Goal: Task Accomplishment & Management: Manage account settings

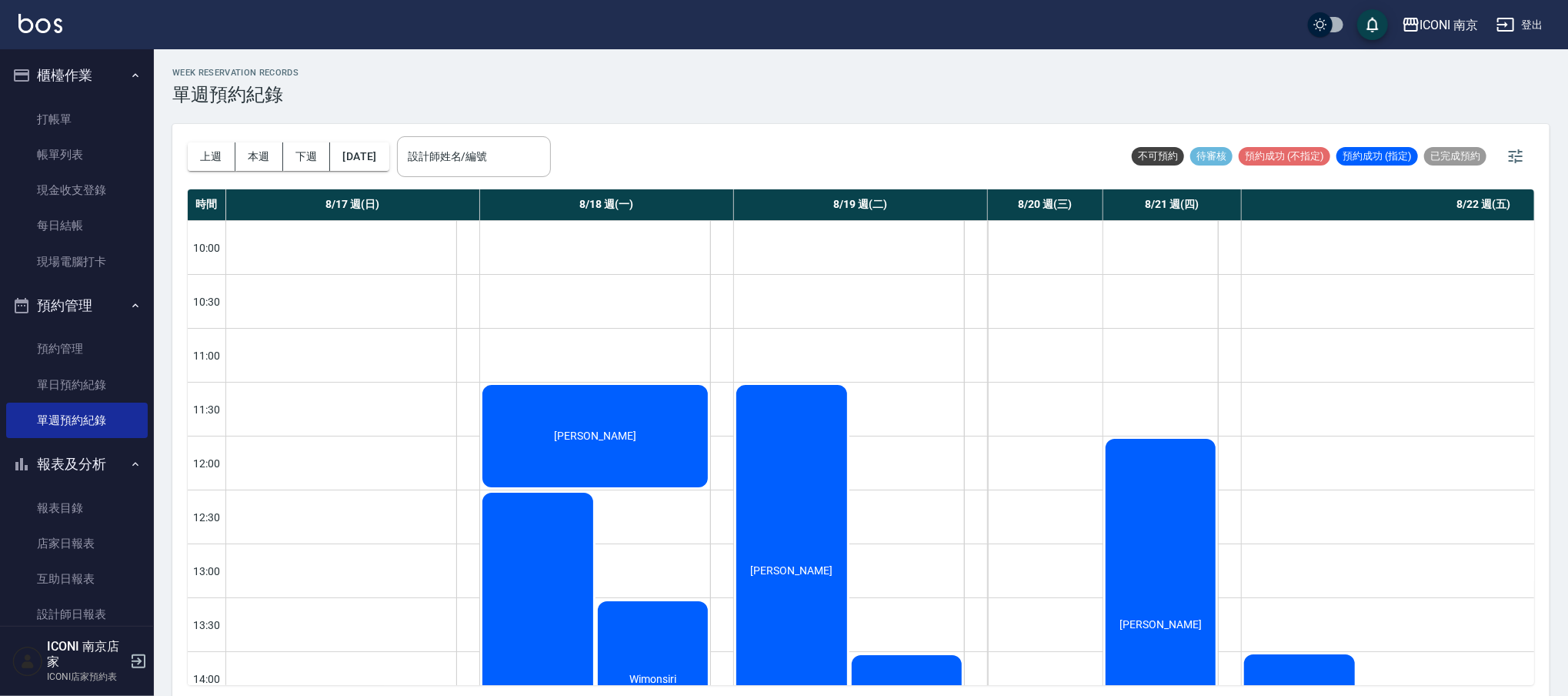
scroll to position [327, 330]
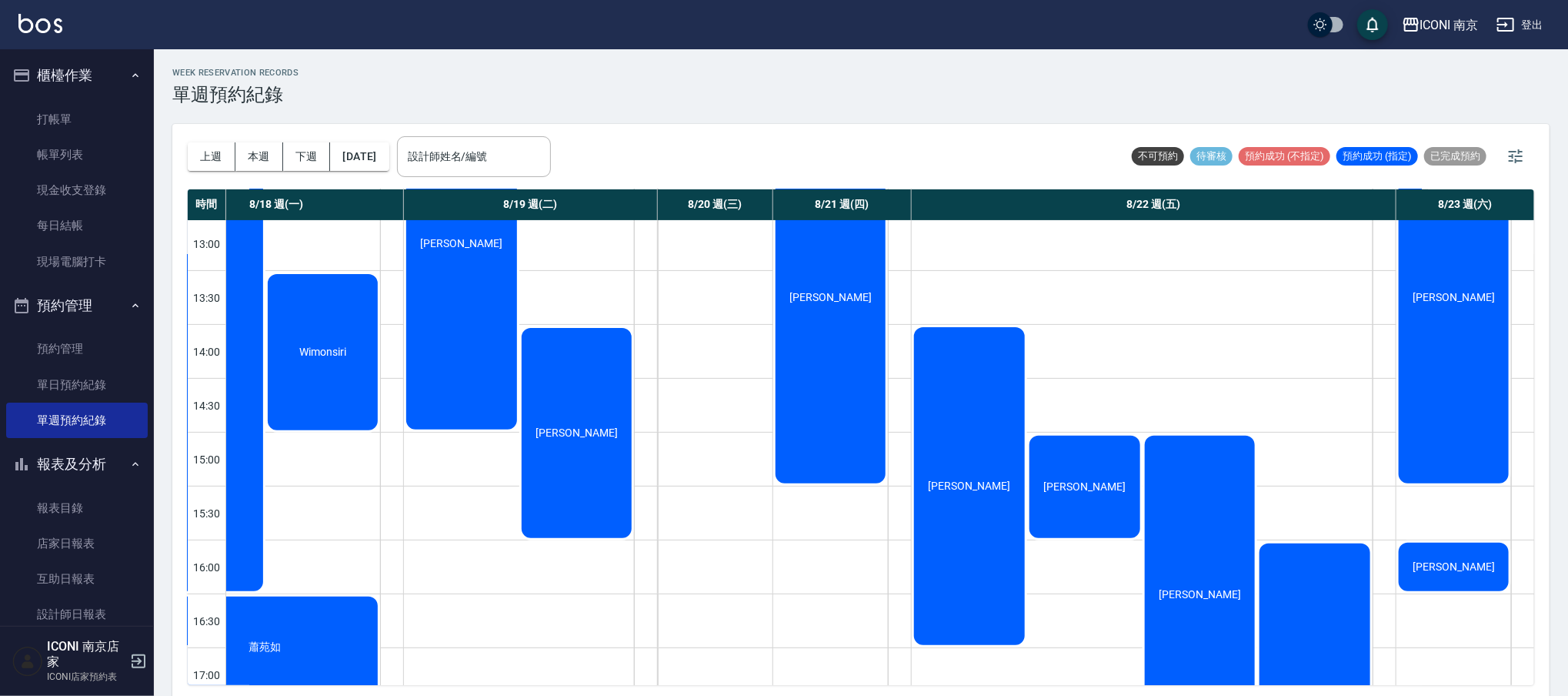
click at [1034, 75] on div "WEEK RESERVATION RECORDS 單週預約紀錄" at bounding box center [860, 86] width 1377 height 38
click at [55, 119] on link "打帳單" at bounding box center [77, 119] width 142 height 35
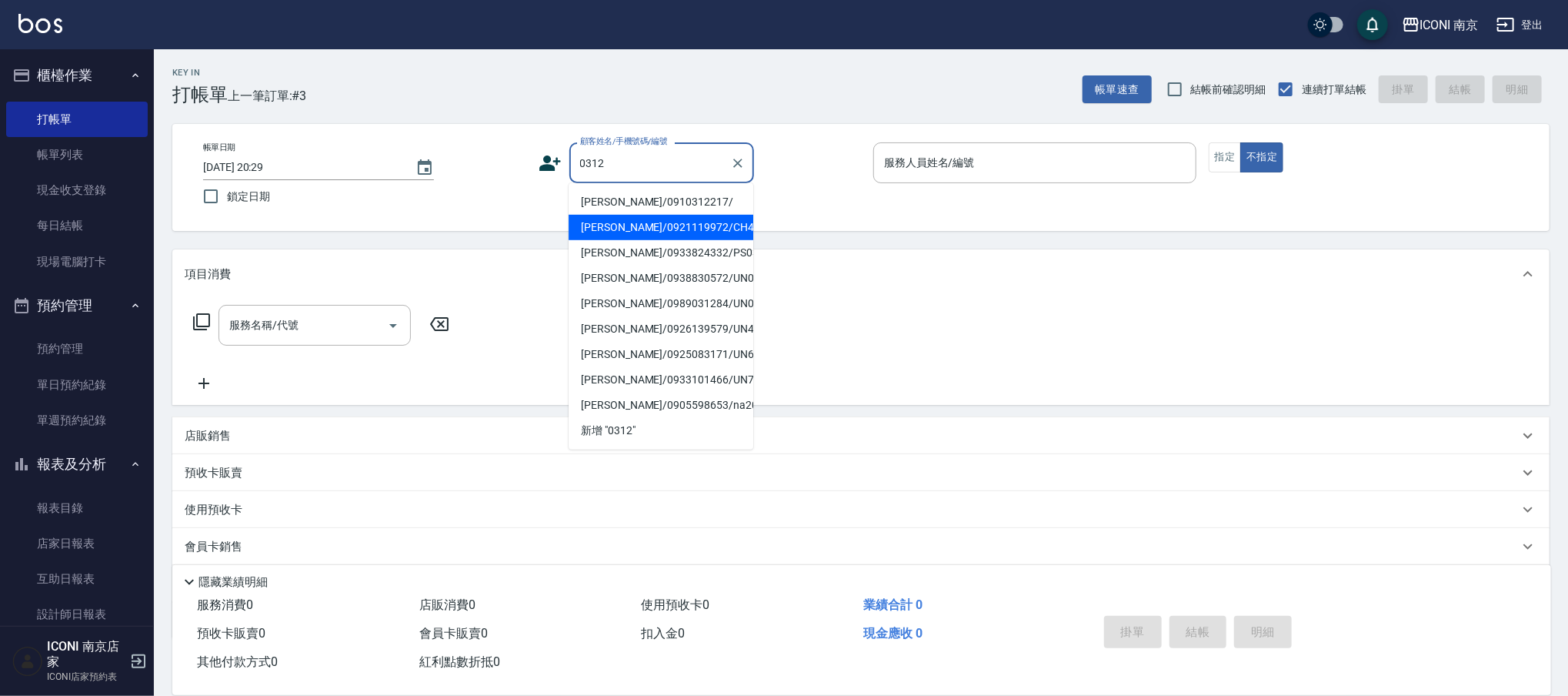
click at [649, 227] on li "黃詠綸/0921119972/CH490312" at bounding box center [661, 227] width 184 height 26
type input "黃詠綸/0921119972/CH490312"
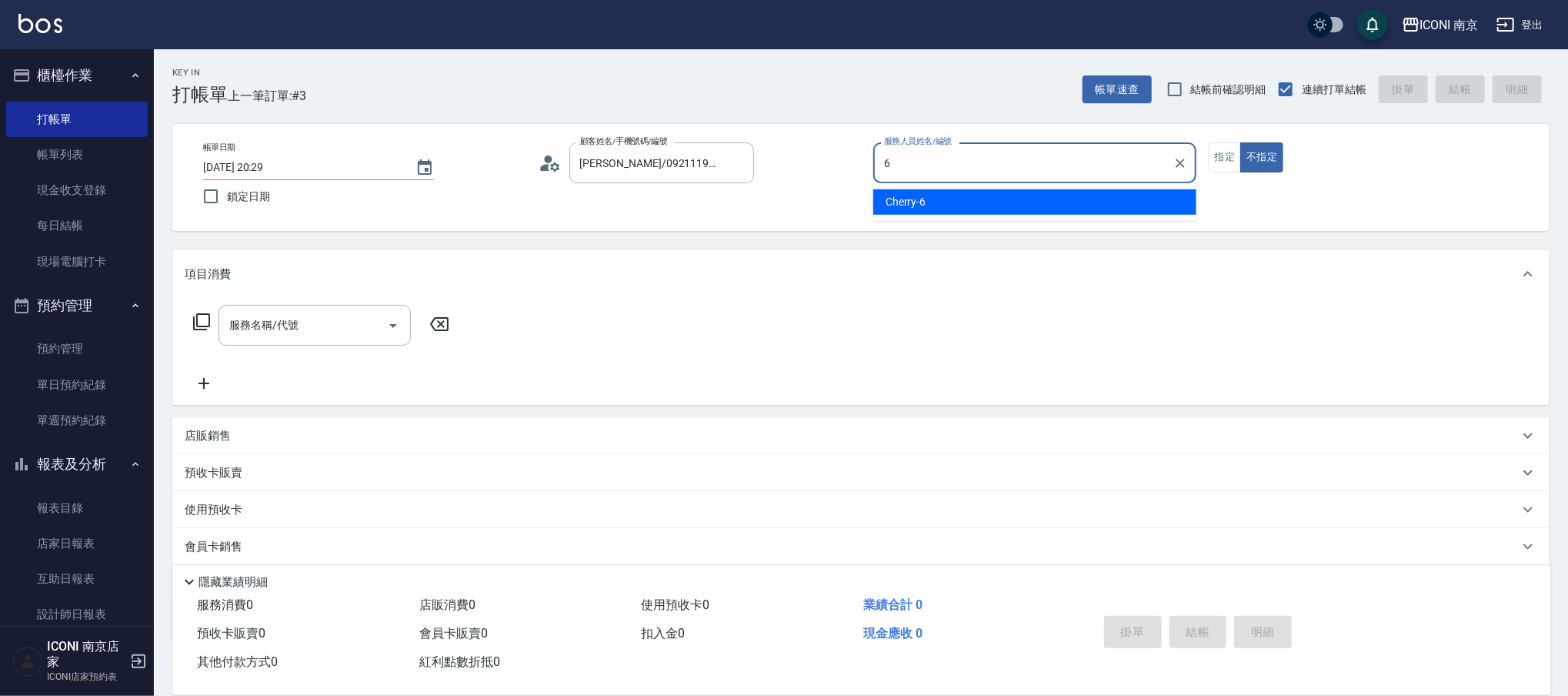
type input "Cherry-6"
type button "false"
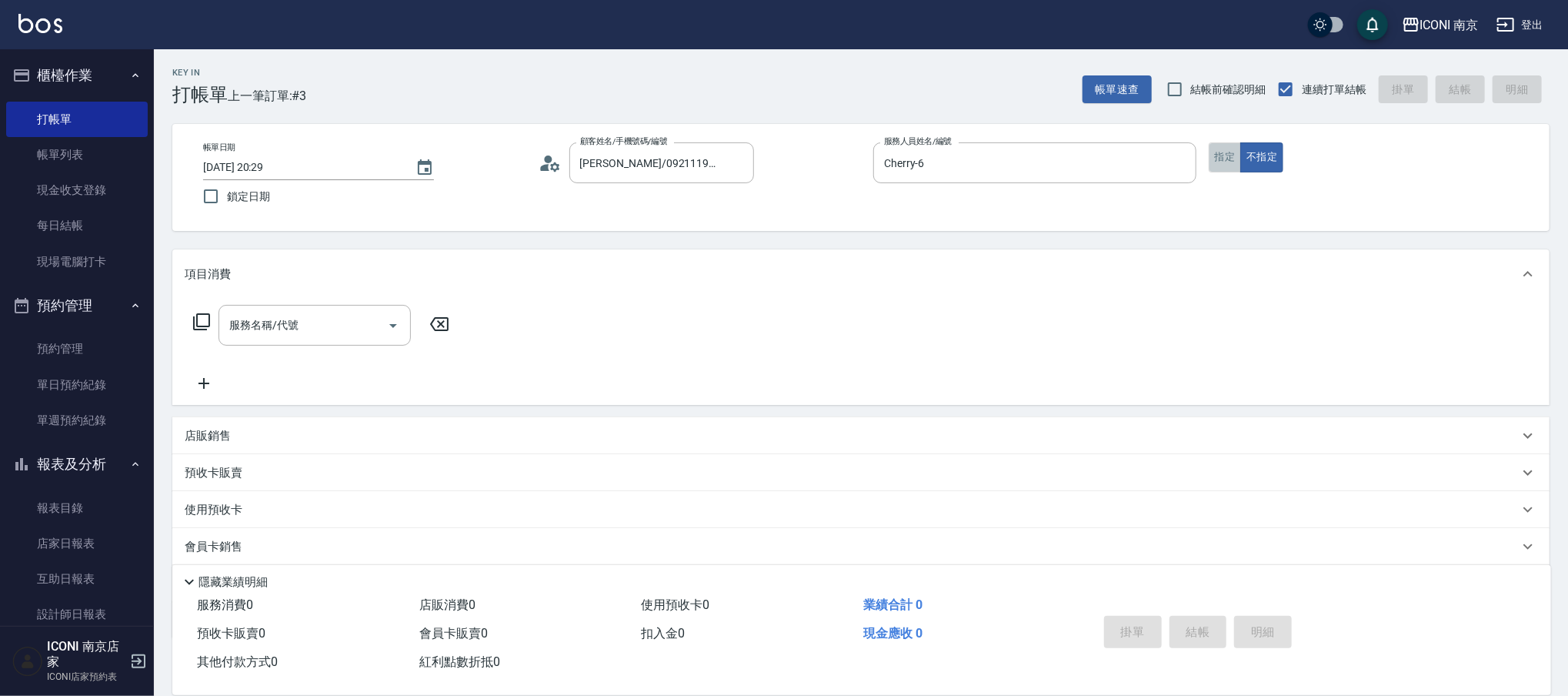
click at [1215, 167] on button "指定" at bounding box center [1225, 157] width 33 height 30
click at [205, 324] on icon at bounding box center [201, 322] width 19 height 19
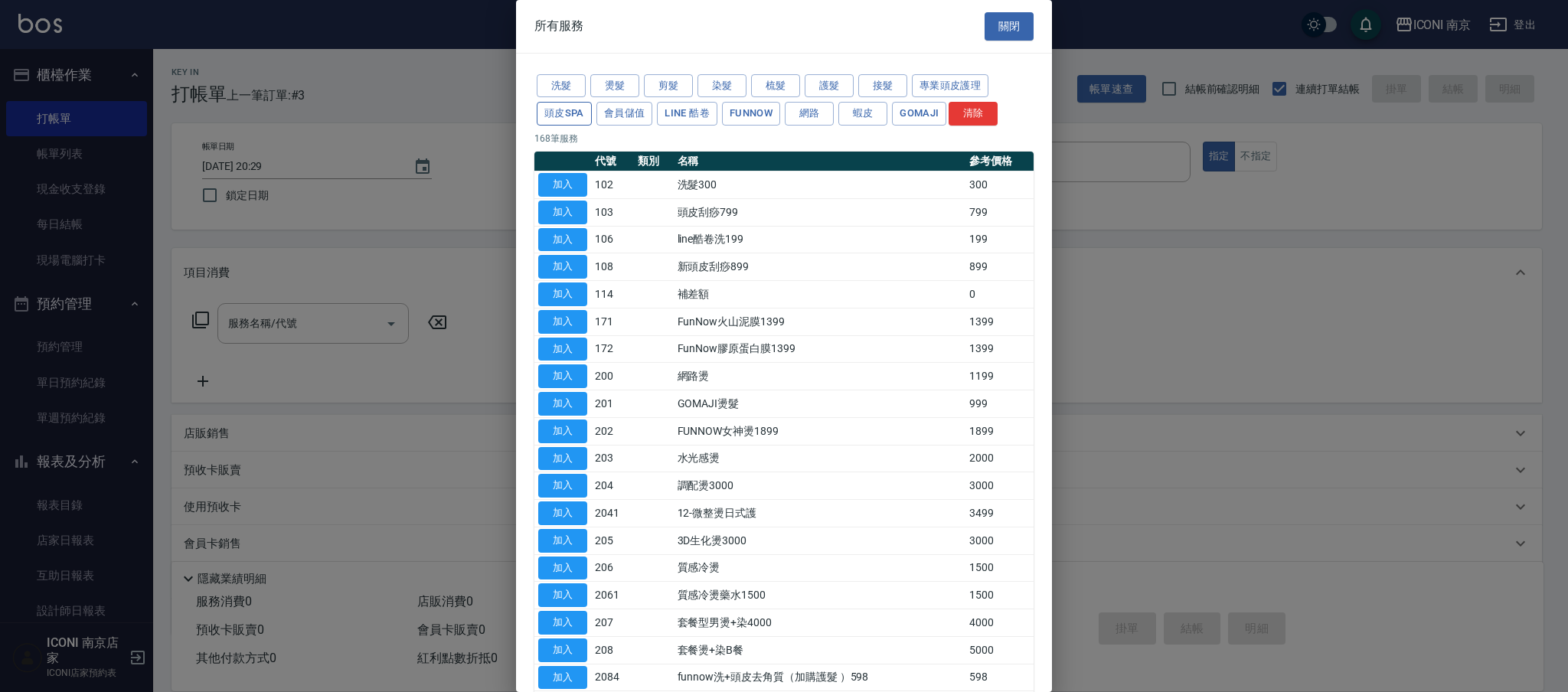
click at [558, 114] on button "頭皮SPA" at bounding box center [564, 114] width 55 height 24
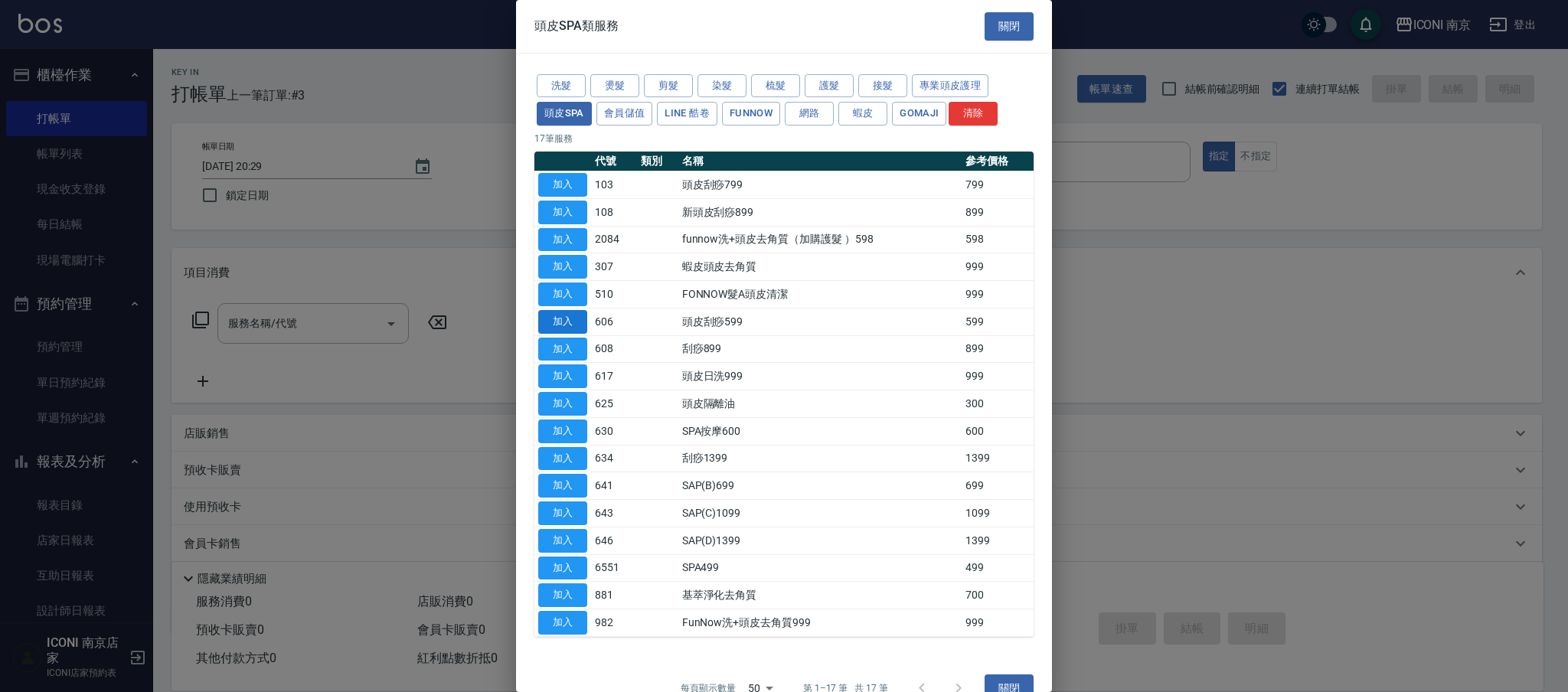
click at [556, 324] on button "加入" at bounding box center [563, 322] width 49 height 24
type input "頭皮刮痧599(606)"
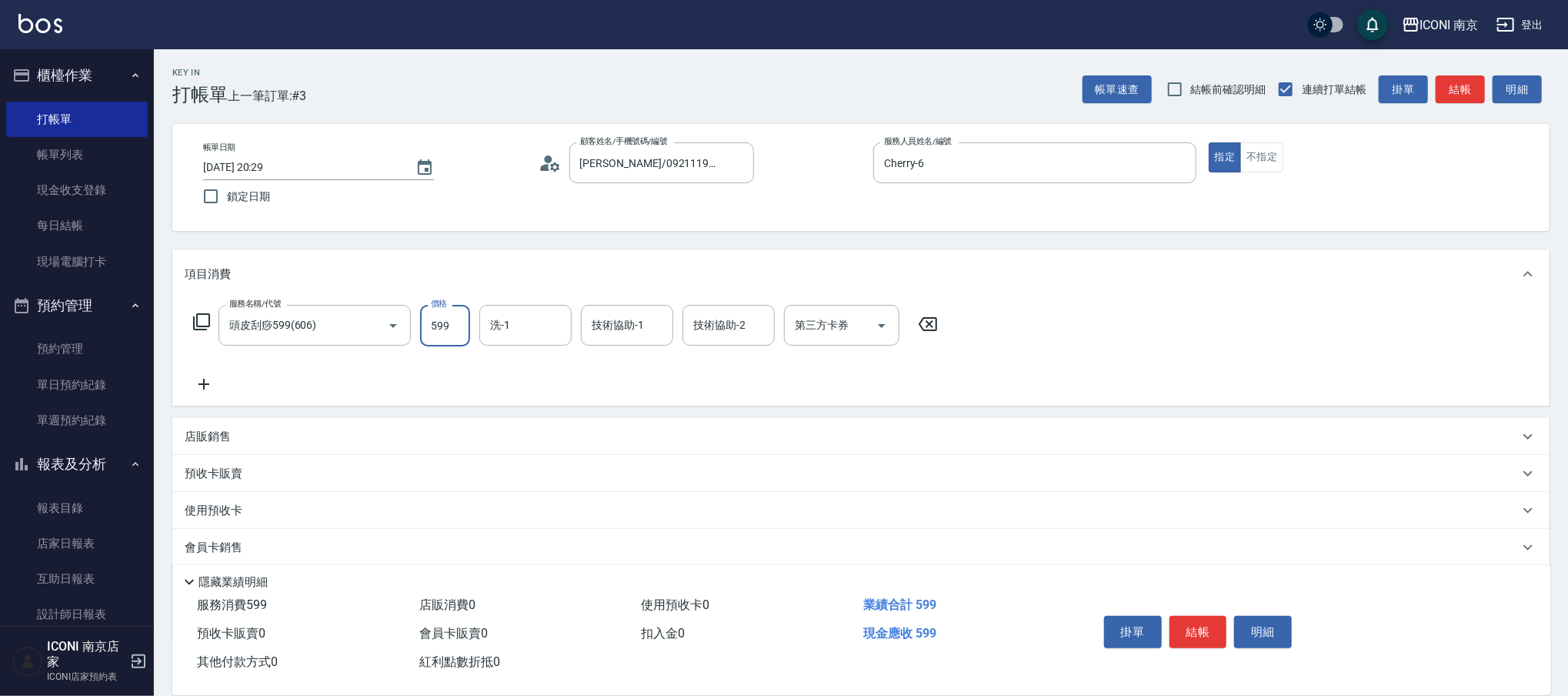
click at [451, 330] on input "599" at bounding box center [445, 325] width 50 height 42
type input "1250"
type input "LORI-17"
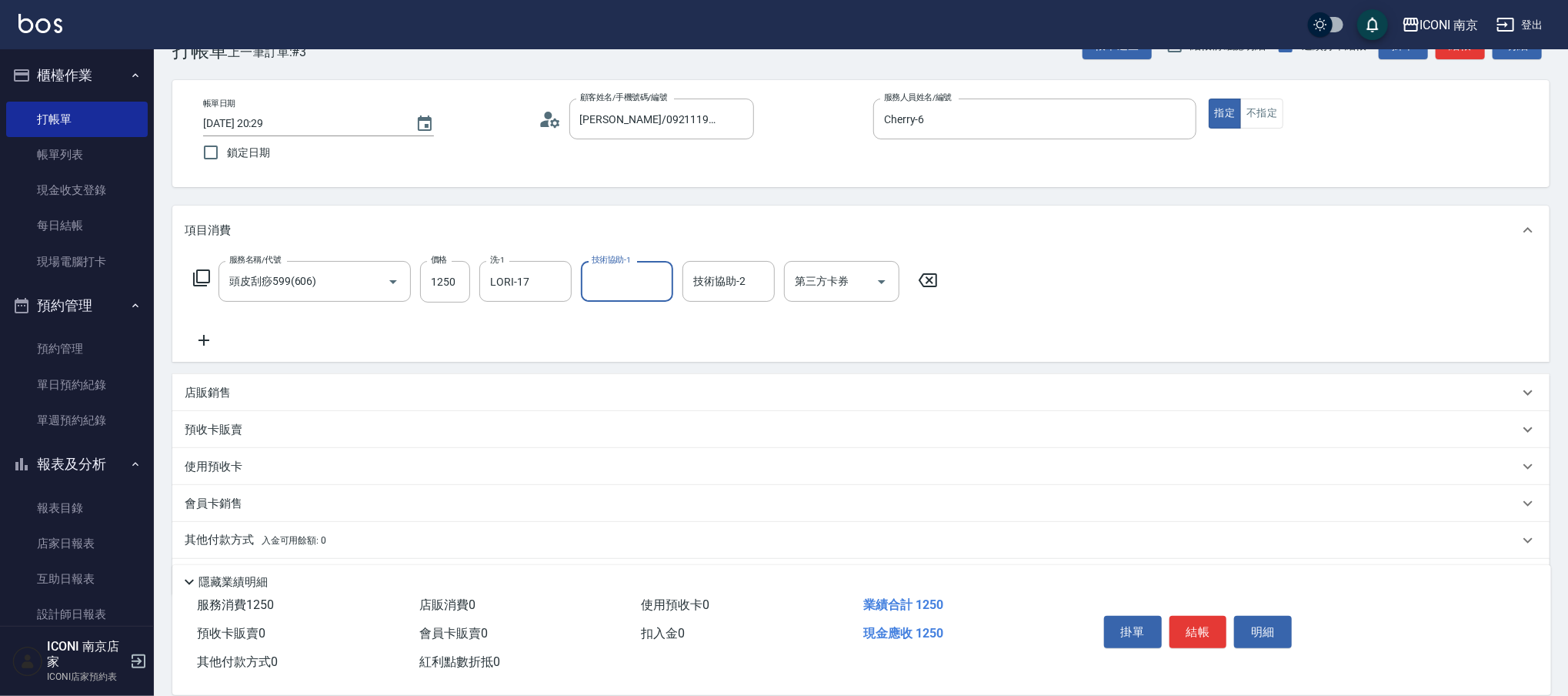
scroll to position [88, 0]
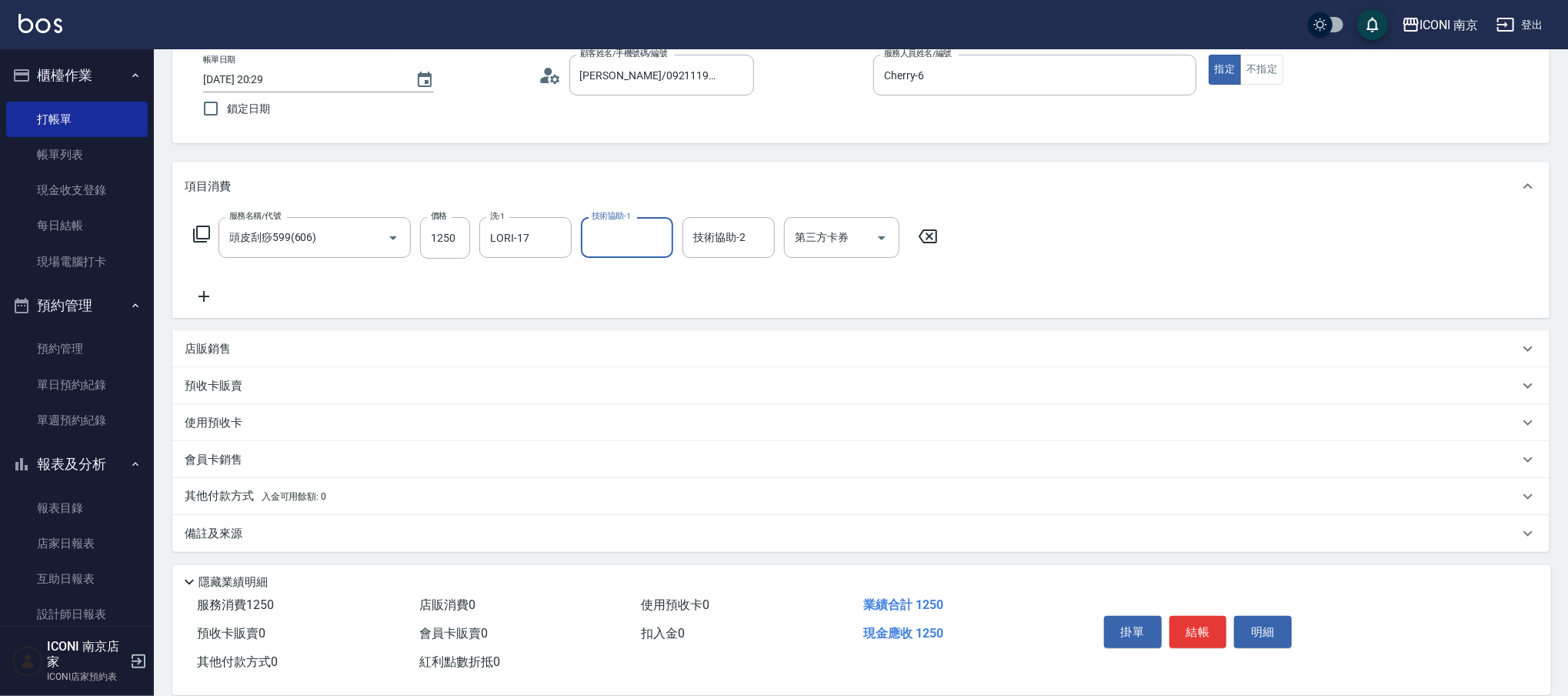
click at [305, 535] on div "備註及來源" at bounding box center [851, 534] width 1334 height 16
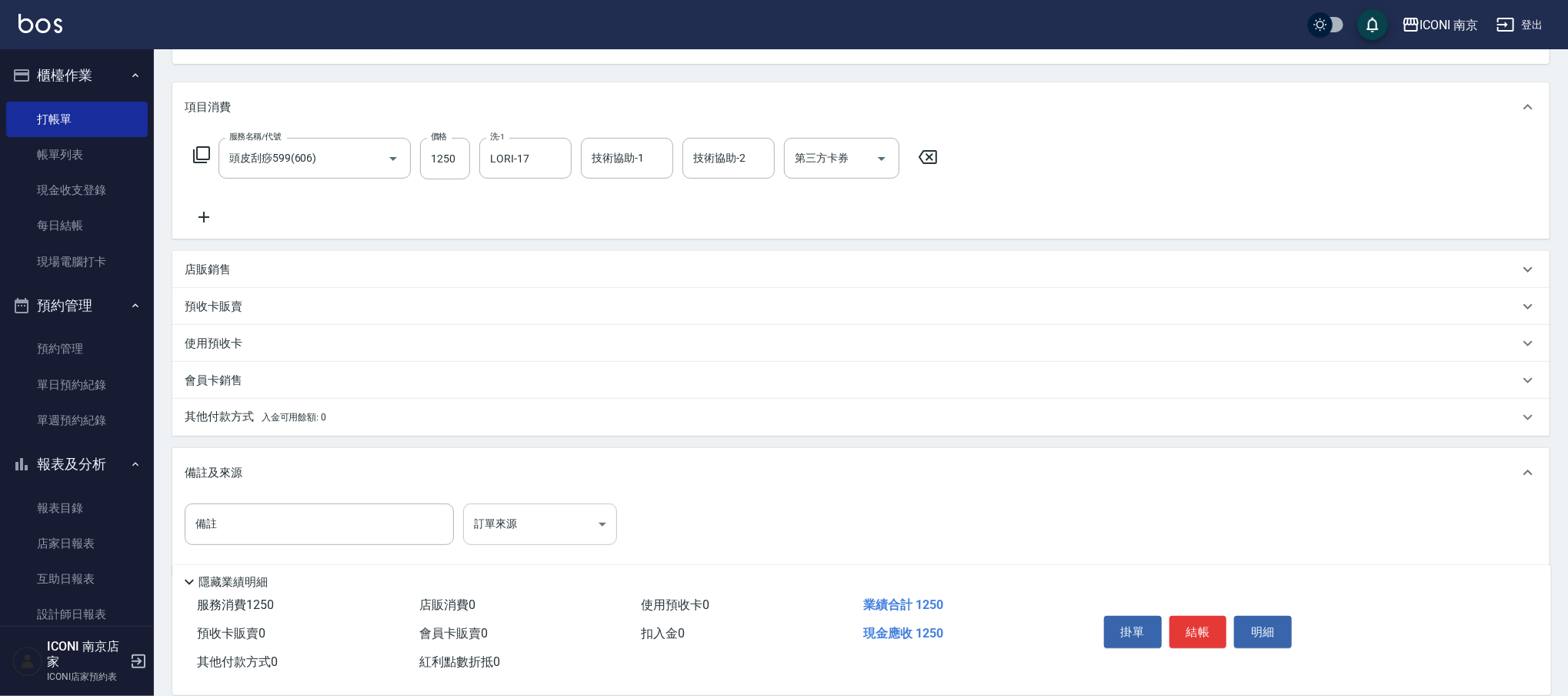
scroll to position [190, 0]
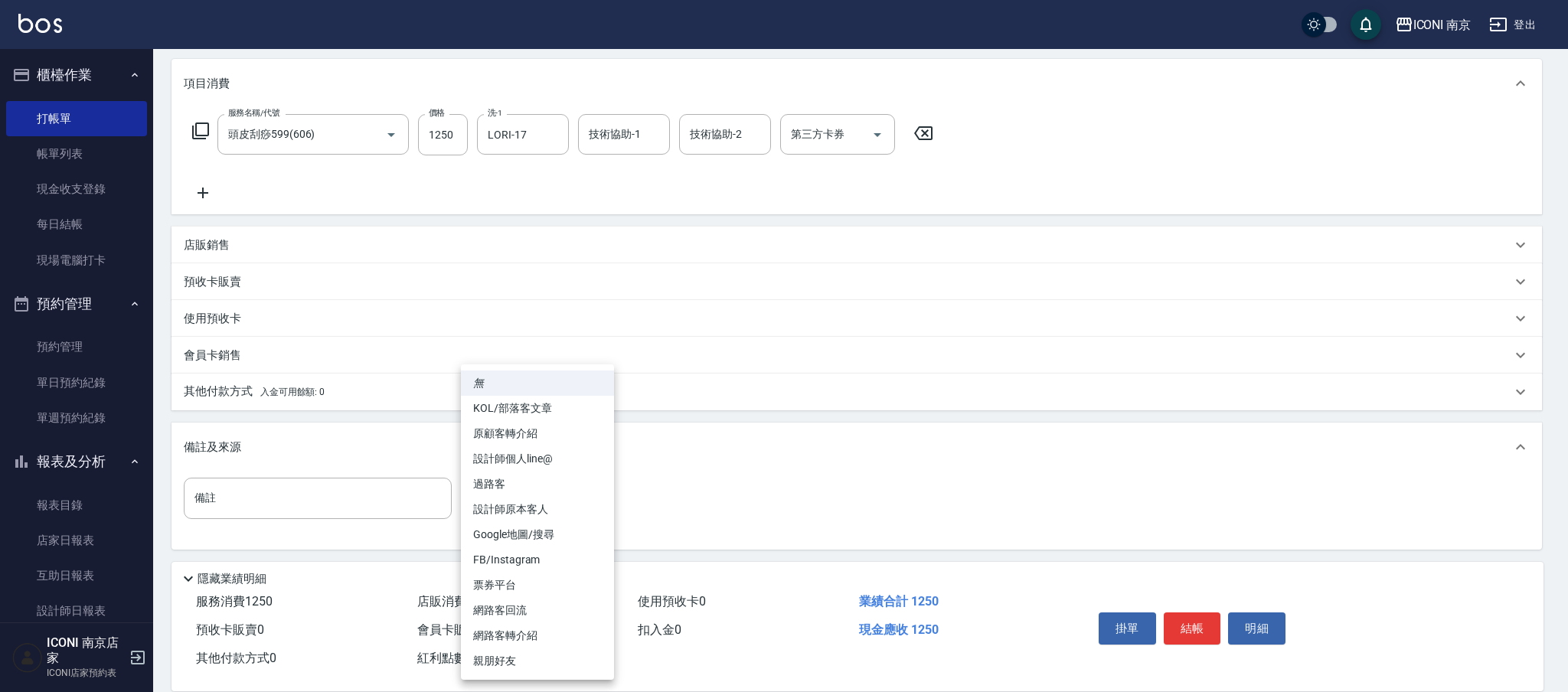
click at [567, 504] on body "ICONI 南京 登出 櫃檯作業 打帳單 帳單列表 現金收支登錄 每日結帳 現場電腦打卡 預約管理 預約管理 單日預約紀錄 單週預約紀錄 報表及分析 報表目錄…" at bounding box center [784, 251] width 1568 height 881
click at [567, 504] on li "設計師原本客人" at bounding box center [538, 509] width 153 height 25
type input "設計師原本客人"
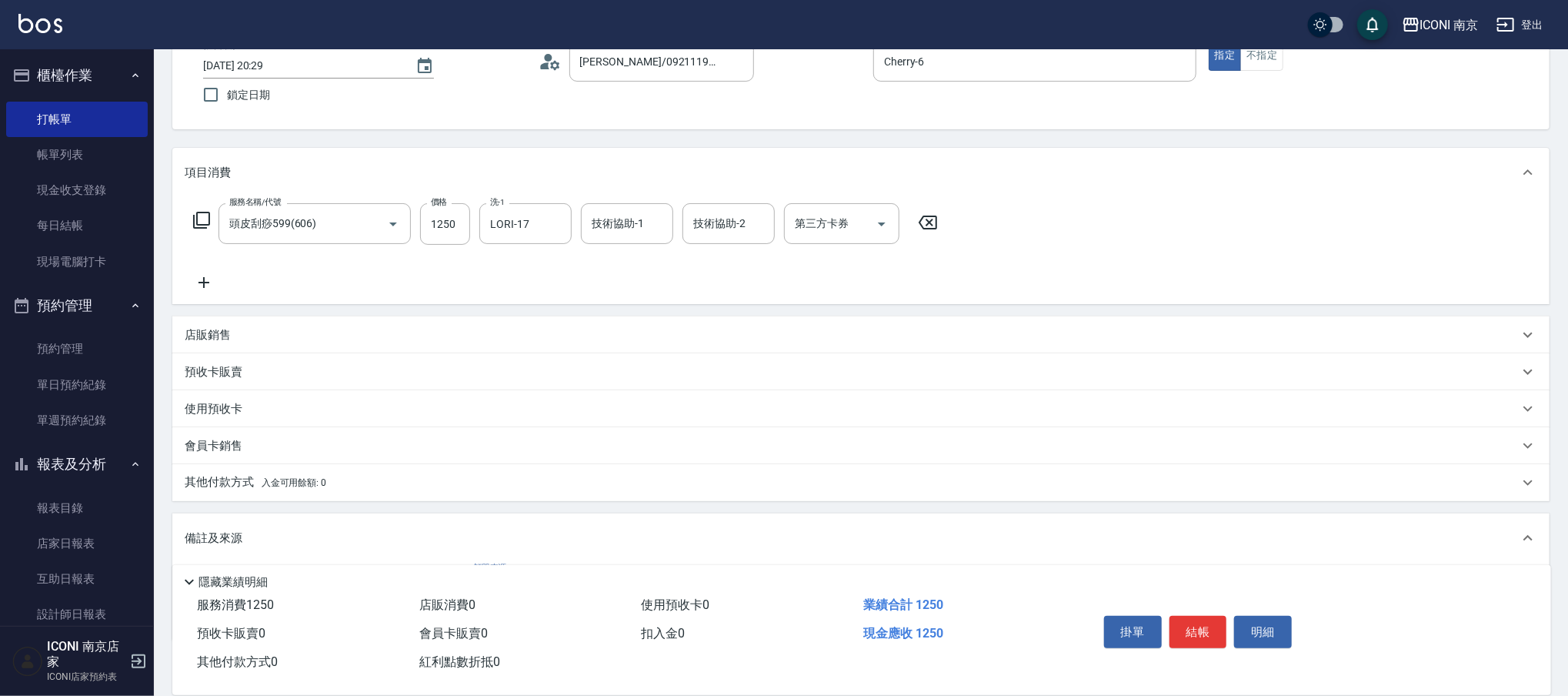
scroll to position [0, 0]
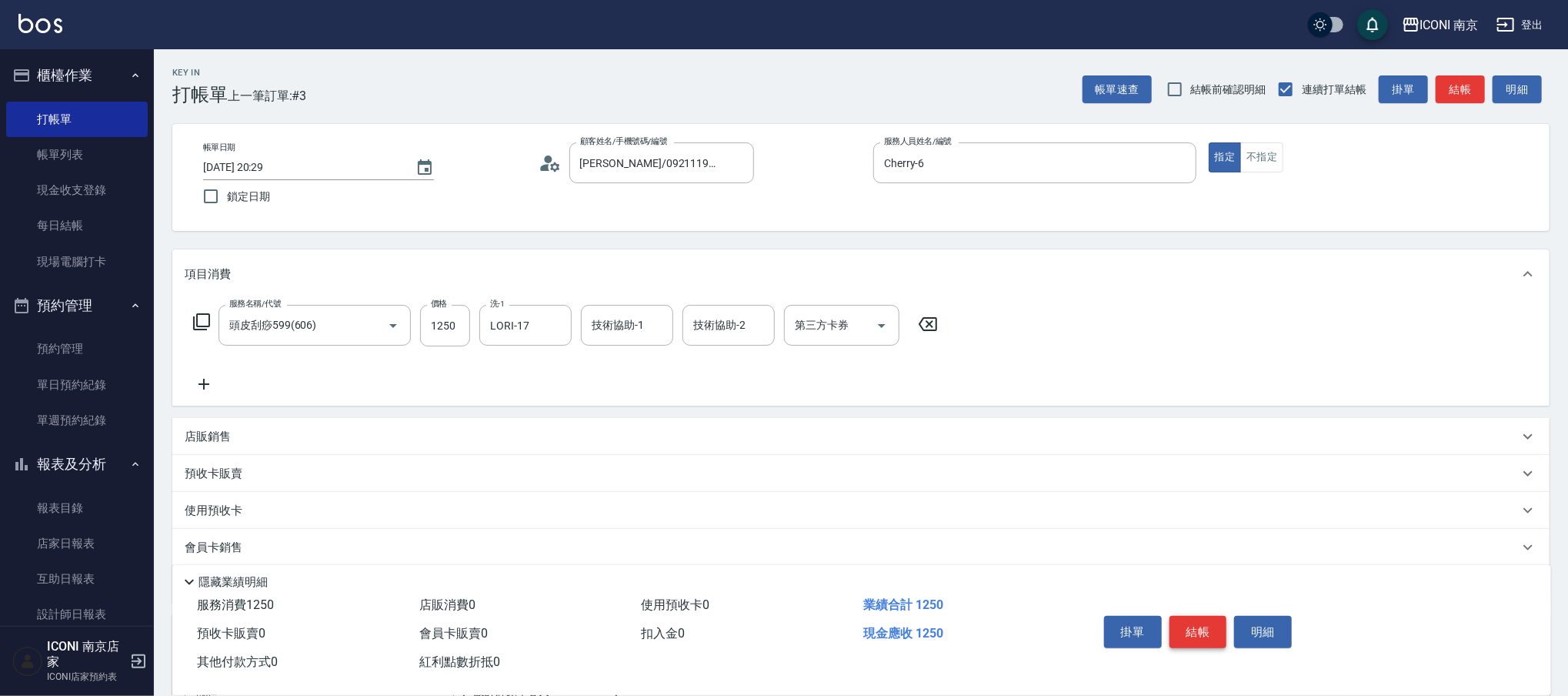
click at [1186, 623] on button "結帳" at bounding box center [1198, 632] width 58 height 32
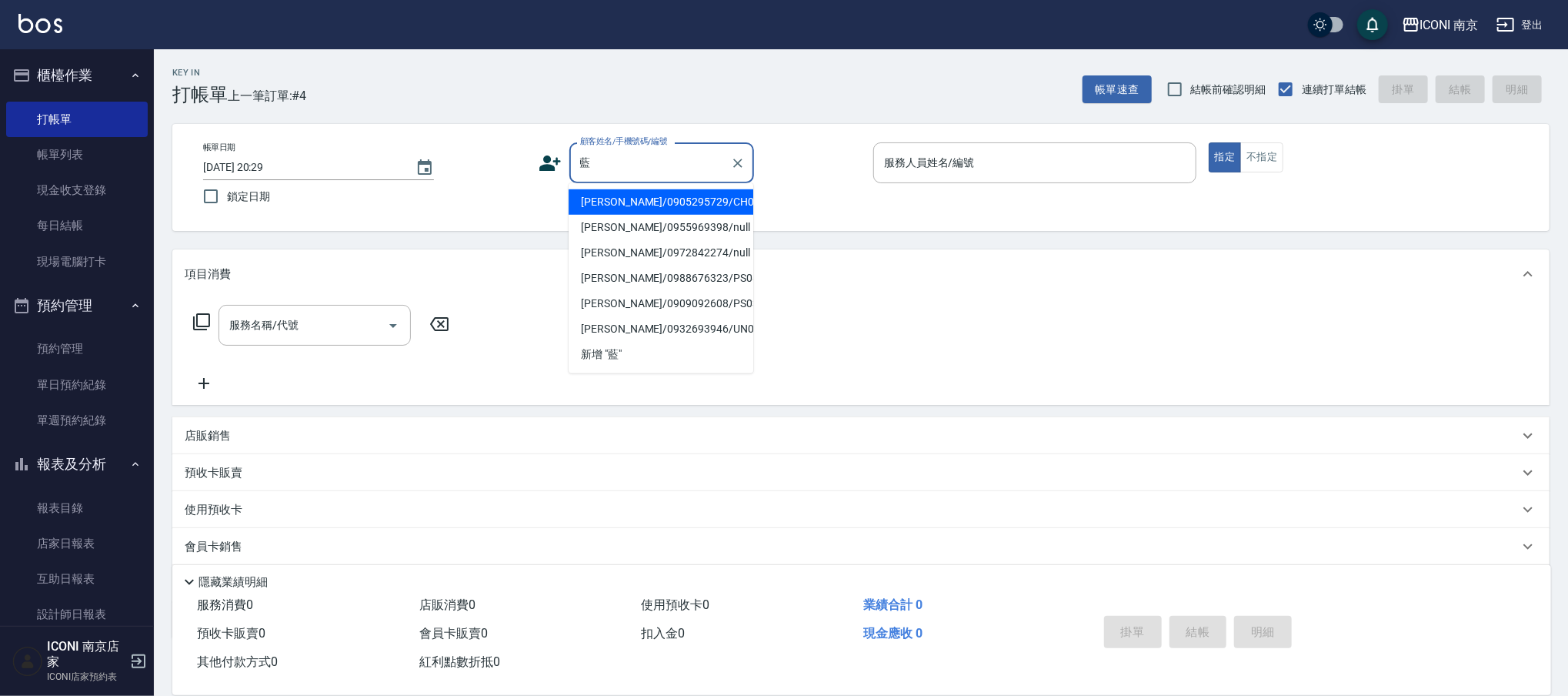
click at [699, 207] on li "藍楨皓/0905295729/CH0871020" at bounding box center [661, 202] width 184 height 26
type input "藍楨皓/0905295729/CH0871020"
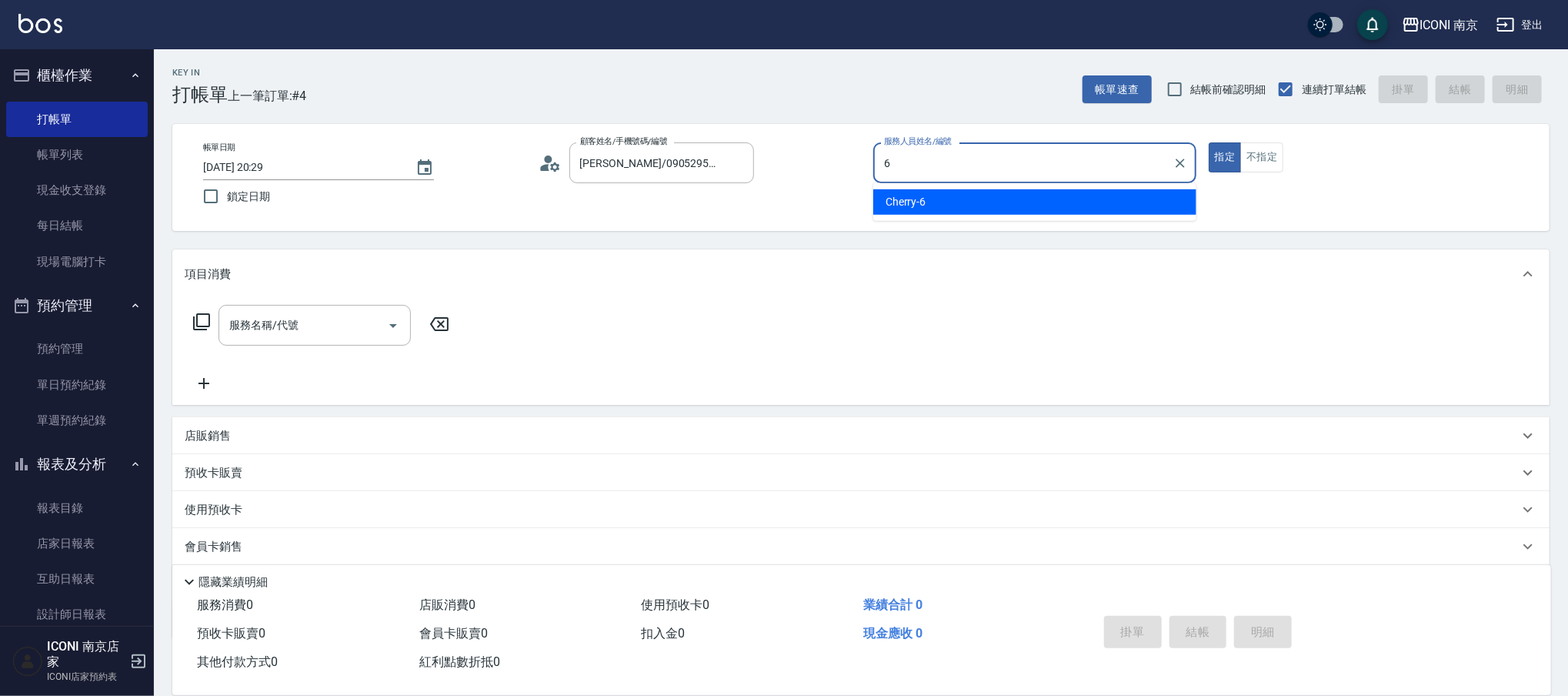
type input "Cherry-6"
type button "true"
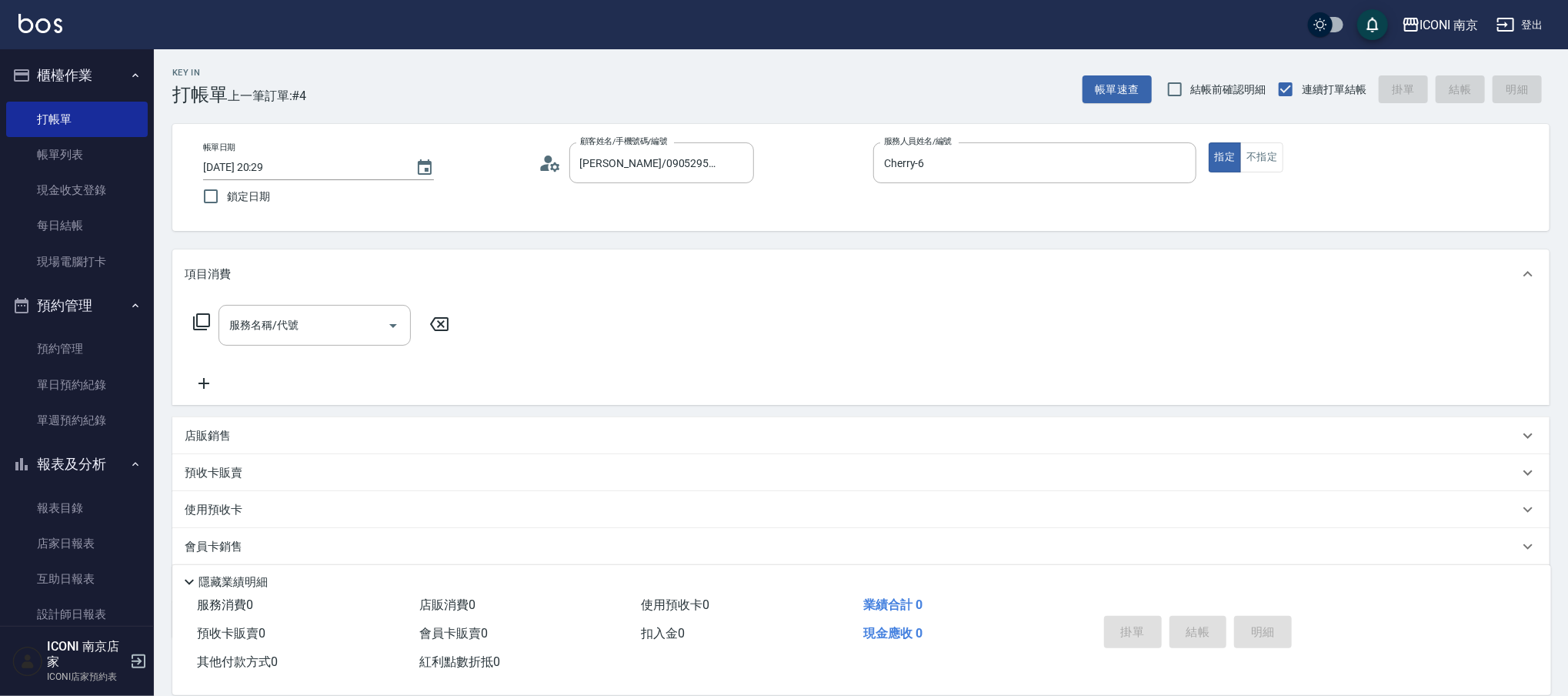
click at [193, 325] on icon at bounding box center [201, 322] width 17 height 17
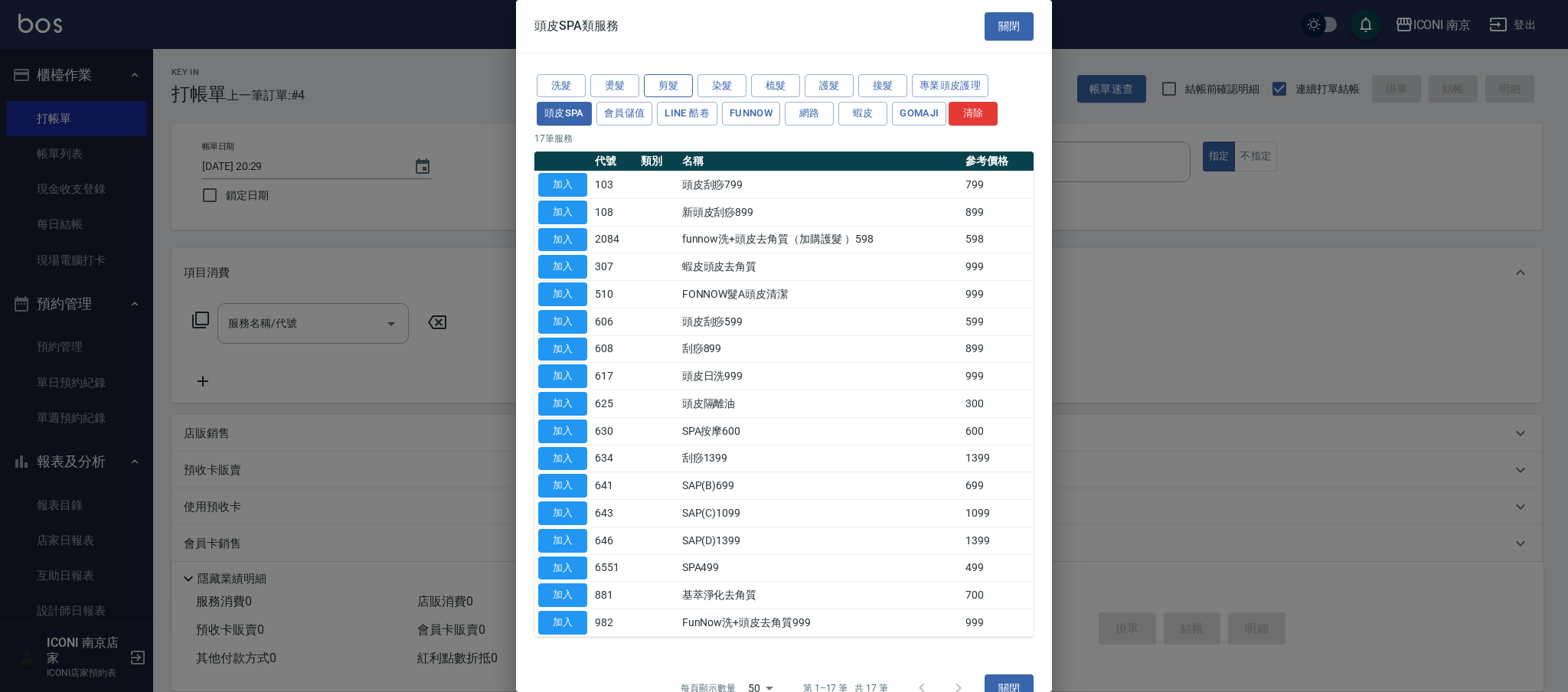
click at [681, 83] on button "剪髮" at bounding box center [668, 86] width 49 height 24
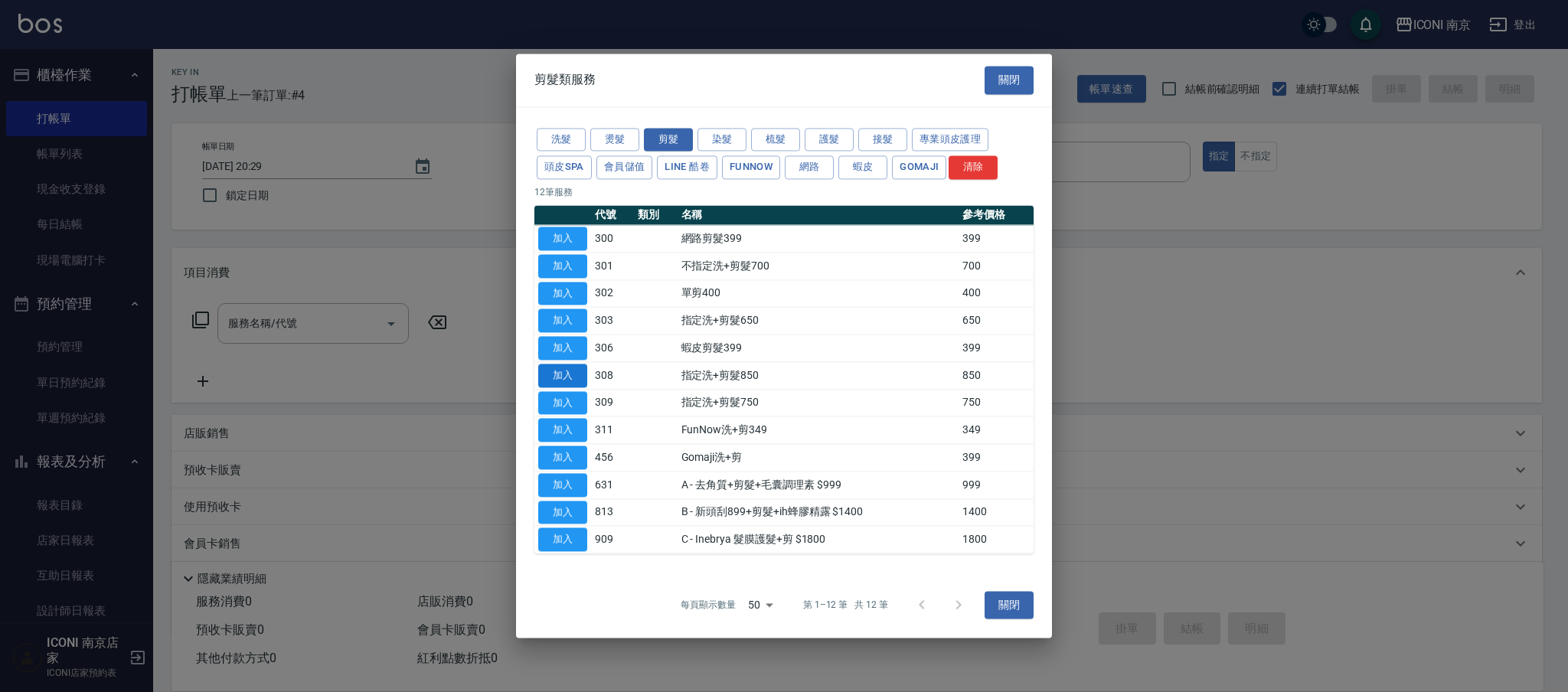
click at [568, 383] on button "加入" at bounding box center [563, 375] width 49 height 24
type input "指定洗+剪髮850(308)"
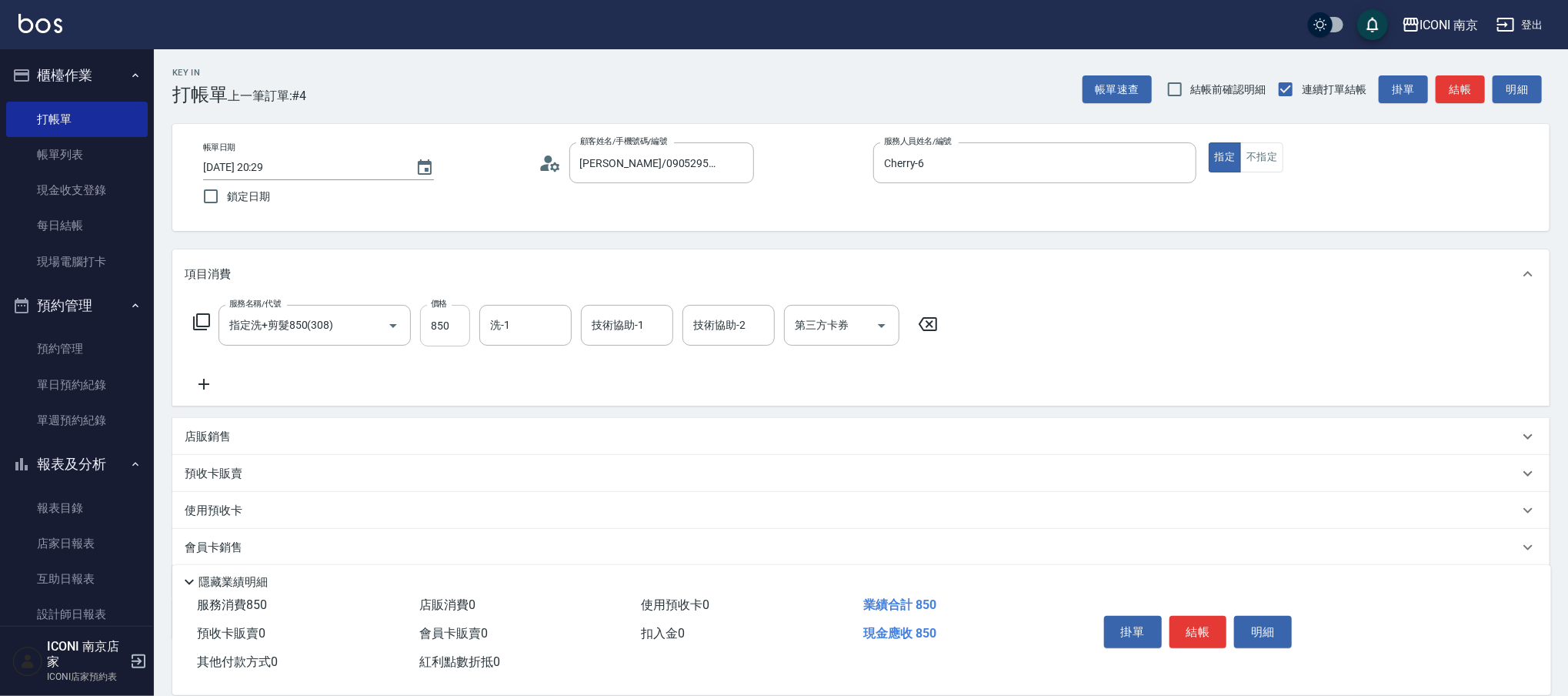
click at [449, 328] on input "850" at bounding box center [445, 325] width 50 height 42
type input "900"
type input "LORI-17"
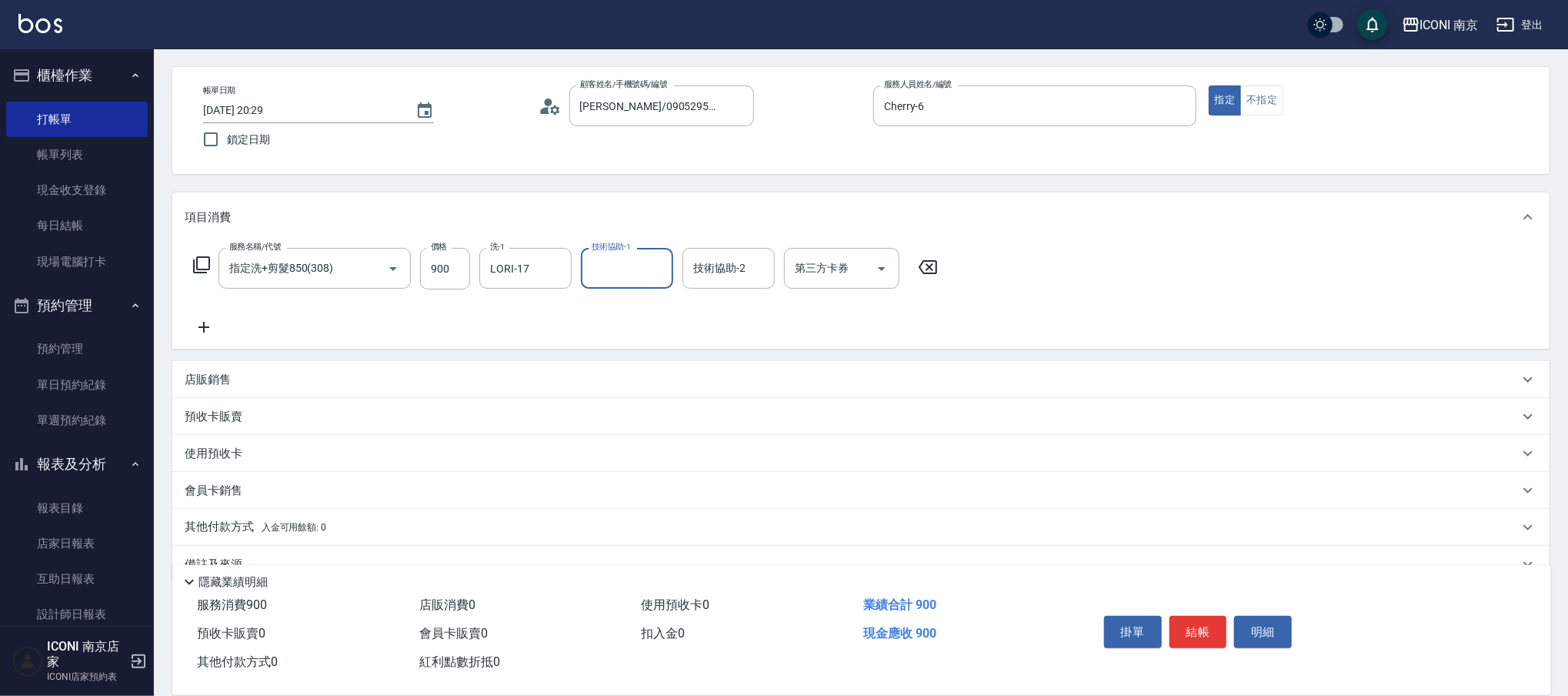
scroll to position [88, 0]
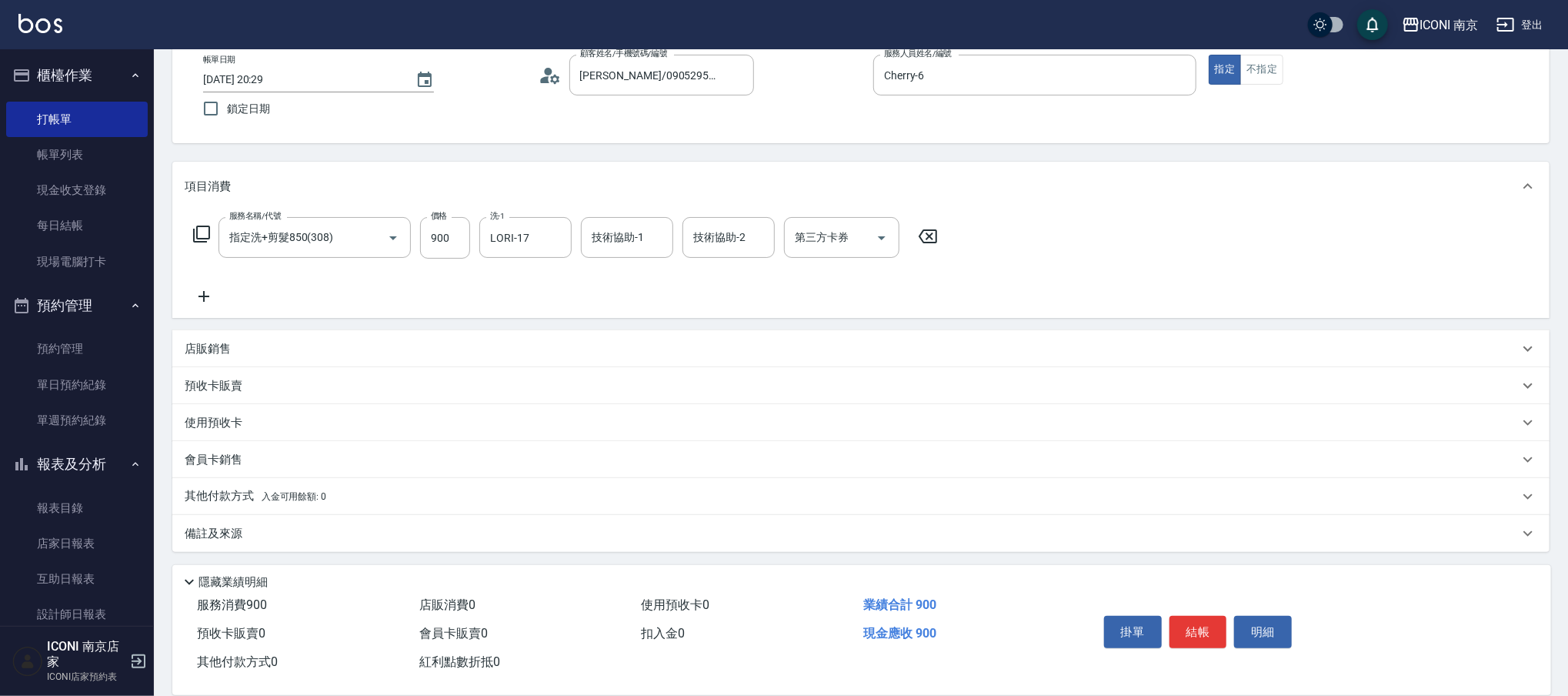
click at [223, 535] on p "備註及來源" at bounding box center [213, 534] width 58 height 16
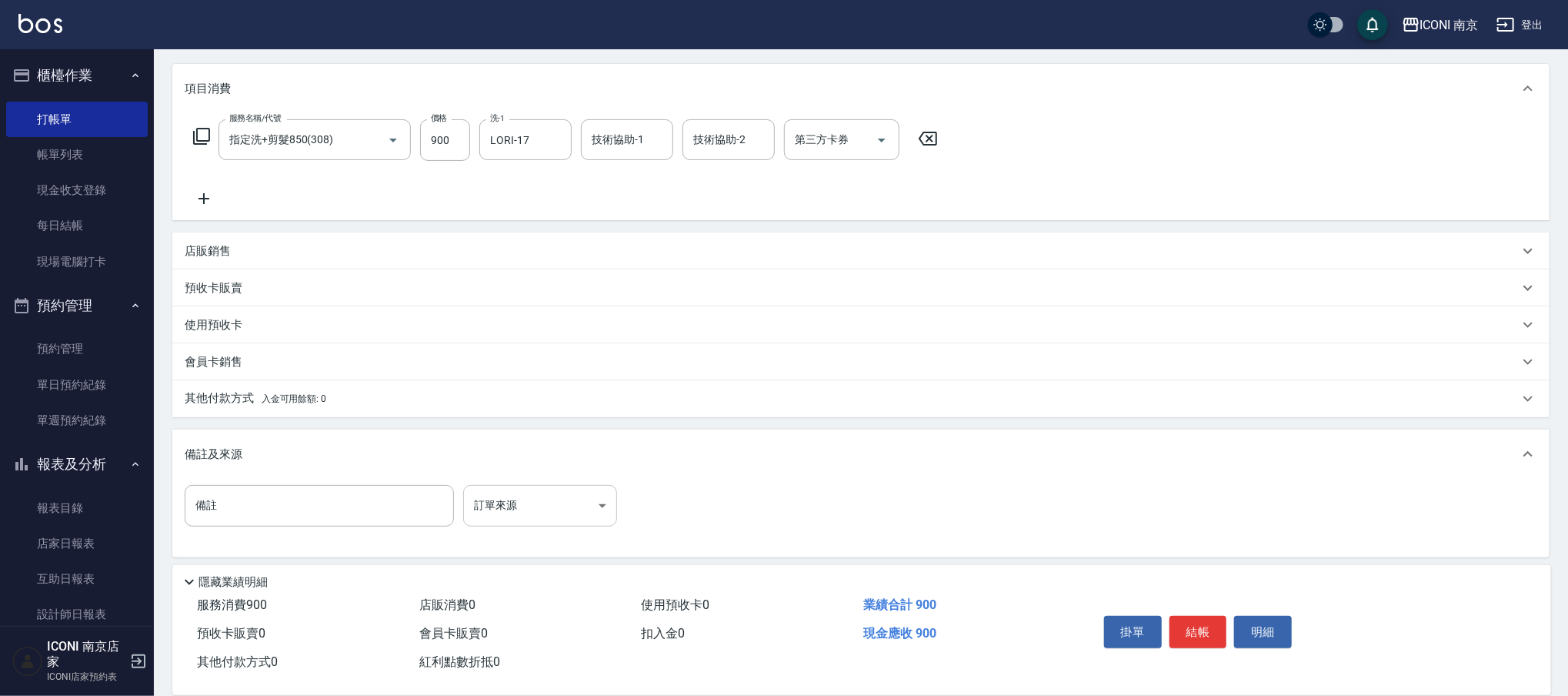
scroll to position [188, 0]
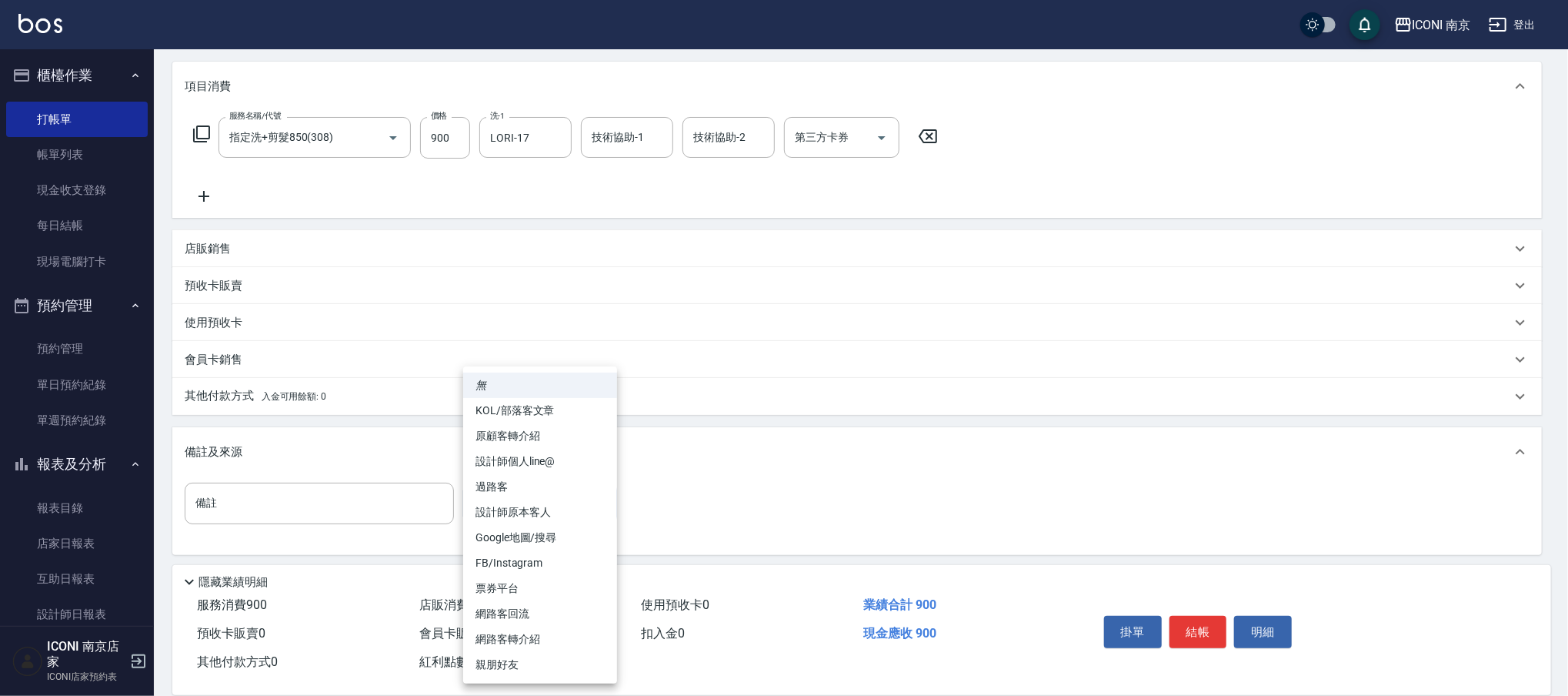
click at [539, 494] on body "ICONI 南京 登出 櫃檯作業 打帳單 帳單列表 現金收支登錄 每日結帳 現場電腦打卡 預約管理 預約管理 單日預約紀錄 單週預約紀錄 報表及分析 報表目錄…" at bounding box center [784, 255] width 1568 height 886
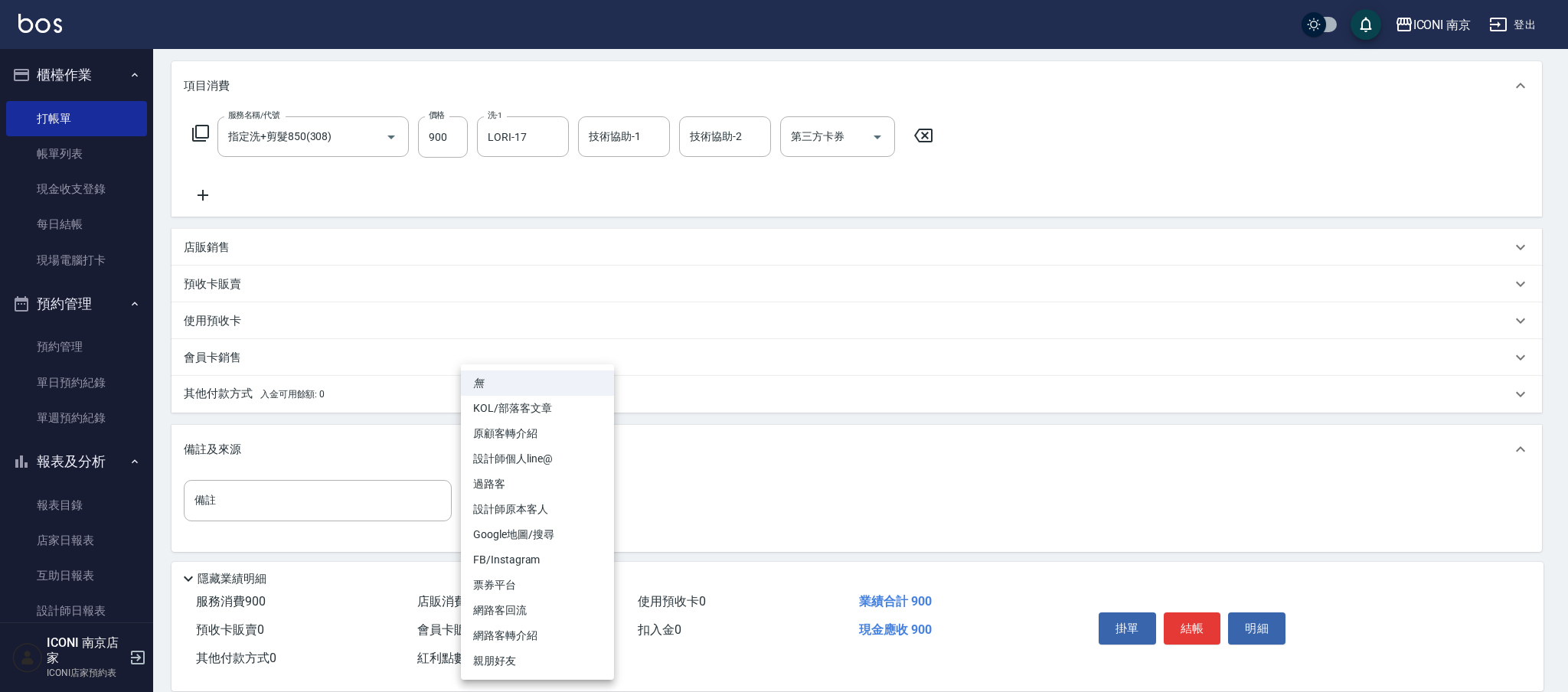
click at [554, 512] on li "設計師原本客人" at bounding box center [538, 509] width 153 height 25
type input "設計師原本客人"
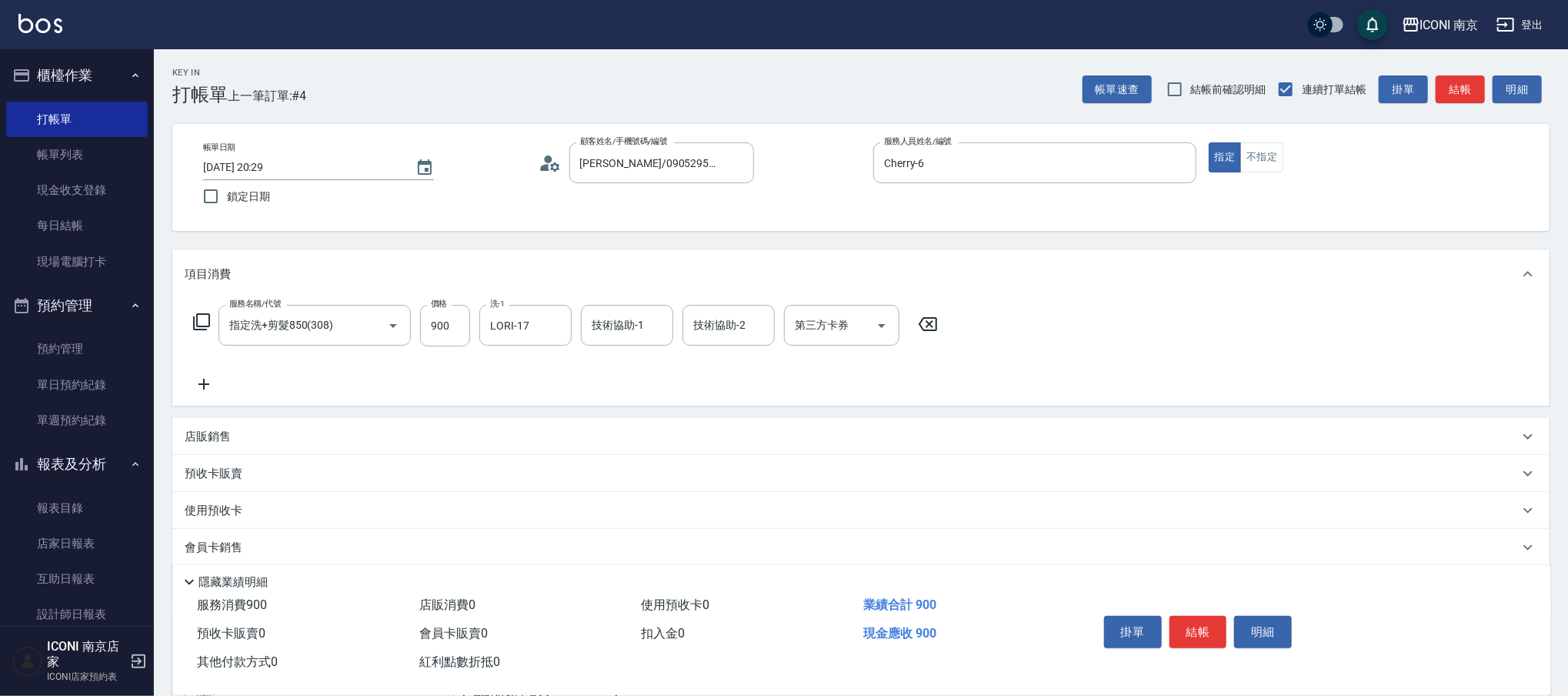
scroll to position [190, 0]
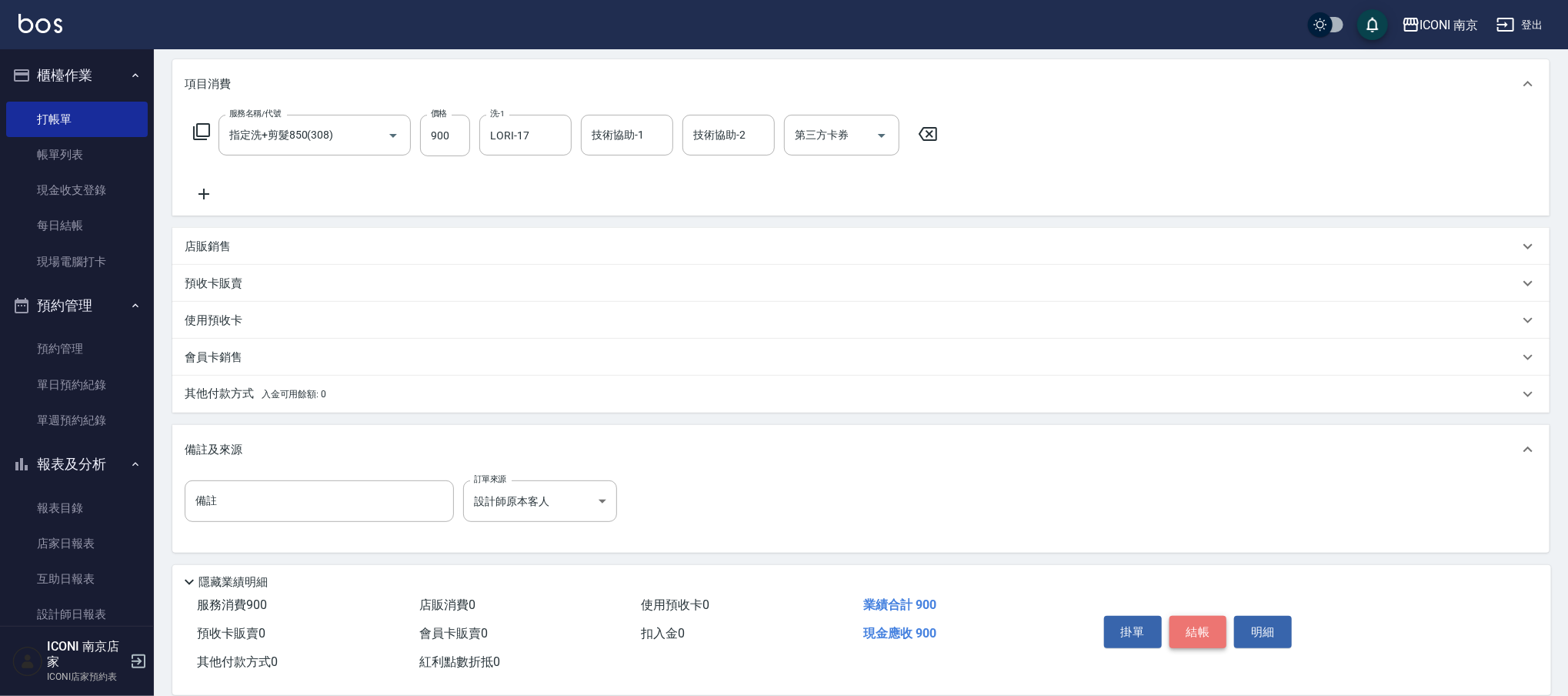
click at [1204, 625] on button "結帳" at bounding box center [1198, 632] width 58 height 32
type input "2025/08/23 20:30"
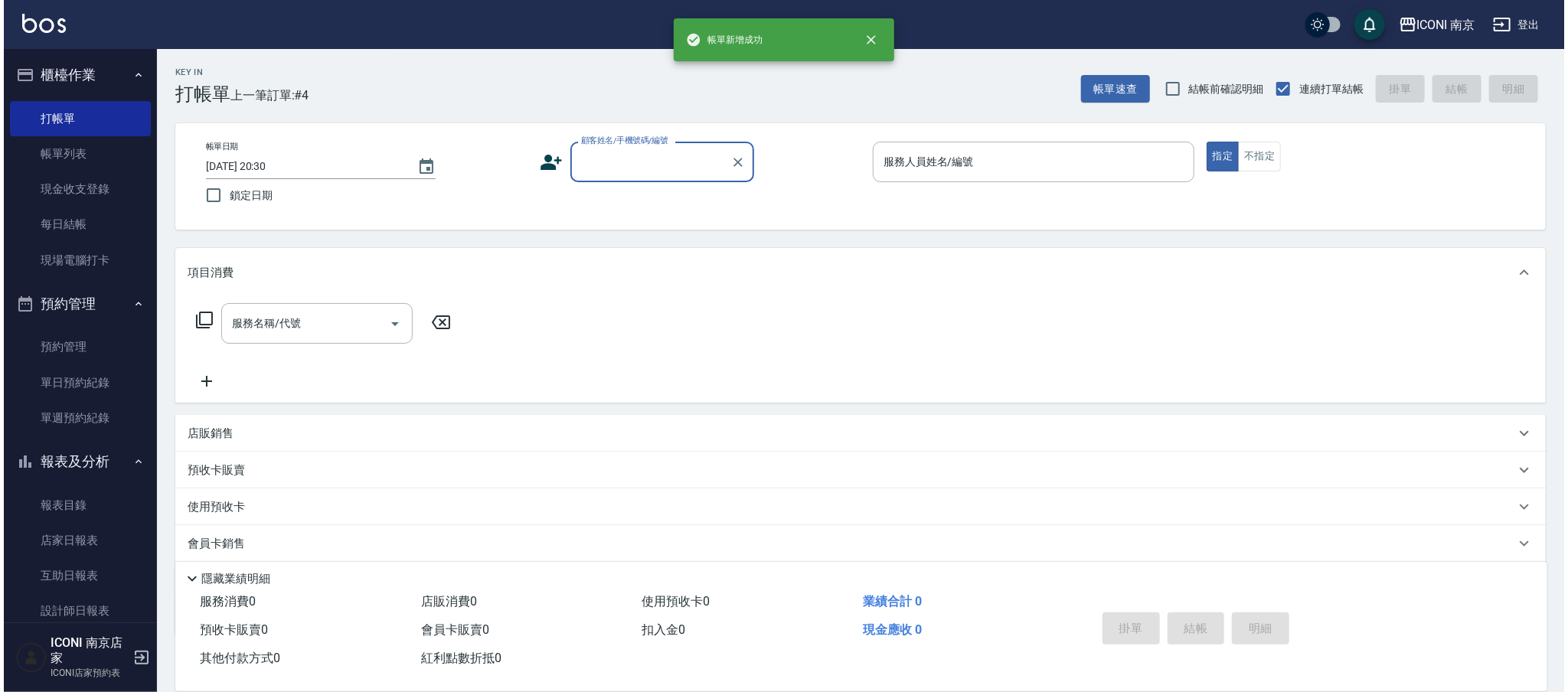
scroll to position [0, 0]
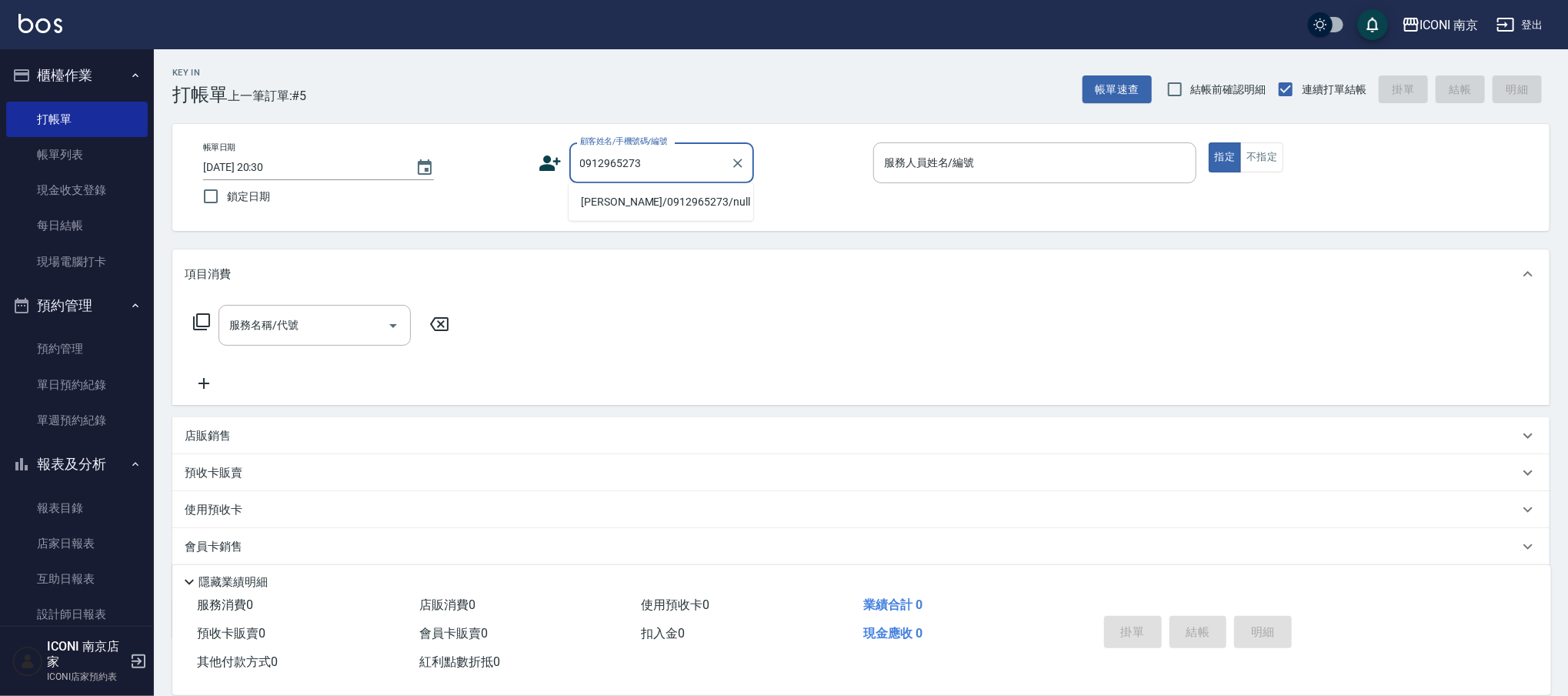
click at [673, 202] on li "林利璇/0912965273/null" at bounding box center [661, 202] width 184 height 26
type input "林利璇/0912965273/null"
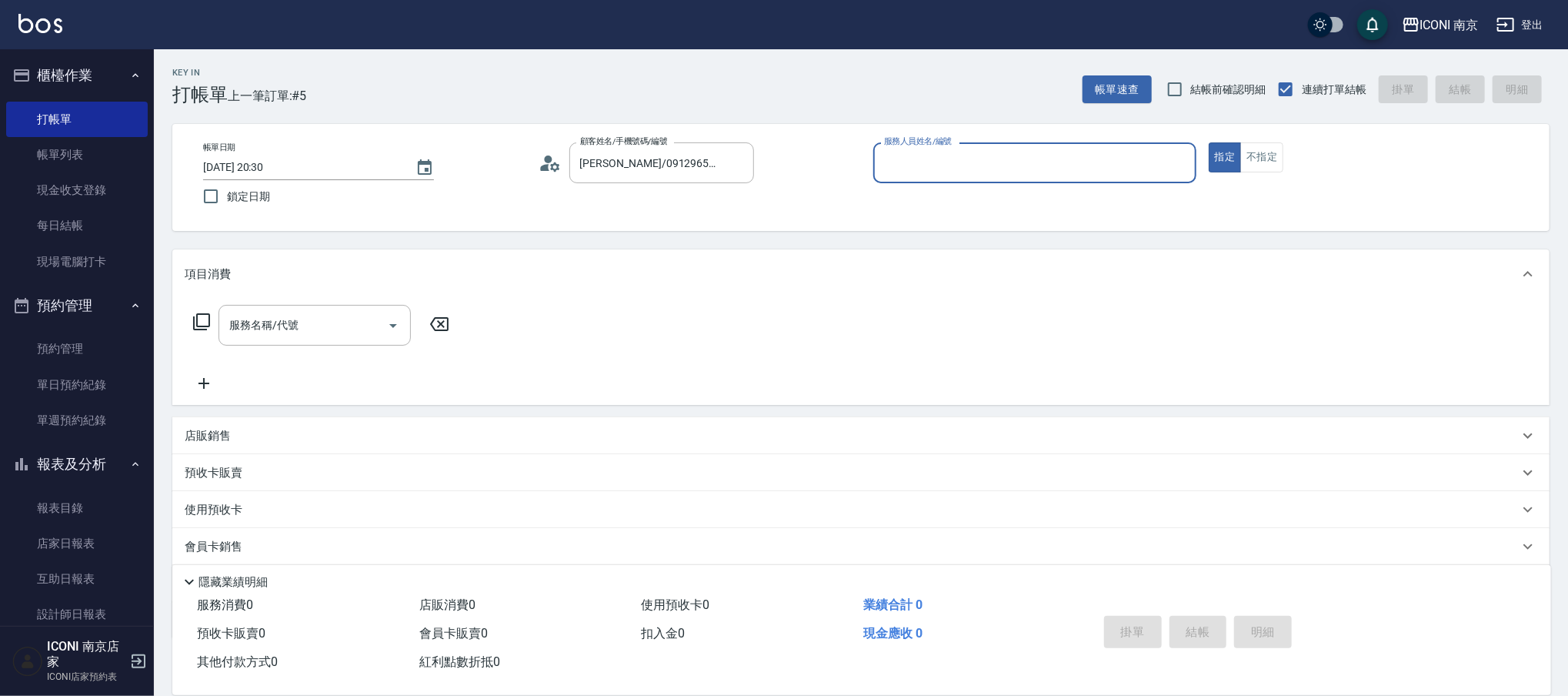
click at [550, 167] on icon at bounding box center [550, 163] width 23 height 23
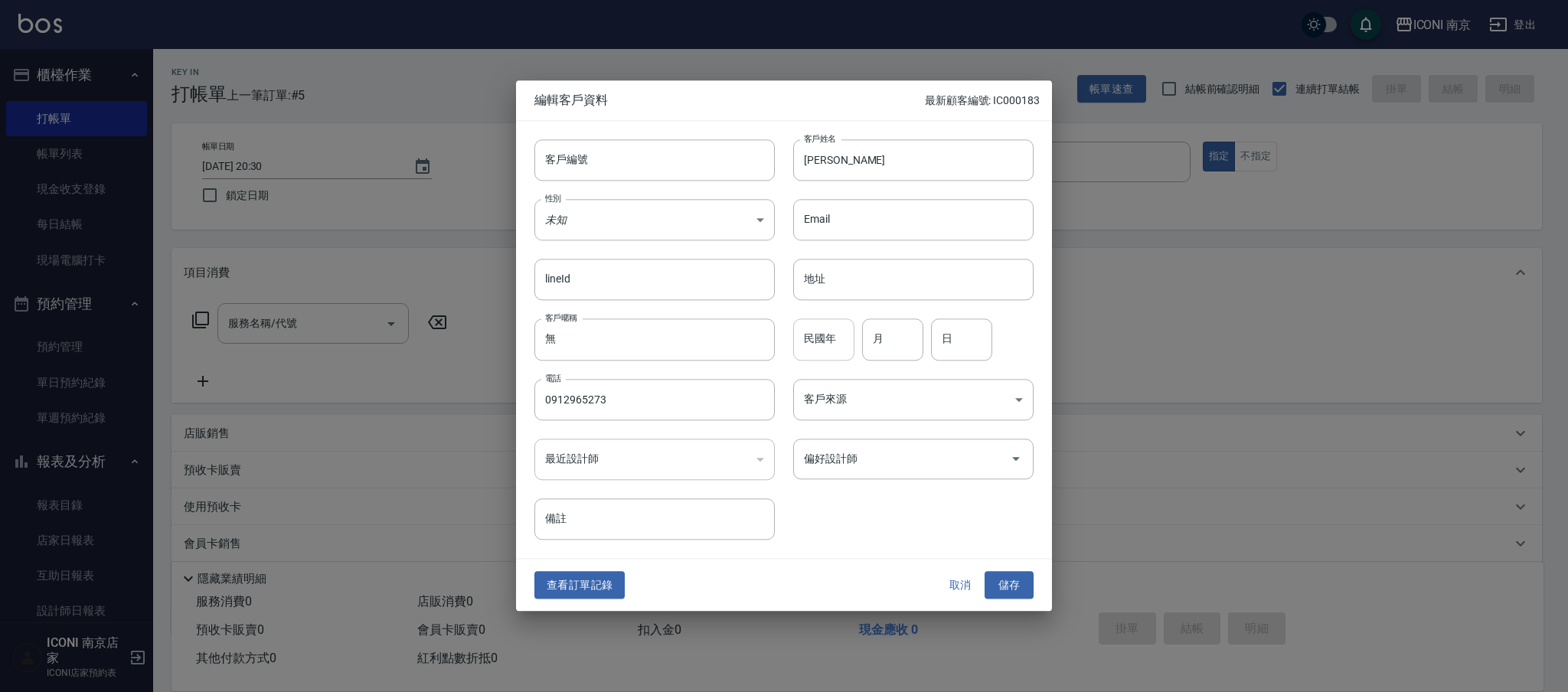
click at [814, 334] on input "民國年" at bounding box center [824, 340] width 61 height 42
type input "85"
type input "09"
type input "12"
click at [893, 411] on body "ICONI 南京 登出 櫃檯作業 打帳單 帳單列表 現金收支登錄 每日結帳 現場電腦打卡 預約管理 預約管理 單日預約紀錄 單週預約紀錄 報表及分析 報表目錄…" at bounding box center [784, 389] width 1568 height 779
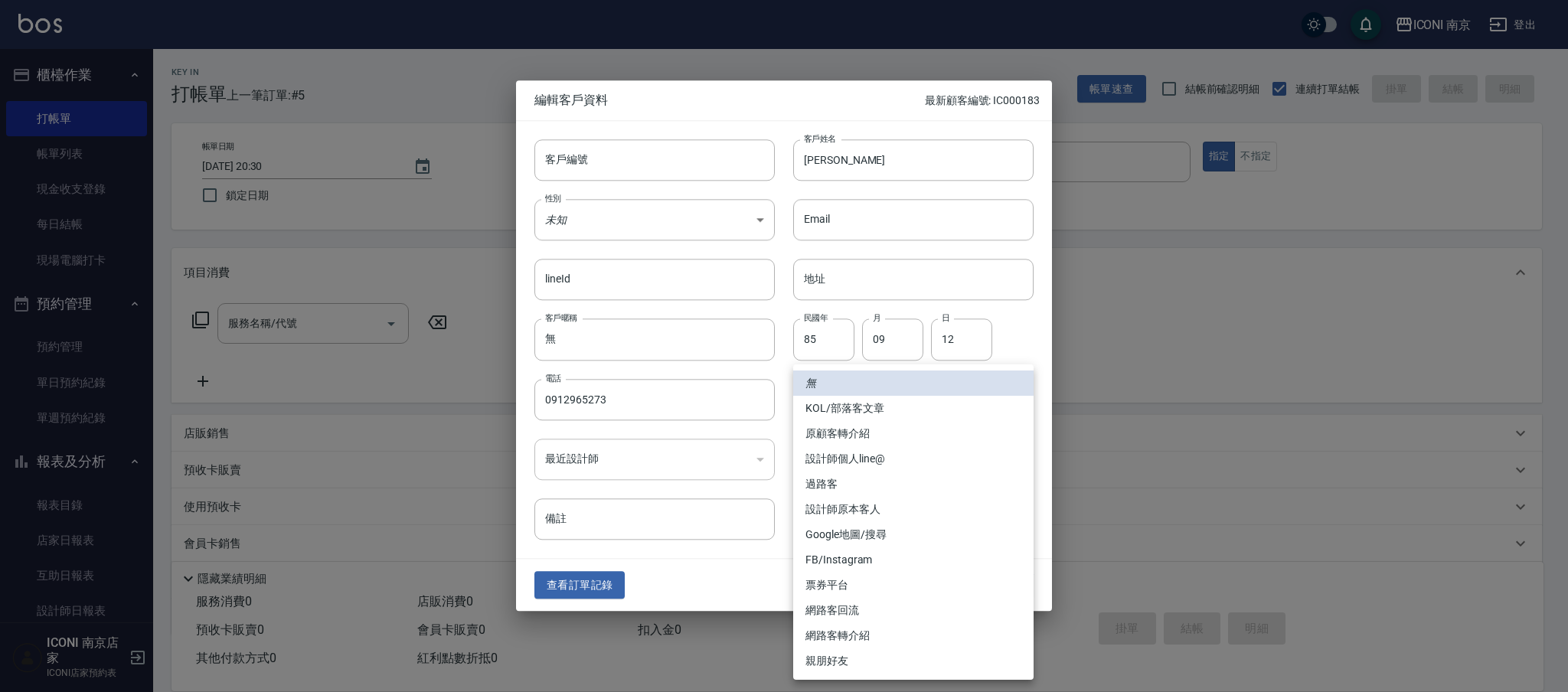
click at [879, 555] on li "FB/Instagram" at bounding box center [913, 560] width 240 height 25
type input "FB/Instagram"
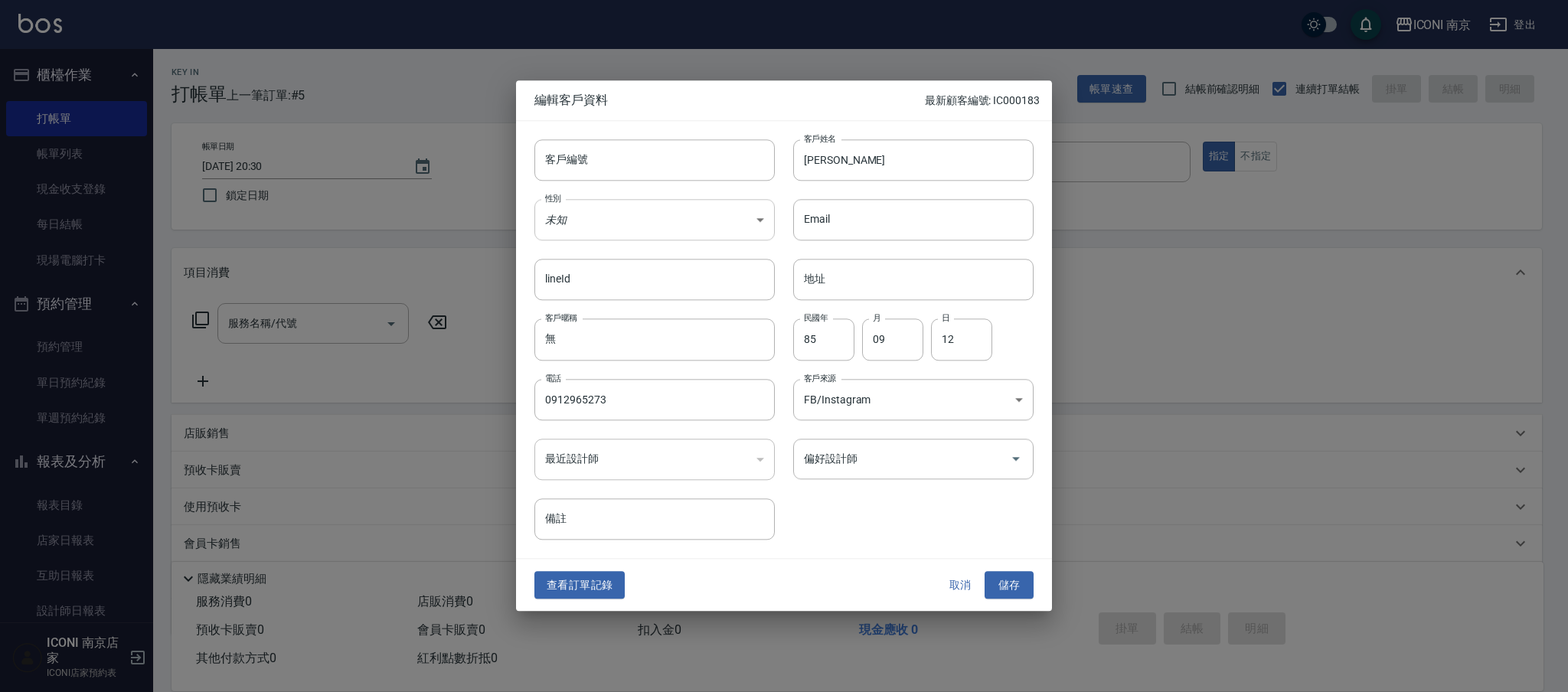
click at [629, 217] on body "ICONI 南京 登出 櫃檯作業 打帳單 帳單列表 現金收支登錄 每日結帳 現場電腦打卡 預約管理 預約管理 單日預約紀錄 單週預約紀錄 報表及分析 報表目錄…" at bounding box center [784, 389] width 1568 height 779
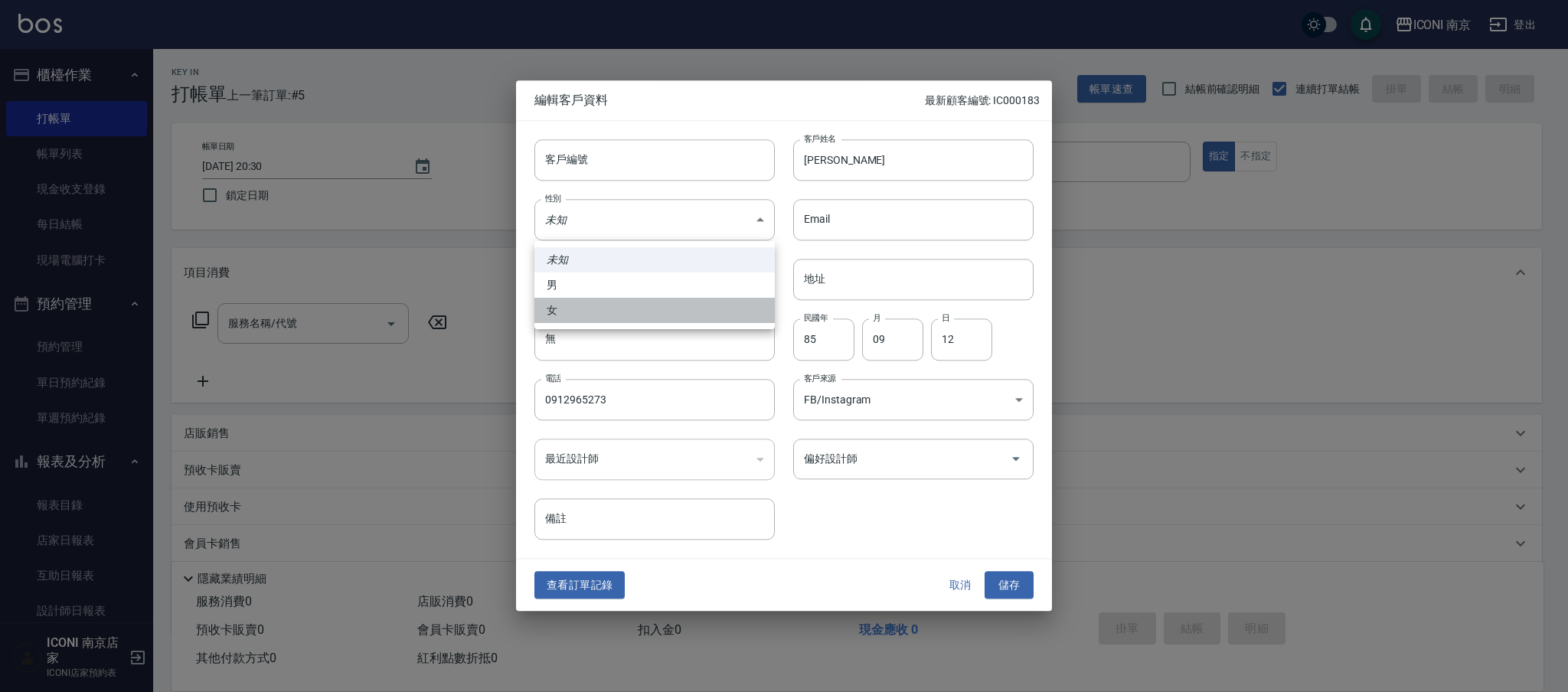
click at [552, 312] on li "女" at bounding box center [654, 311] width 240 height 25
type input "FEMALE"
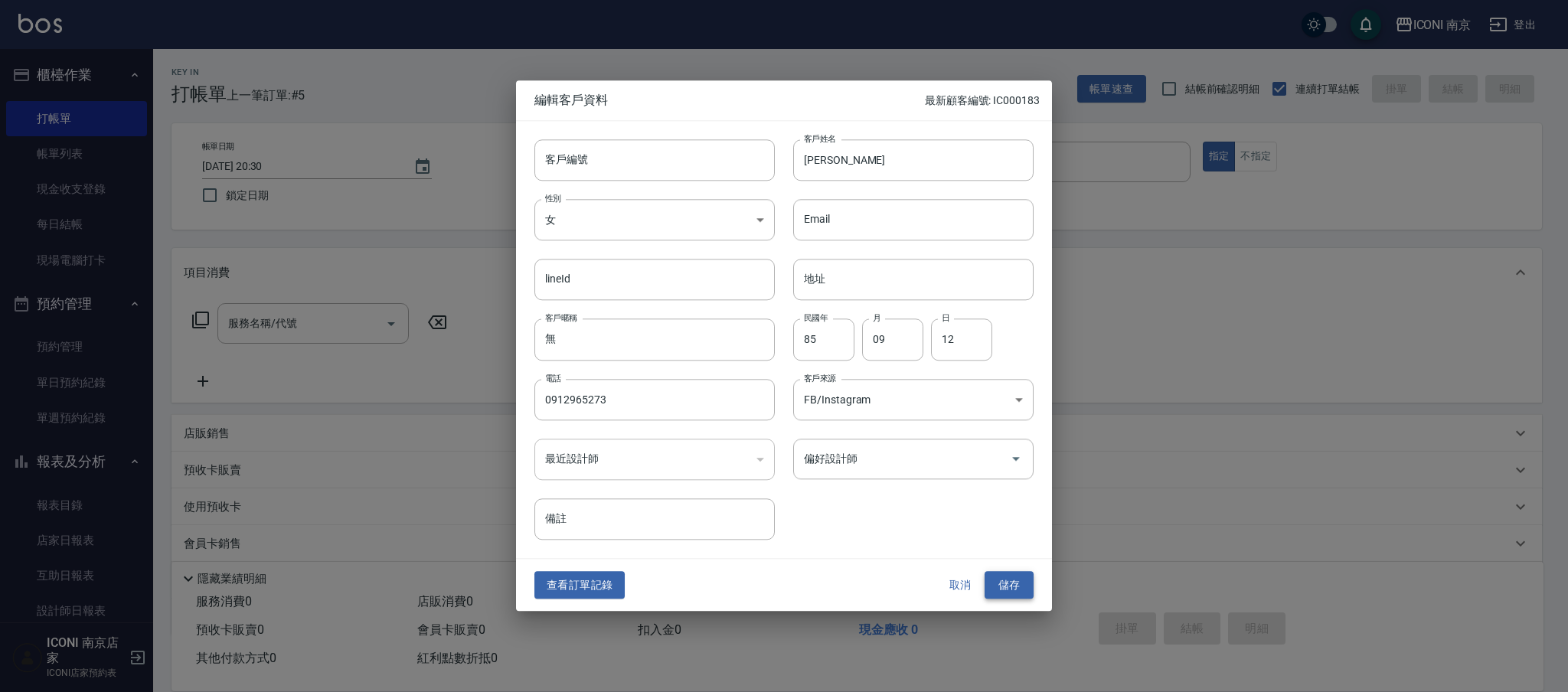
click at [1006, 586] on button "儲存" at bounding box center [1009, 584] width 49 height 28
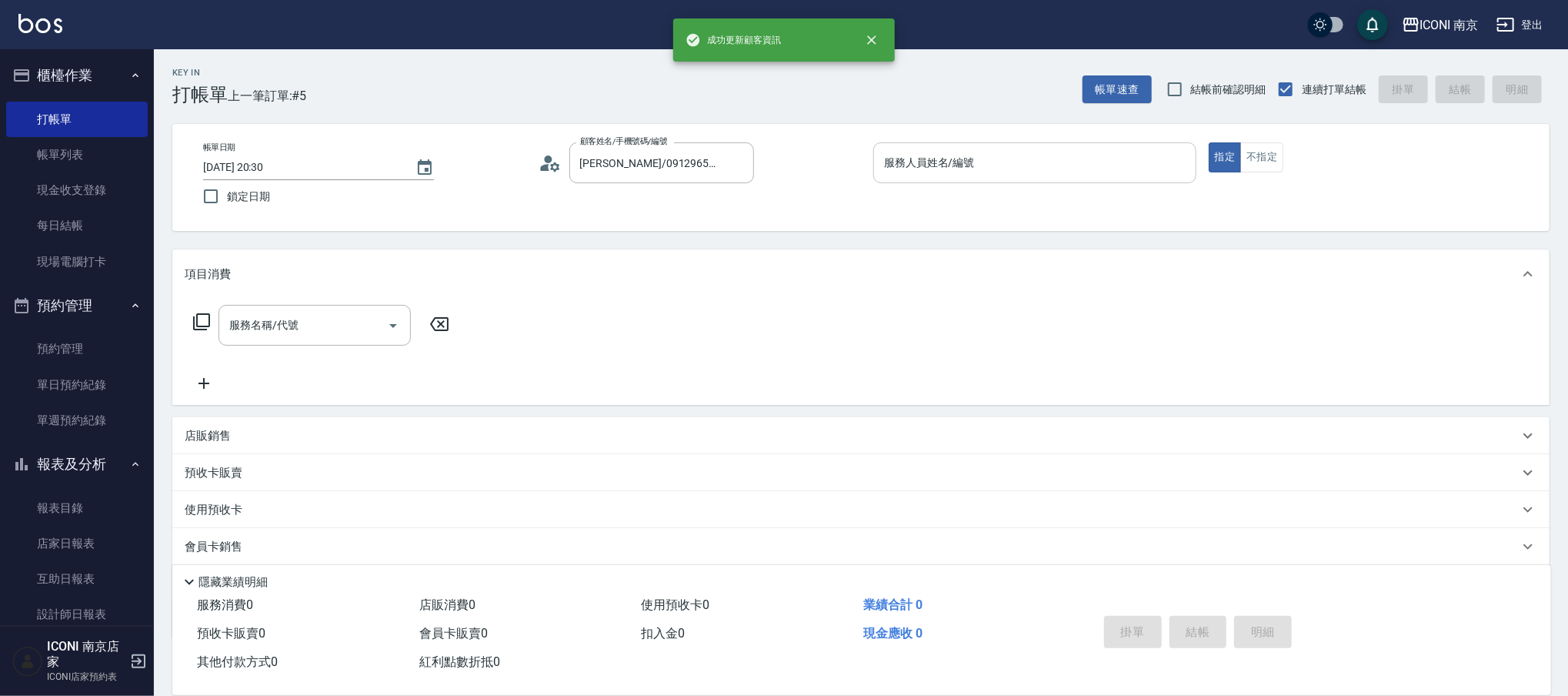
click at [953, 163] on input "服務人員姓名/編號" at bounding box center [1035, 163] width 309 height 27
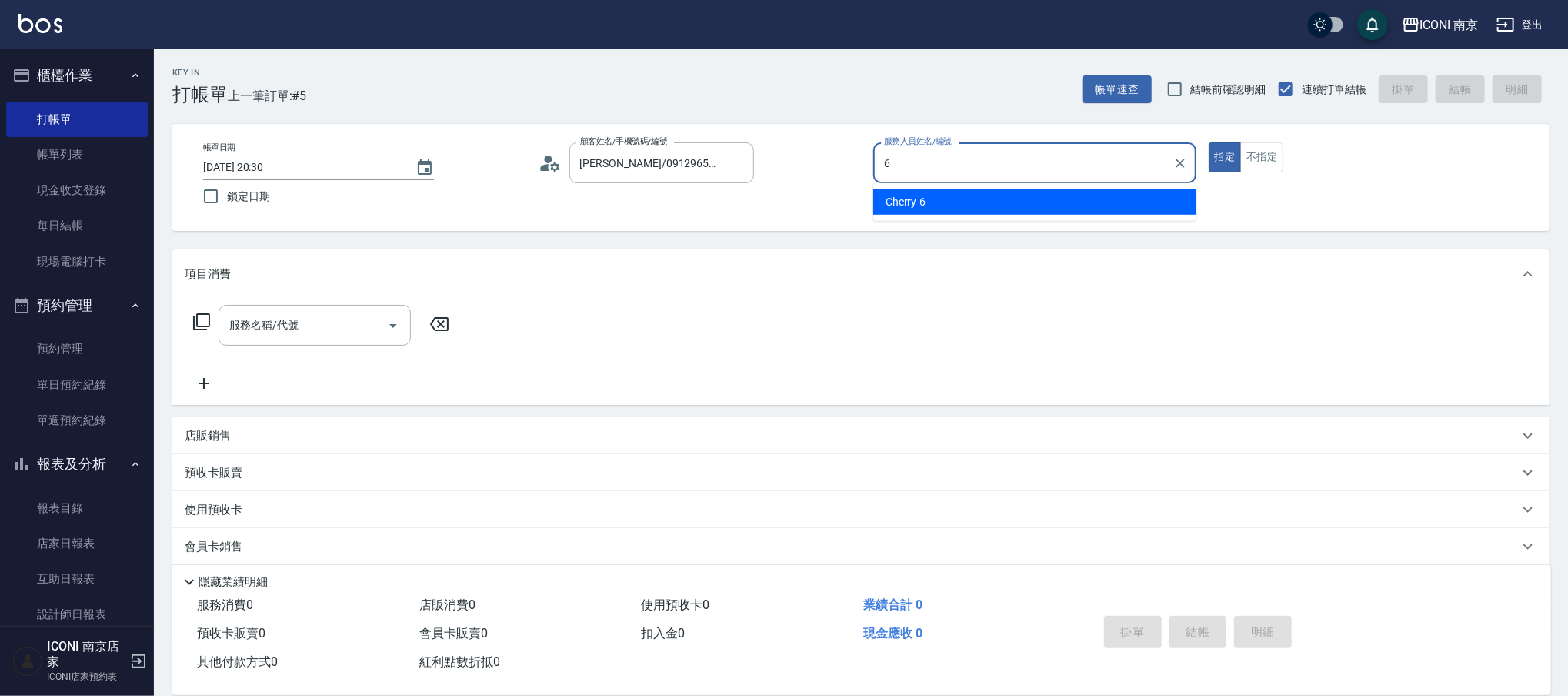
type input "Cherry-6"
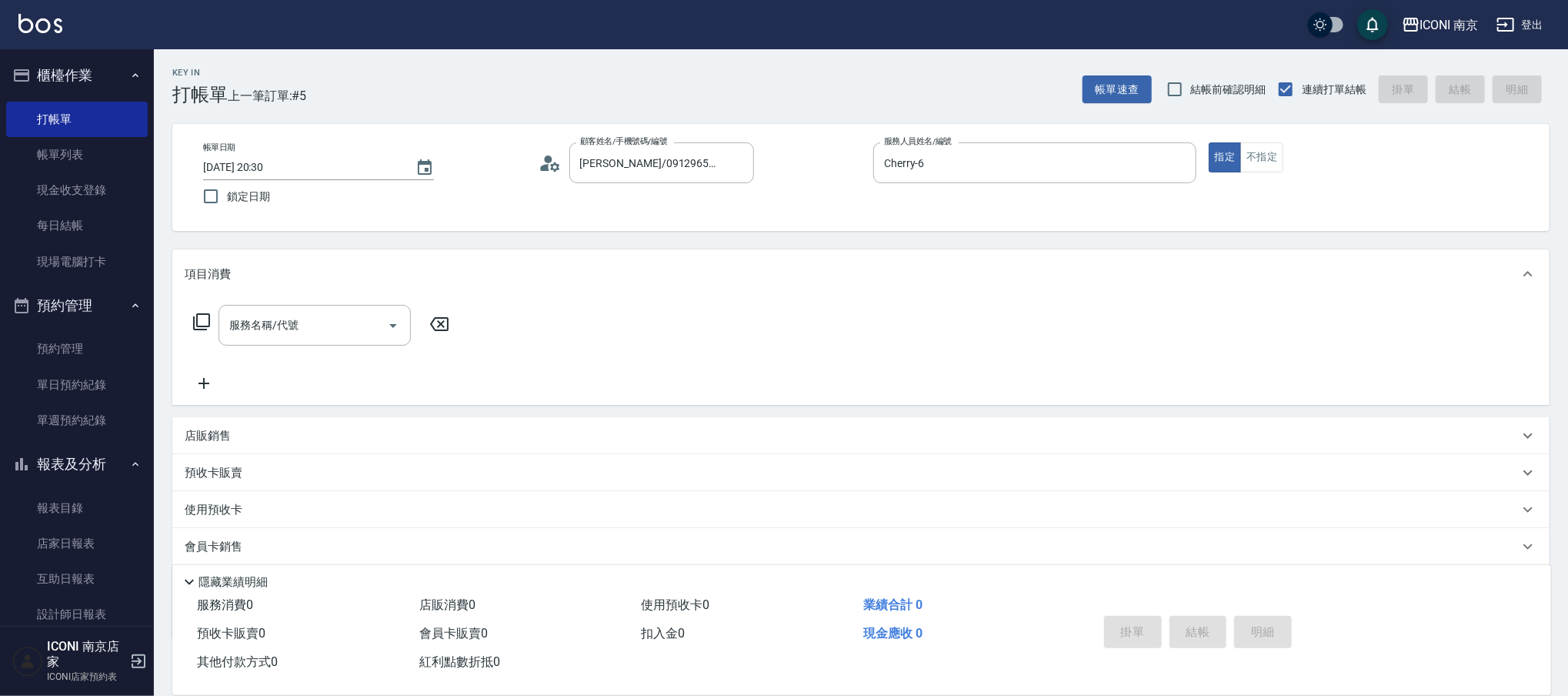
click at [195, 318] on icon at bounding box center [201, 322] width 19 height 19
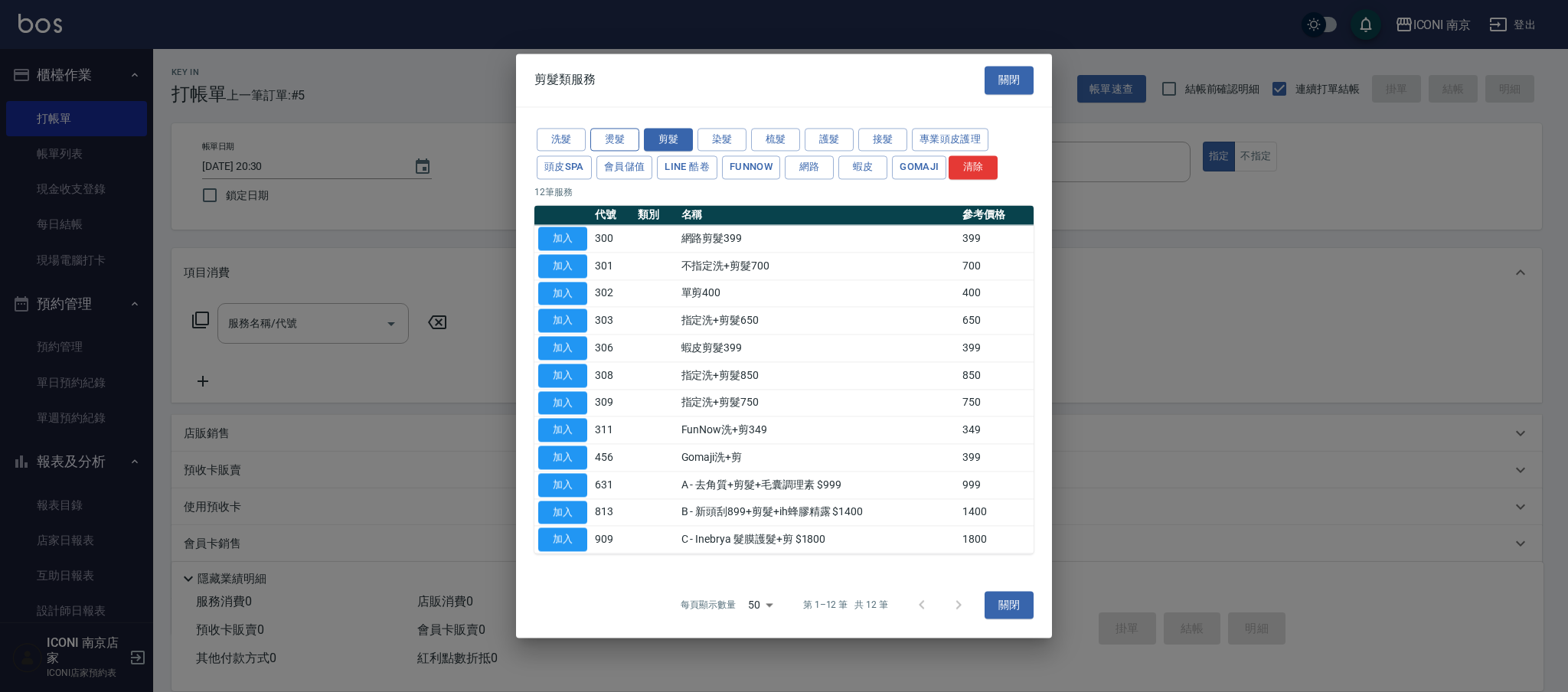
click at [621, 136] on button "燙髮" at bounding box center [615, 140] width 49 height 24
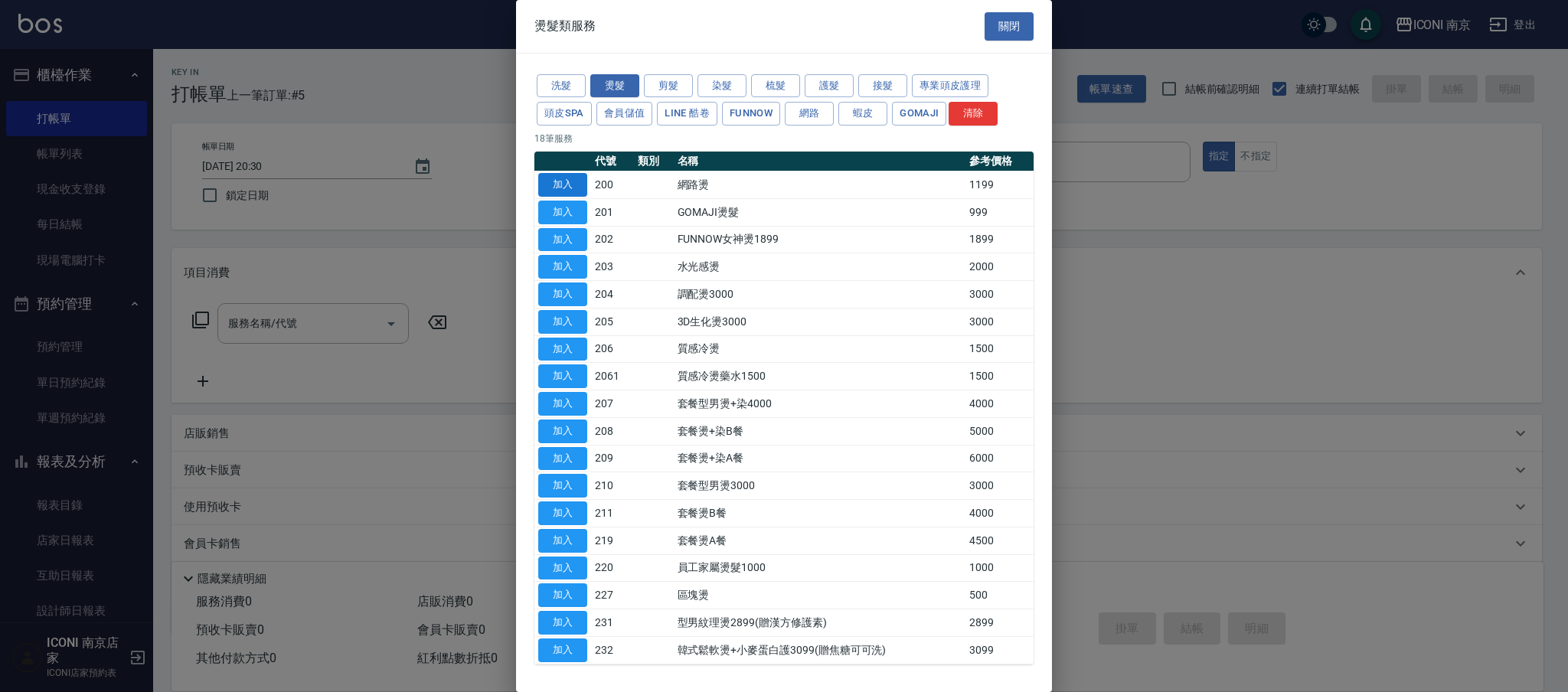
click at [570, 187] on button "加入" at bounding box center [563, 185] width 49 height 24
type input "網路燙(200)"
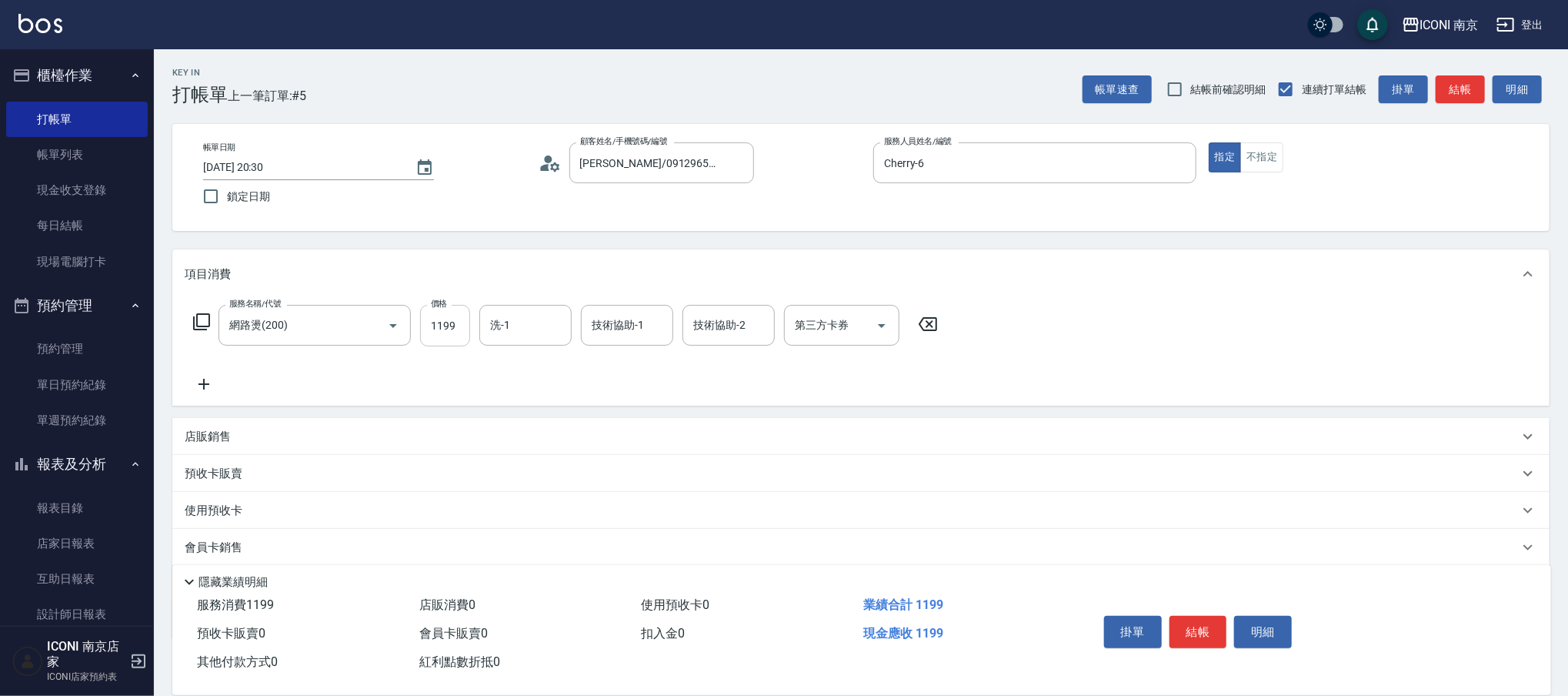
click at [460, 322] on input "1199" at bounding box center [445, 325] width 50 height 42
type input "1299"
type input "LORI-17"
click at [200, 326] on icon at bounding box center [201, 322] width 17 height 17
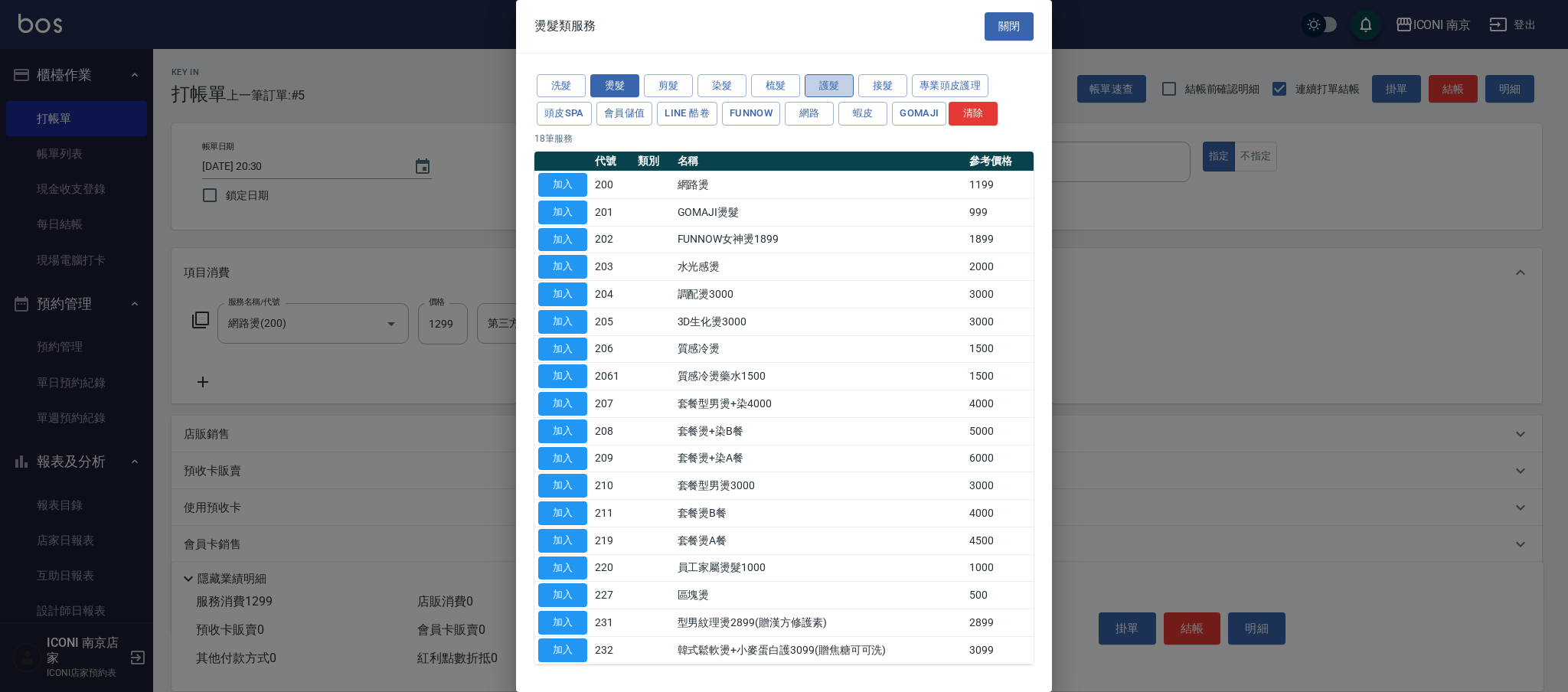
click at [823, 79] on button "護髮" at bounding box center [829, 86] width 49 height 24
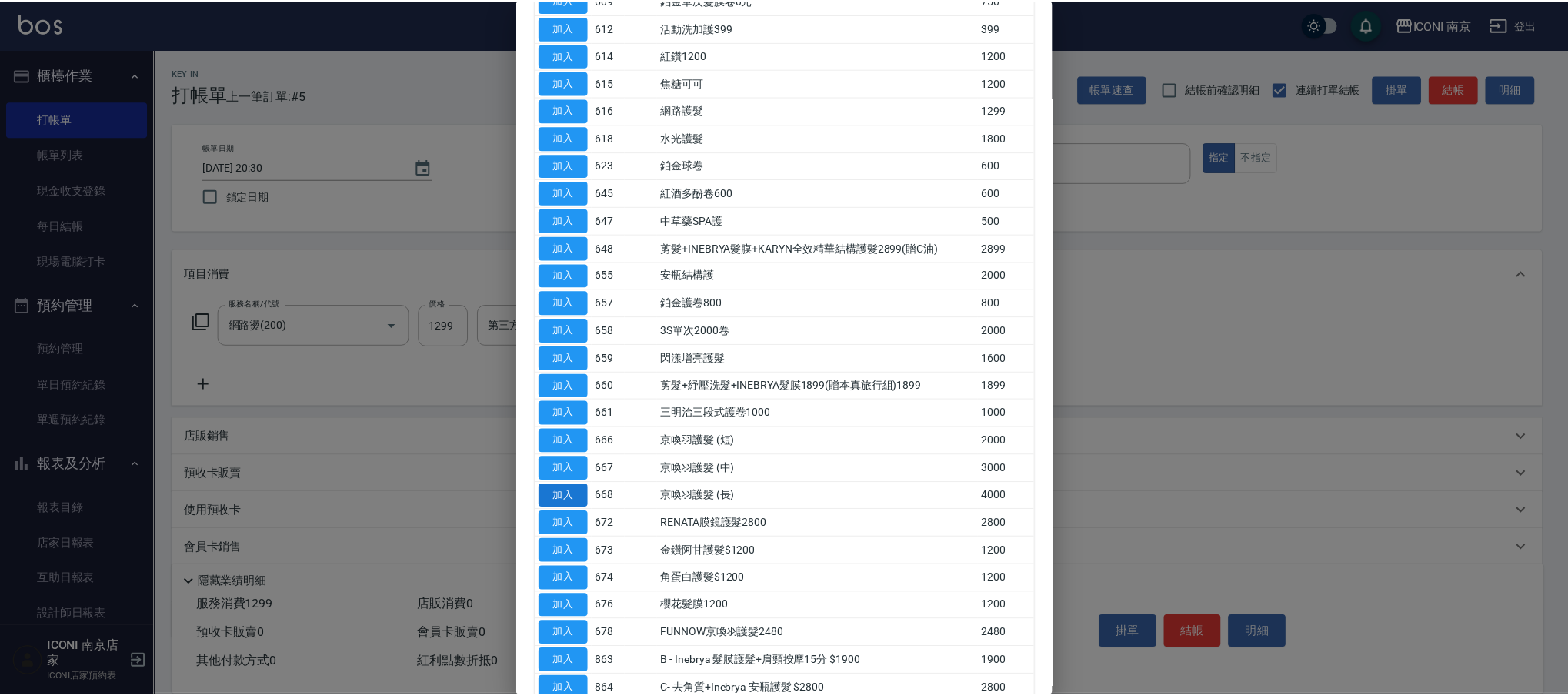
scroll to position [308, 0]
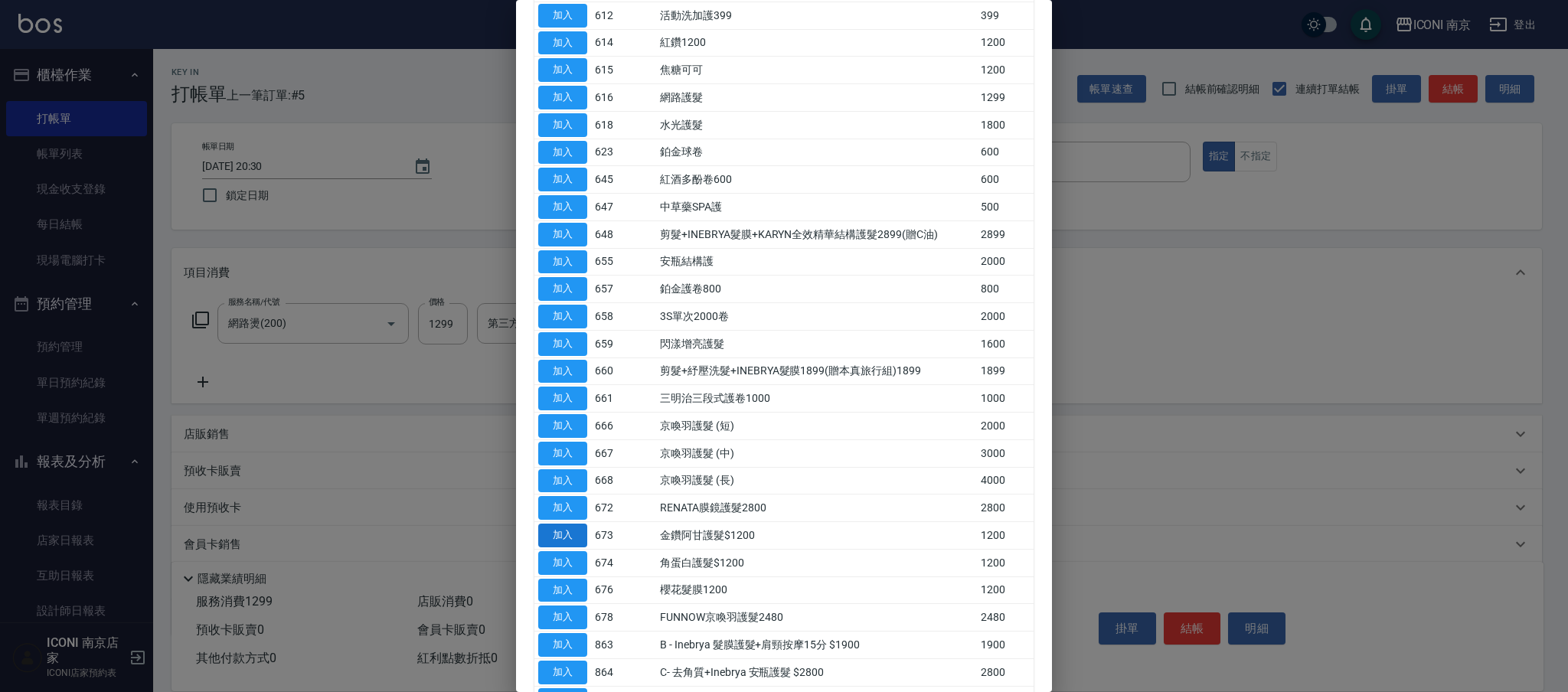
click at [557, 539] on button "加入" at bounding box center [563, 536] width 49 height 24
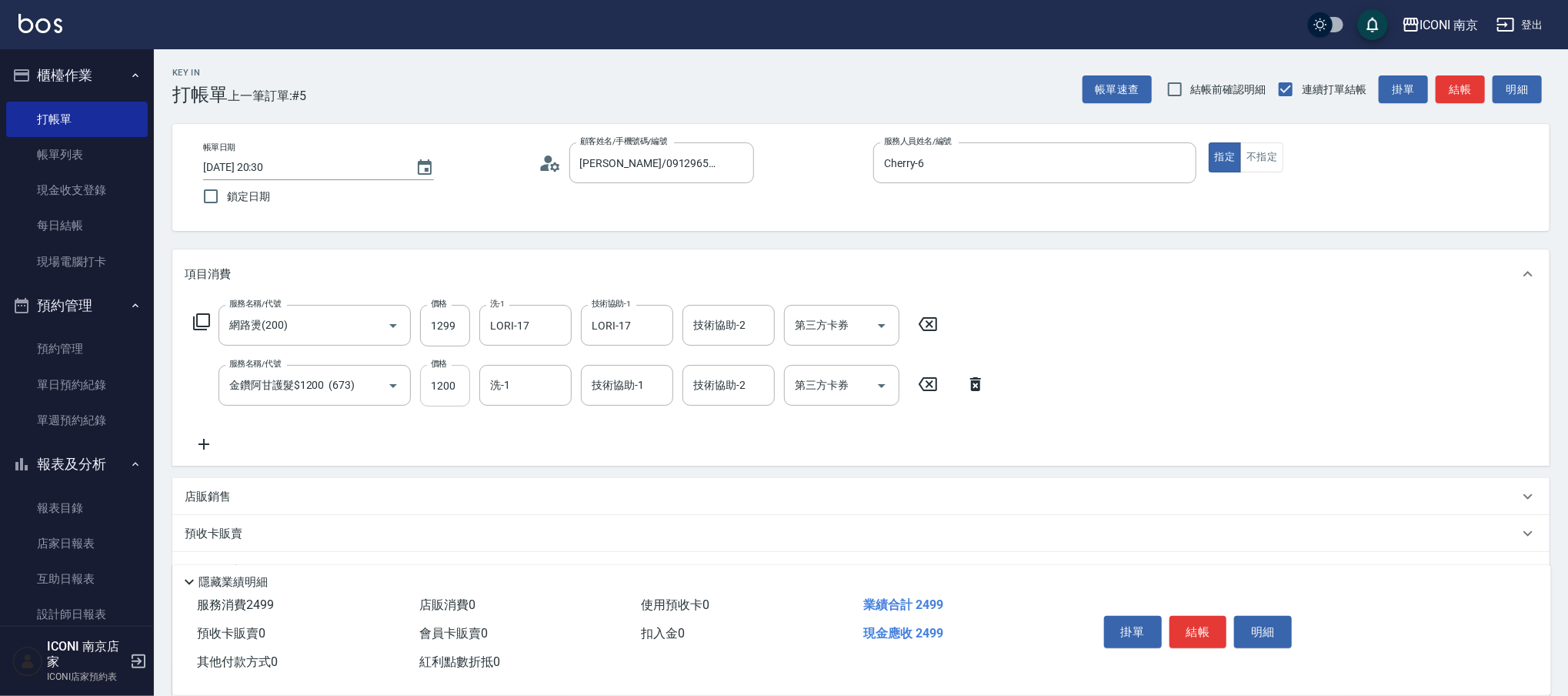
click at [459, 377] on input "1200" at bounding box center [445, 385] width 50 height 42
type input "130"
type input "LORI-17"
click at [449, 372] on input "130" at bounding box center [445, 385] width 50 height 42
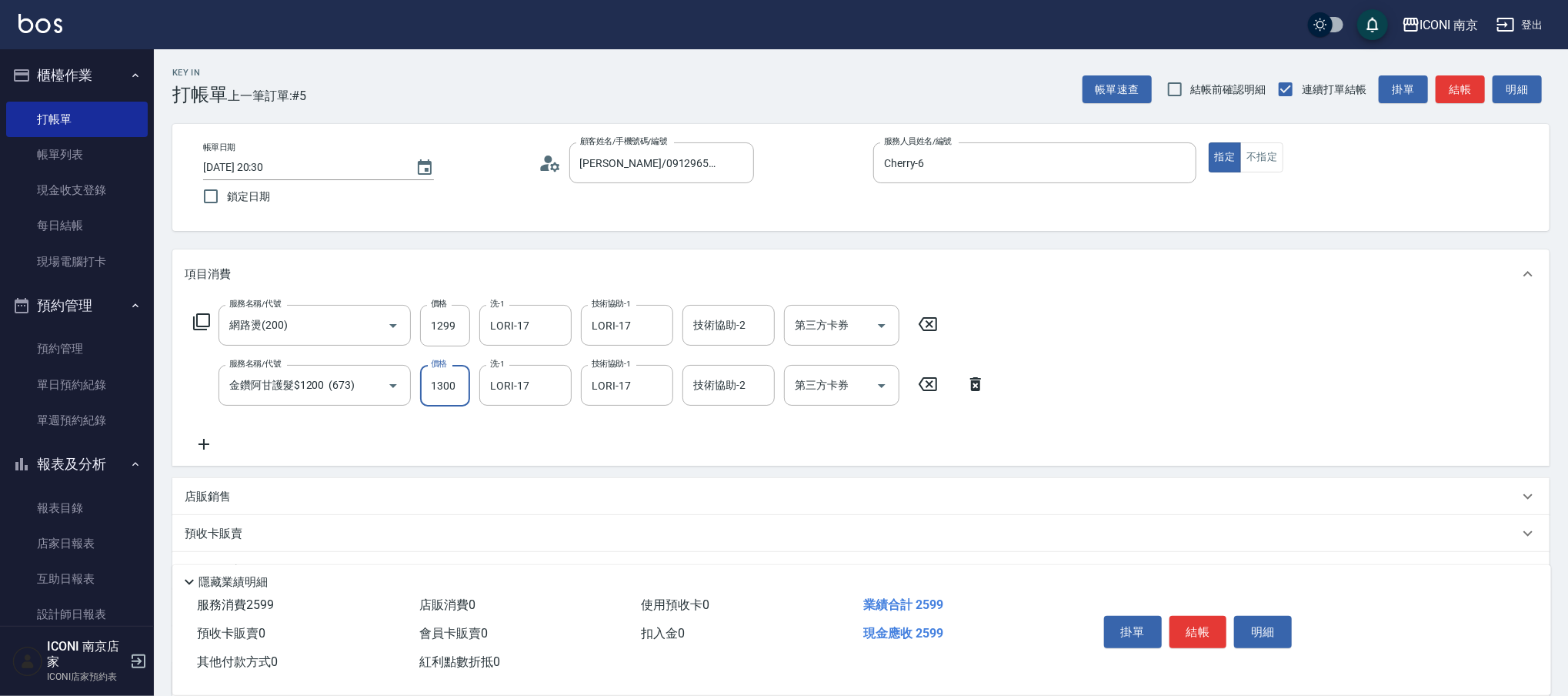
type input "1300"
click at [213, 500] on p "店販銷售" at bounding box center [207, 496] width 46 height 16
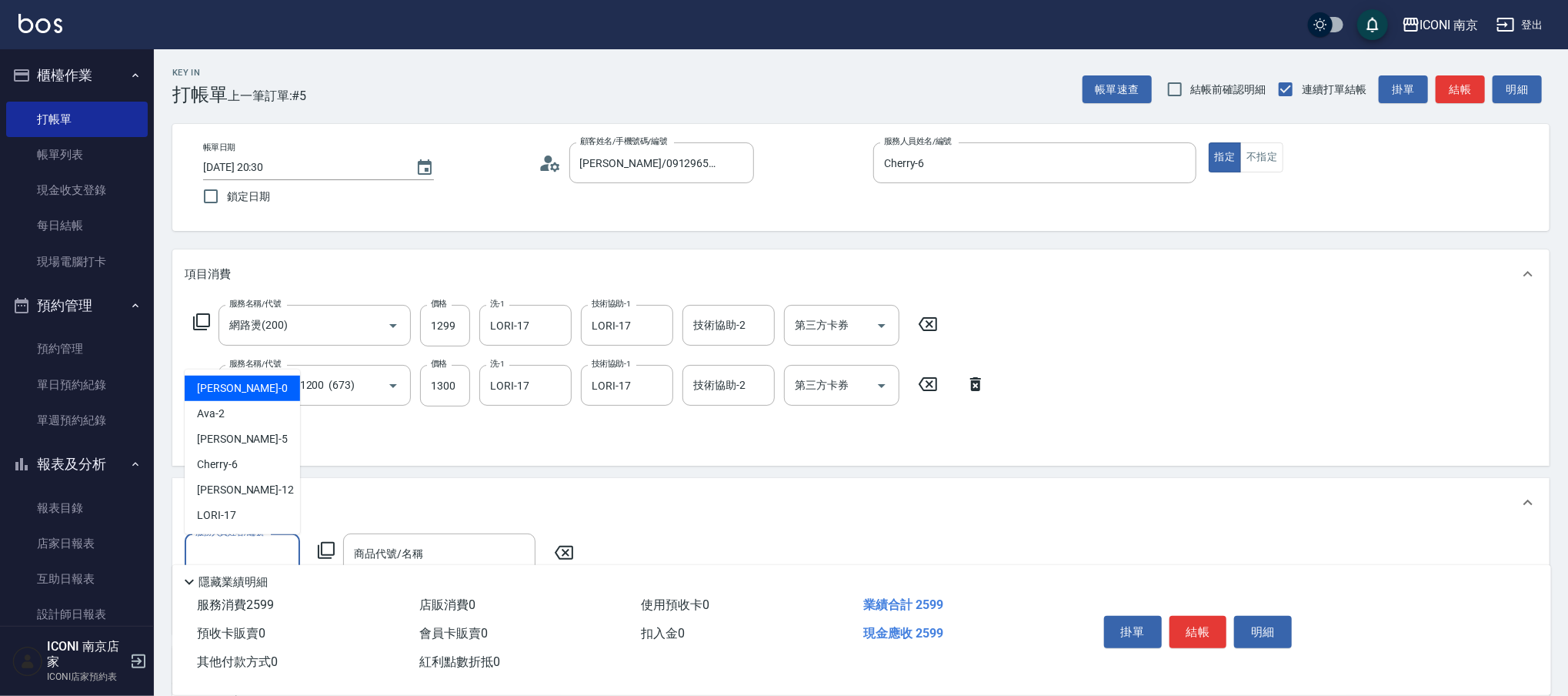
click at [253, 556] on input "服務人員姓名/編號" at bounding box center [242, 554] width 102 height 27
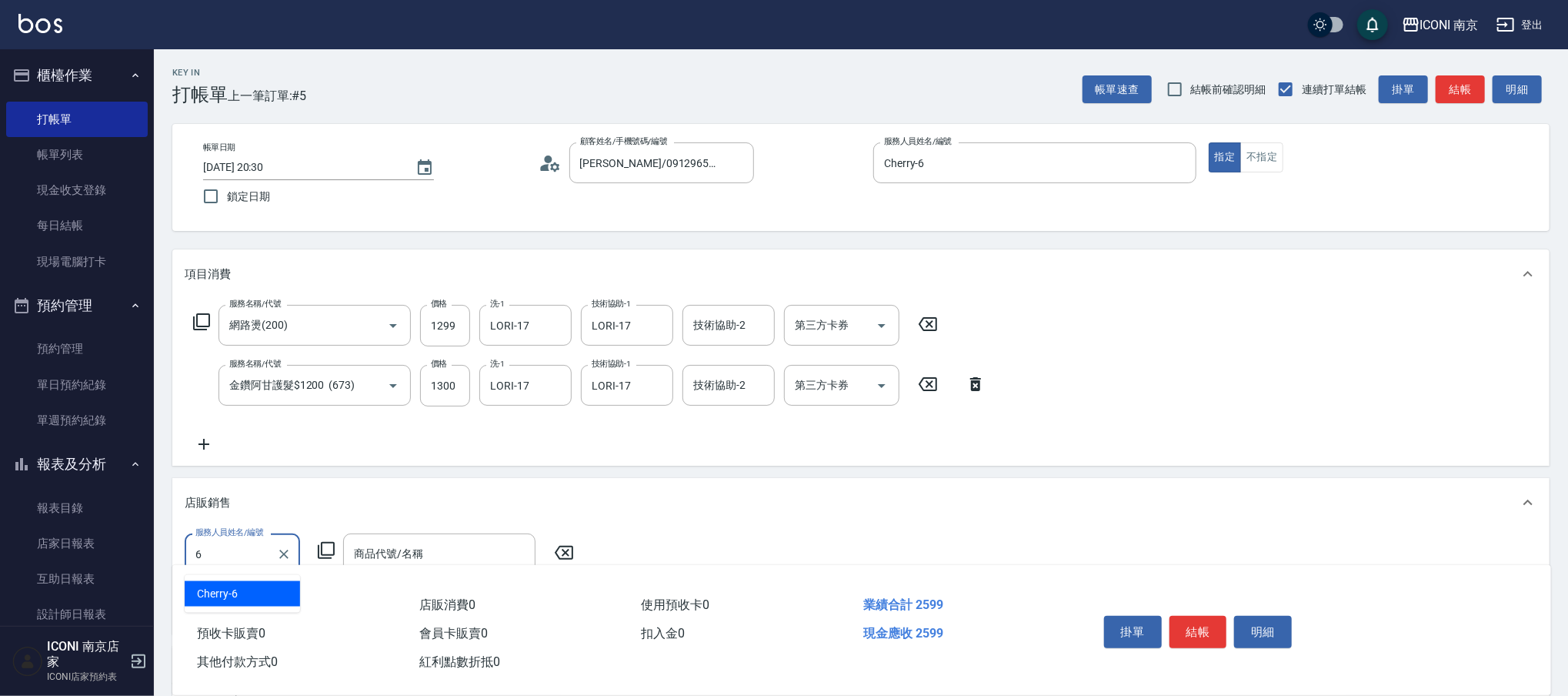
type input "Cherry-6"
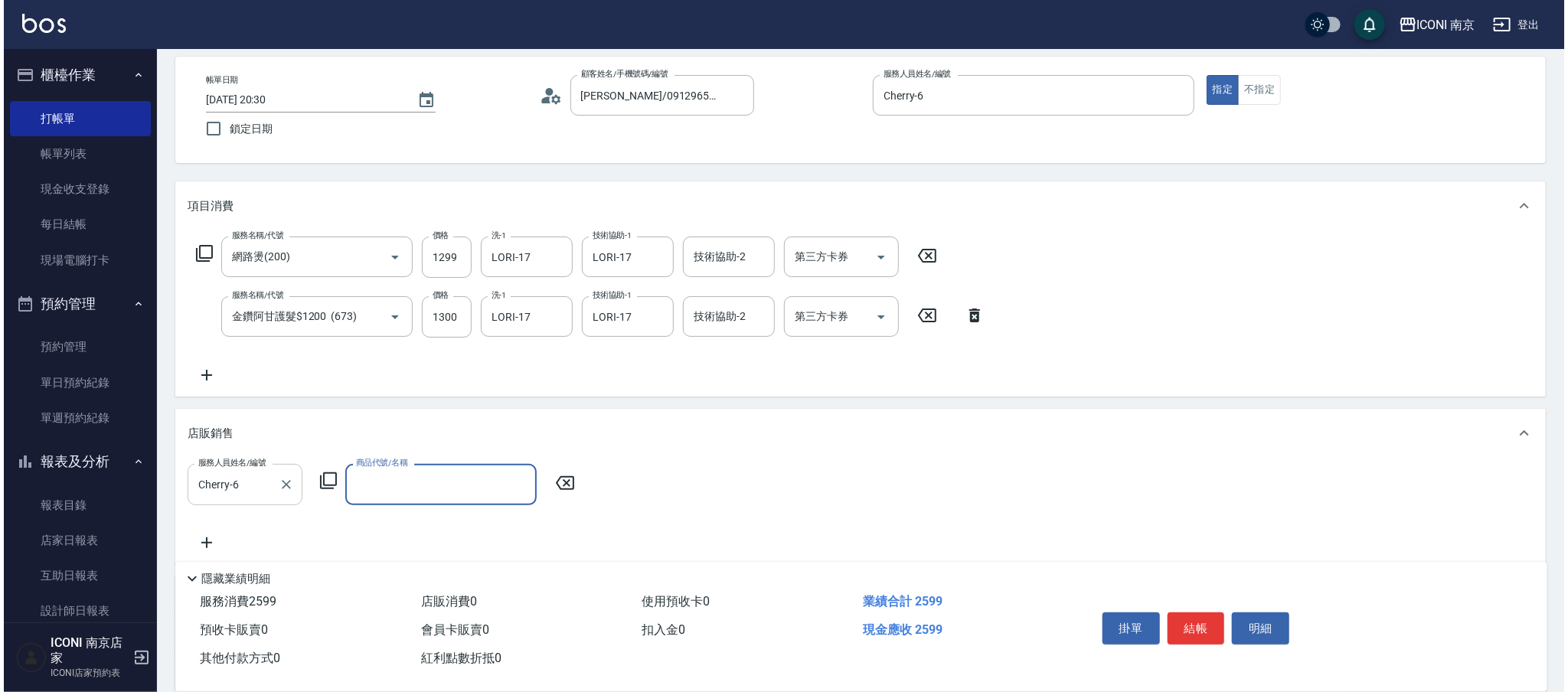
scroll to position [102, 0]
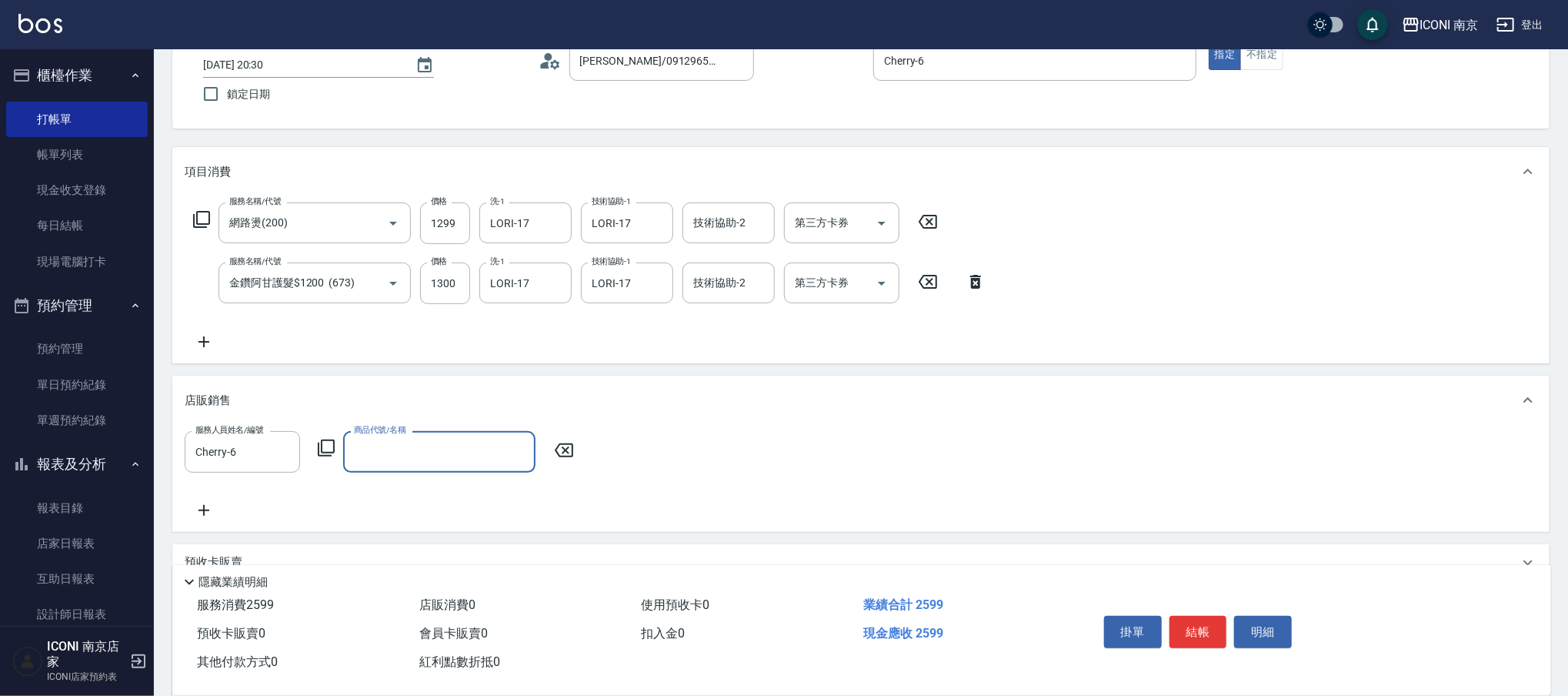
click at [324, 450] on icon at bounding box center [326, 448] width 19 height 19
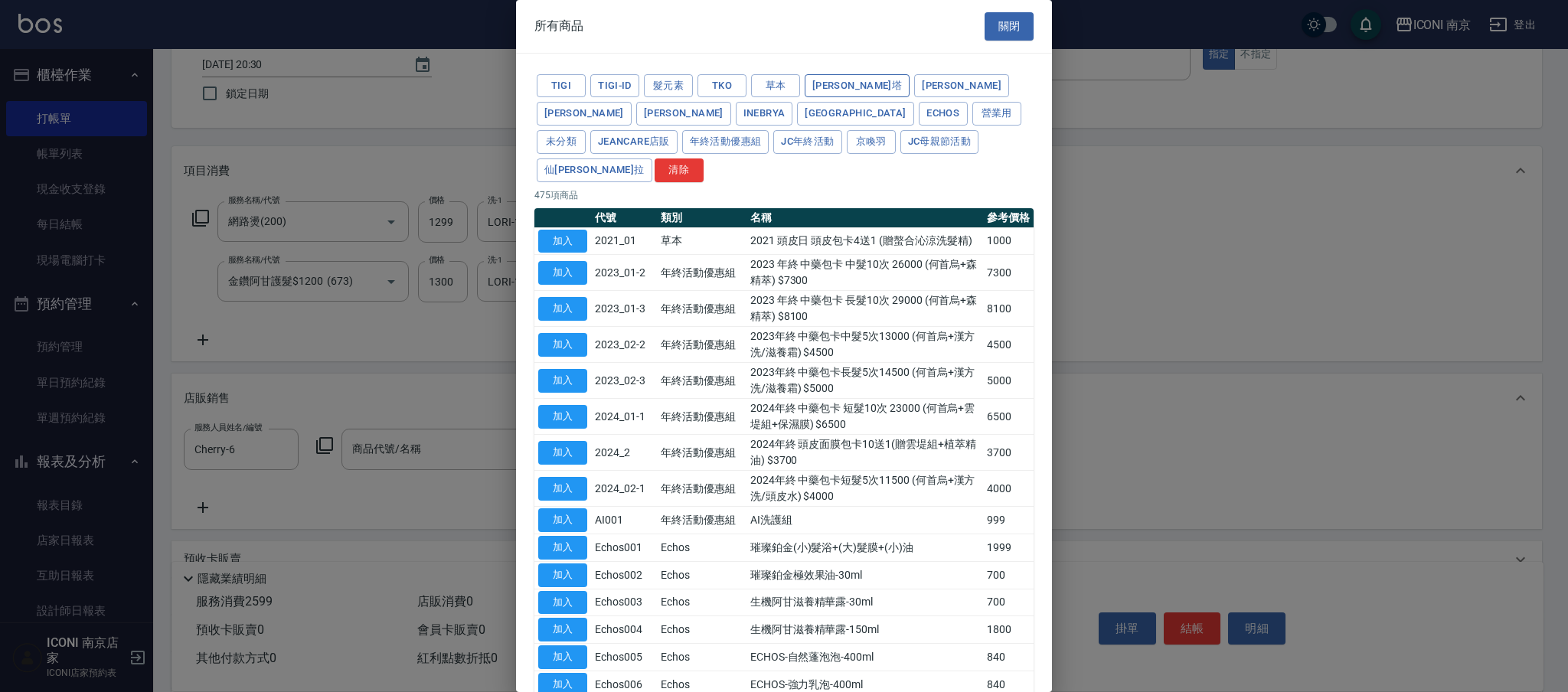
click at [828, 87] on button "蕾娜塔" at bounding box center [856, 86] width 104 height 24
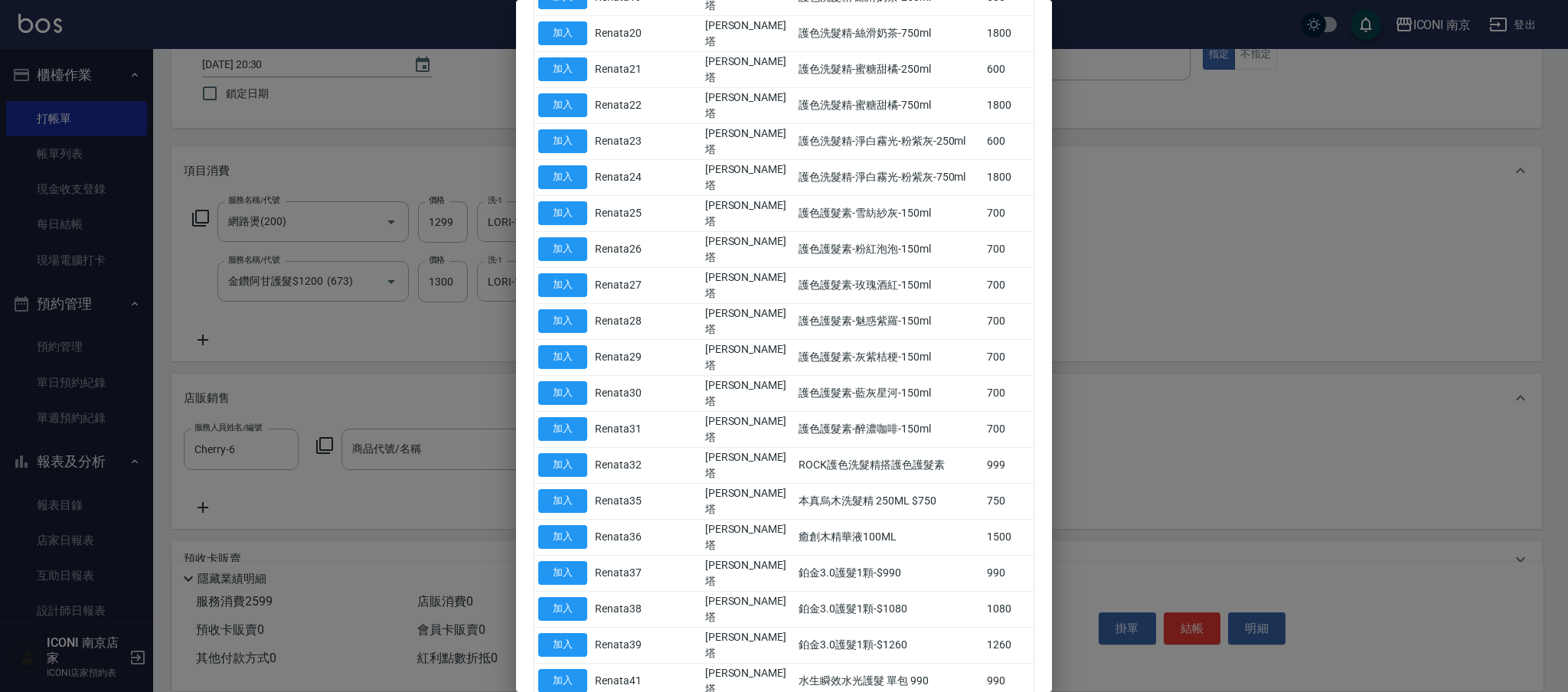
scroll to position [962, 0]
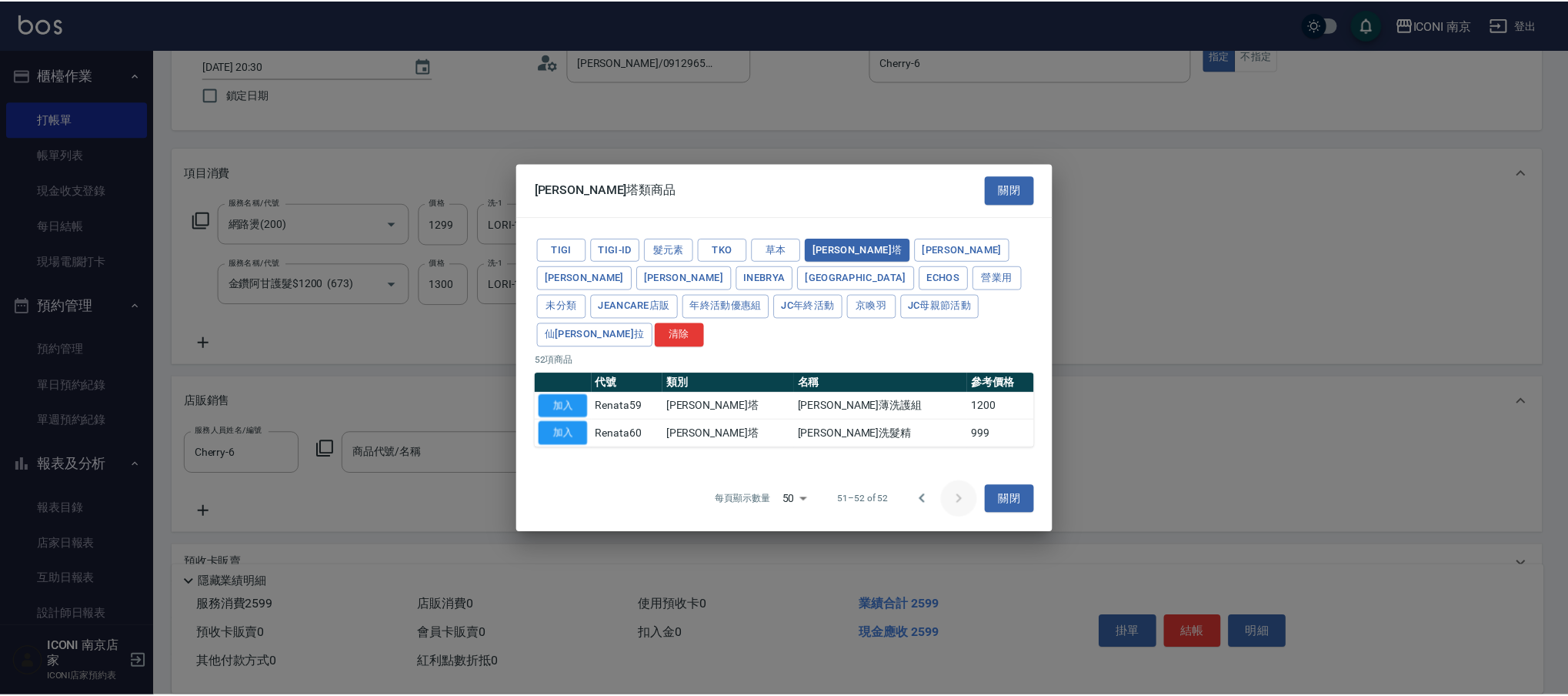
scroll to position [0, 0]
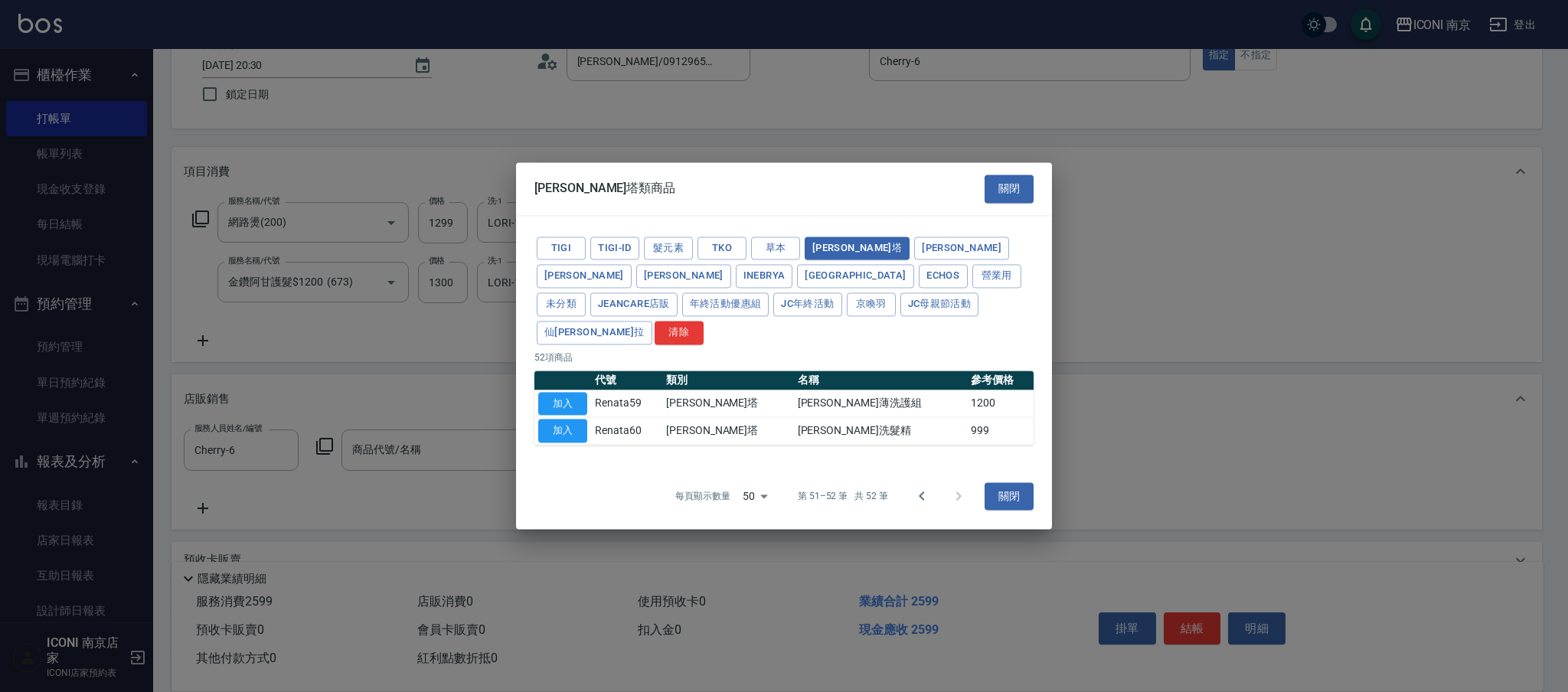
click at [567, 392] on button "加入" at bounding box center [563, 404] width 49 height 24
type input "Renata 蘊若護色洗護組"
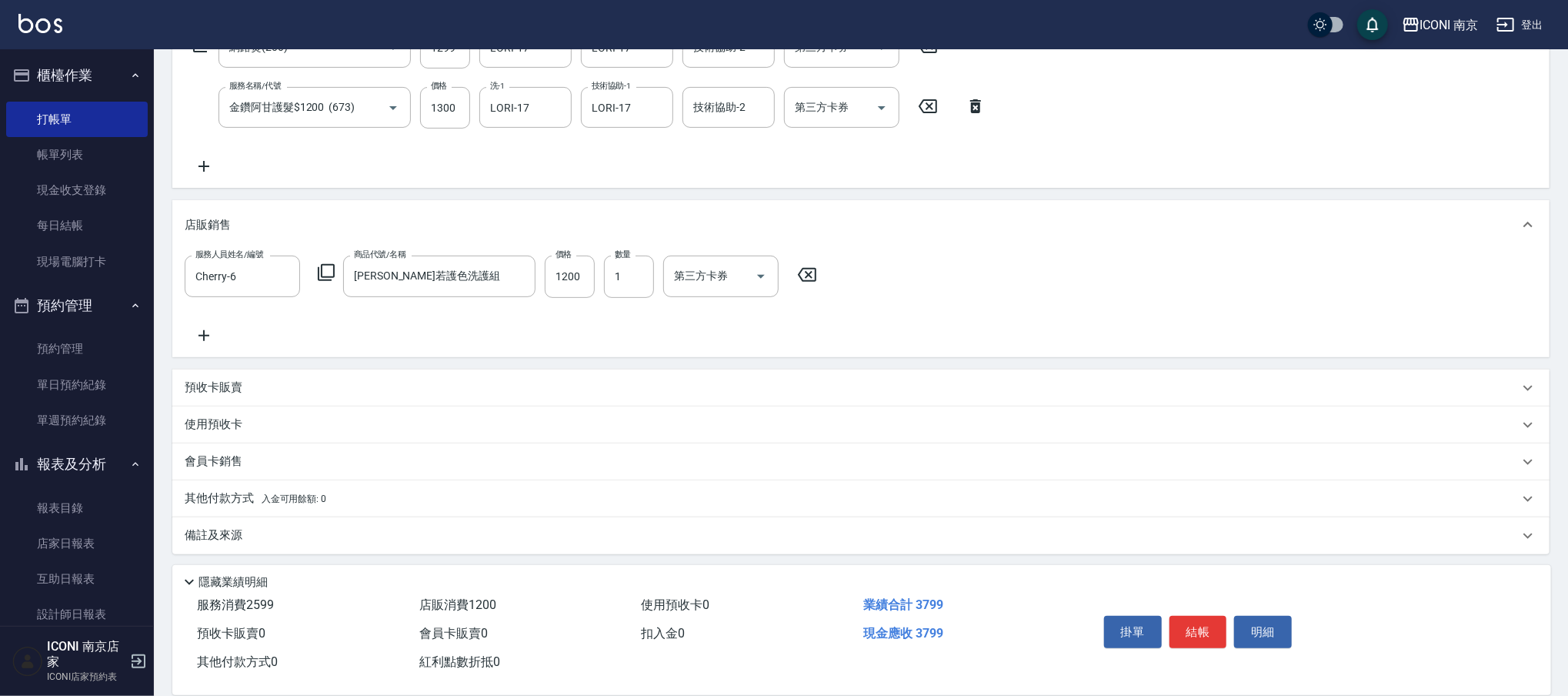
scroll to position [278, 0]
click at [251, 502] on p "其他付款方式 入金可用餘額: 0" at bounding box center [255, 498] width 142 height 17
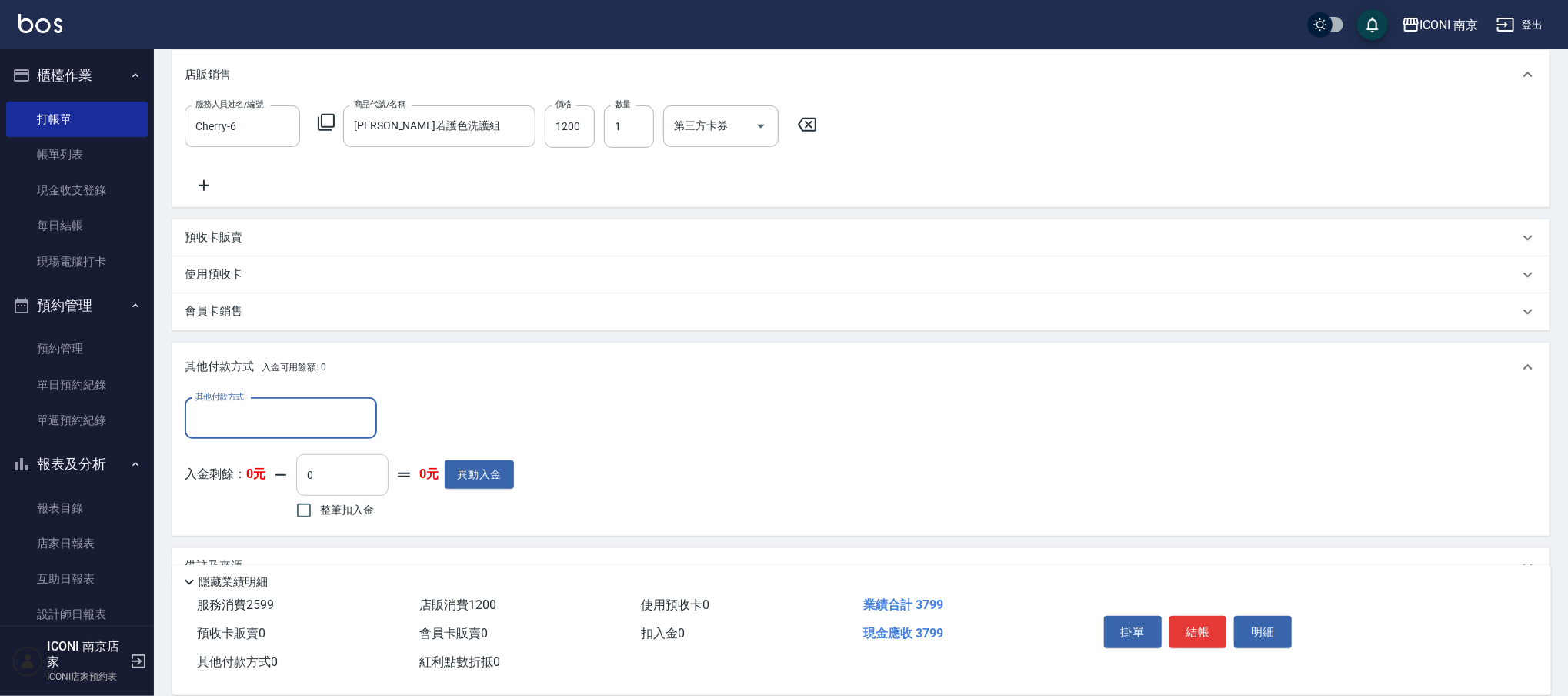
scroll to position [432, 0]
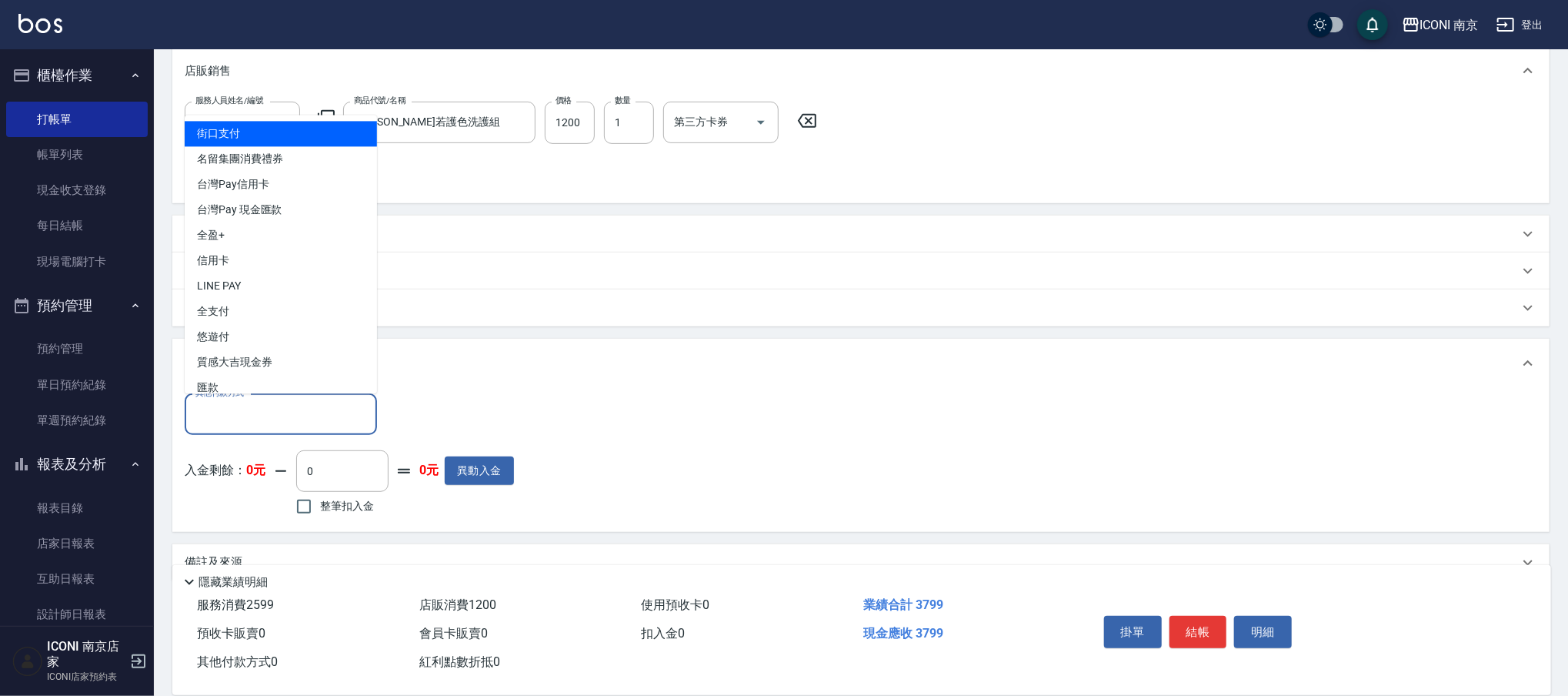
click at [301, 421] on input "其他付款方式" at bounding box center [280, 415] width 178 height 27
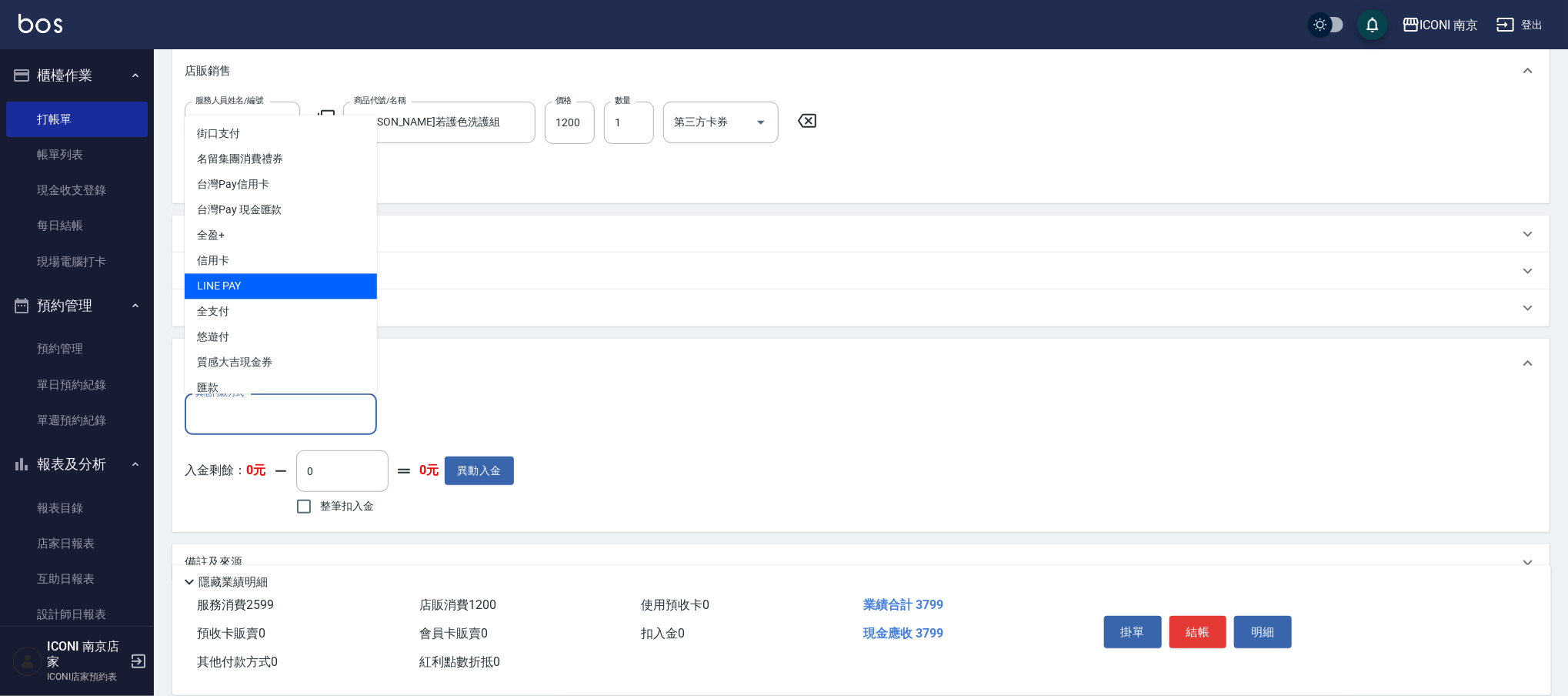
click at [255, 282] on span "LINE PAY" at bounding box center [280, 287] width 192 height 26
type input "LINE PAY"
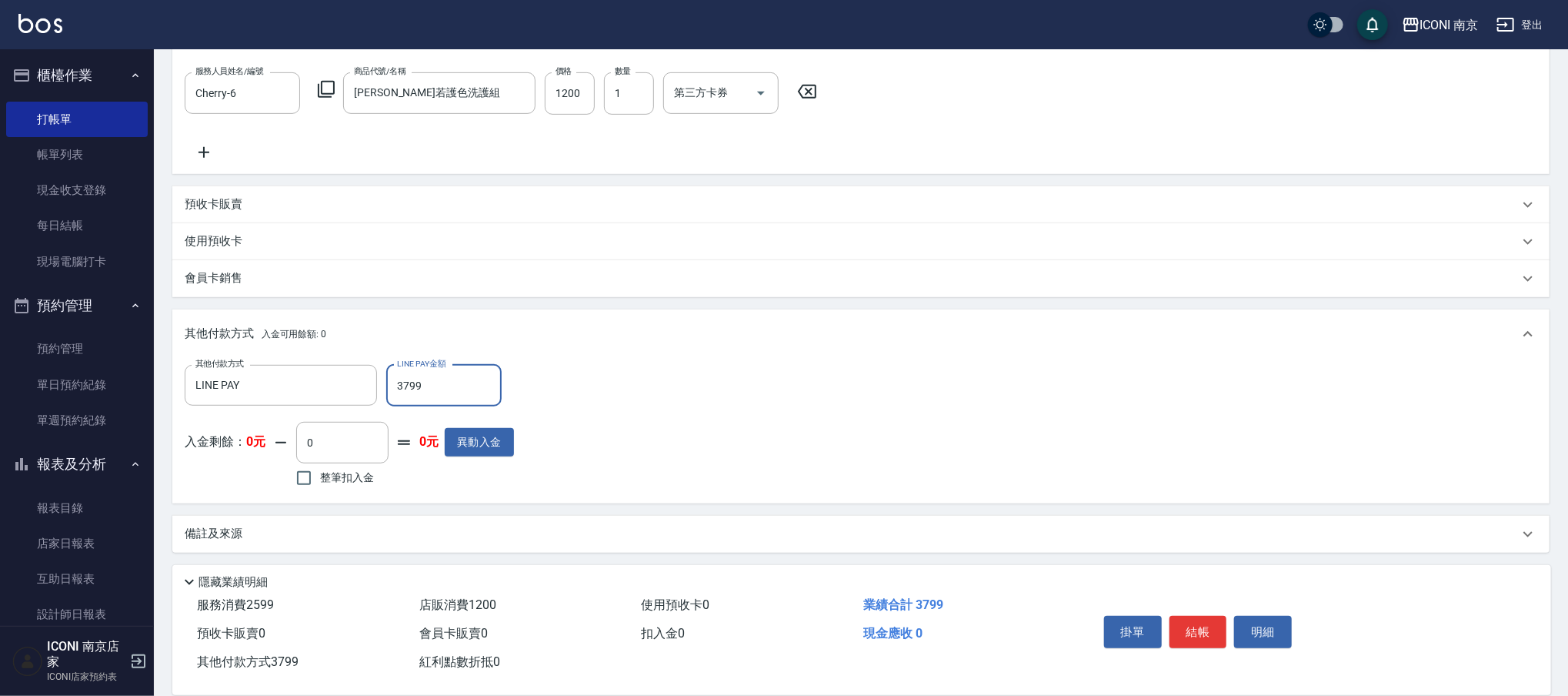
type input "3799"
drag, startPoint x: 275, startPoint y: 533, endPoint x: 287, endPoint y: 524, distance: 15.0
click at [274, 532] on div "備註及來源" at bounding box center [851, 534] width 1334 height 16
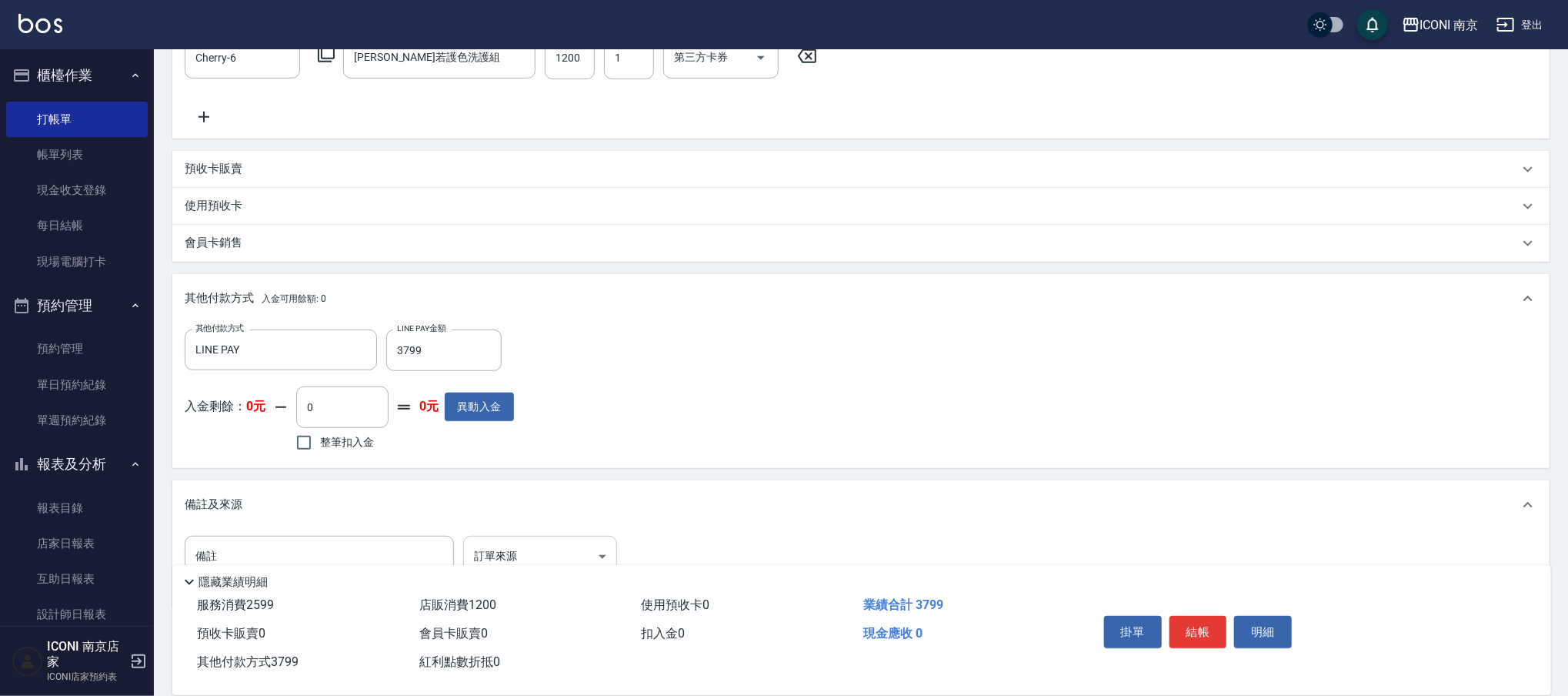
scroll to position [551, 0]
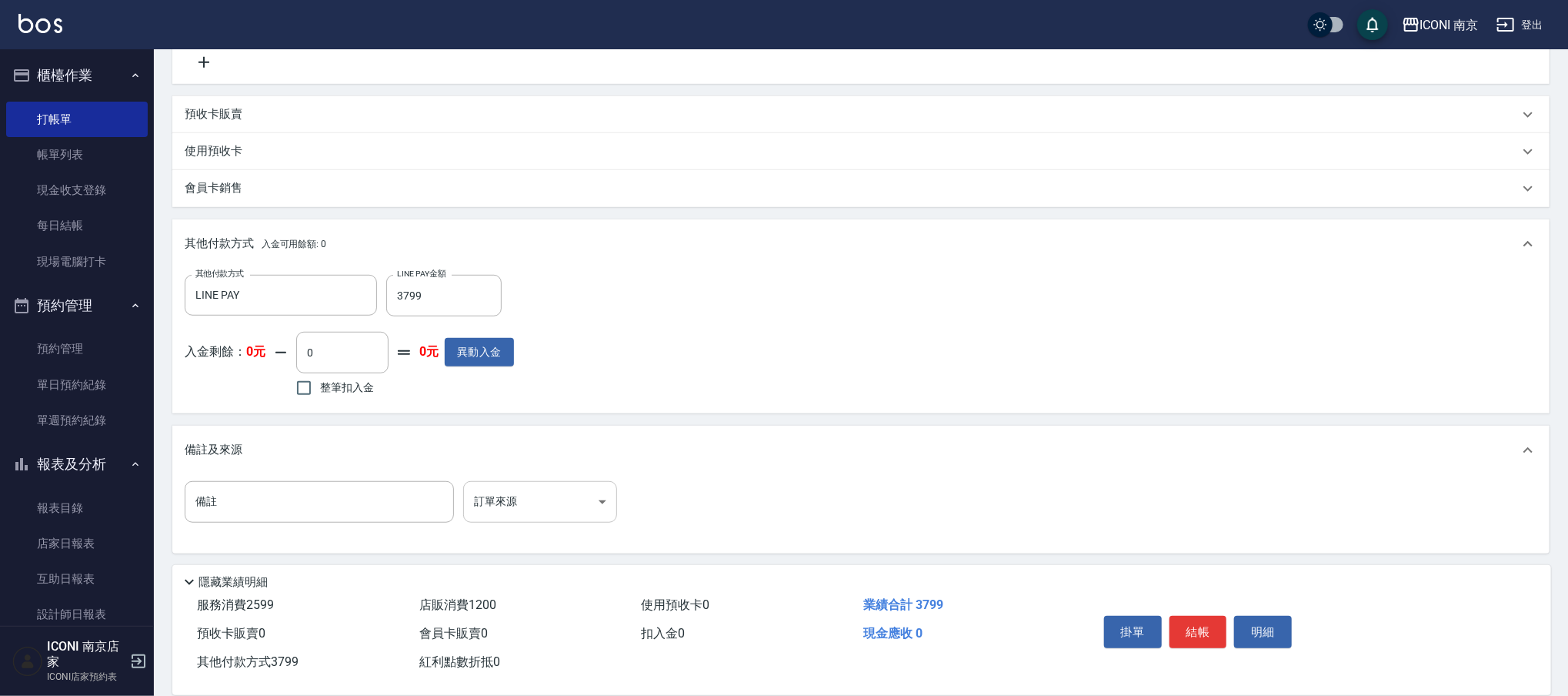
click at [525, 486] on body "ICONI 南京 登出 櫃檯作業 打帳單 帳單列表 現金收支登錄 每日結帳 現場電腦打卡 預約管理 預約管理 單日預約紀錄 單週預約紀錄 報表及分析 報表目錄…" at bounding box center [784, 73] width 1568 height 1249
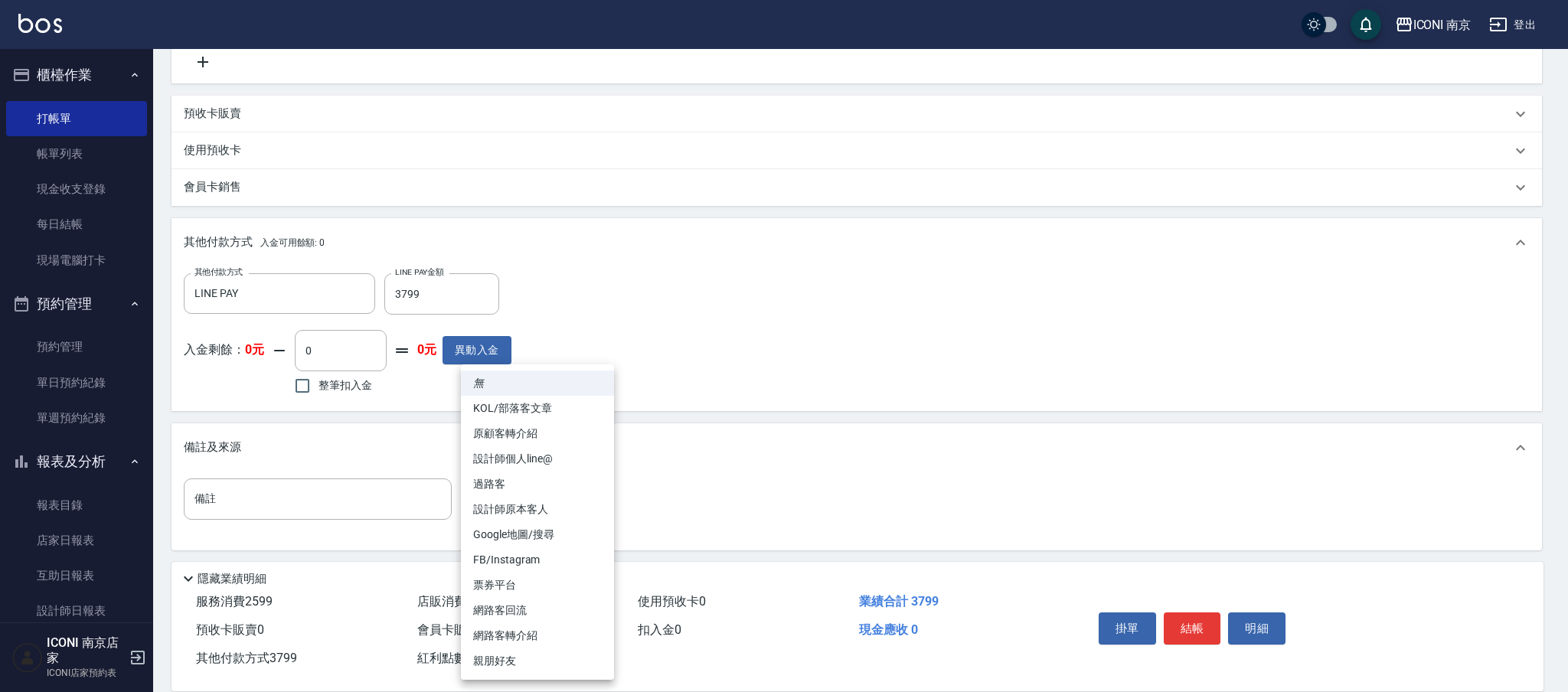
click at [545, 553] on li "FB/Instagram" at bounding box center [538, 560] width 153 height 25
type input "FB/Instagram"
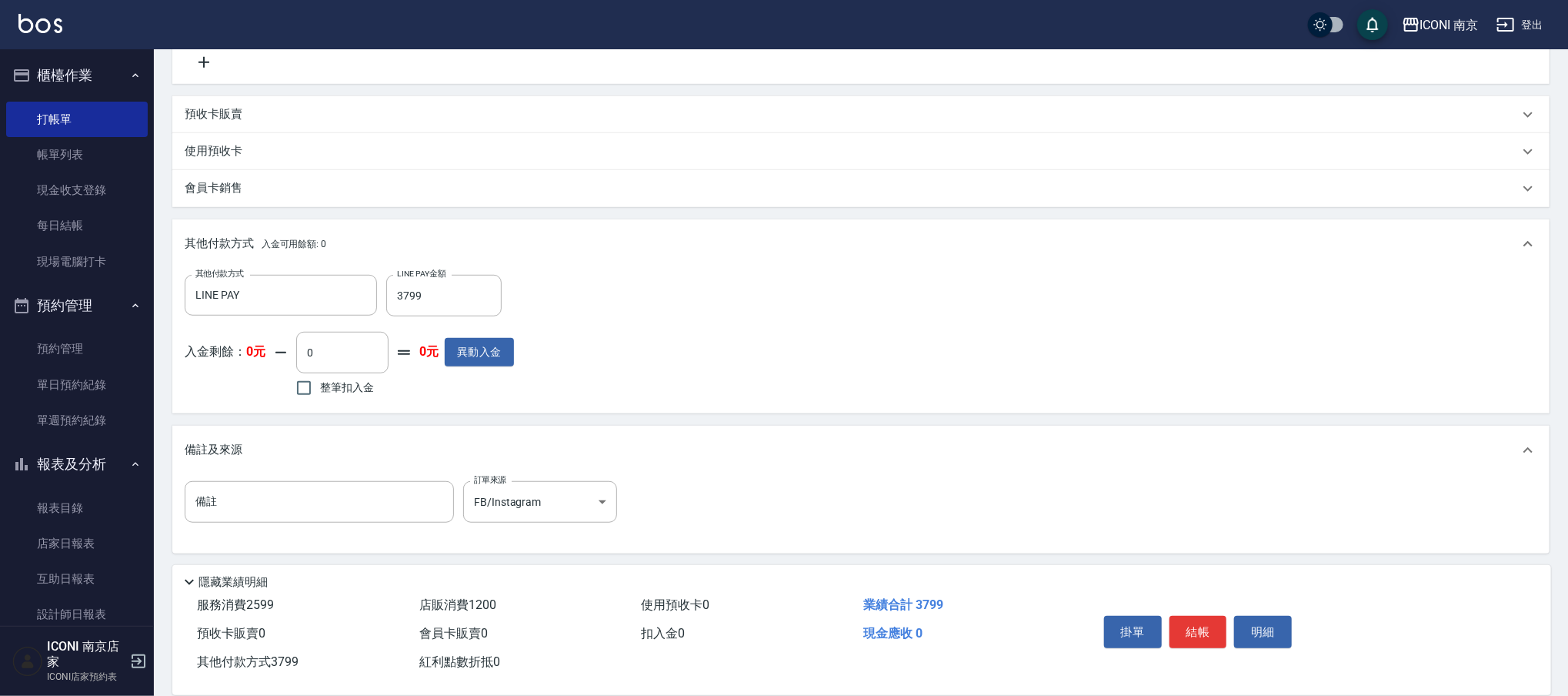
click at [347, 499] on input "備註" at bounding box center [318, 501] width 269 height 42
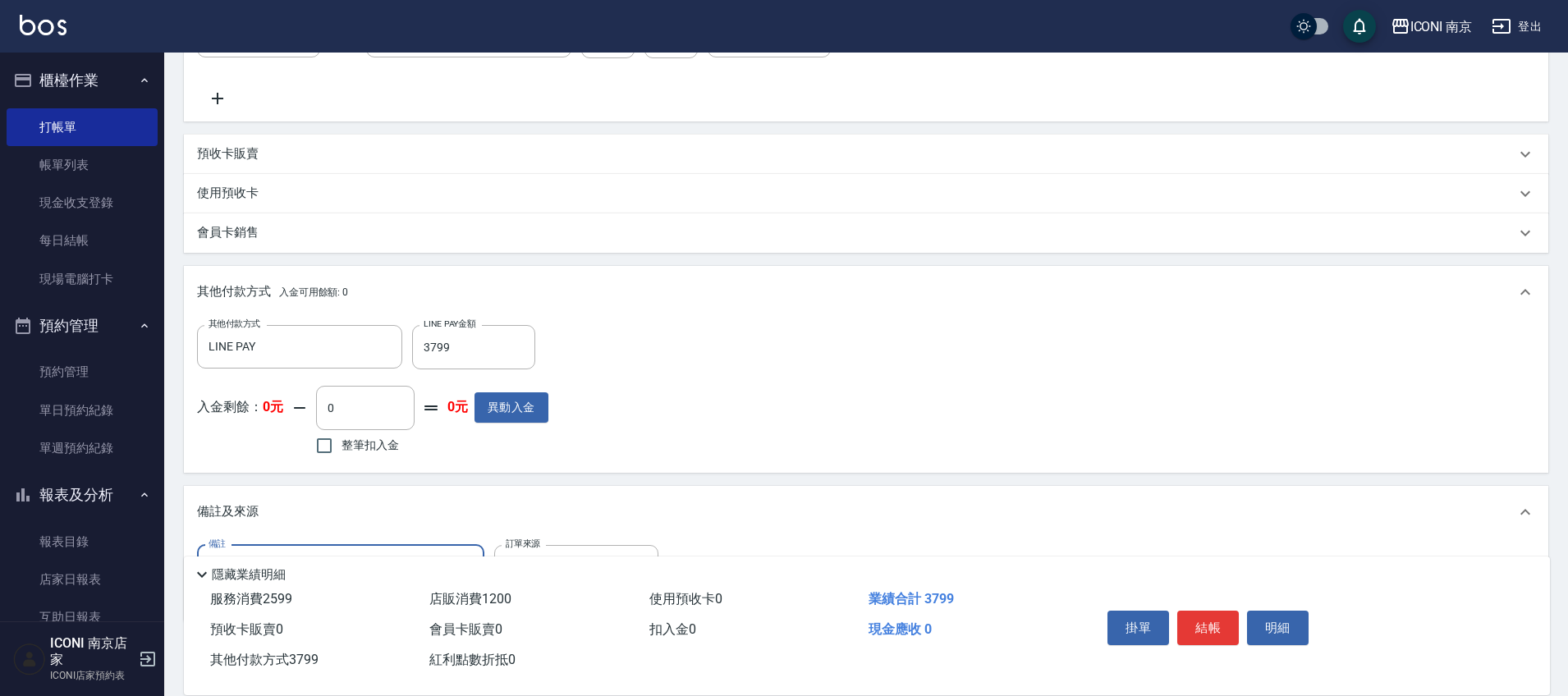
scroll to position [640, 0]
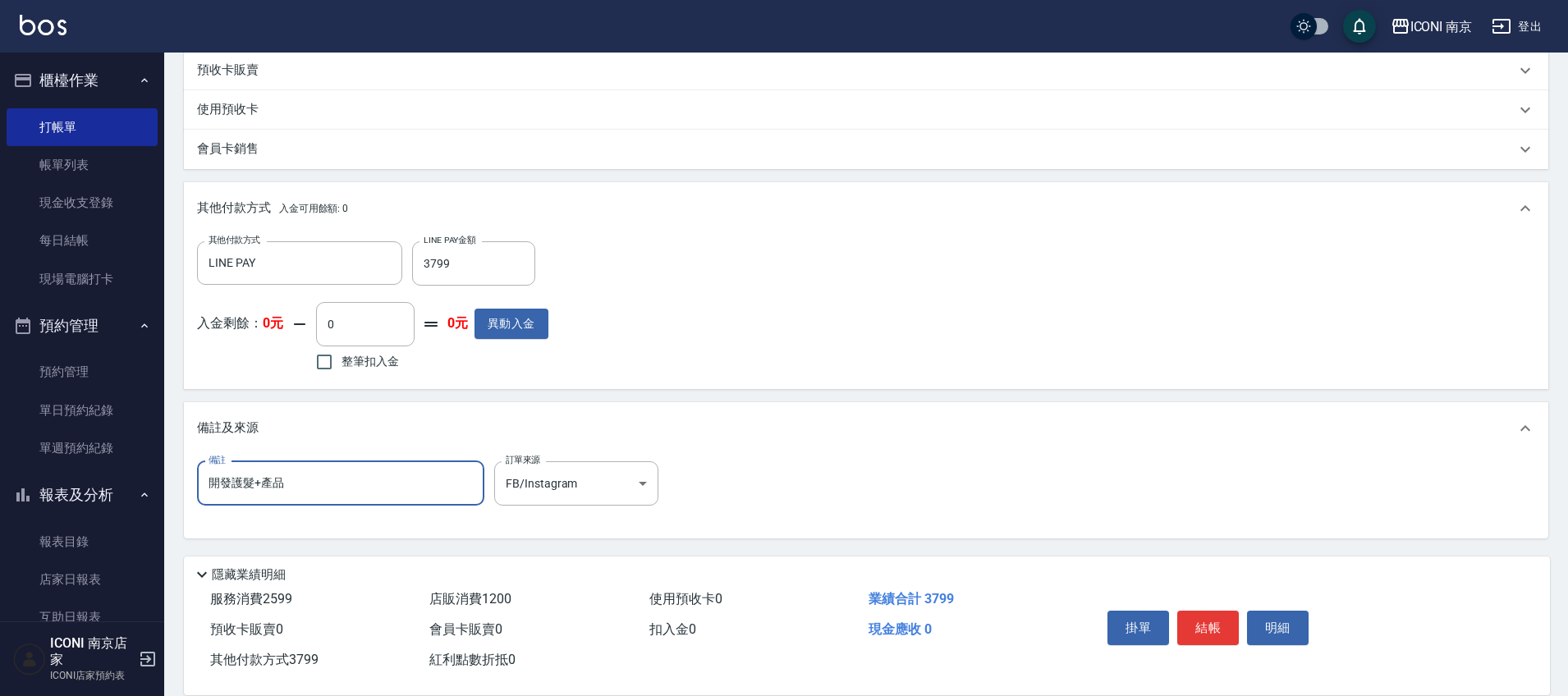
type input "開發護髮+產品"
click at [1212, 611] on button "結帳" at bounding box center [1208, 629] width 62 height 35
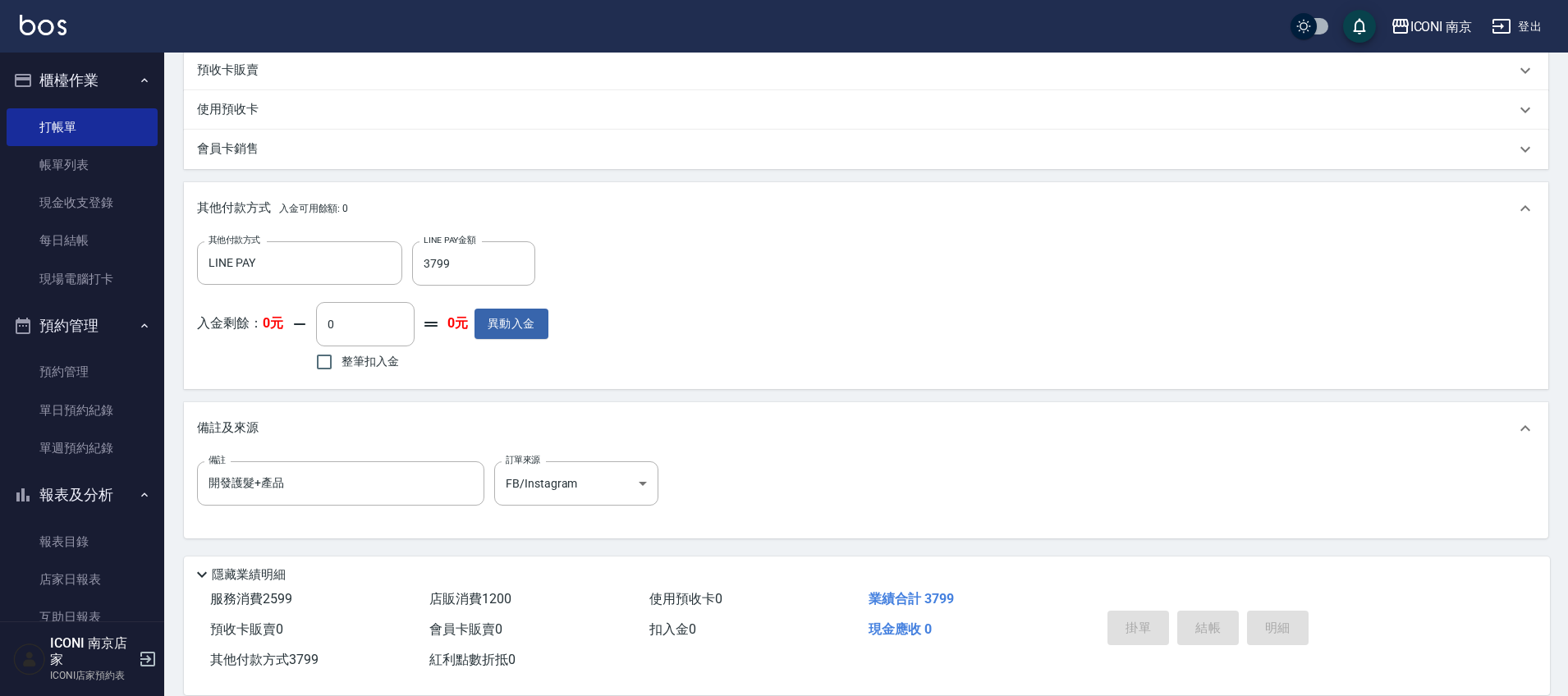
type input "2025/08/23 20:33"
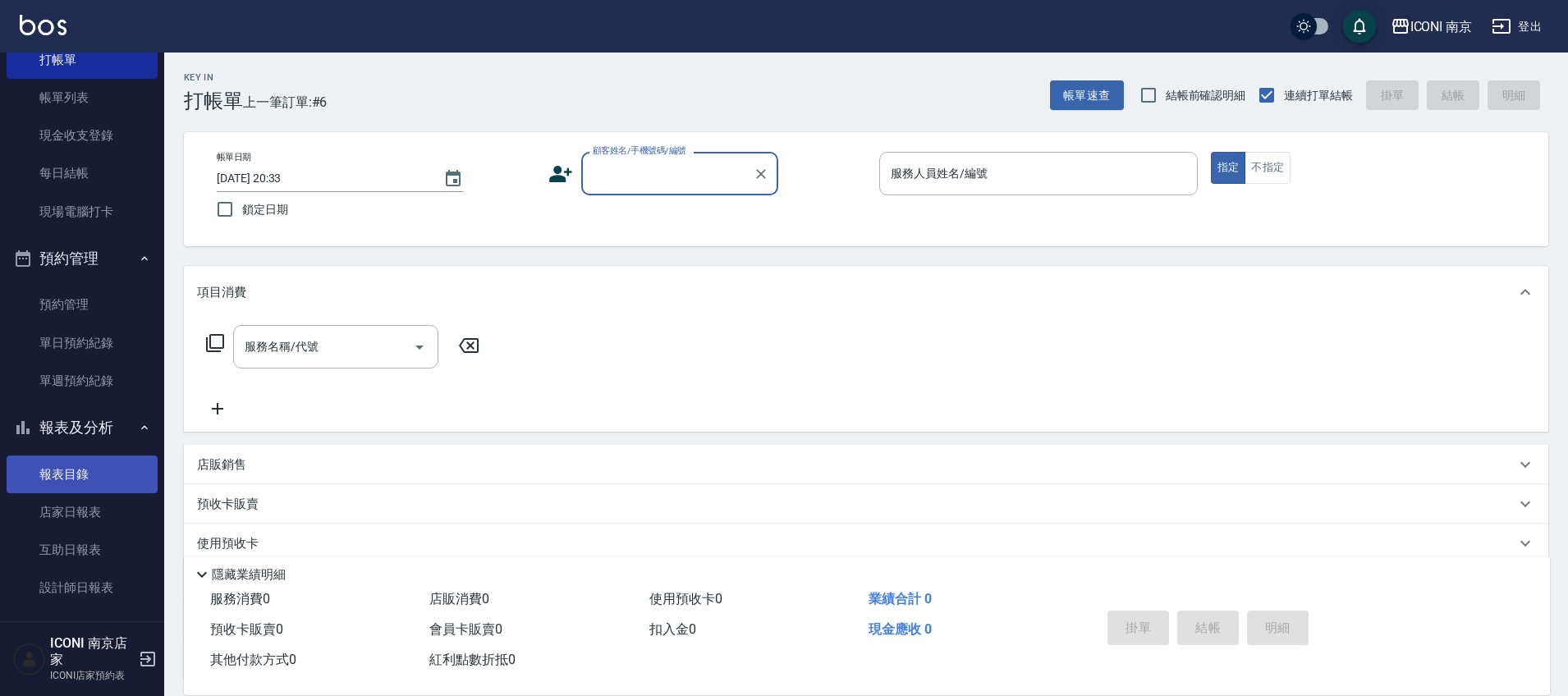
scroll to position [103, 0]
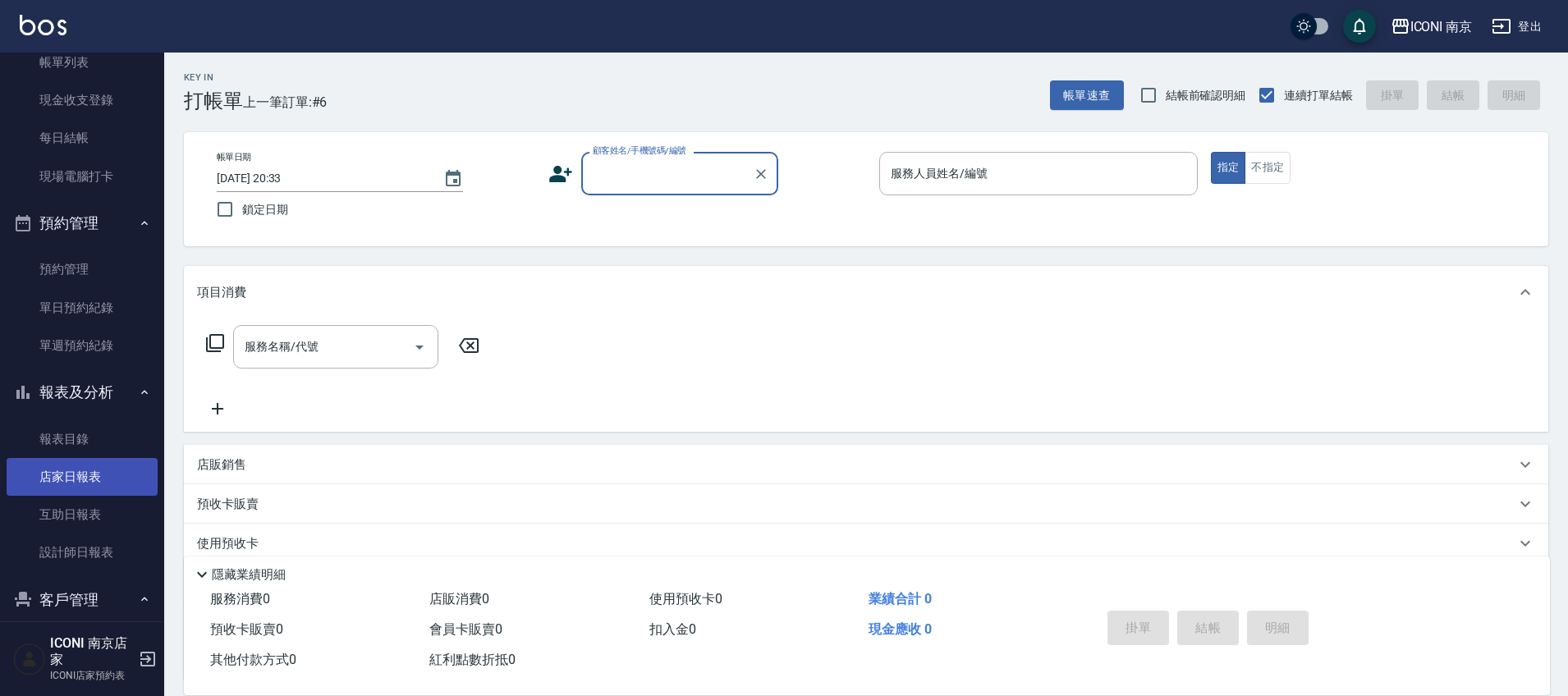
click at [79, 470] on link "店家日報表" at bounding box center [82, 476] width 151 height 37
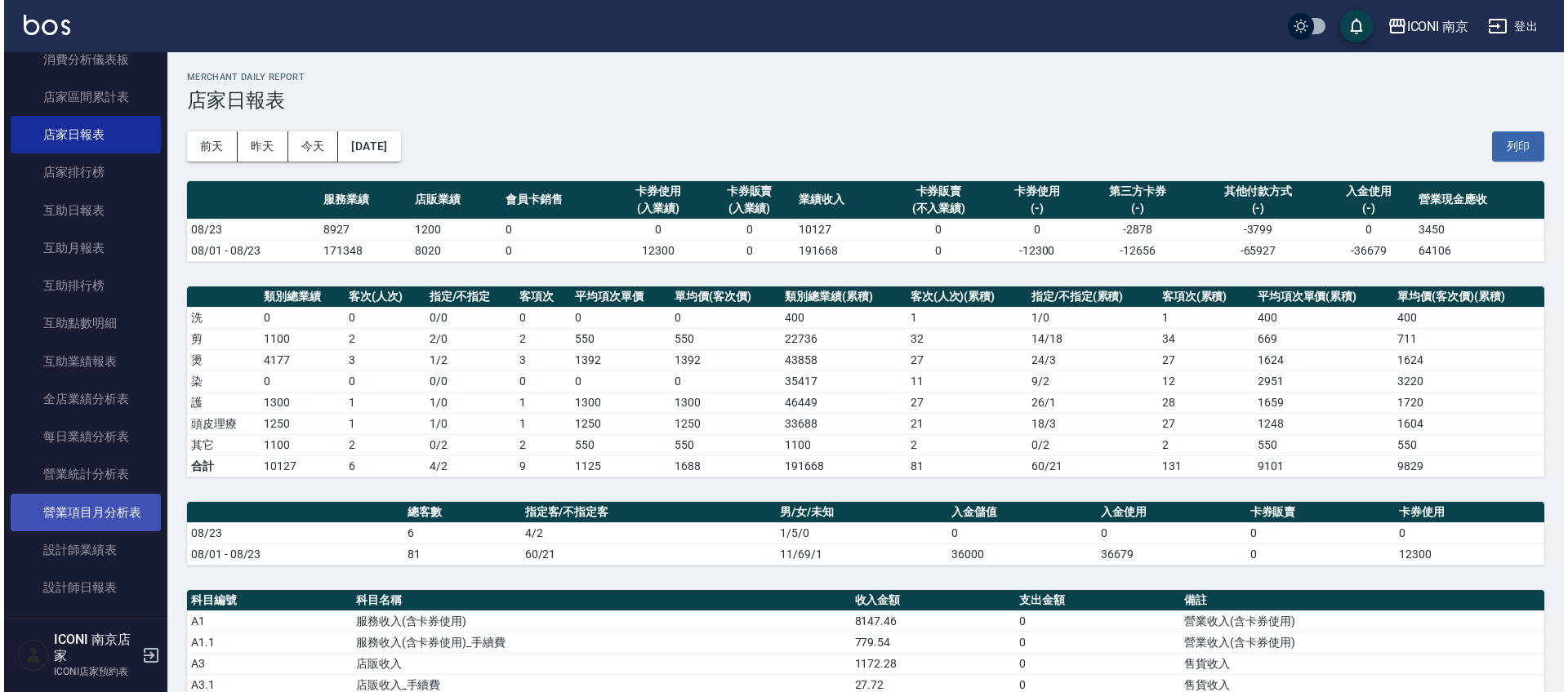
scroll to position [816, 0]
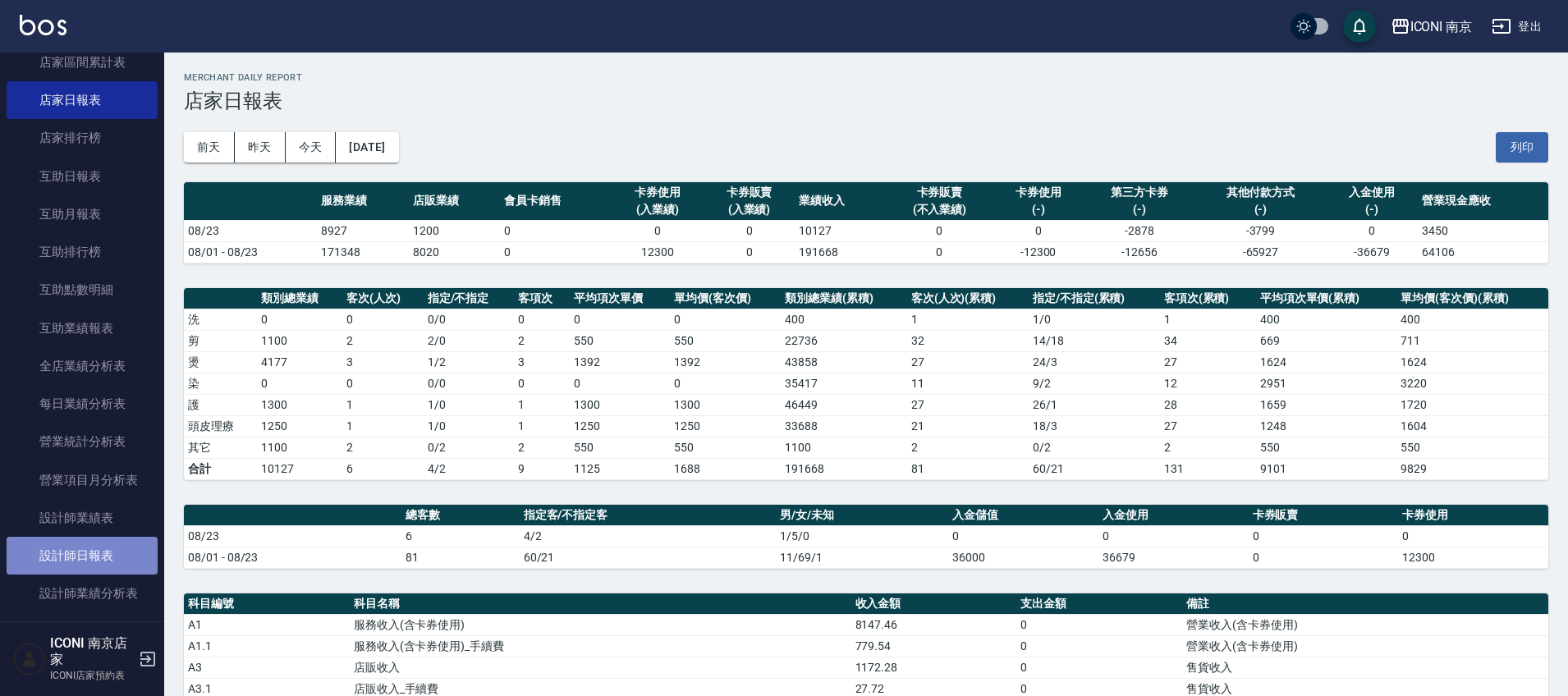
click at [109, 545] on link "設計師日報表" at bounding box center [82, 556] width 151 height 37
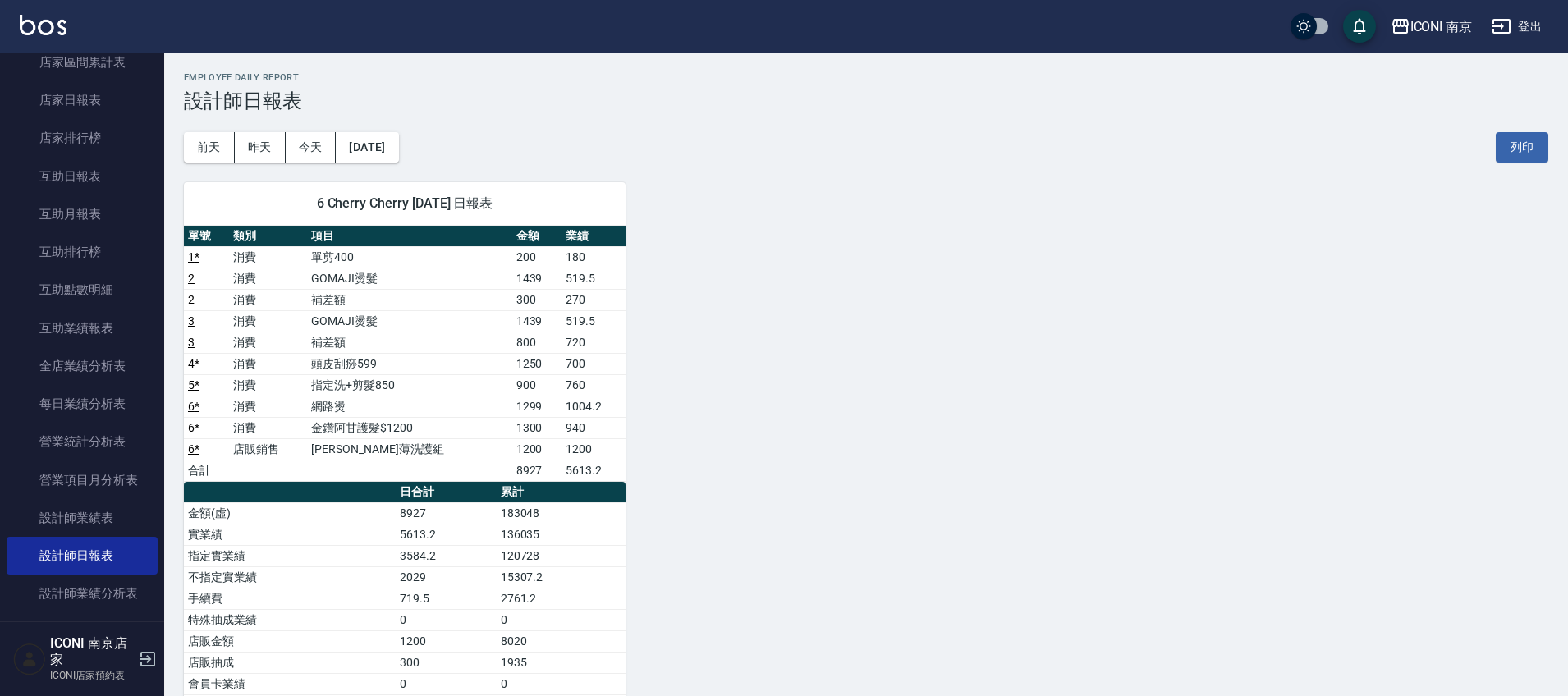
click at [6, 537] on link "設計師日報表" at bounding box center [82, 556] width 151 height 37
click at [1441, 18] on div "ICONI 南京" at bounding box center [1441, 26] width 63 height 21
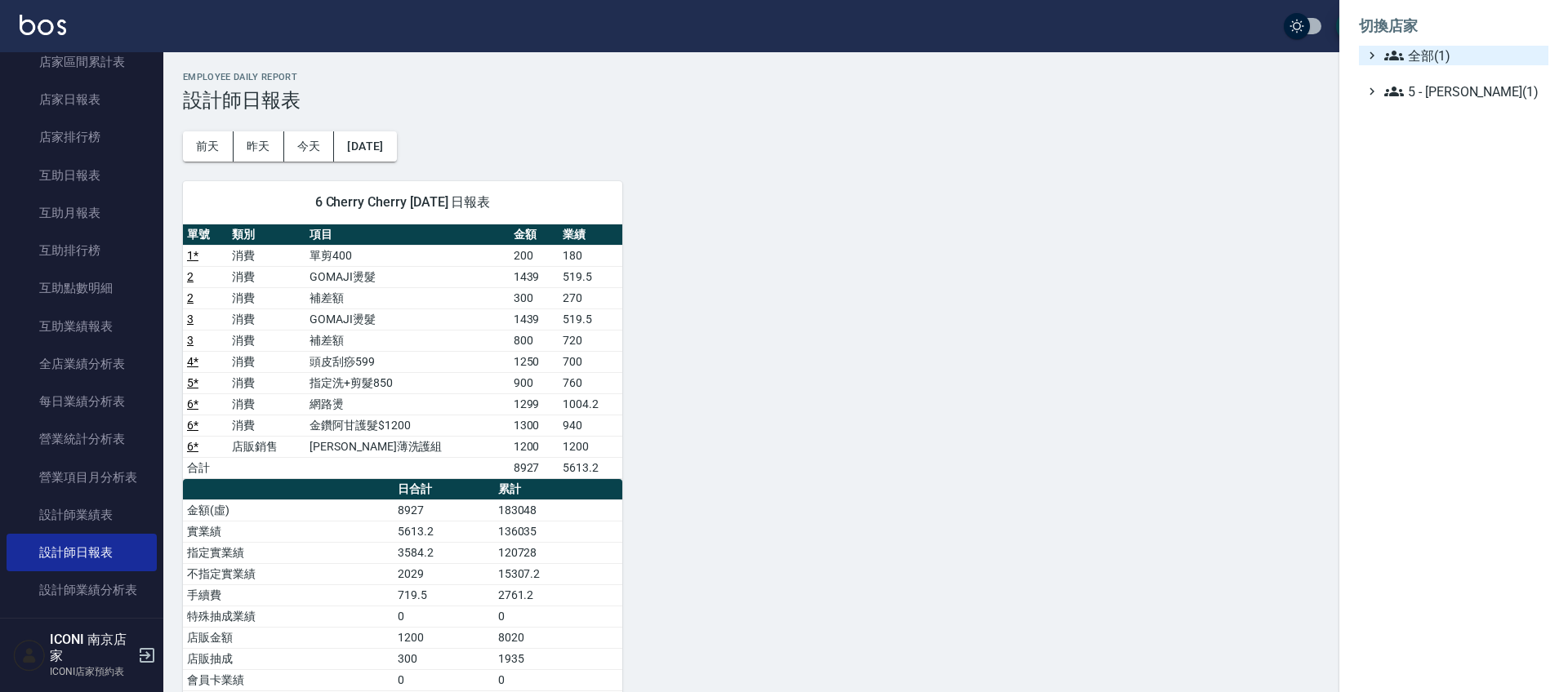
click at [1414, 55] on span "全部(1)" at bounding box center [1463, 55] width 158 height 20
drag, startPoint x: 1077, startPoint y: 167, endPoint x: 1457, endPoint y: 75, distance: 391.0
click at [1122, 159] on div at bounding box center [784, 346] width 1568 height 692
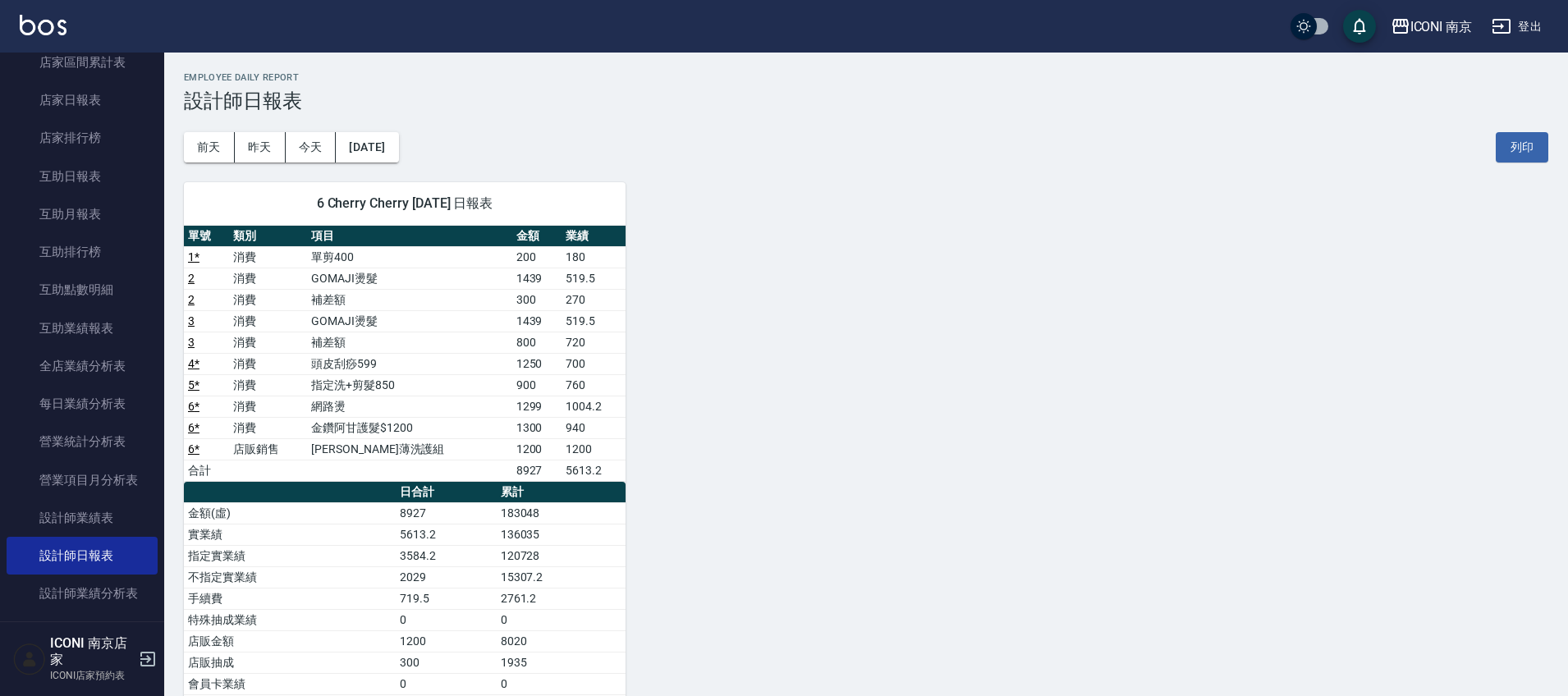
click at [1525, 26] on button "登出" at bounding box center [1516, 26] width 63 height 30
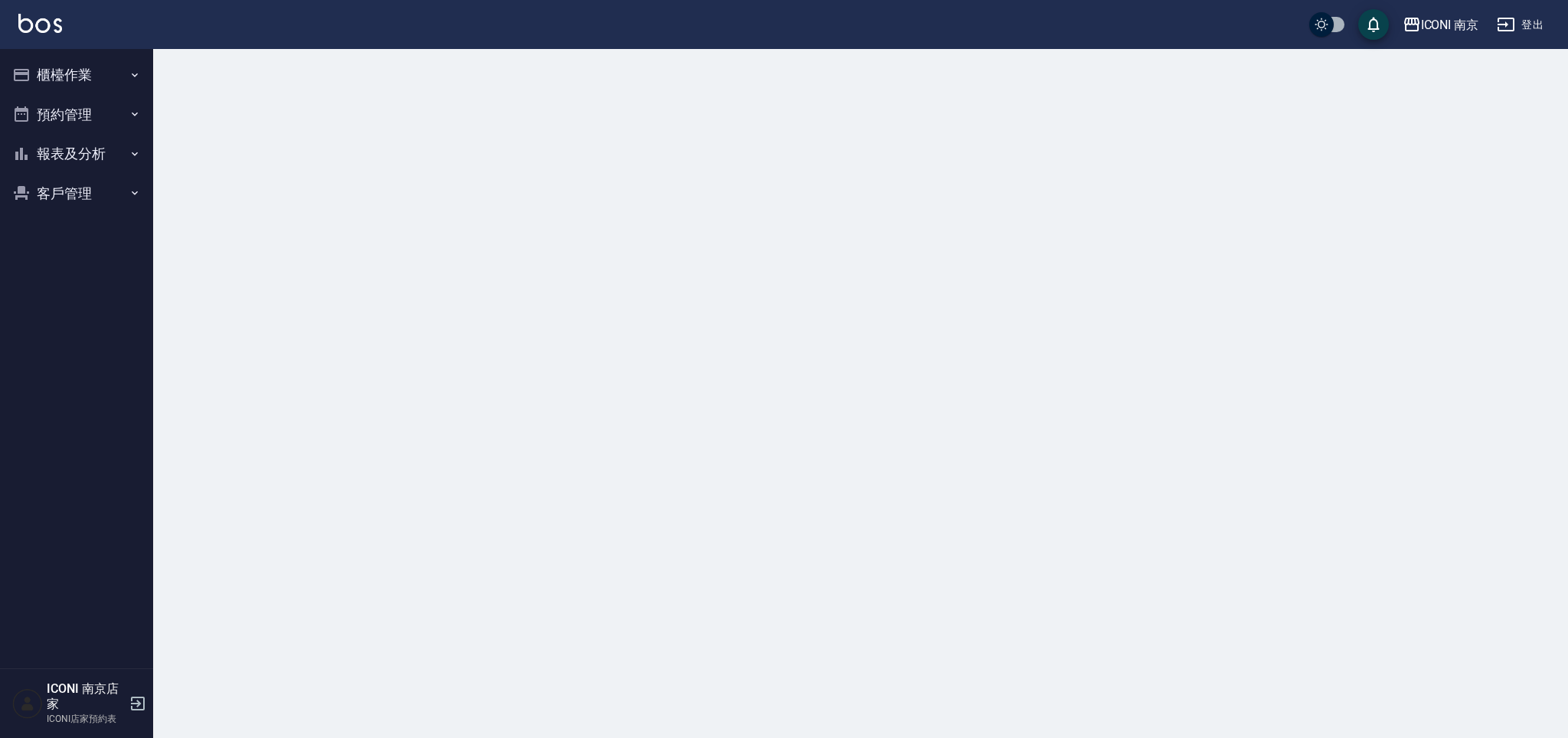
click at [1523, 16] on button "登出" at bounding box center [1520, 25] width 59 height 28
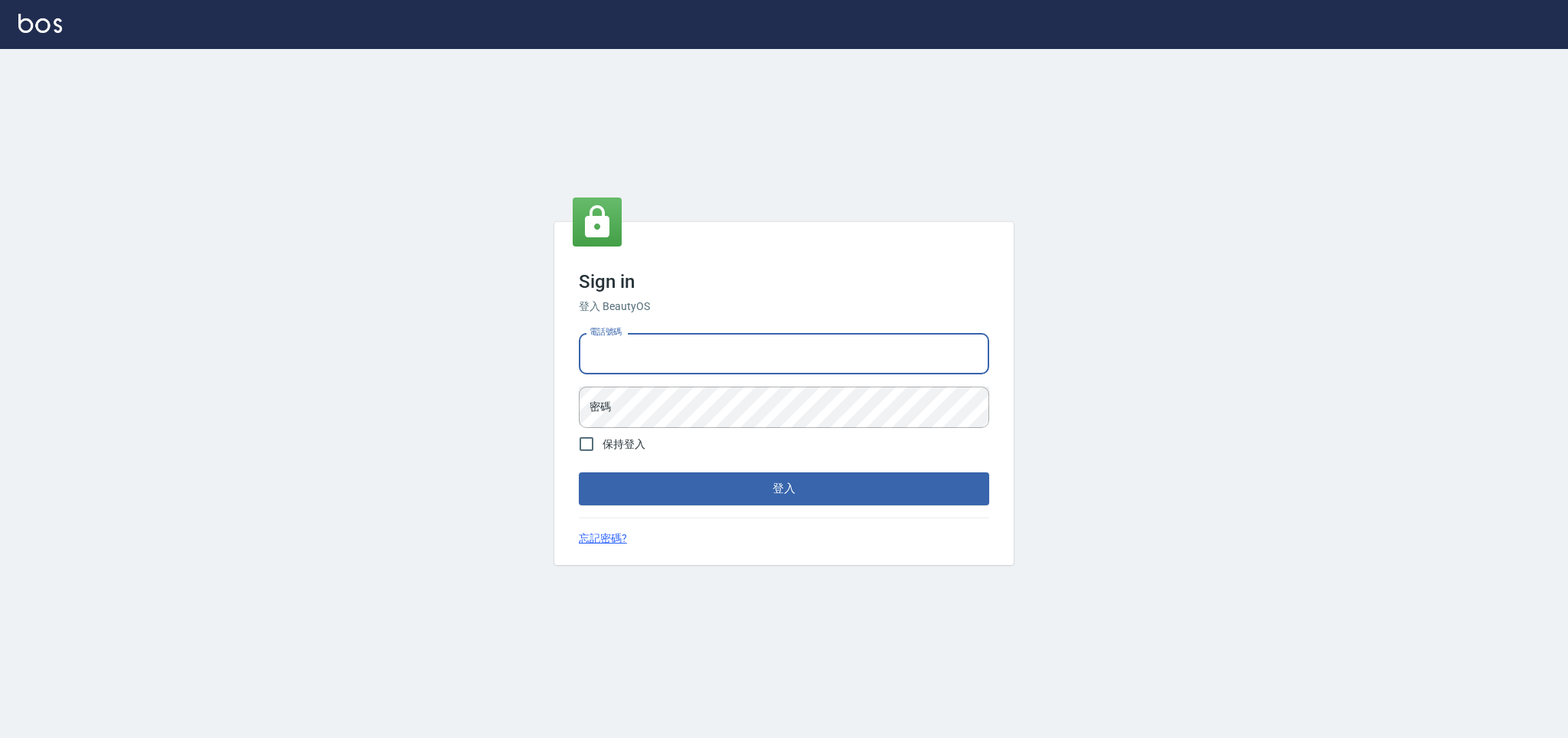
type input "0981921116"
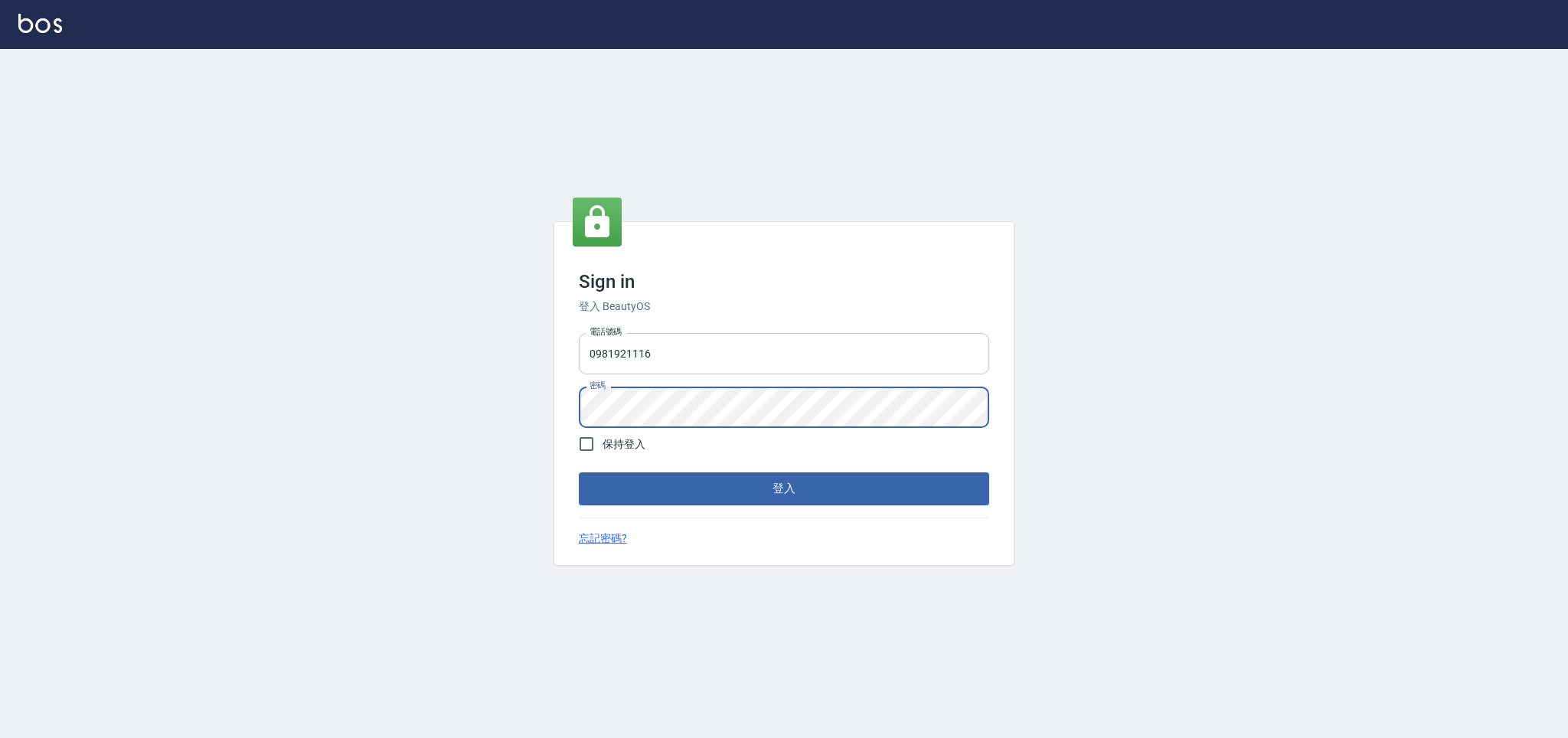
click at [578, 472] on button "登入" at bounding box center [783, 488] width 410 height 32
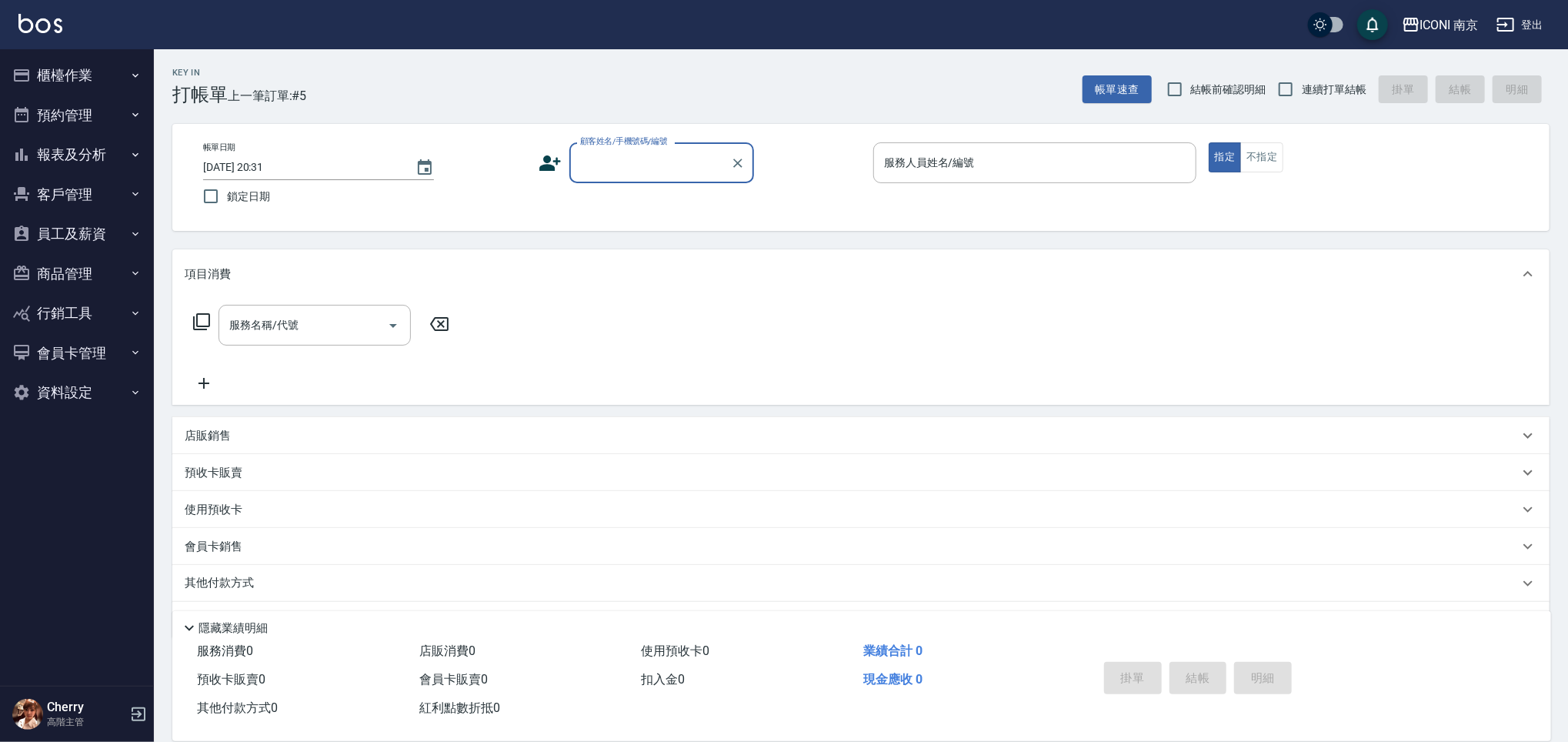
click at [57, 383] on button "資料設定" at bounding box center [77, 392] width 142 height 40
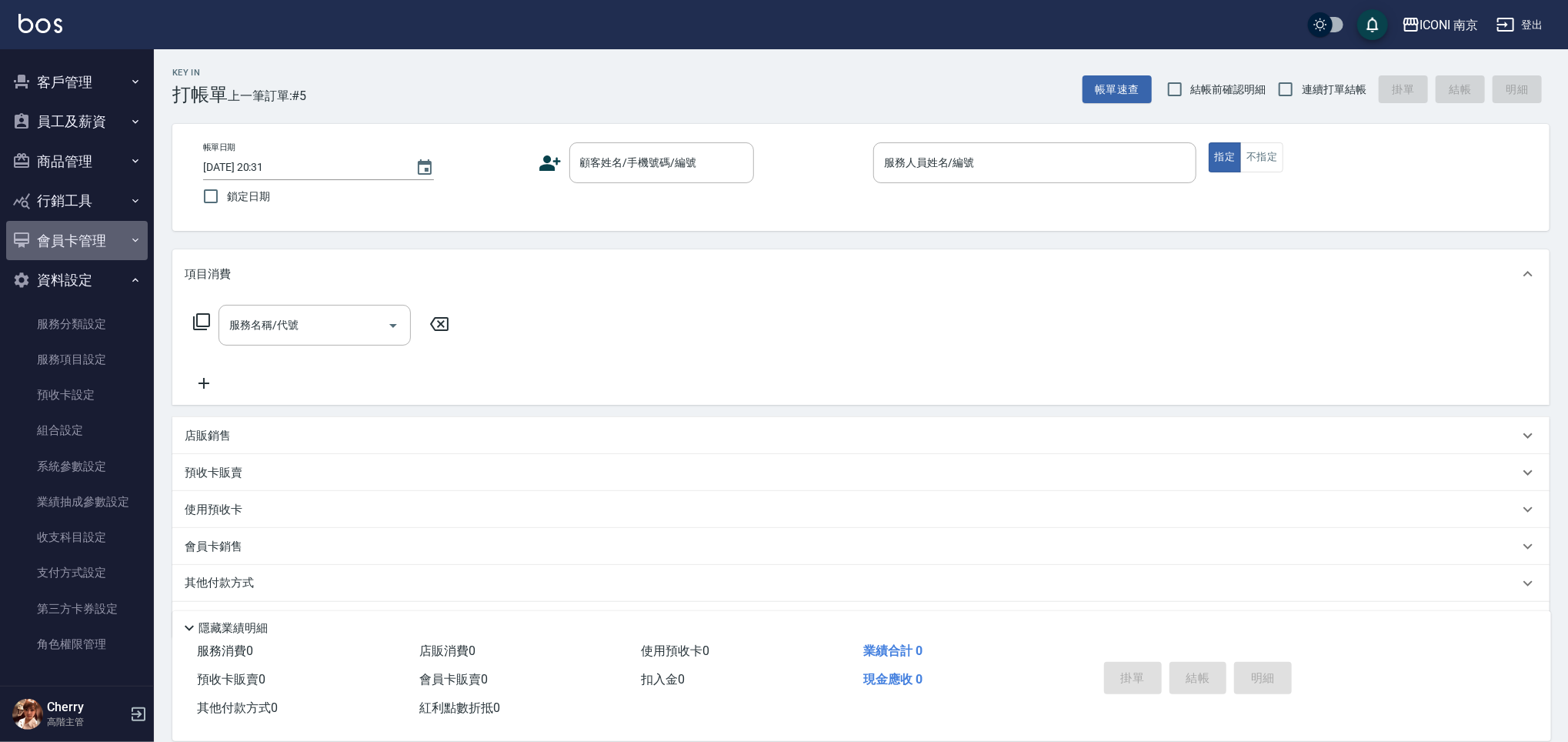
click at [82, 231] on button "會員卡管理" at bounding box center [77, 241] width 142 height 40
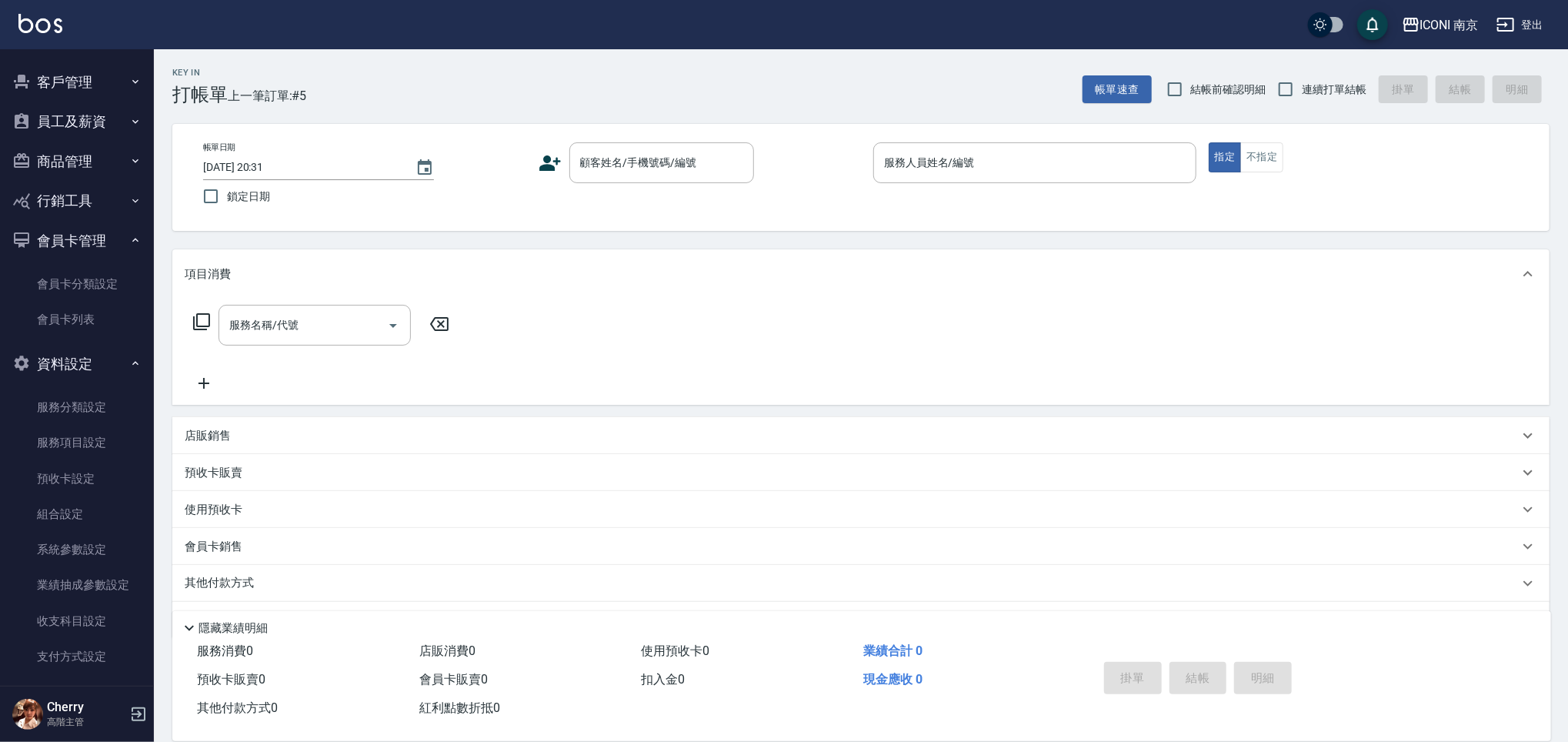
click at [78, 158] on button "商品管理" at bounding box center [77, 161] width 142 height 40
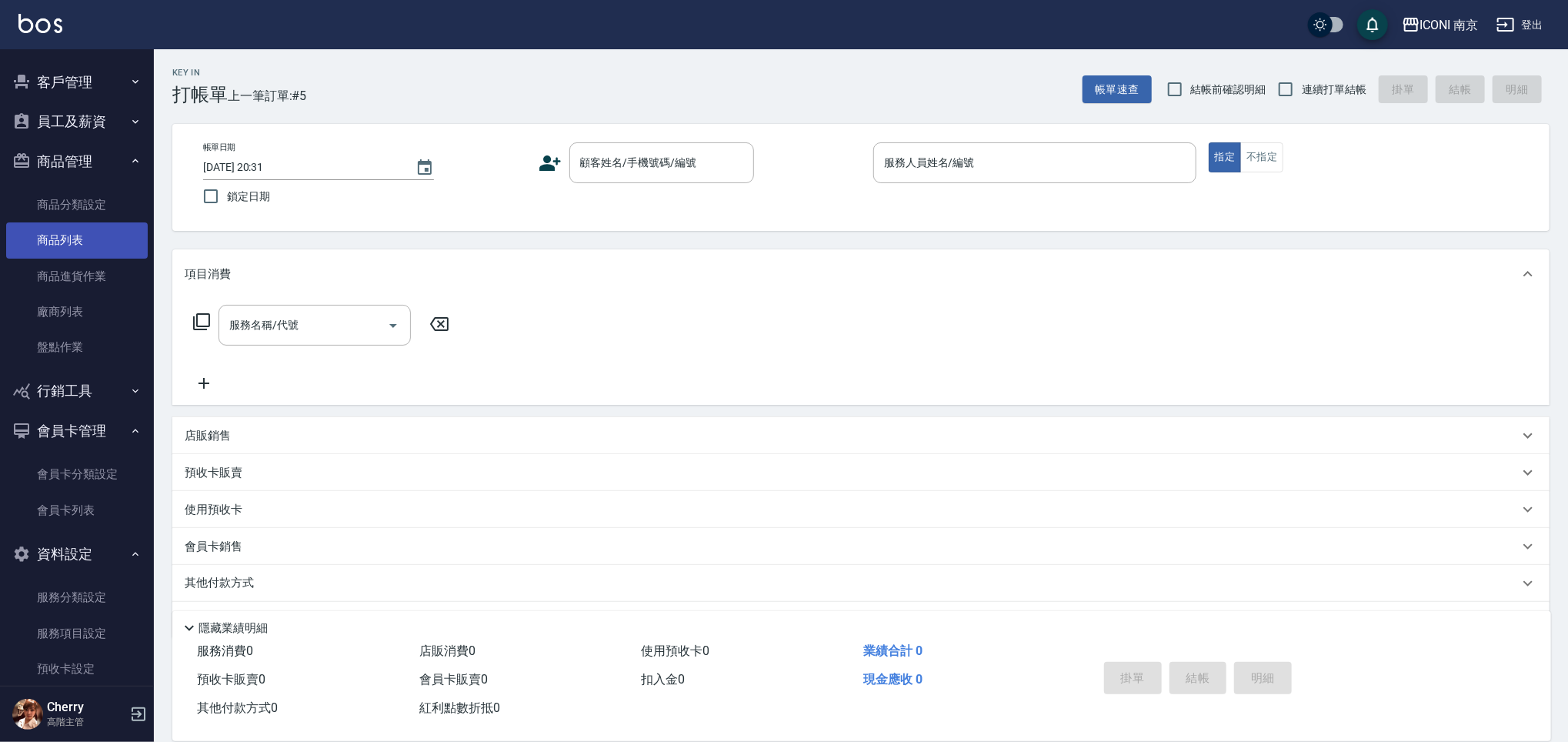
click at [82, 238] on link "商品列表" at bounding box center [77, 240] width 142 height 35
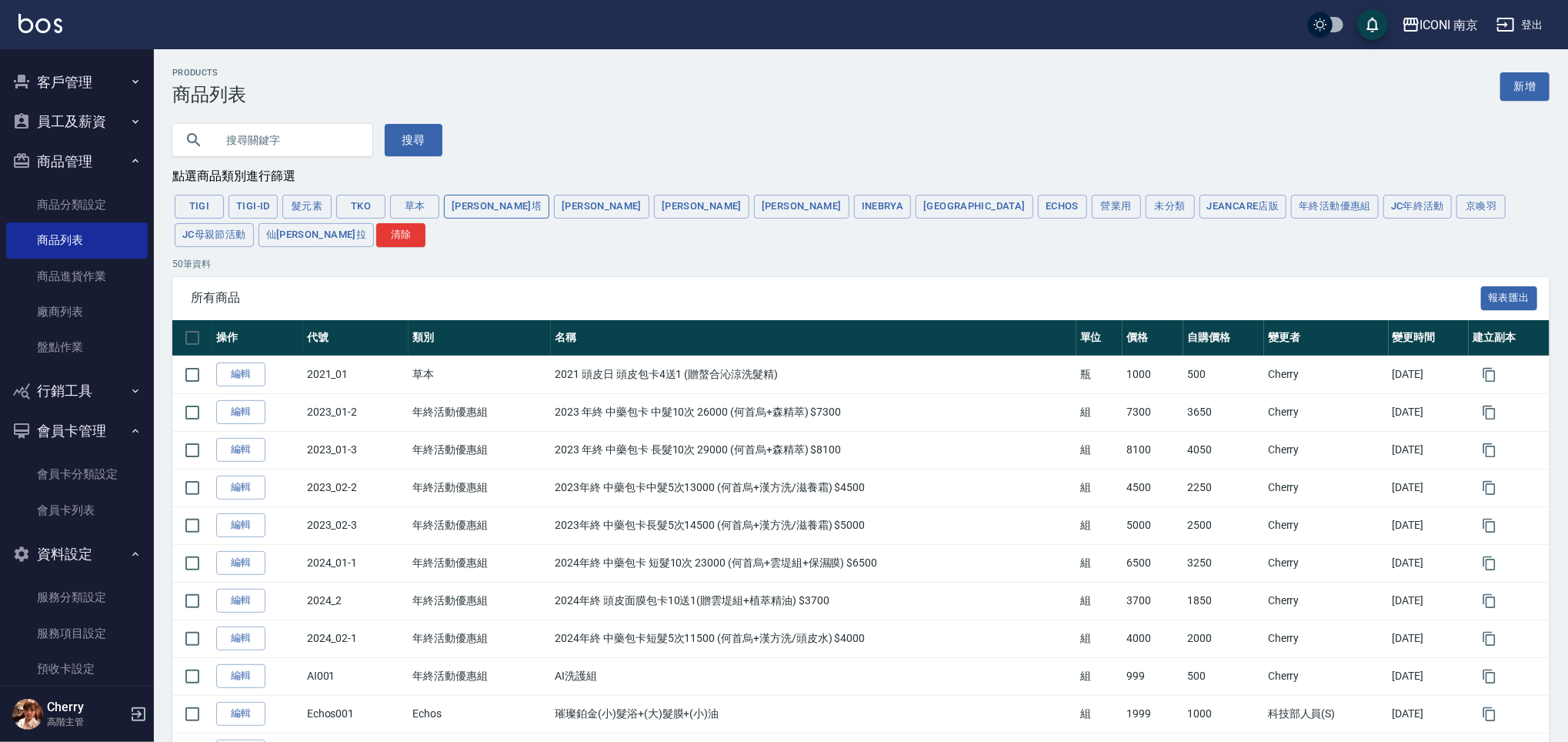
click at [479, 204] on button "蕾娜塔" at bounding box center [496, 207] width 105 height 24
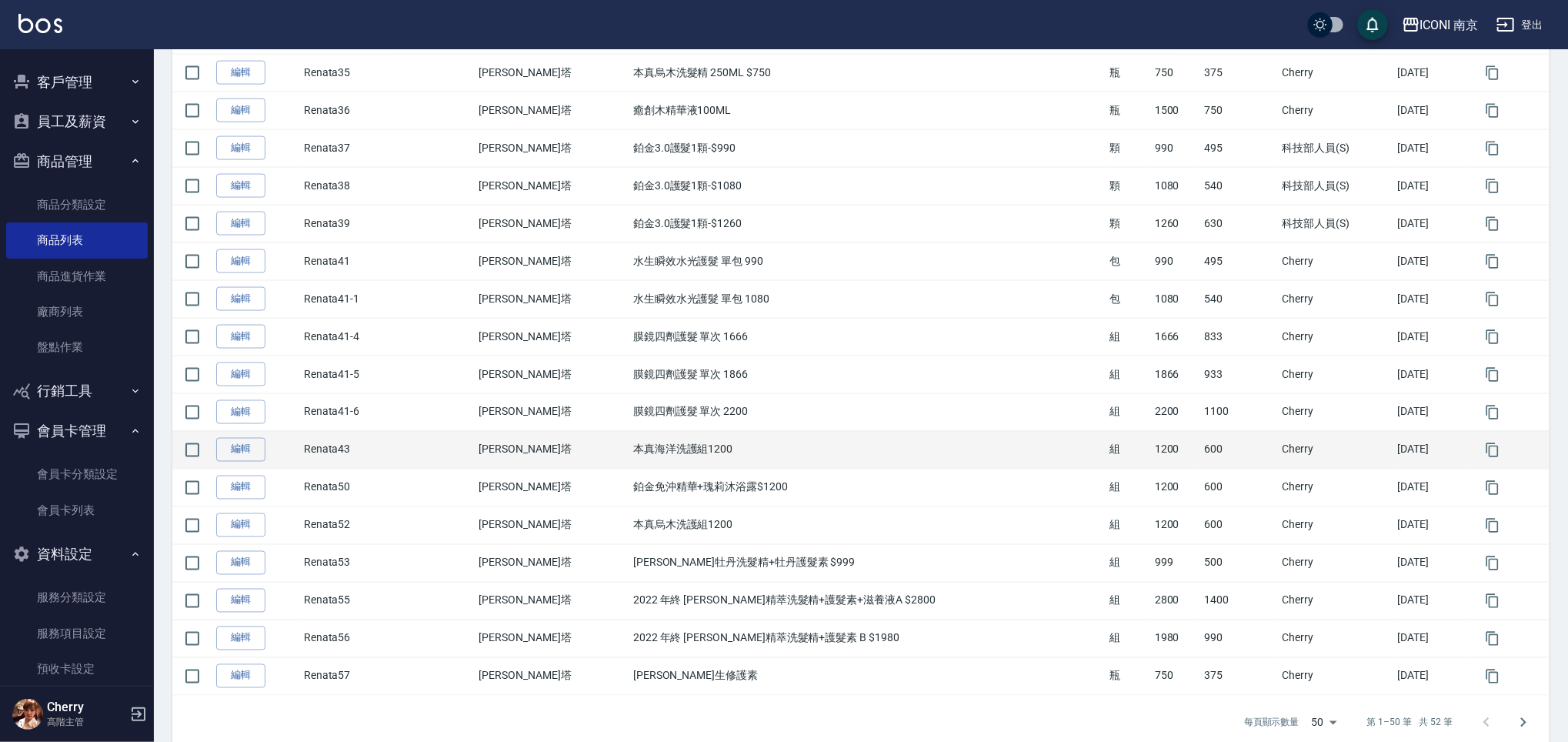
scroll to position [1547, 0]
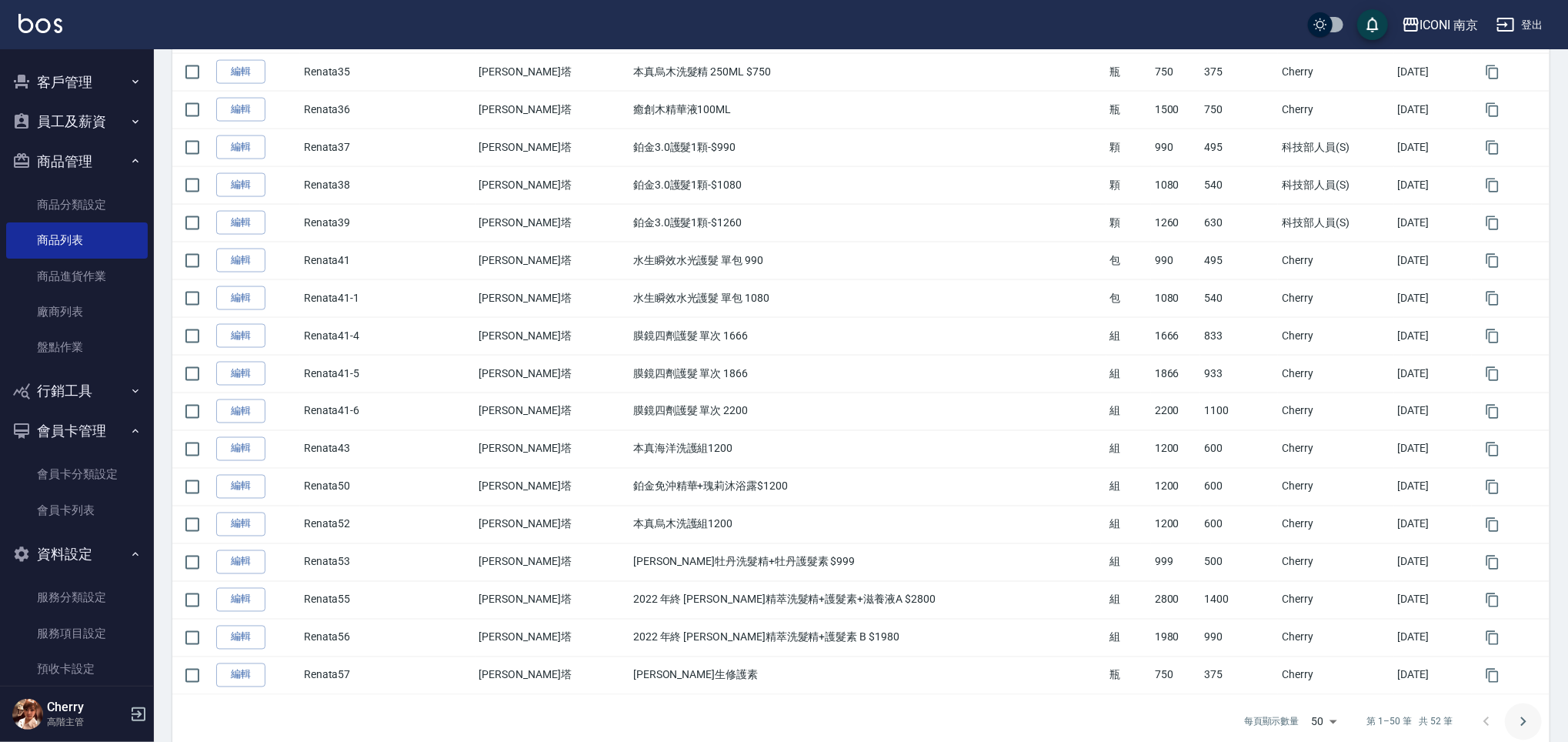
click at [1521, 713] on icon "Go to next page" at bounding box center [1524, 722] width 19 height 19
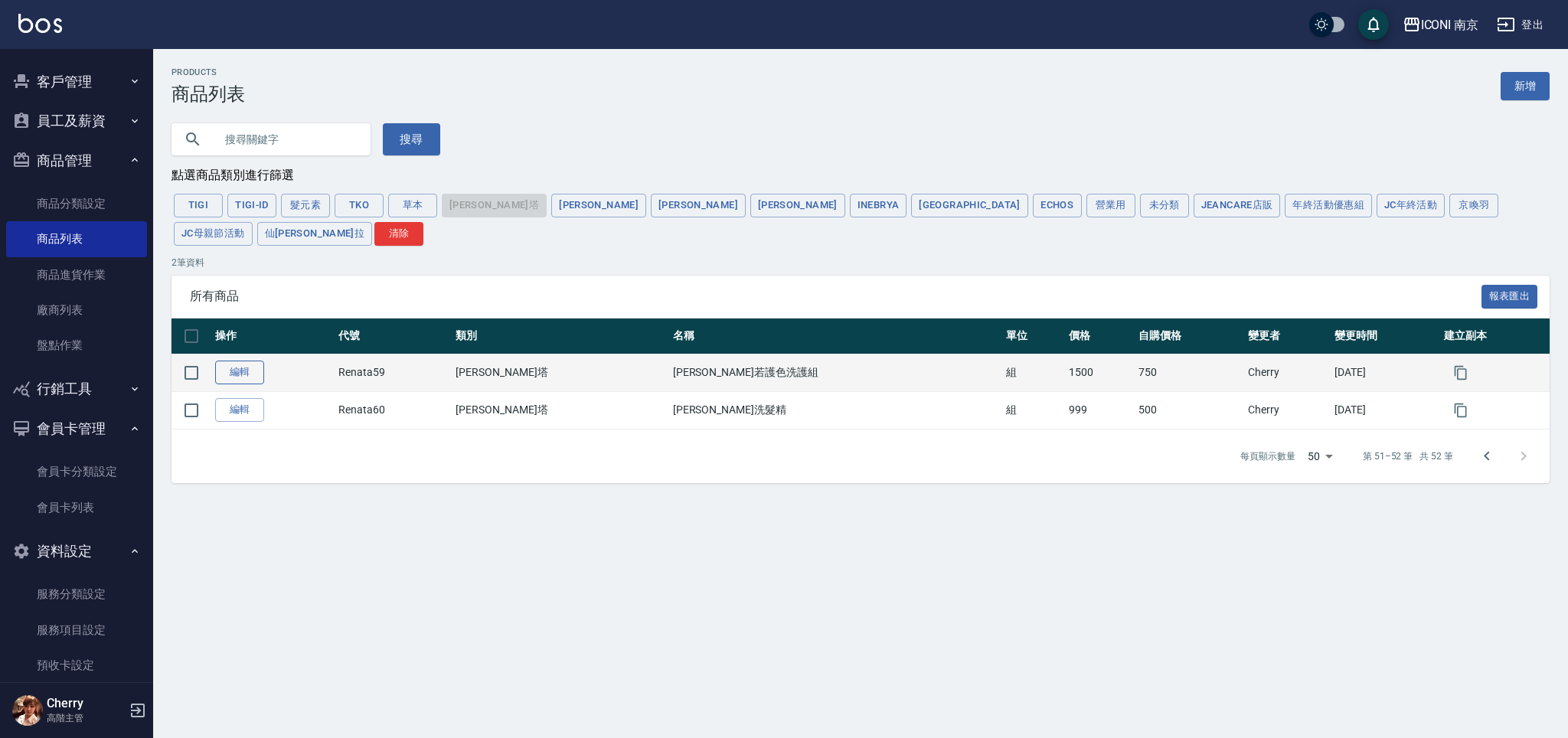
click at [245, 361] on link "編輯" at bounding box center [240, 373] width 49 height 24
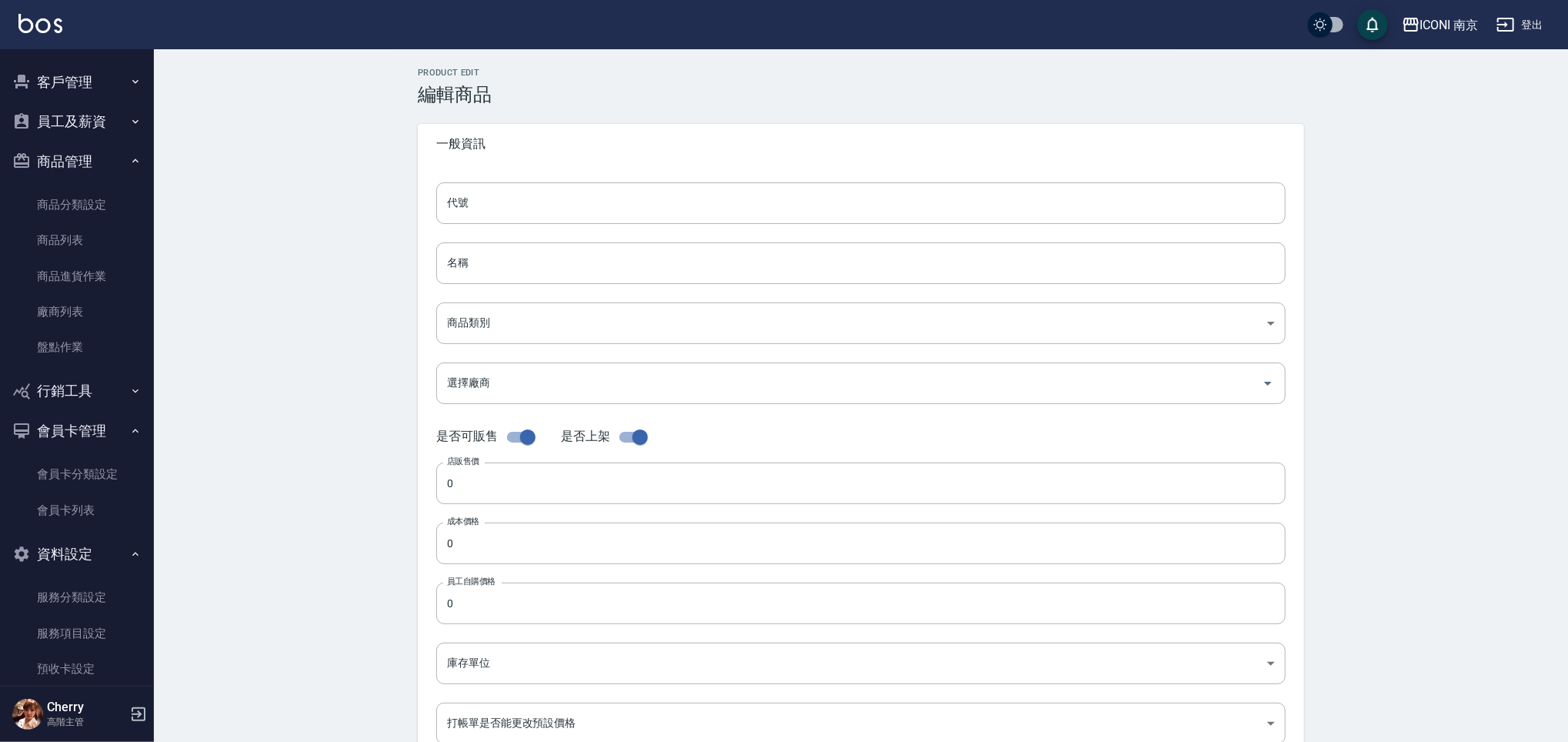
type input "Renata59"
type input "Renata 蘊若護色洗護組"
type input "3efbae8e-586c-4a83-89f3-c335ad25fa83"
type input "1500"
type input "750"
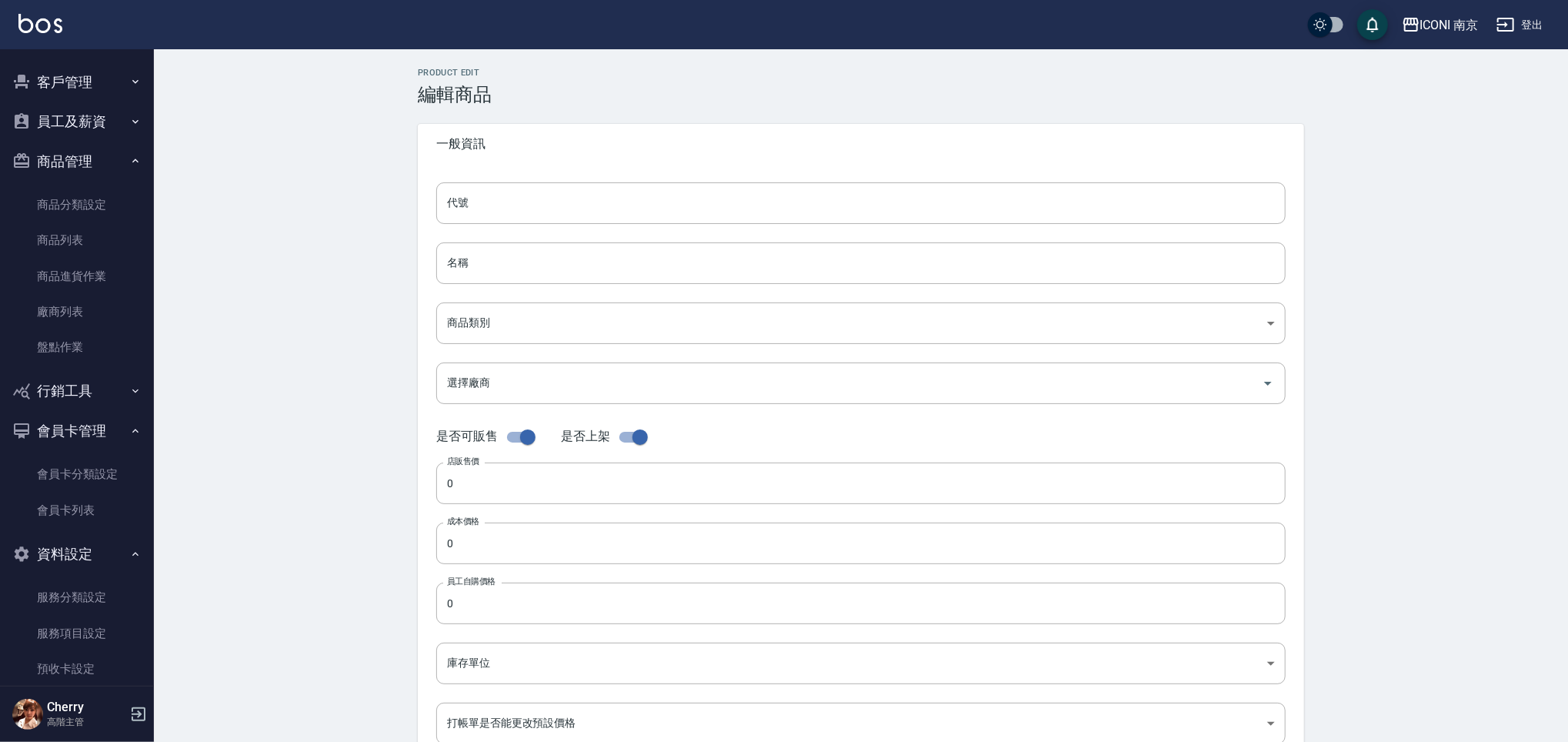
type input "750"
type input "組"
type input "UNSET"
click at [610, 271] on input "Renata 蘊若護色洗護組" at bounding box center [860, 263] width 849 height 42
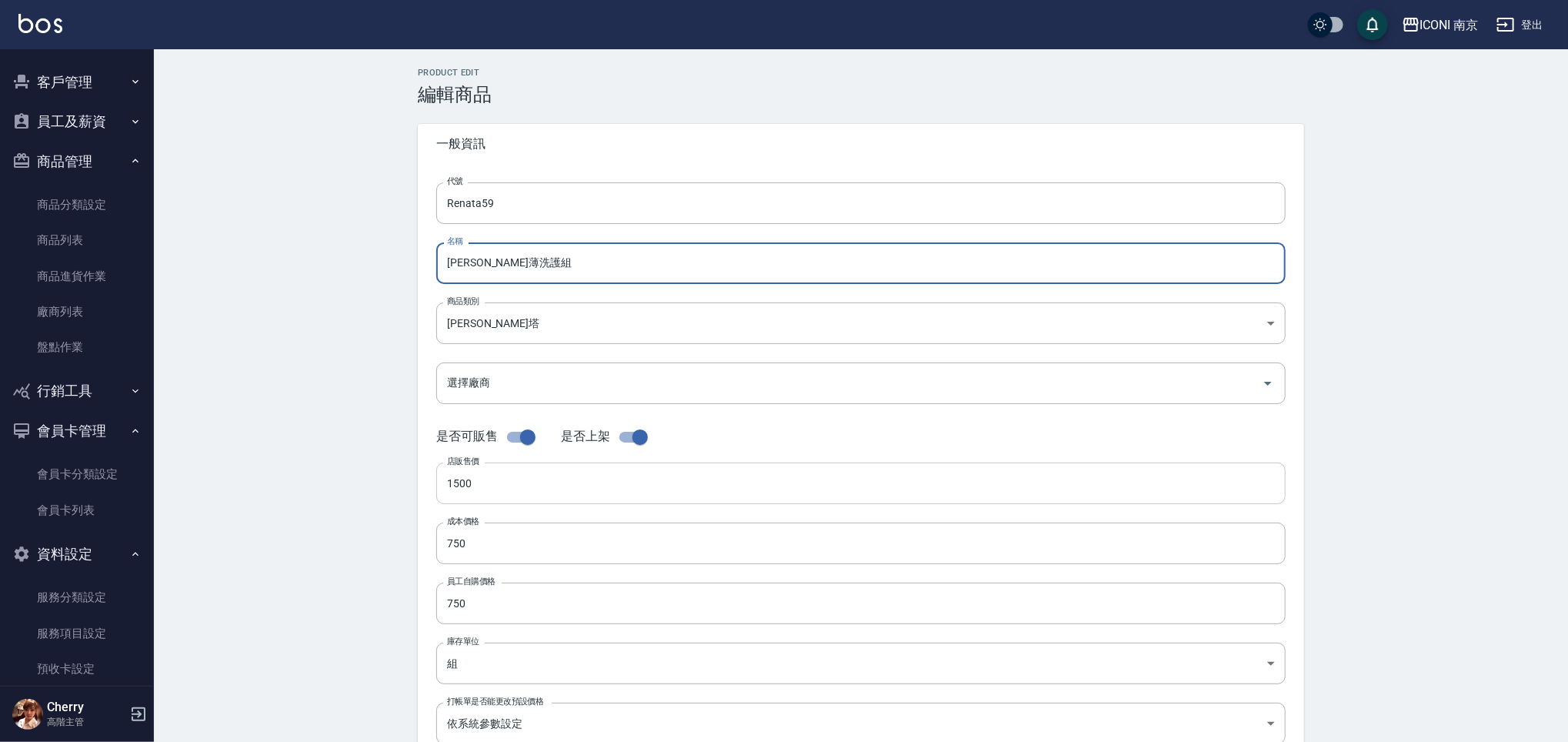
type input "Renata 冰薄洗護組"
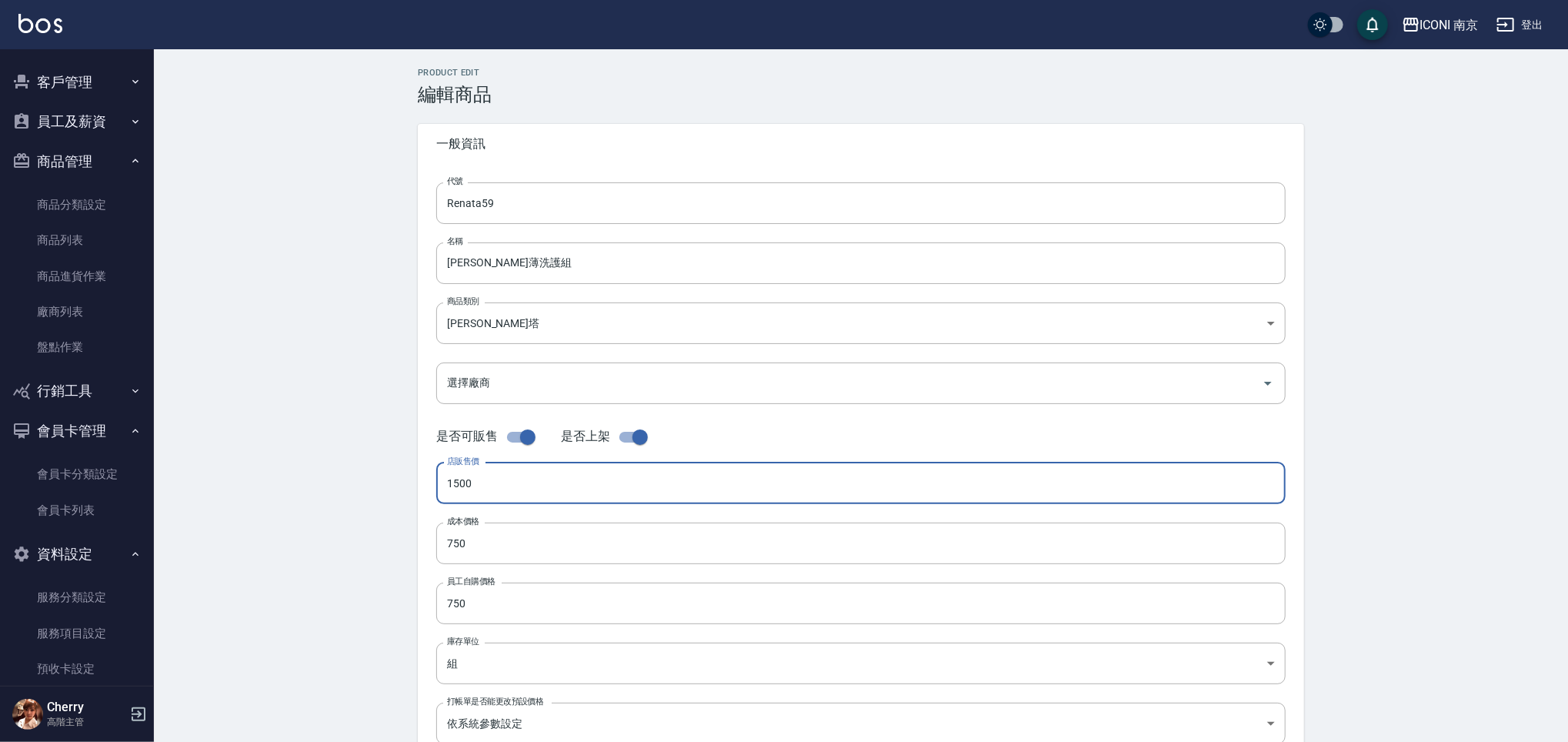
drag, startPoint x: 524, startPoint y: 485, endPoint x: 359, endPoint y: 475, distance: 165.3
click at [359, 476] on div "Product Edit 編輯商品 一般資訊 代號 Renata59 代號 名稱 Renata 冰薄洗護組 名稱 商品類別 蕾娜塔 3efbae8e-58…" at bounding box center [860, 556] width 1414 height 1013
type input "1200"
click at [507, 531] on input "750" at bounding box center [860, 543] width 849 height 42
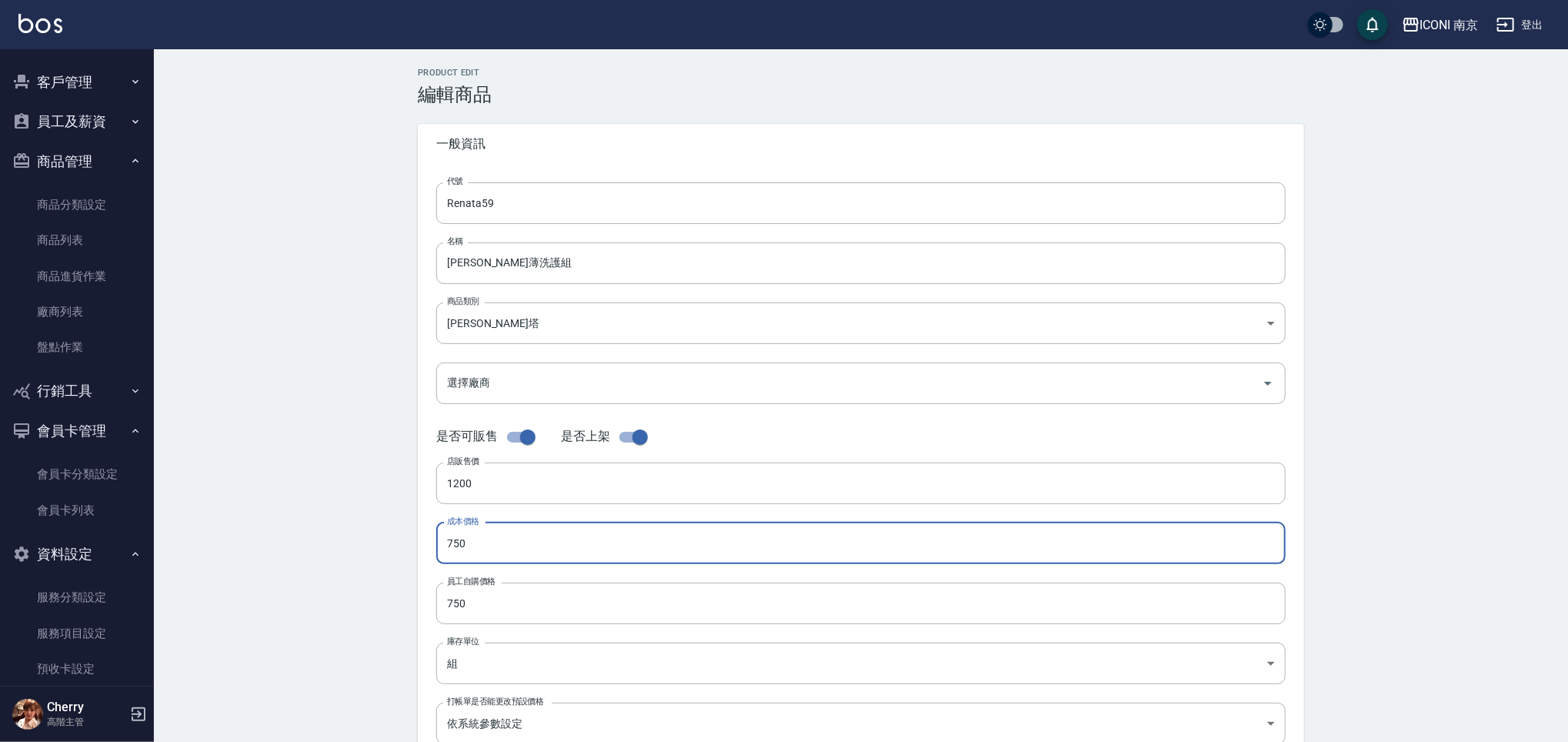
click at [507, 531] on input "750" at bounding box center [860, 543] width 849 height 42
type input "0600"
click at [498, 605] on input "750" at bounding box center [860, 603] width 849 height 42
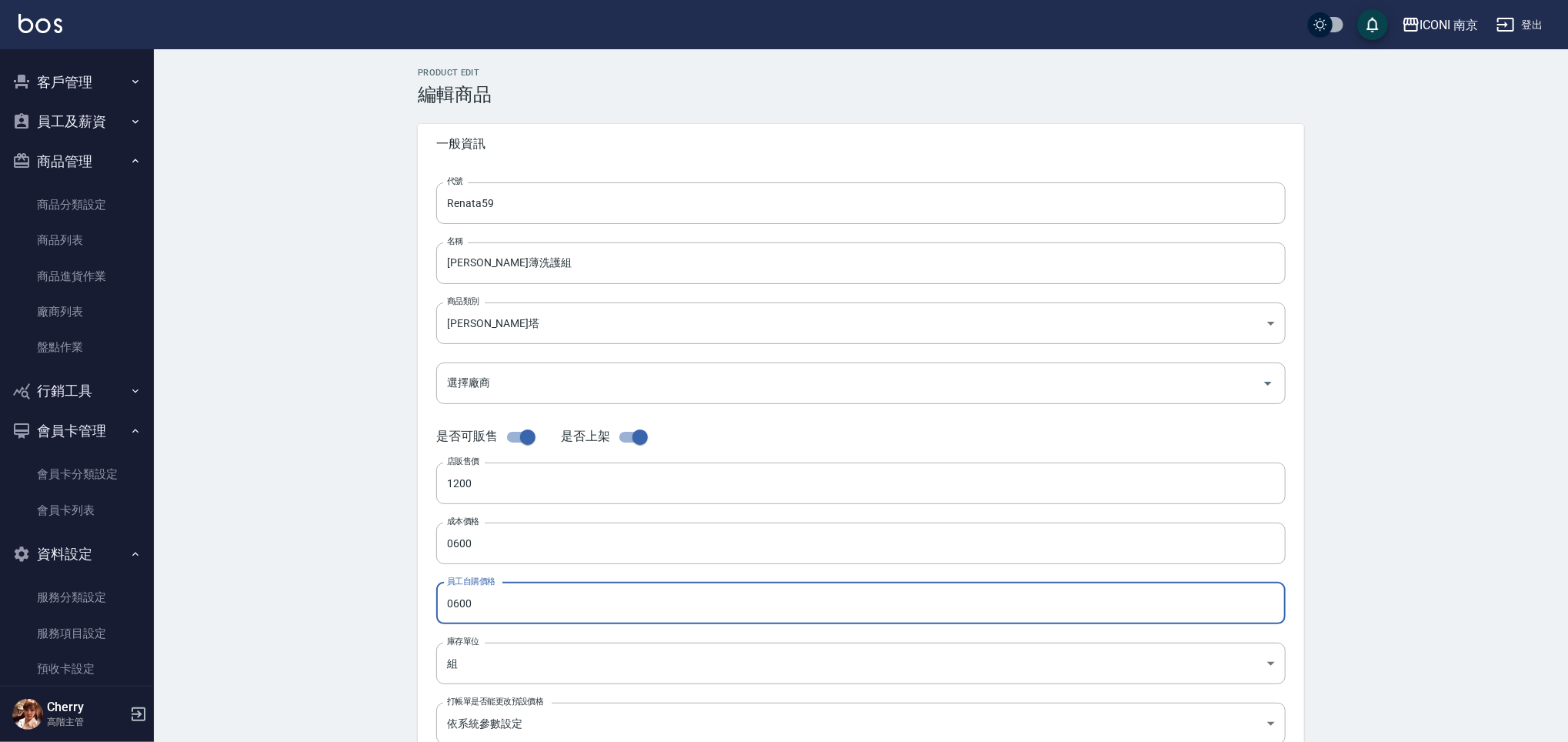
type input "0600"
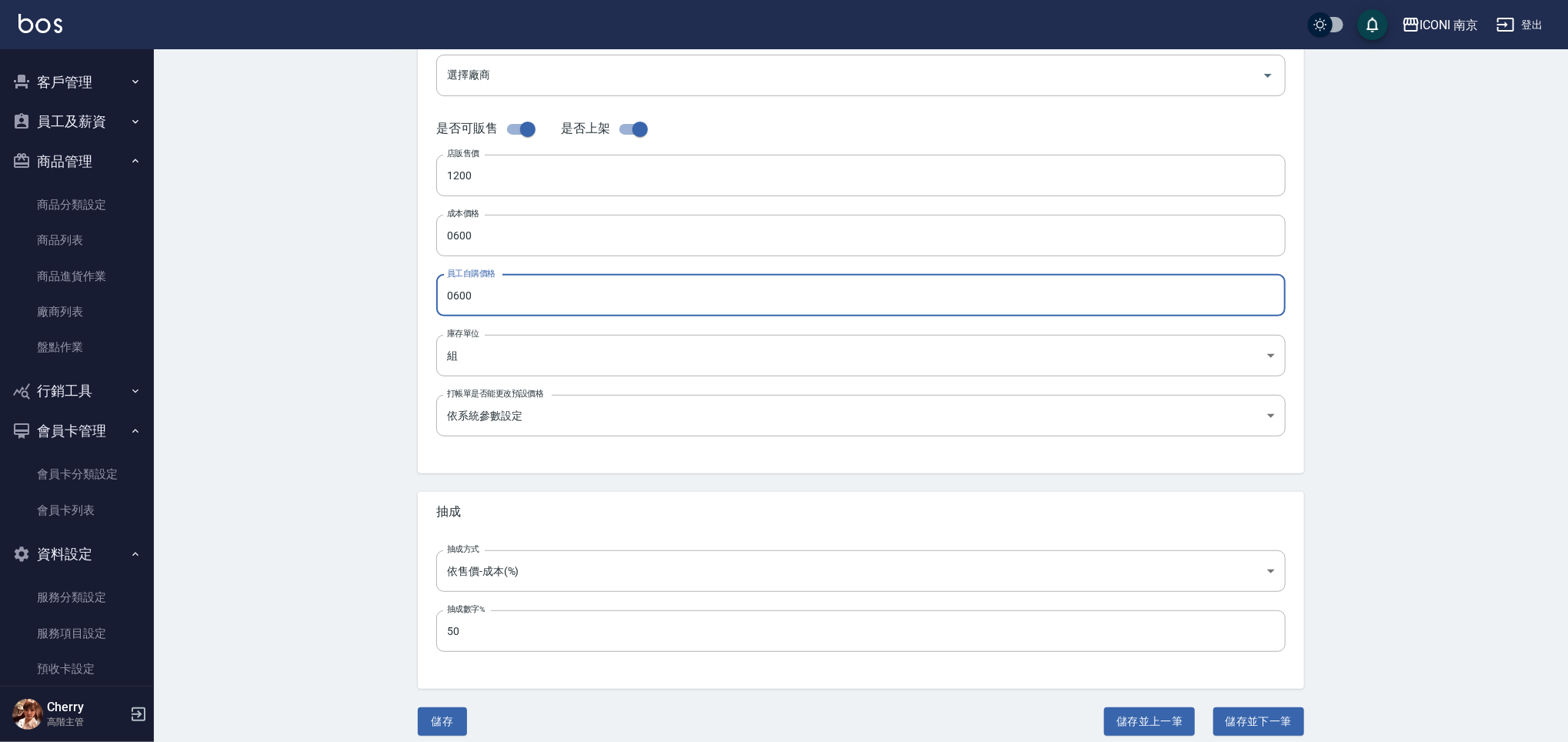
scroll to position [320, 0]
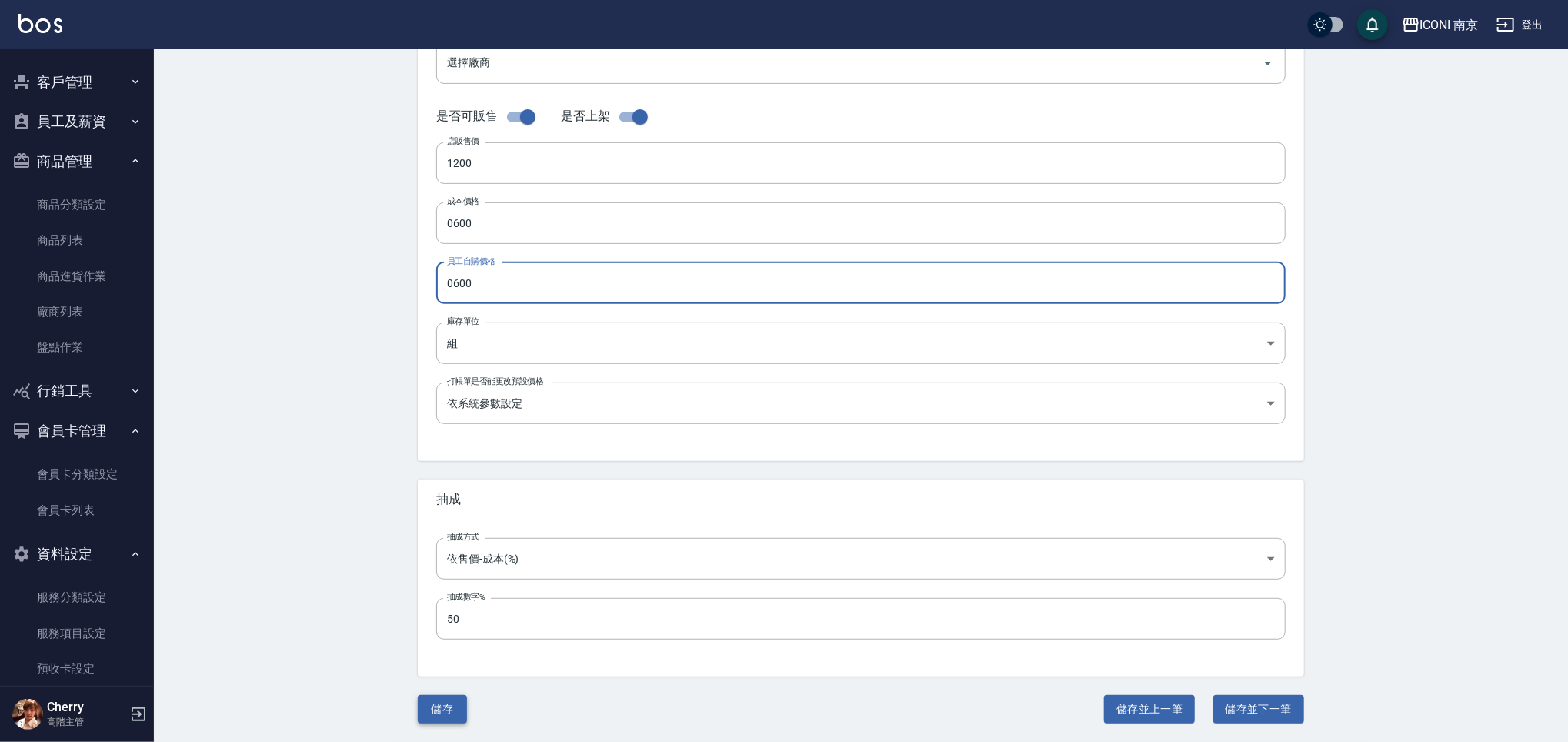
click at [433, 710] on button "儲存" at bounding box center [442, 709] width 50 height 28
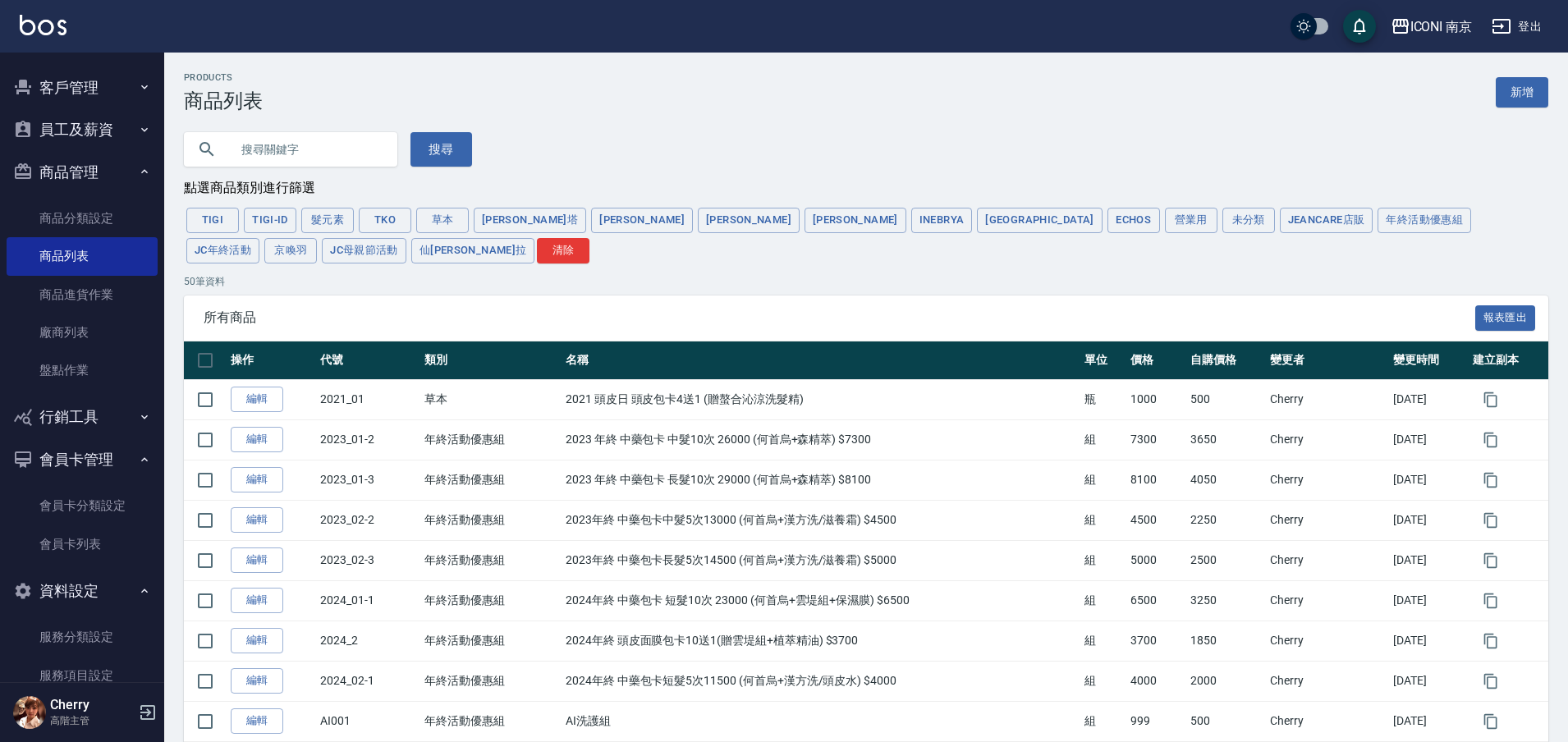
scroll to position [120, 0]
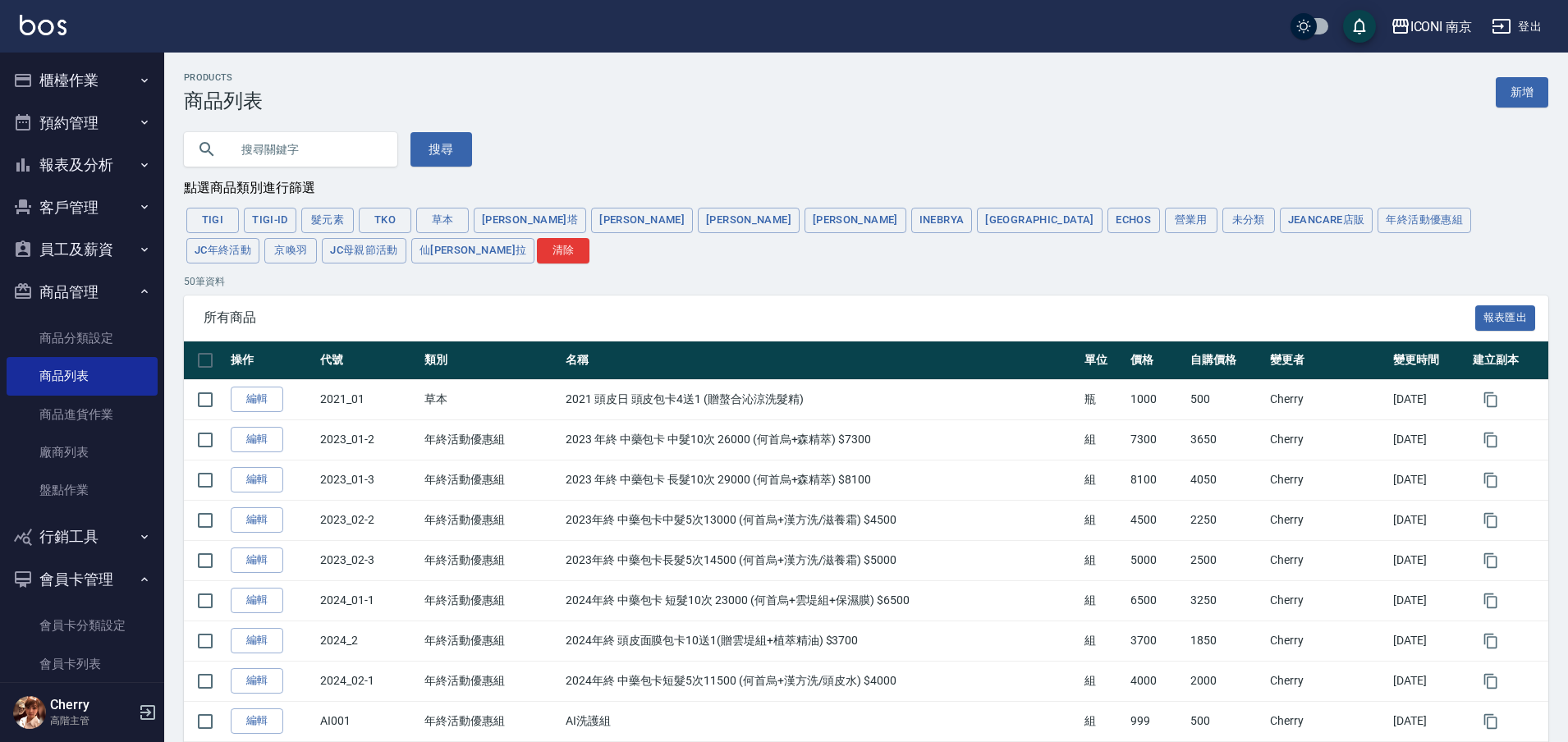
scroll to position [120, 0]
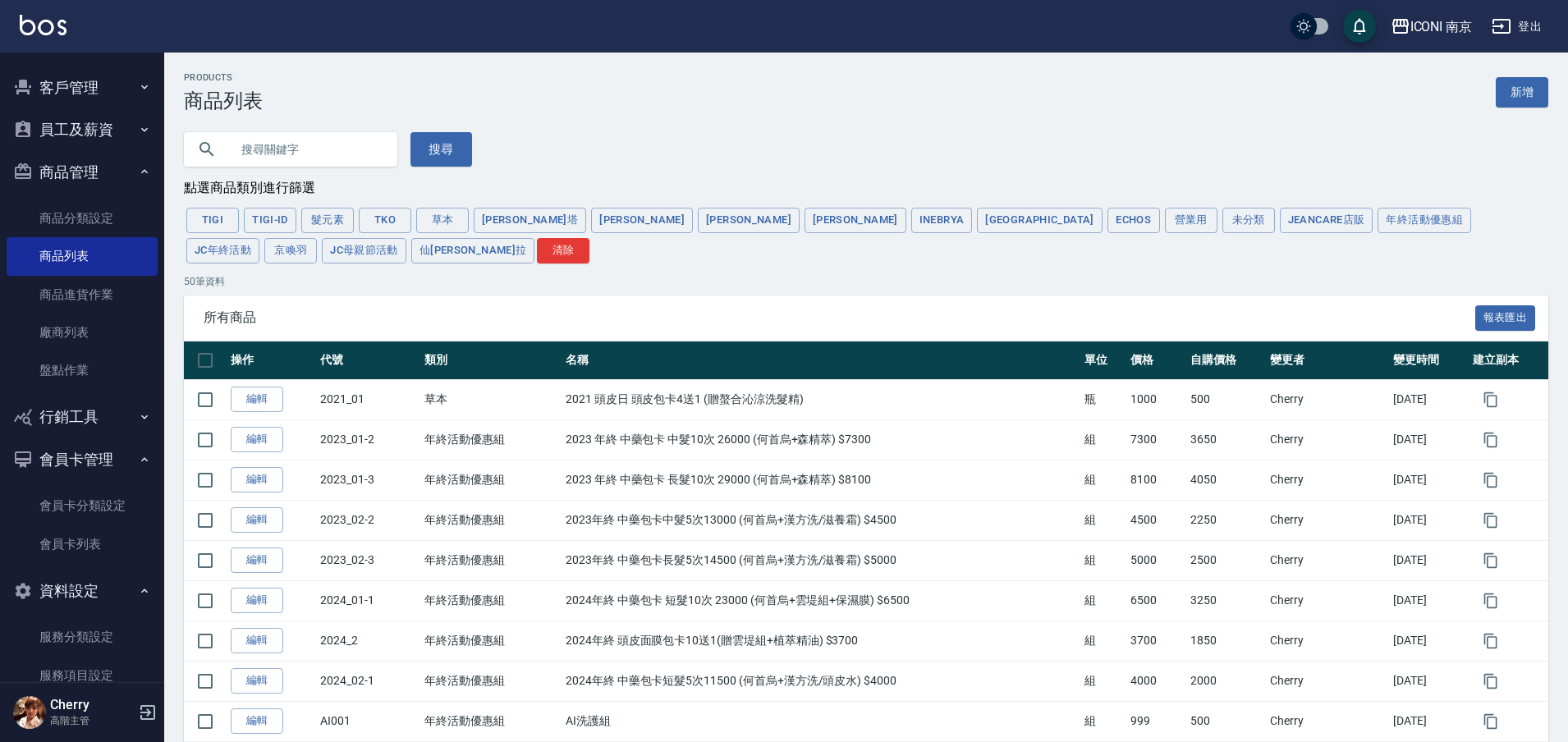
click at [99, 105] on button "客戶管理" at bounding box center [82, 87] width 151 height 43
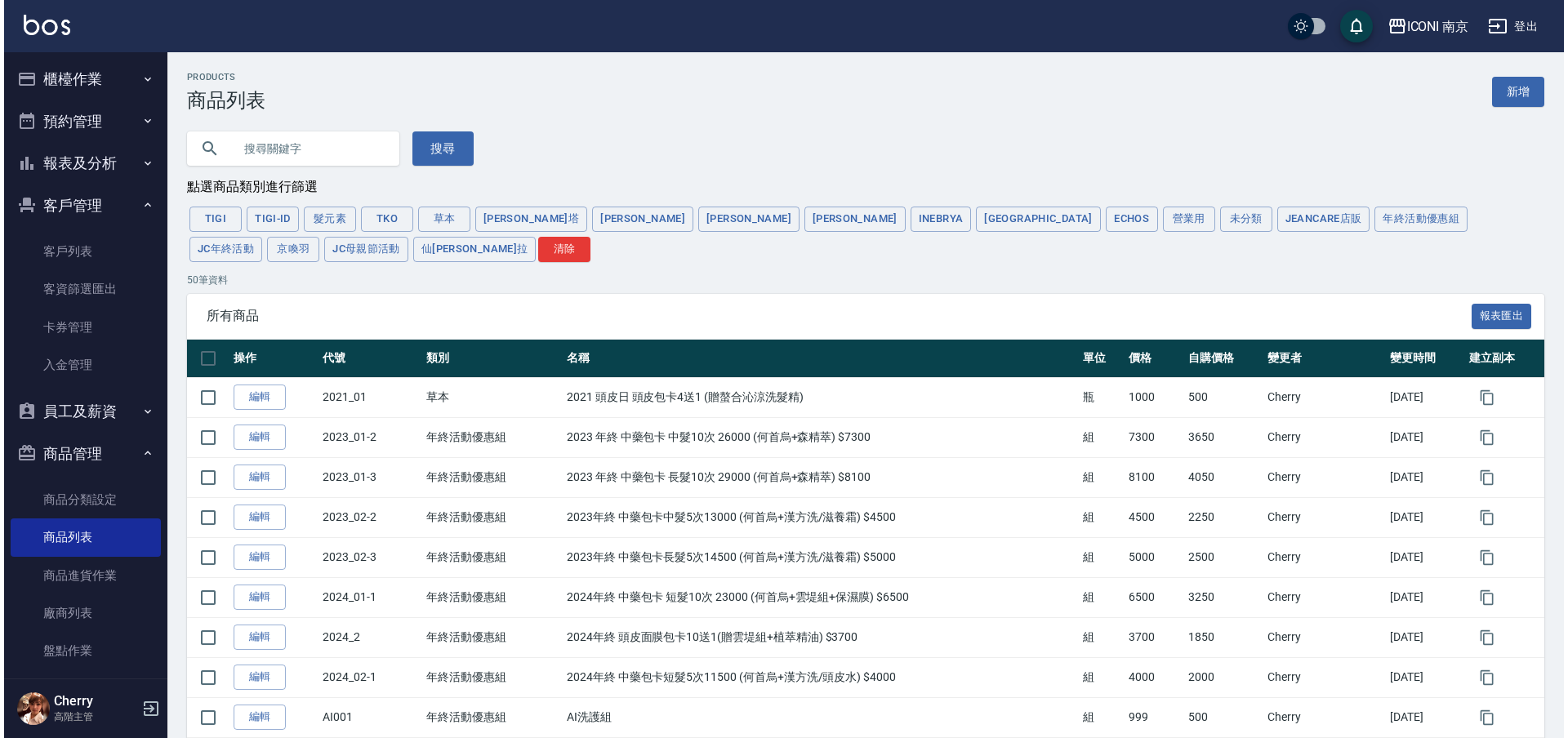
scroll to position [0, 0]
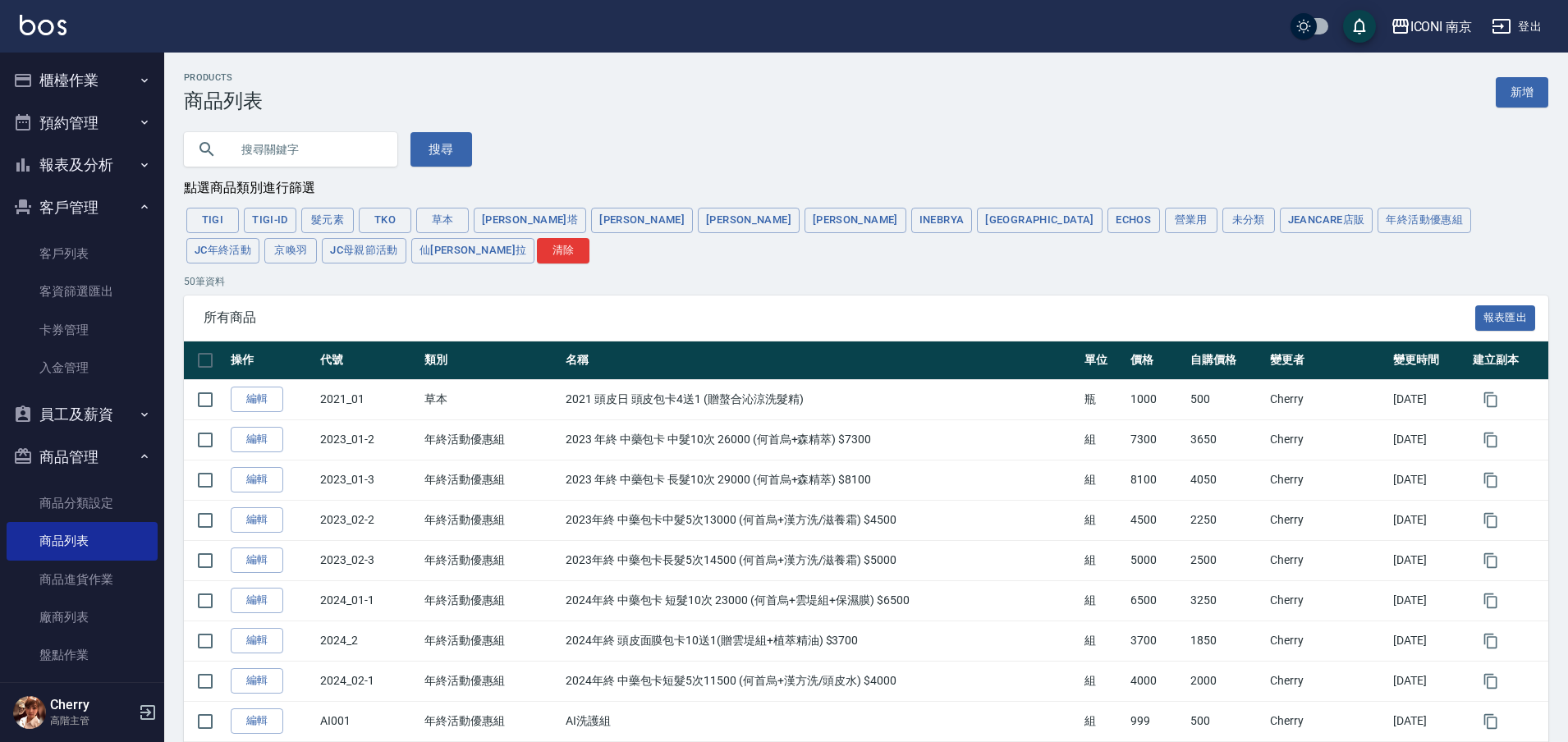
drag, startPoint x: 87, startPoint y: 75, endPoint x: 94, endPoint y: 69, distance: 9.2
click at [89, 72] on button "櫃檯作業" at bounding box center [82, 80] width 151 height 43
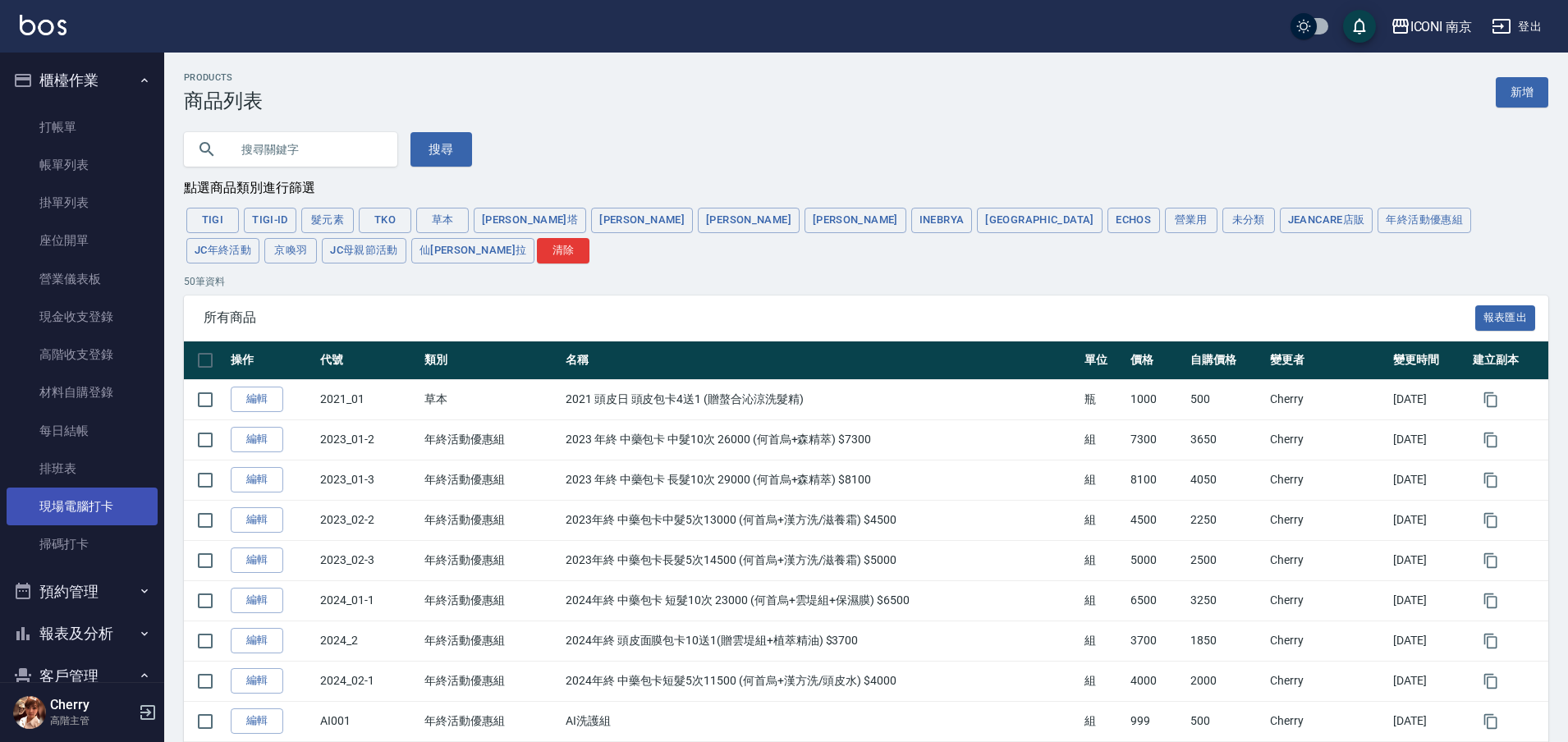
click at [80, 512] on link "現場電腦打卡" at bounding box center [82, 505] width 151 height 37
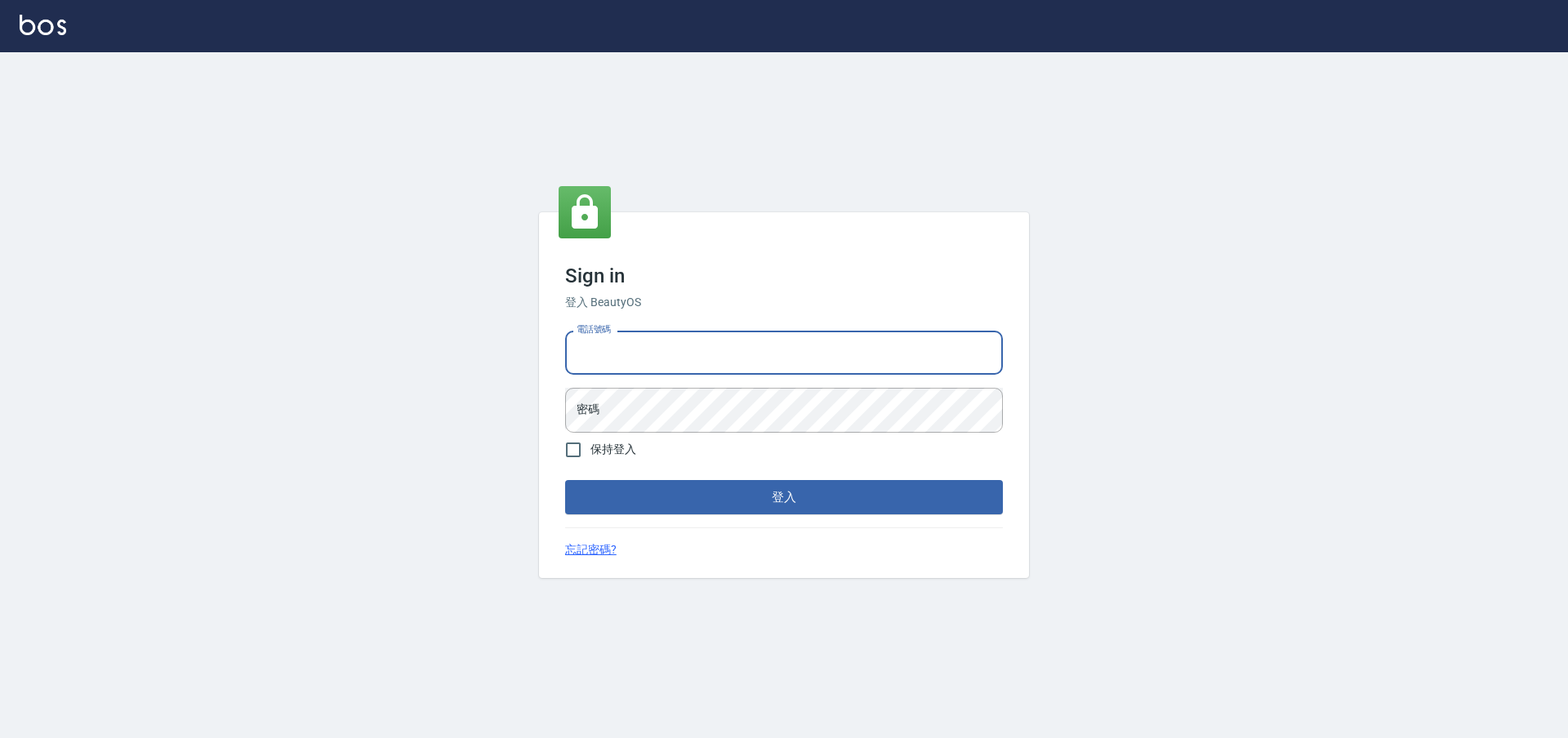
click at [770, 343] on input "電話號碼" at bounding box center [784, 352] width 438 height 44
type input "0981921116"
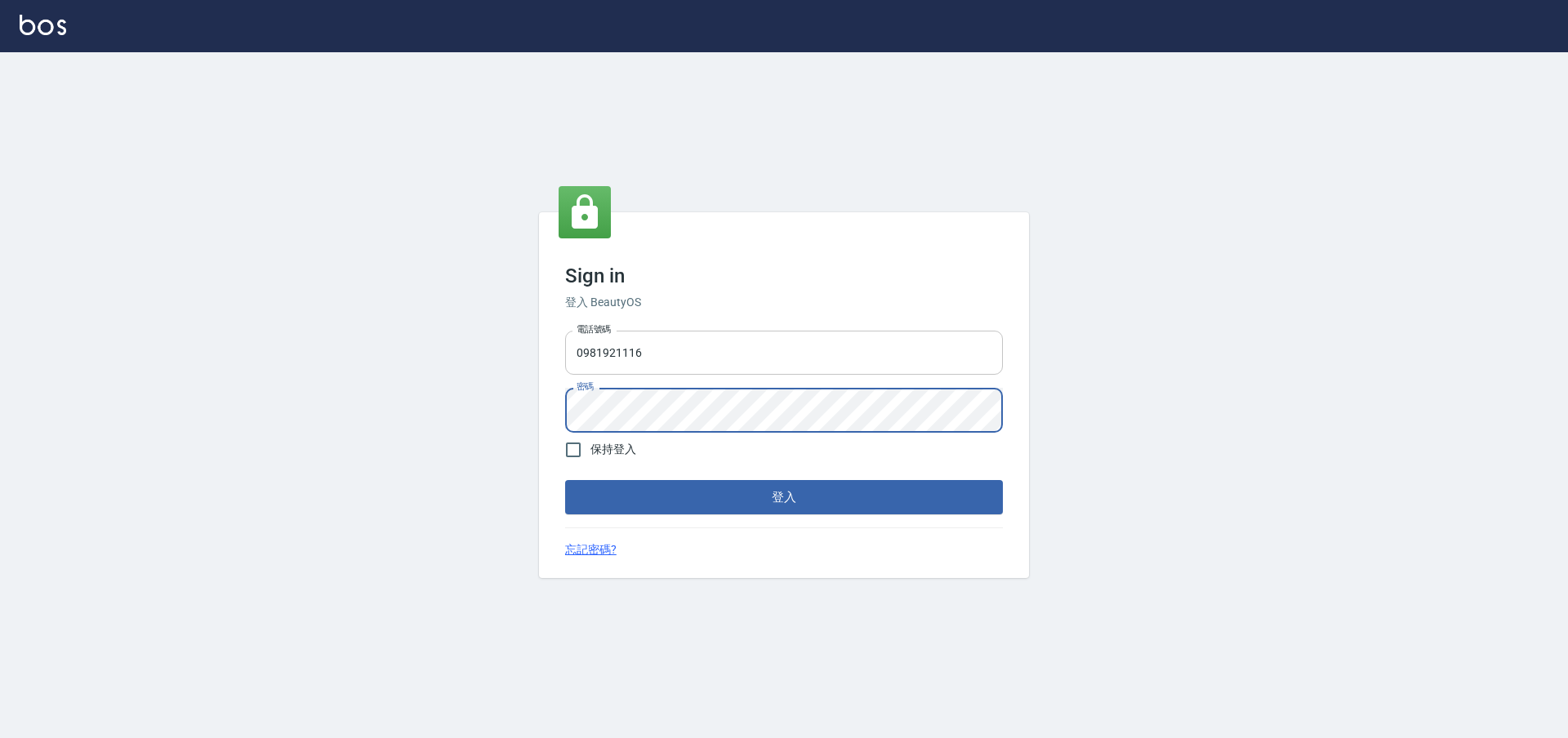
click at [565, 480] on button "登入" at bounding box center [784, 497] width 438 height 34
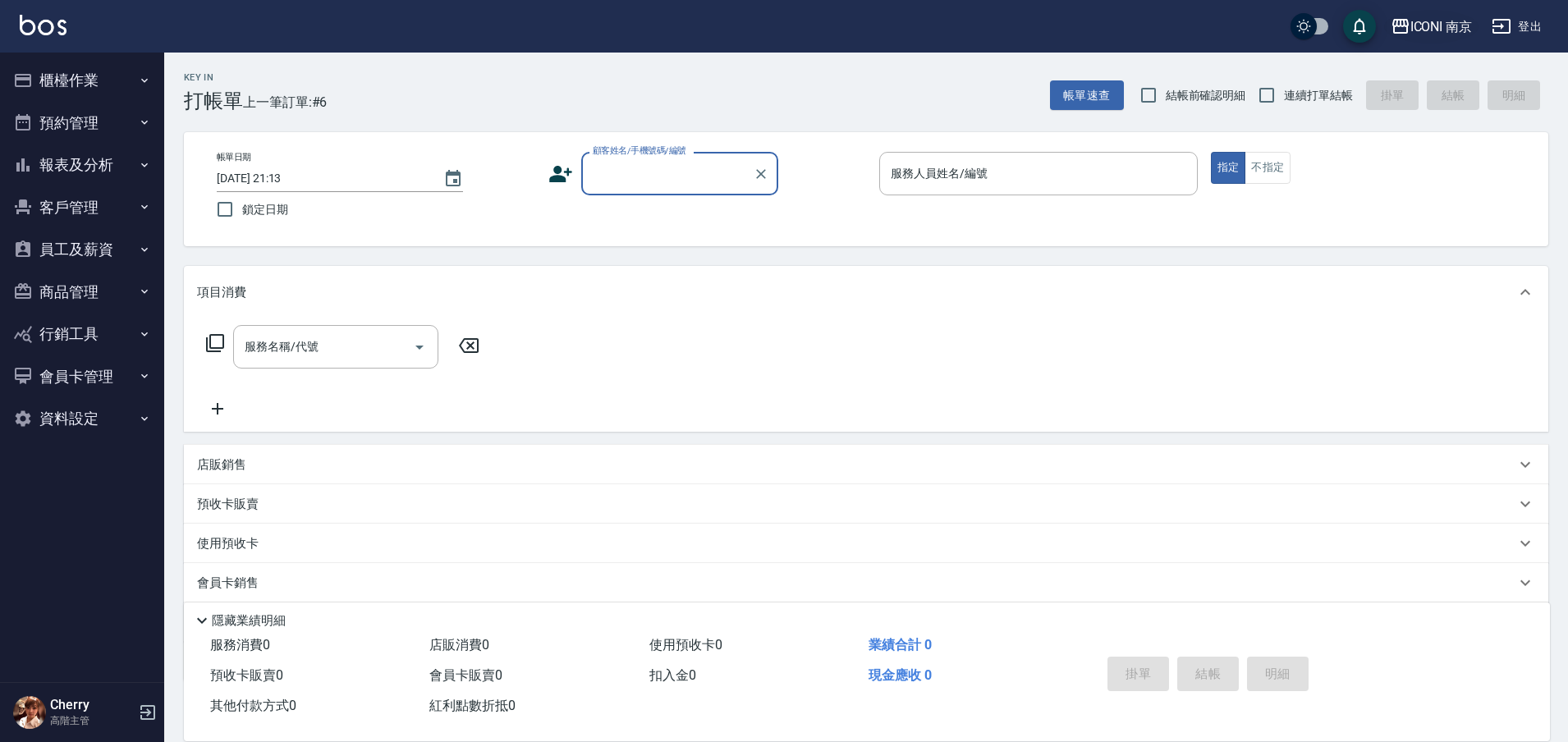
click at [1427, 36] on div "ICONI 南京" at bounding box center [1441, 26] width 63 height 21
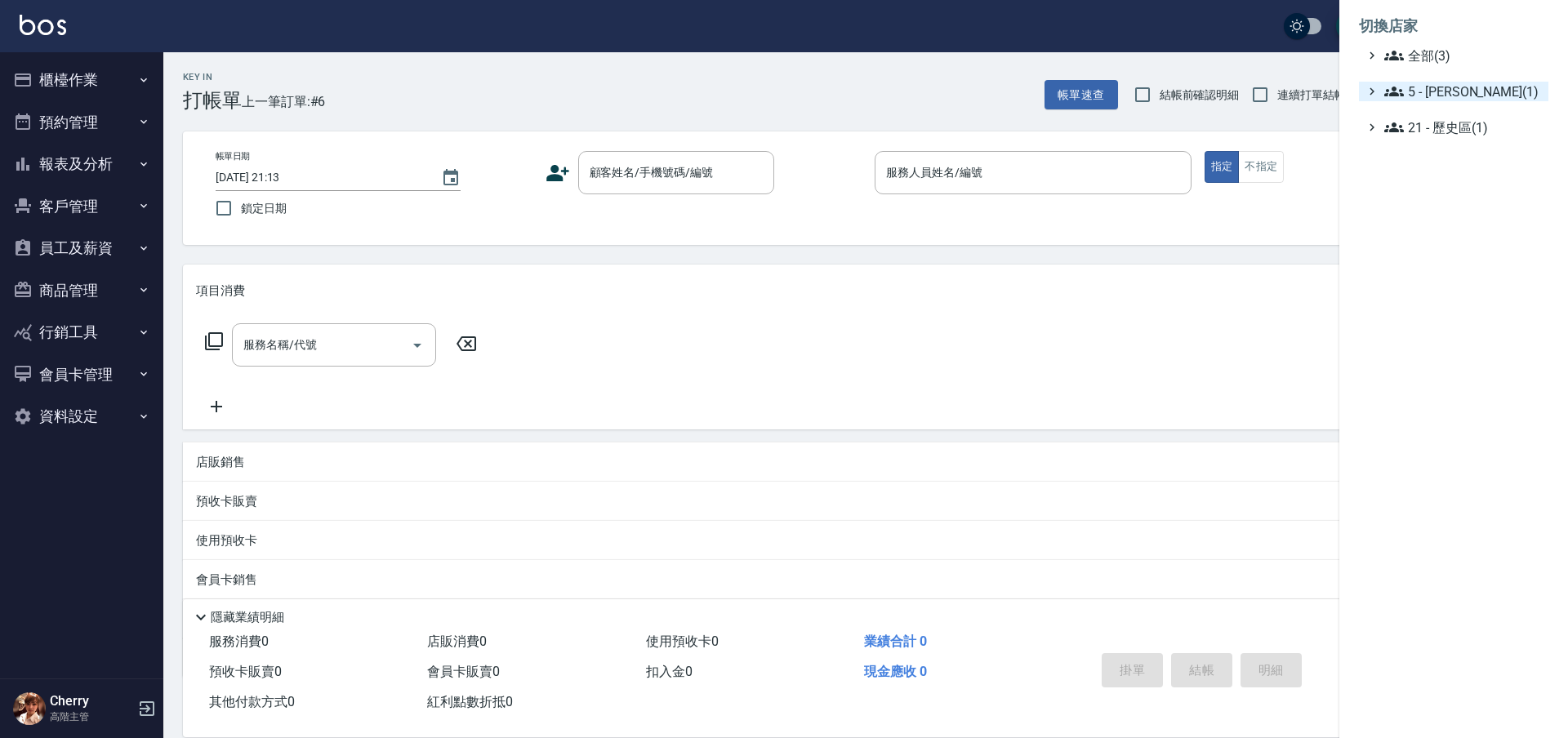
click at [1436, 100] on span "5 - [PERSON_NAME](1)" at bounding box center [1463, 91] width 158 height 20
click at [1419, 62] on span "全部(3)" at bounding box center [1463, 55] width 158 height 20
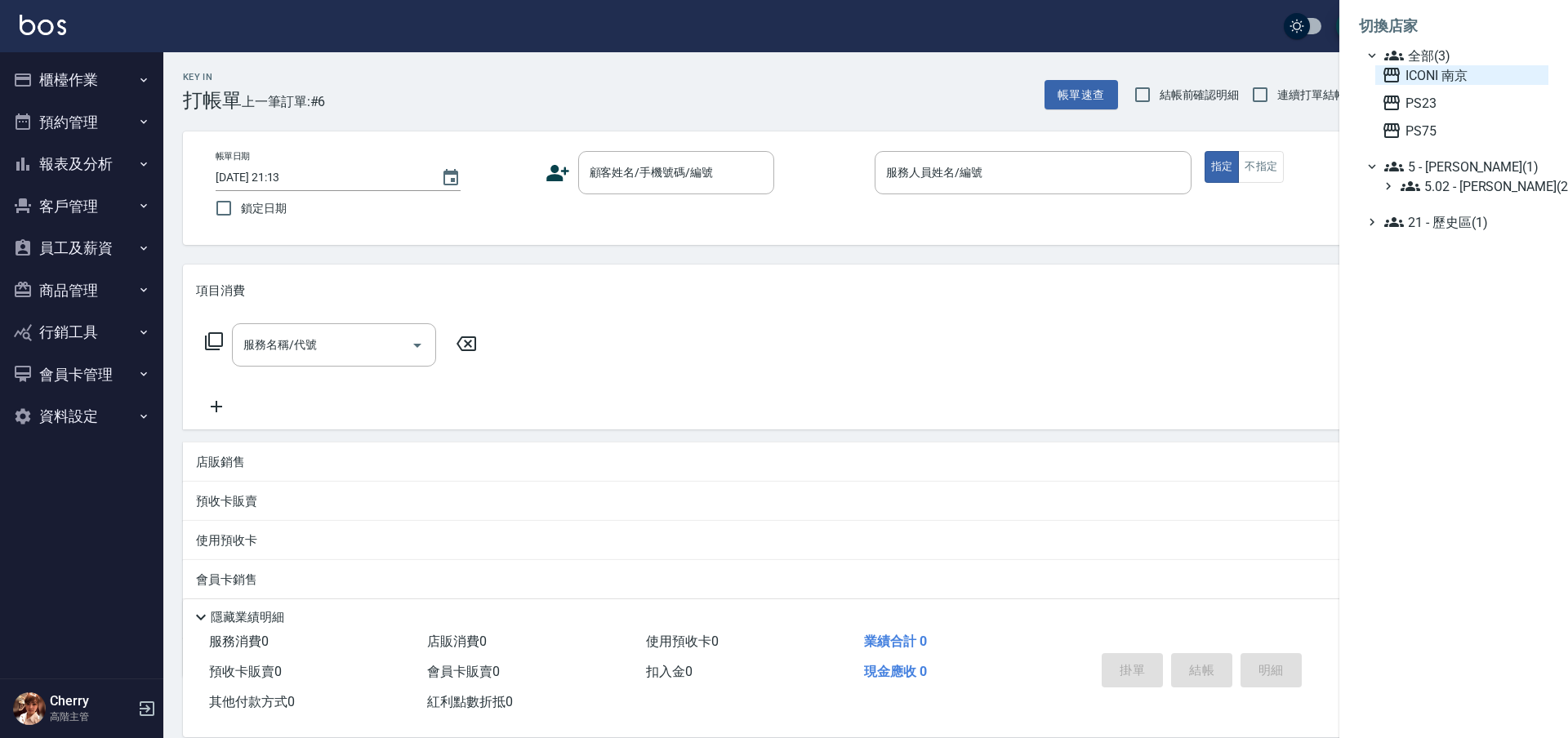
click at [1419, 72] on span "ICONI 南京" at bounding box center [1461, 75] width 160 height 20
click at [1419, 103] on span "PS23" at bounding box center [1461, 103] width 160 height 20
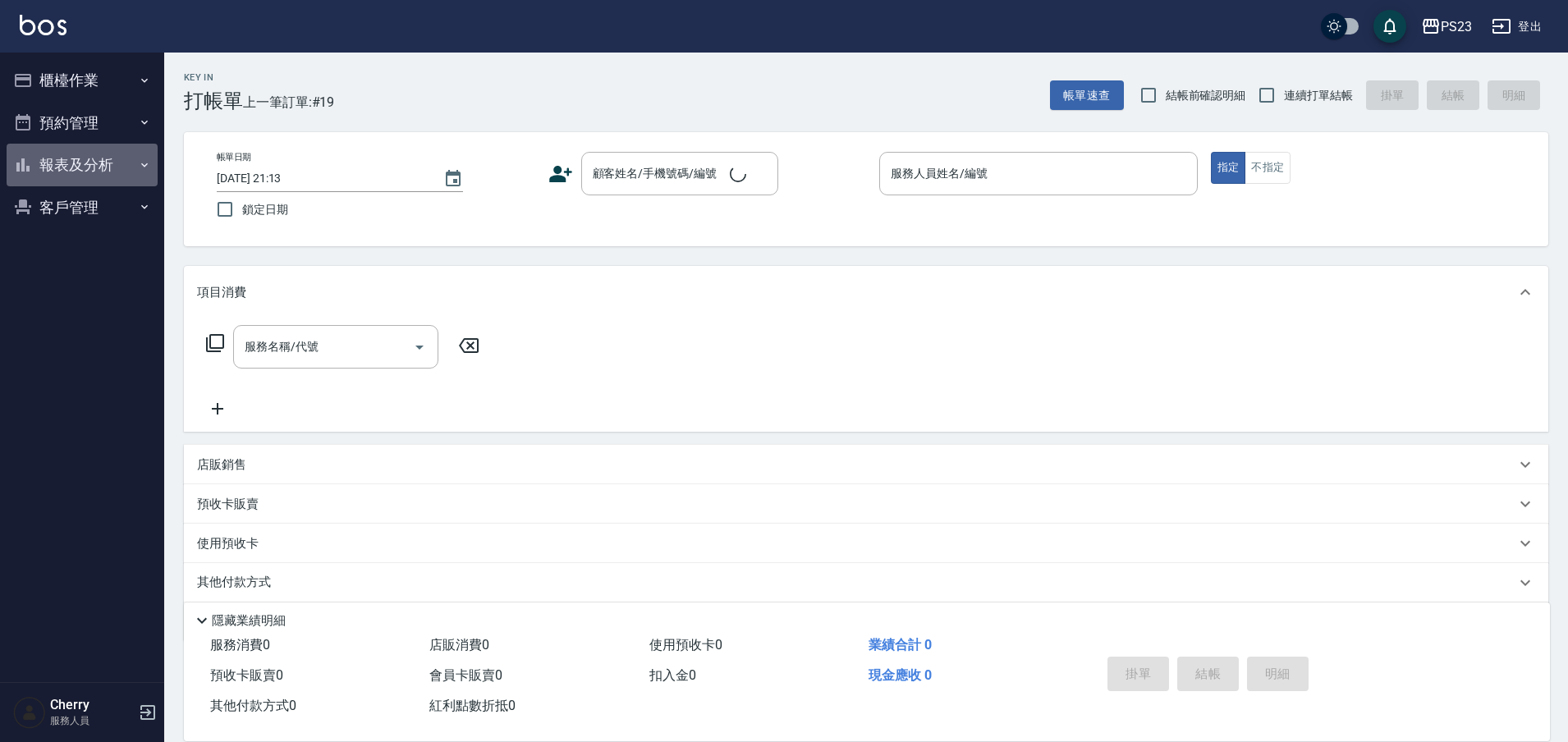
click at [90, 168] on button "報表及分析" at bounding box center [82, 165] width 151 height 43
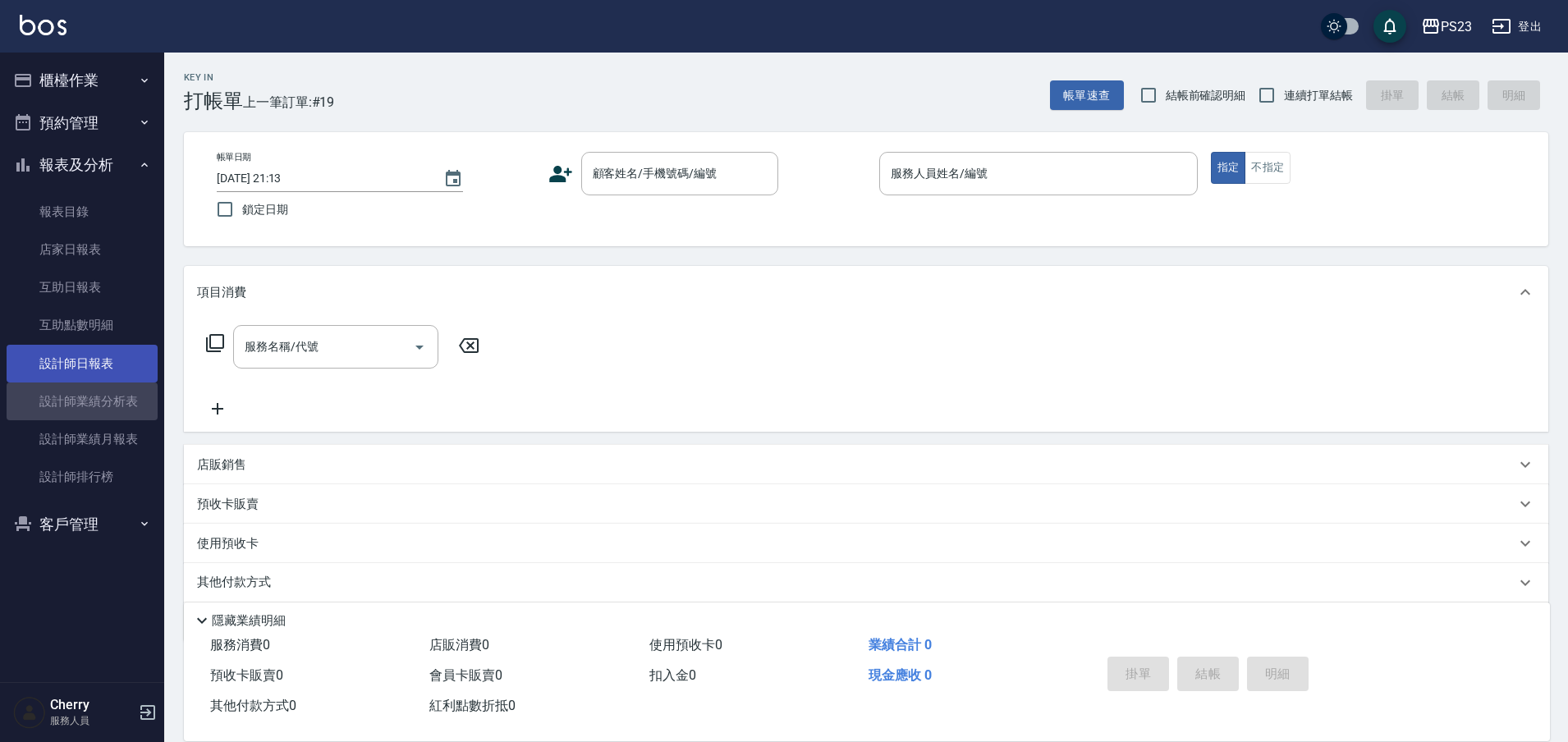
drag, startPoint x: 98, startPoint y: 383, endPoint x: 95, endPoint y: 372, distance: 11.4
click at [97, 382] on link "設計師業績分析表" at bounding box center [82, 401] width 151 height 37
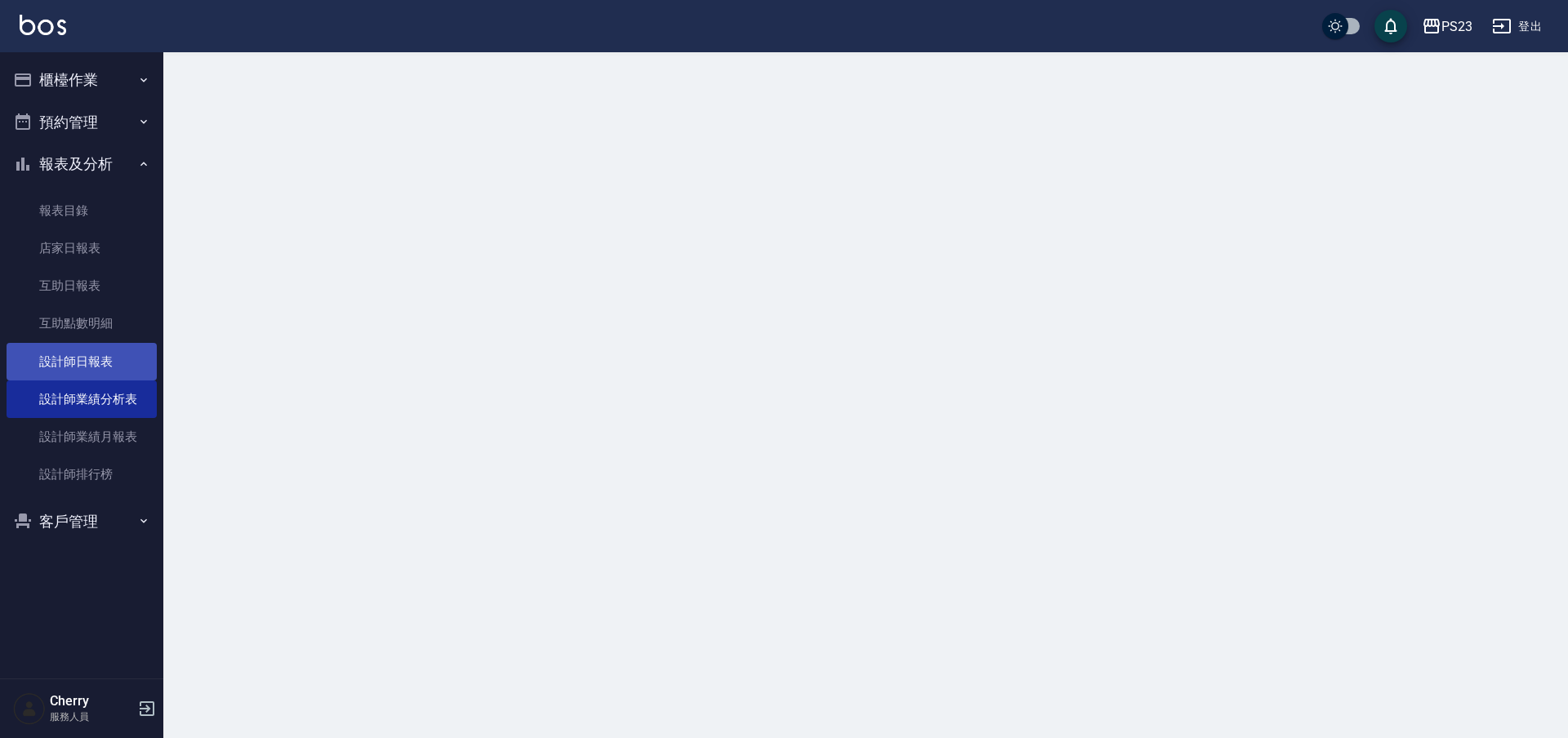
click at [94, 370] on link "設計師日報表" at bounding box center [82, 361] width 150 height 37
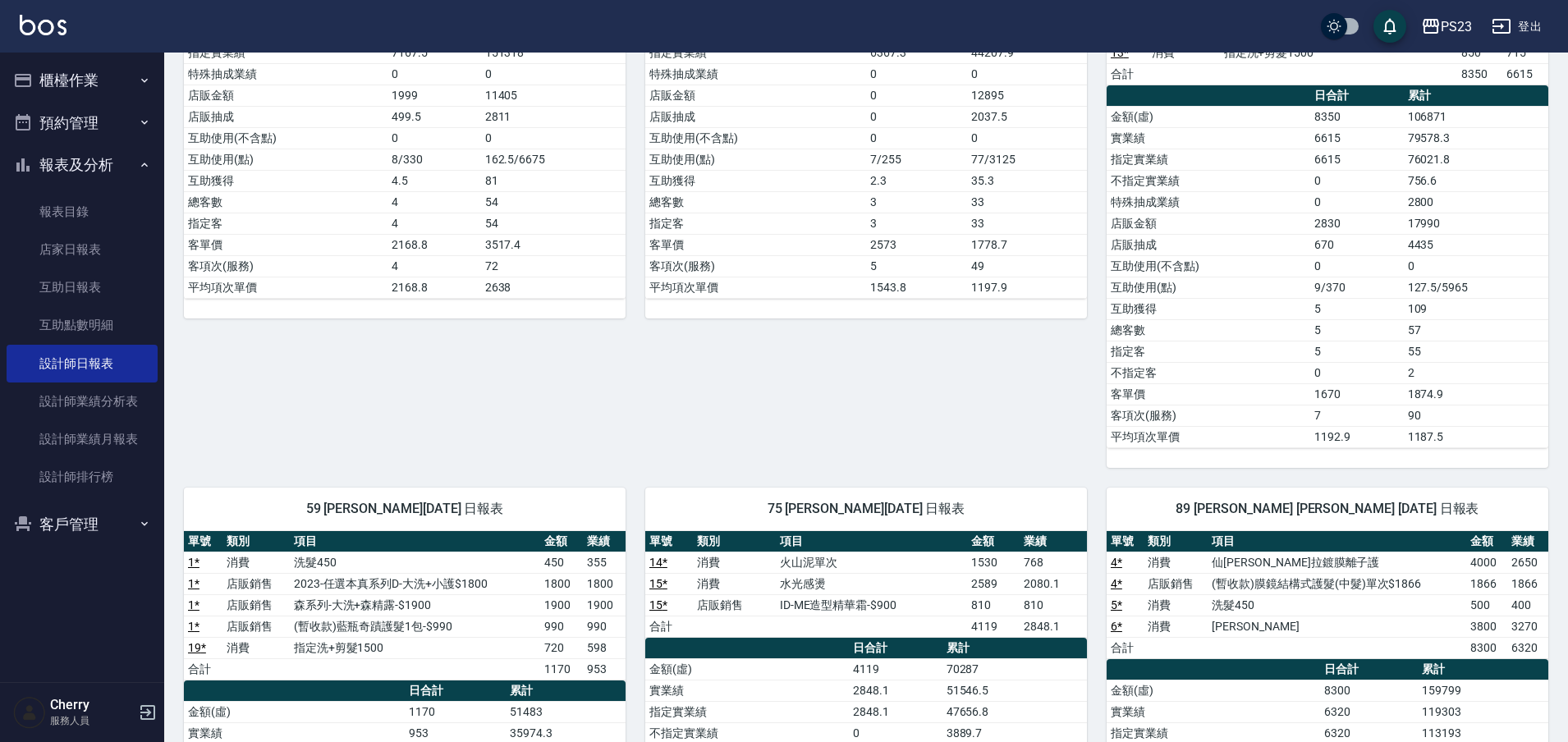
scroll to position [718, 0]
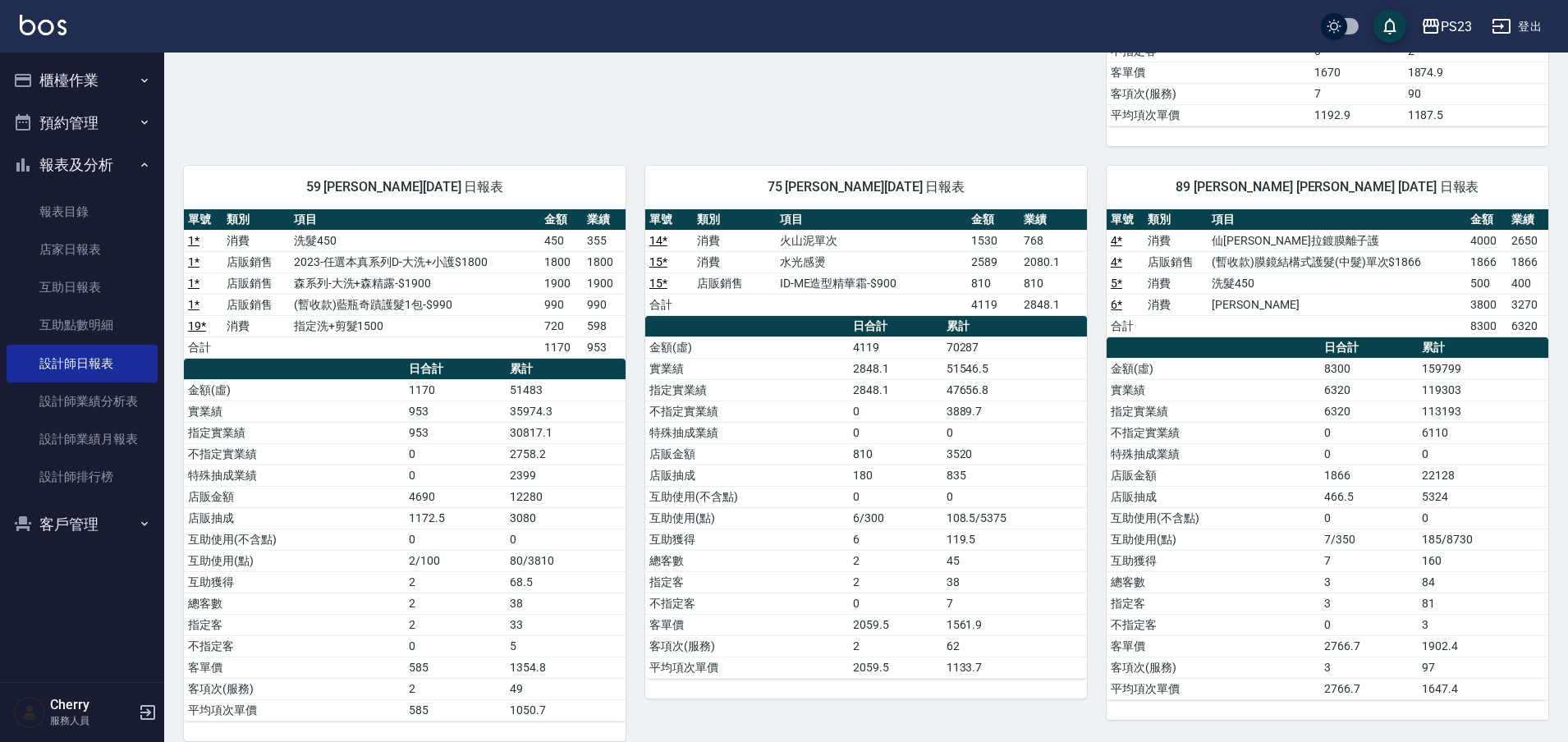
click at [659, 234] on link "14 *" at bounding box center [658, 240] width 18 height 13
click at [111, 401] on link "設計師業績分析表" at bounding box center [82, 401] width 151 height 37
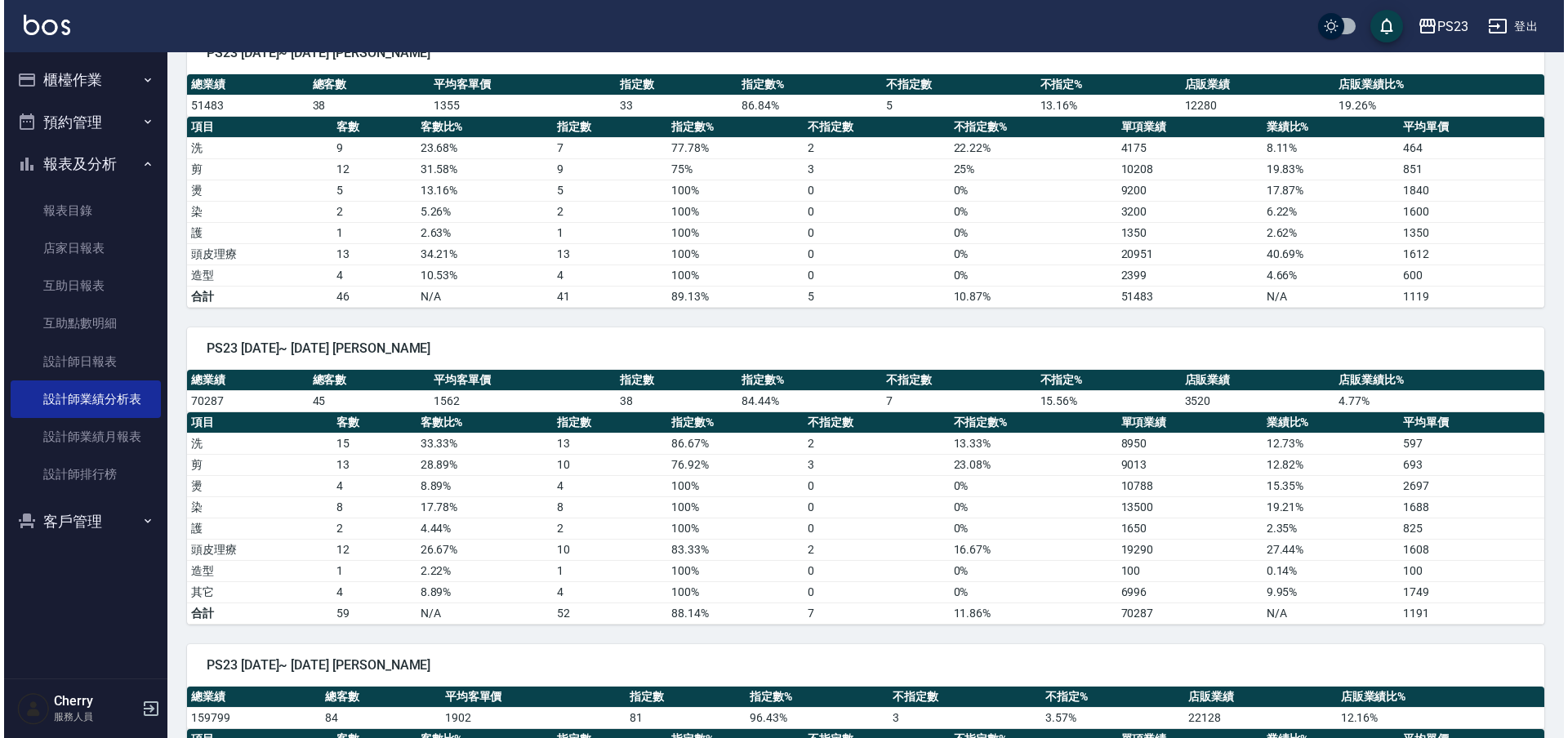
scroll to position [1498, 0]
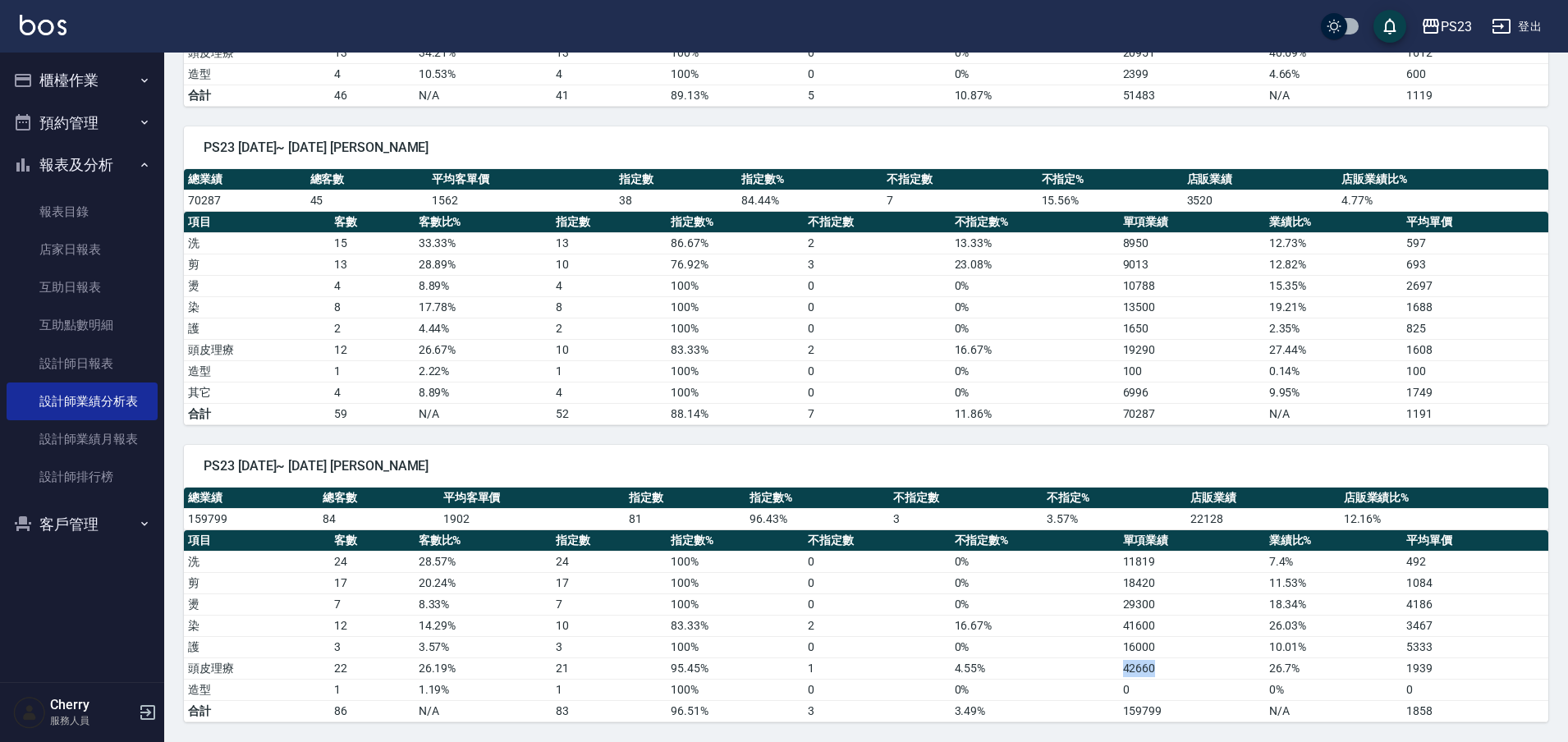
drag, startPoint x: 1122, startPoint y: 669, endPoint x: 1189, endPoint y: 668, distance: 67.0
click at [1189, 668] on td "42660" at bounding box center [1192, 667] width 146 height 21
click at [1200, 667] on td "42660" at bounding box center [1192, 667] width 146 height 21
click at [1464, 24] on div "PS23" at bounding box center [1456, 26] width 31 height 21
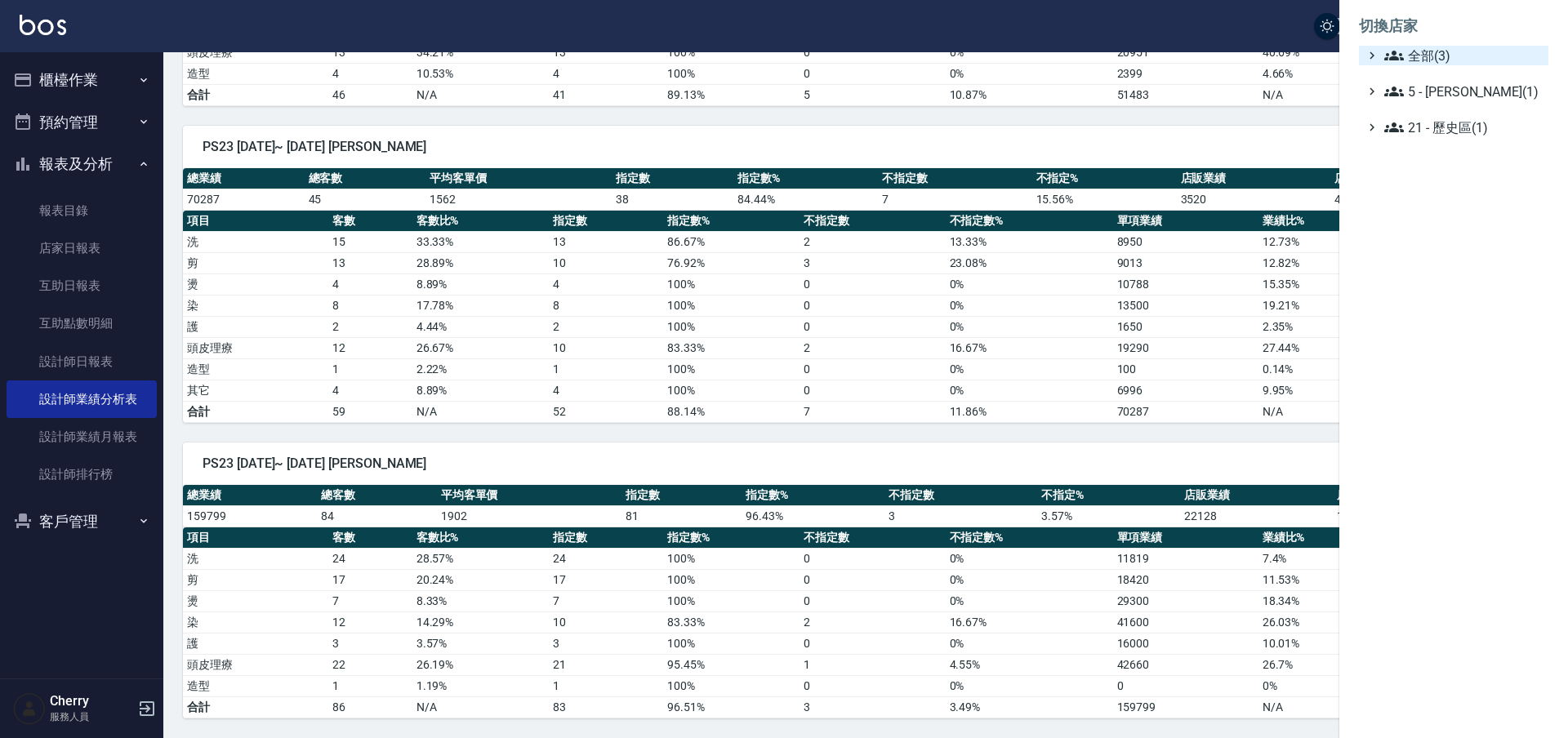
click at [1442, 53] on span "全部(3)" at bounding box center [1463, 55] width 158 height 20
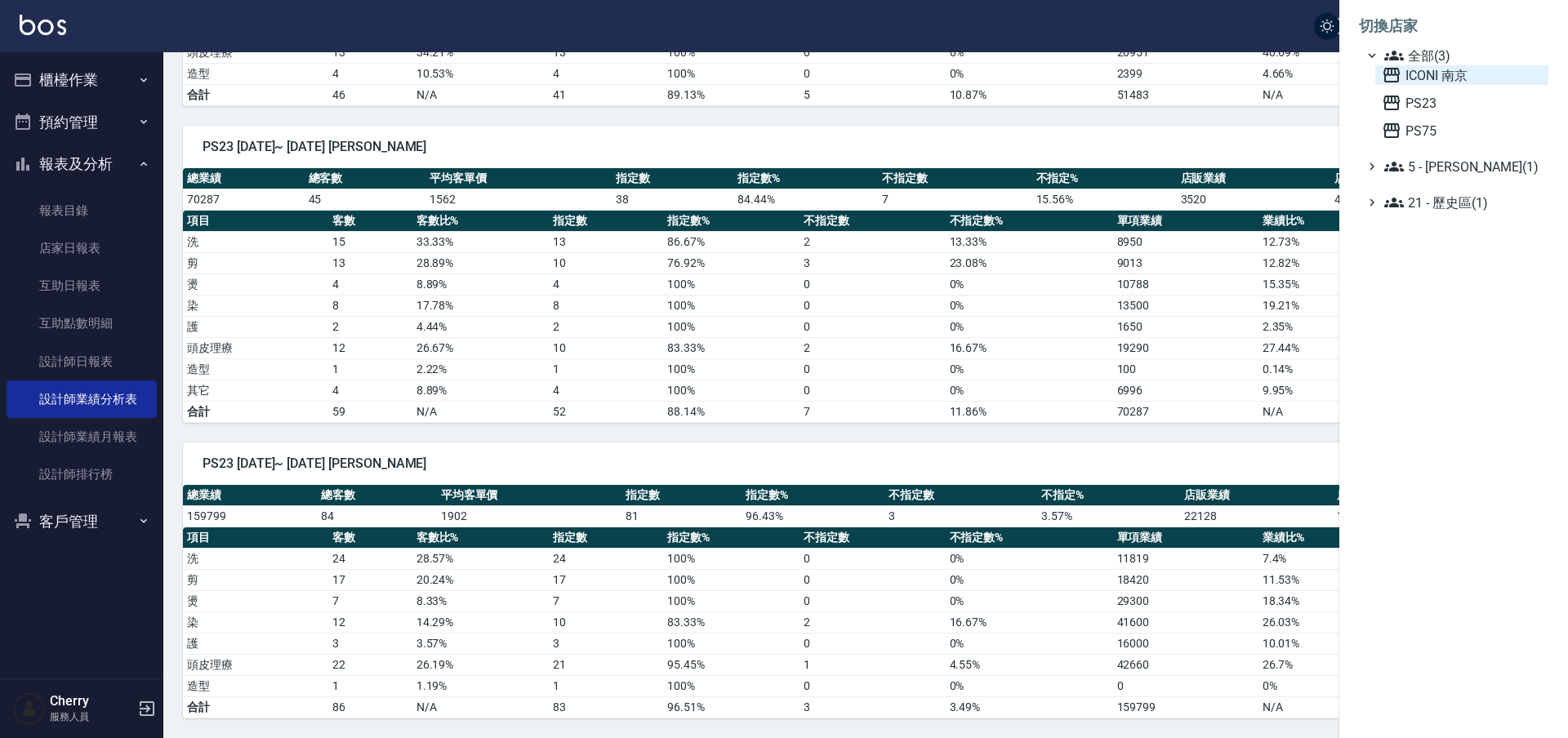
click at [1441, 82] on span "ICONI 南京" at bounding box center [1461, 75] width 160 height 20
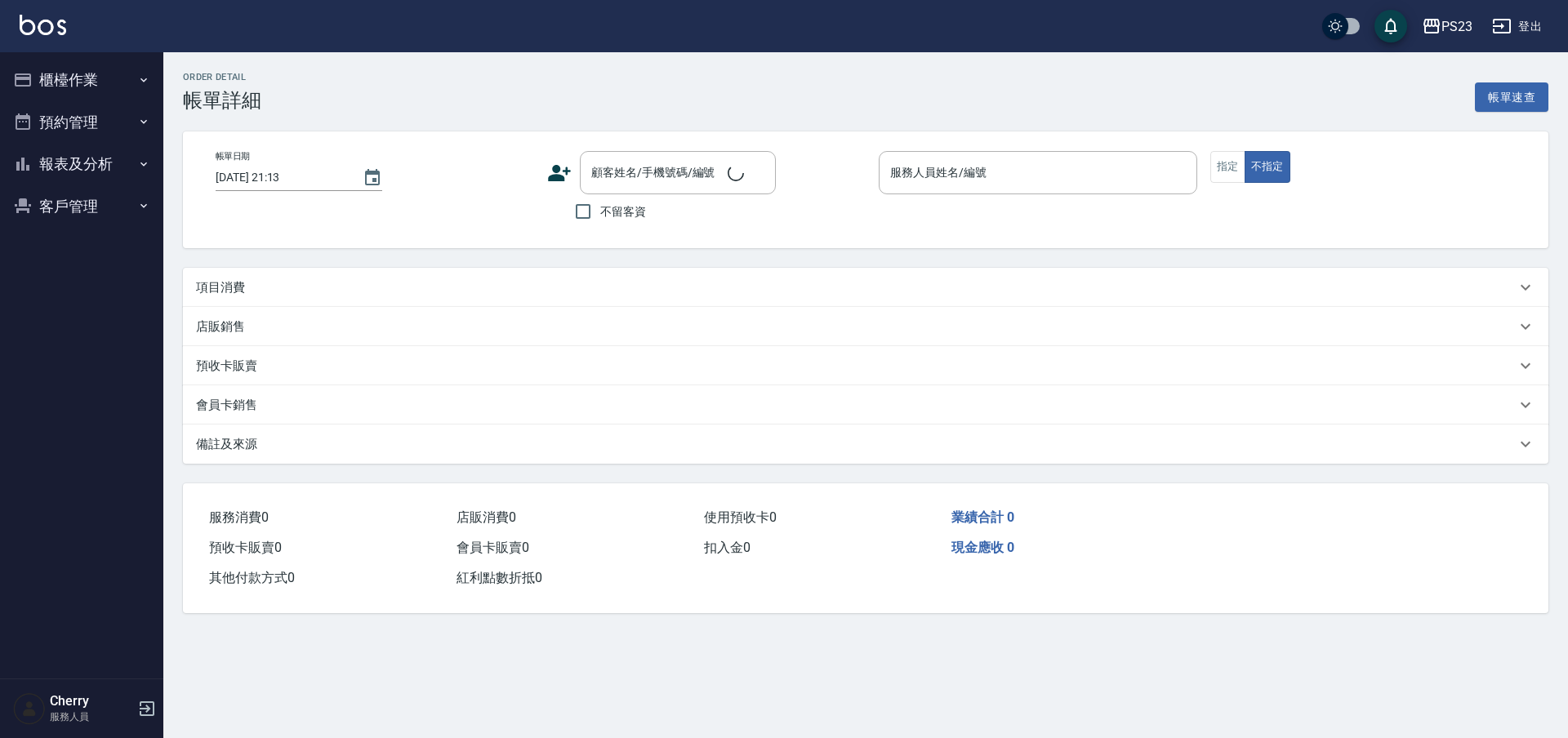
type input "[DATE] 19:41"
type input "Donna-75"
type input "設計師原本客人"
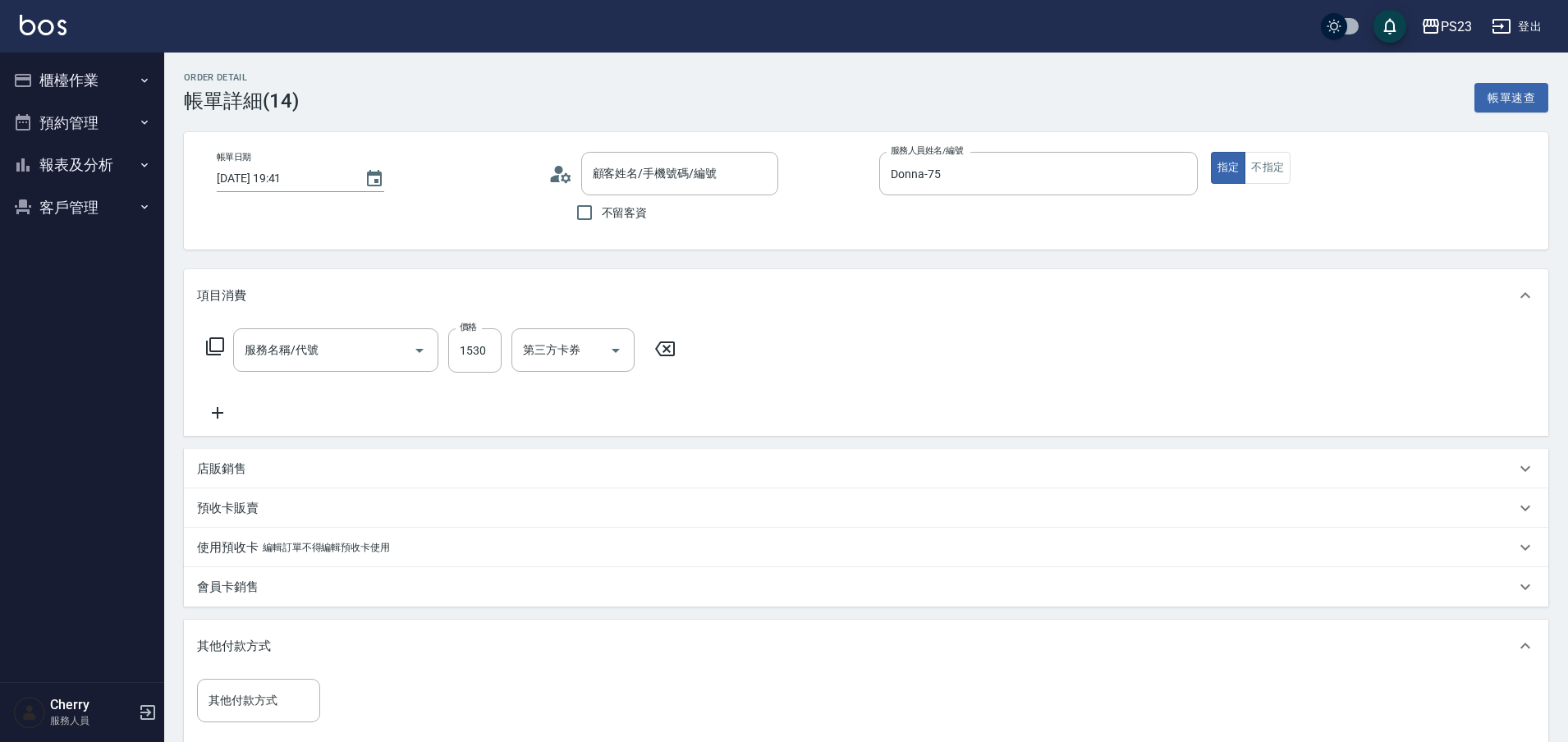
type input "[PERSON_NAME]/0963503493/DO660318"
type input "火山泥單次(613)"
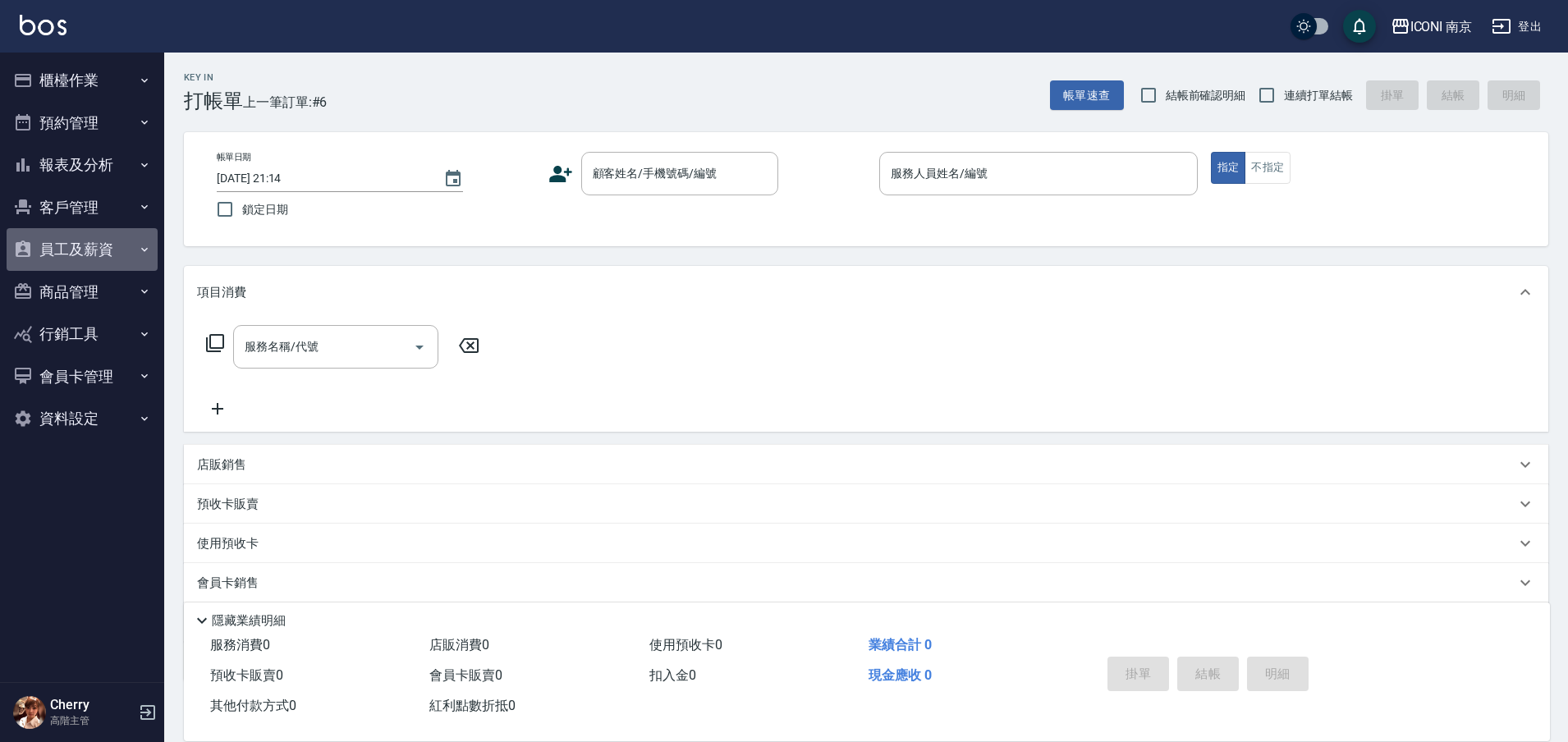
click at [98, 246] on button "員工及薪資" at bounding box center [82, 249] width 151 height 43
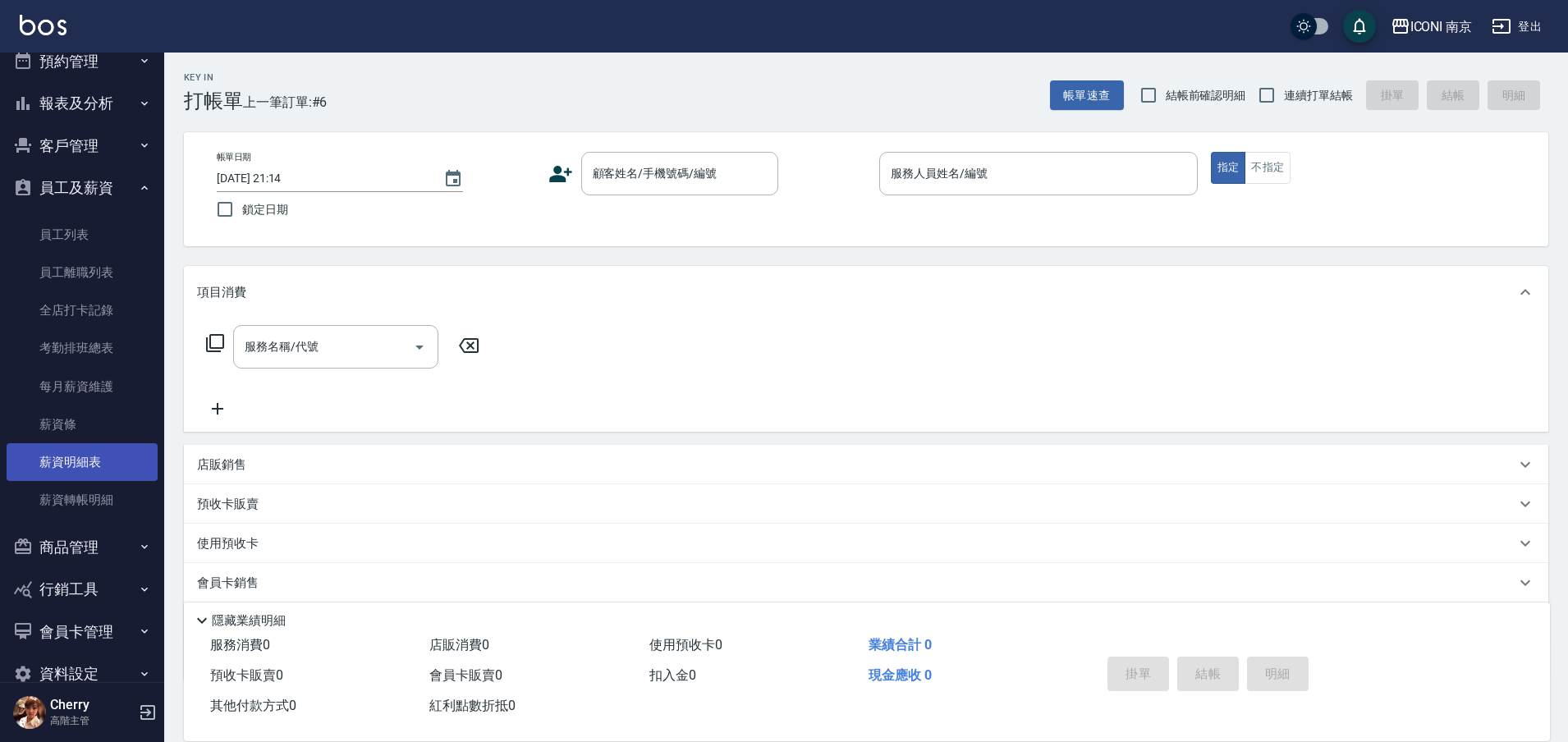
scroll to position [95, 0]
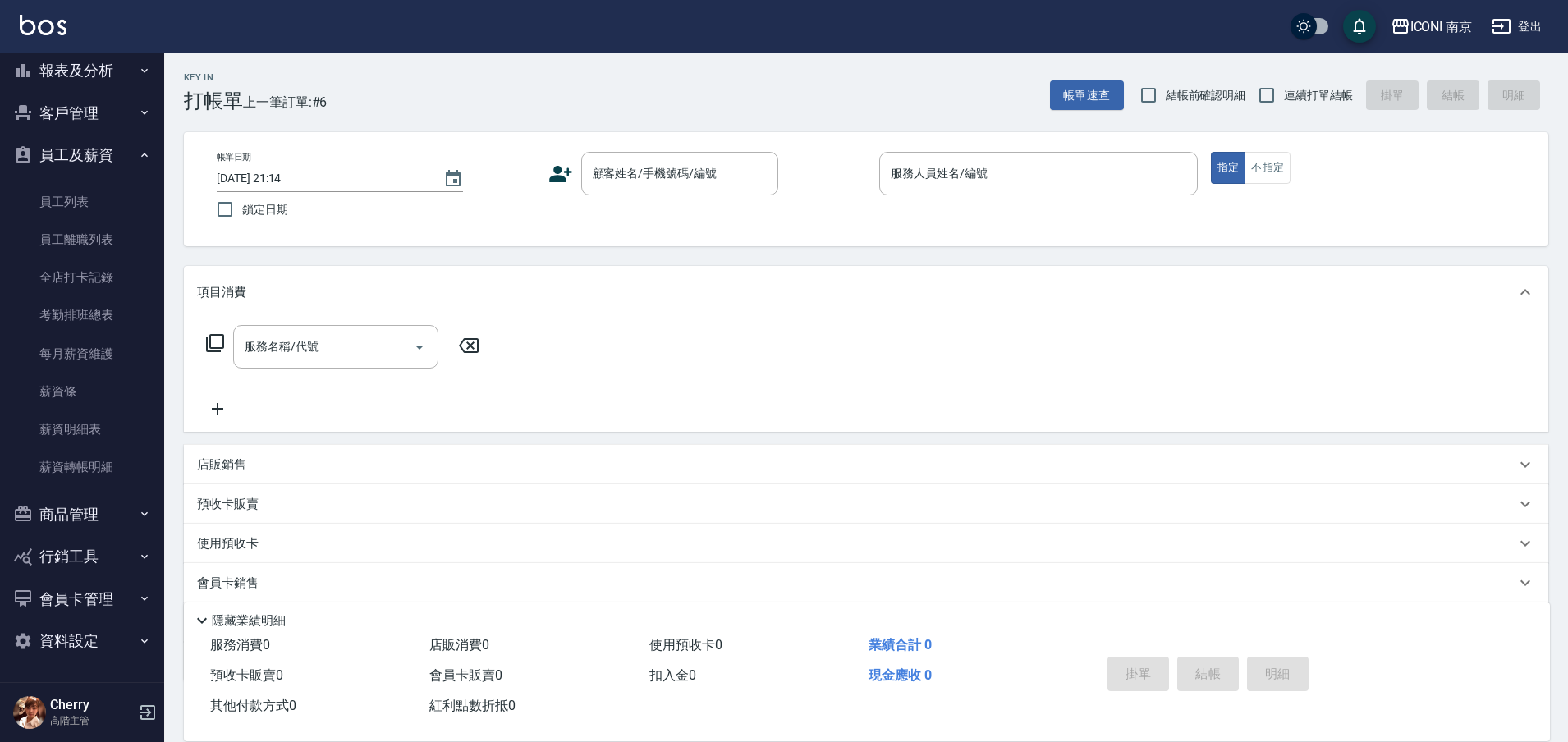
click at [115, 516] on button "商品管理" at bounding box center [82, 514] width 151 height 43
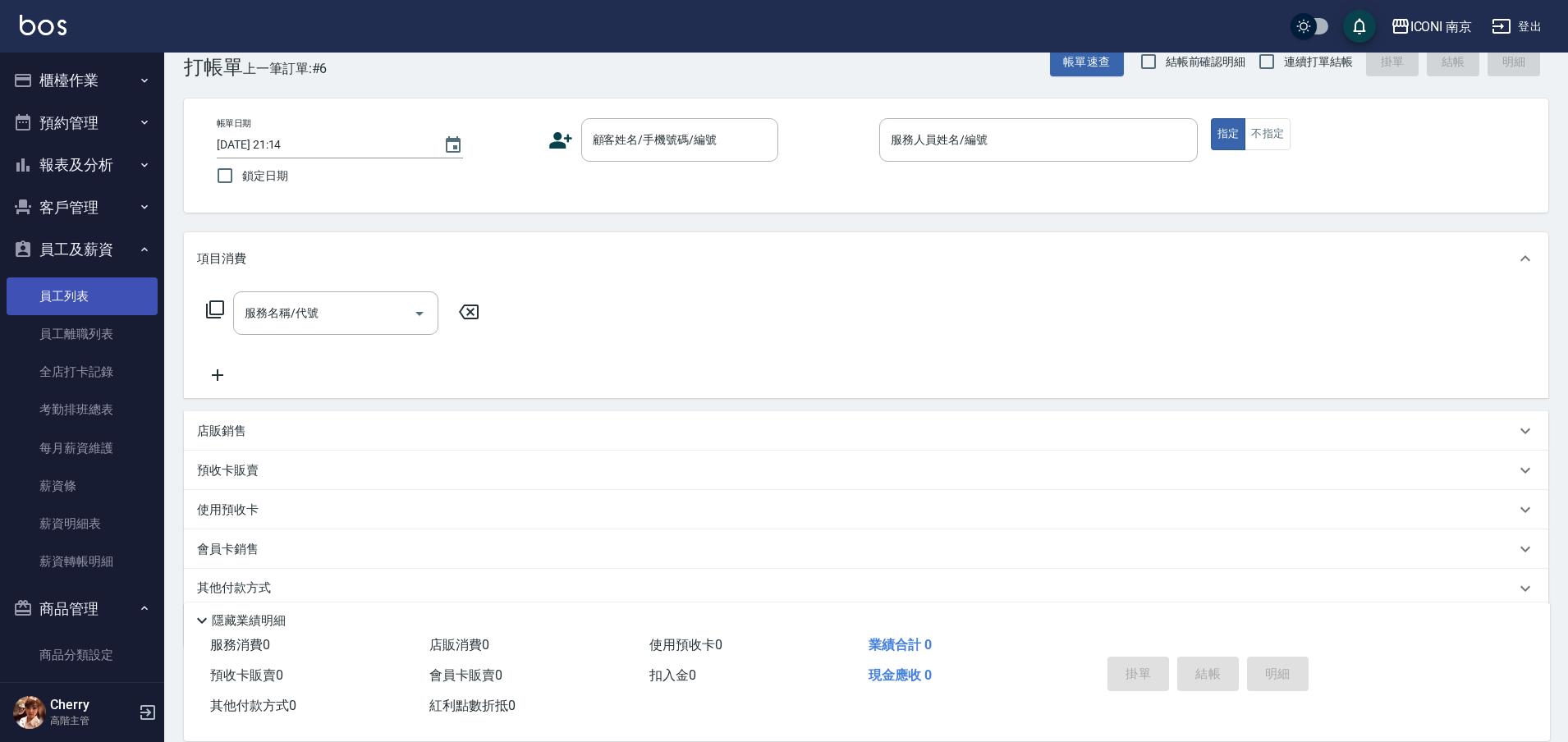
scroll to position [0, 0]
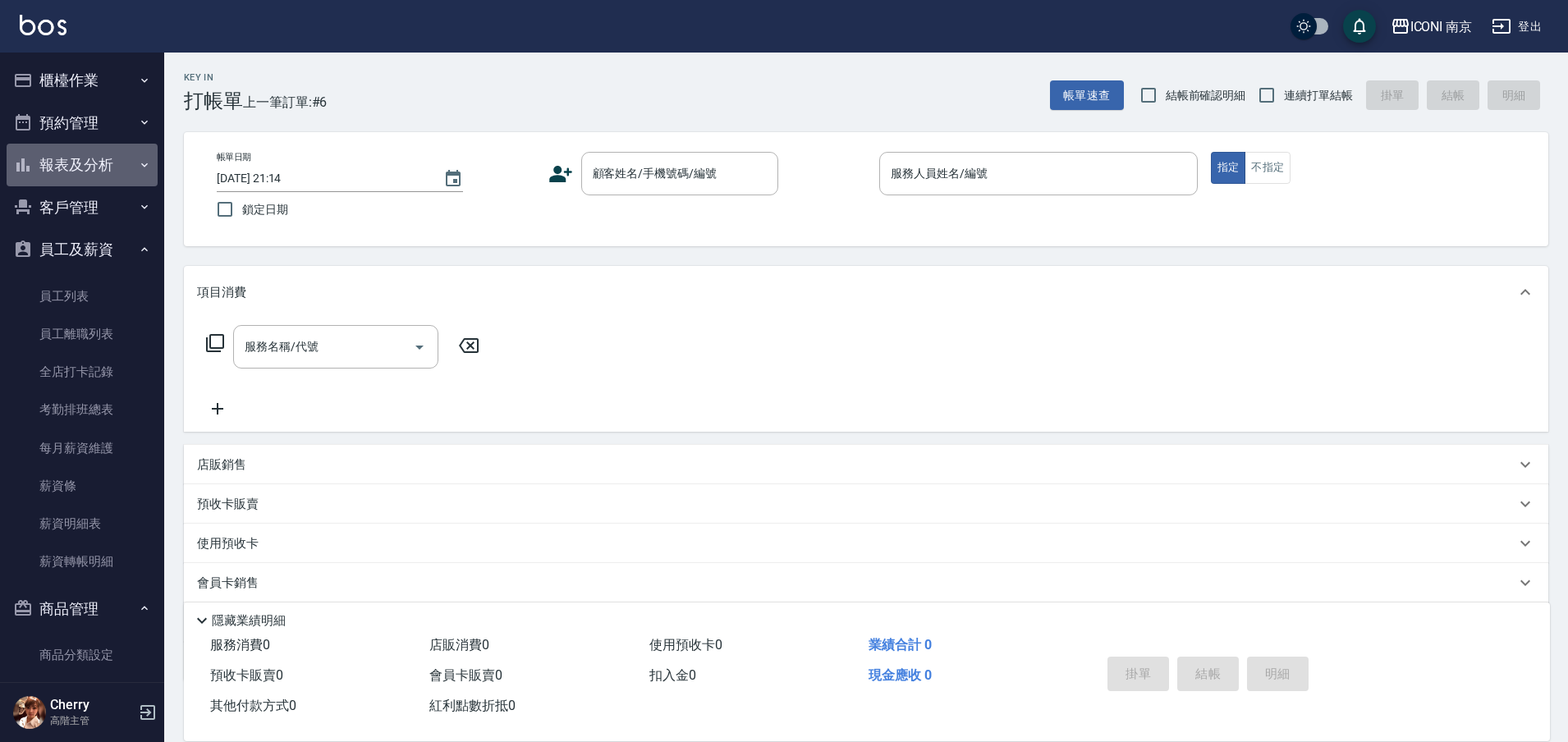
click at [108, 168] on button "報表及分析" at bounding box center [82, 165] width 151 height 43
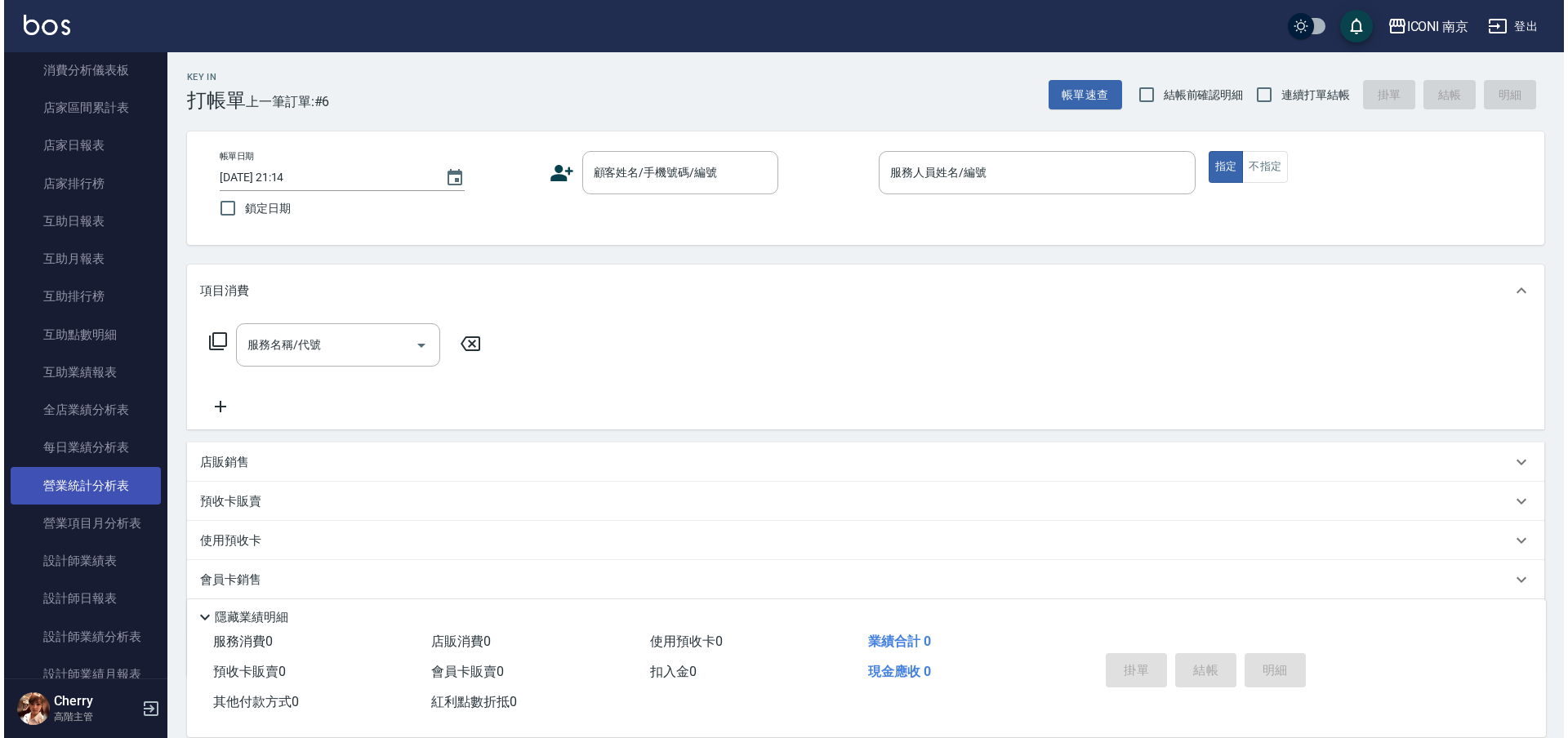
scroll to position [306, 0]
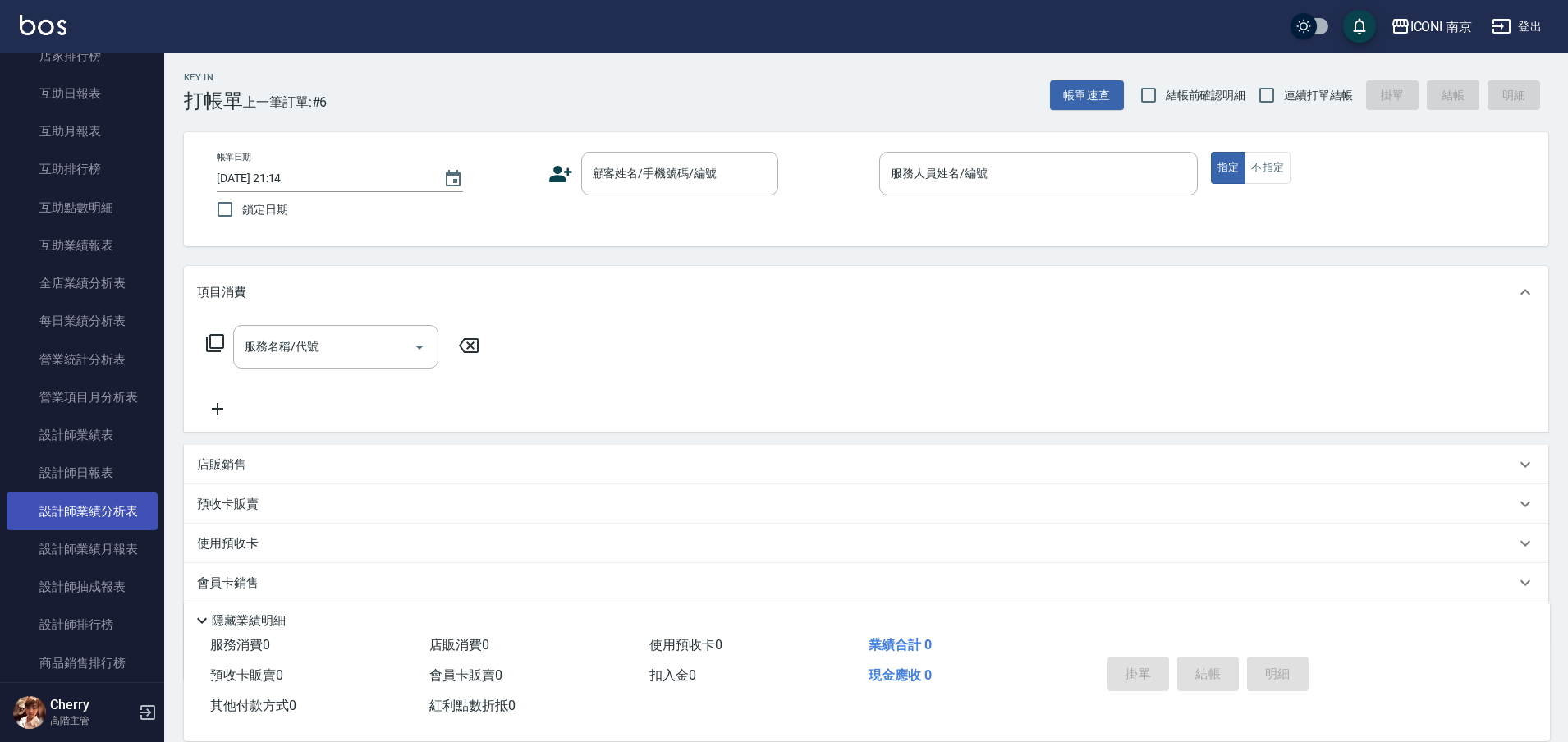
click at [110, 515] on link "設計師業績分析表" at bounding box center [82, 511] width 151 height 37
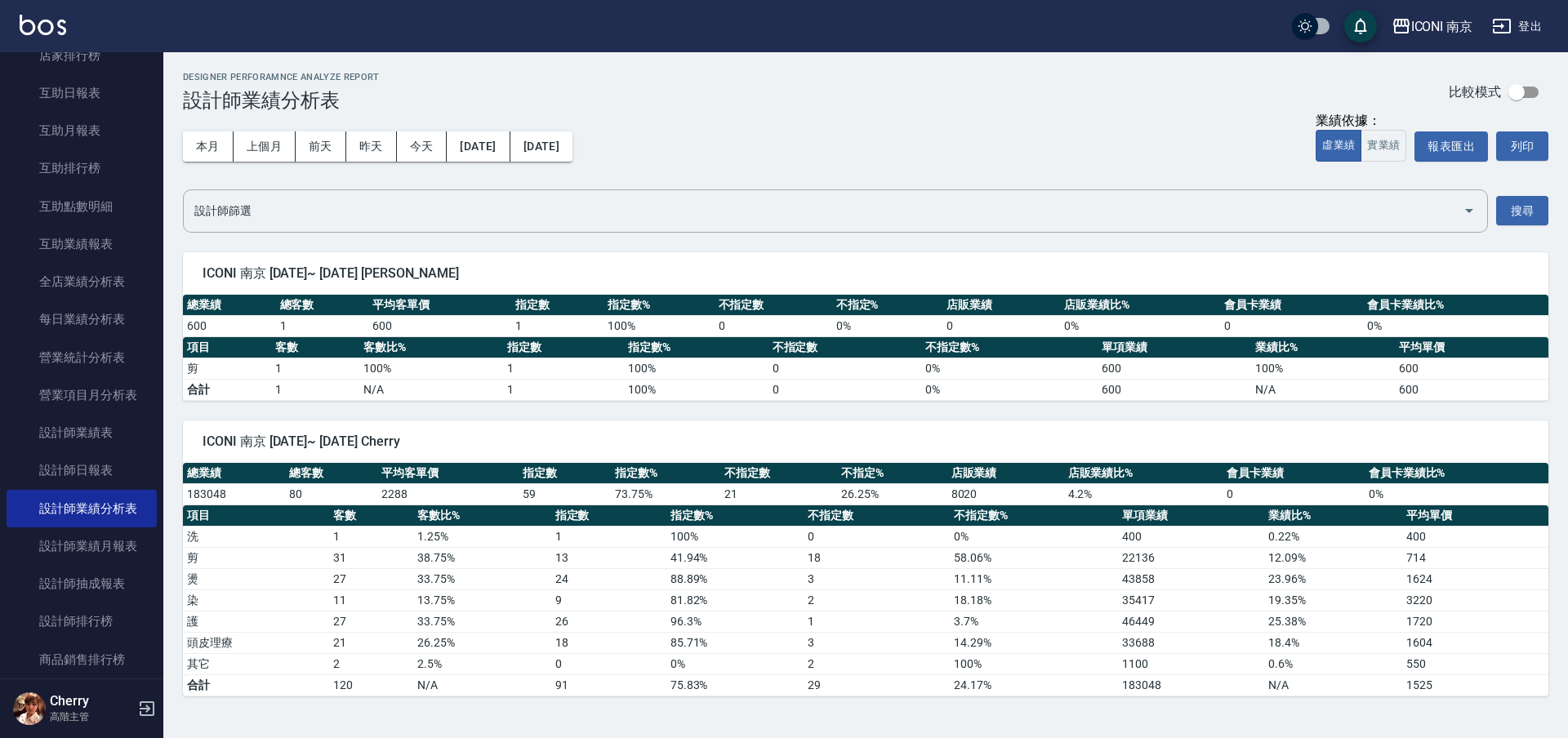
drag, startPoint x: 1126, startPoint y: 580, endPoint x: 1145, endPoint y: 570, distance: 21.5
click at [1135, 575] on td "43858" at bounding box center [1190, 578] width 146 height 21
drag, startPoint x: 1145, startPoint y: 570, endPoint x: 1188, endPoint y: 566, distance: 43.2
click at [1188, 566] on tbody "洗 1 1.25 % 1 100 % 0 0 % 400 0.22 % 400 剪 31 38.75 % 13 41.94 % 18 58.06 % 2213…" at bounding box center [865, 609] width 1365 height 169
click at [1194, 579] on td "43858" at bounding box center [1190, 578] width 146 height 21
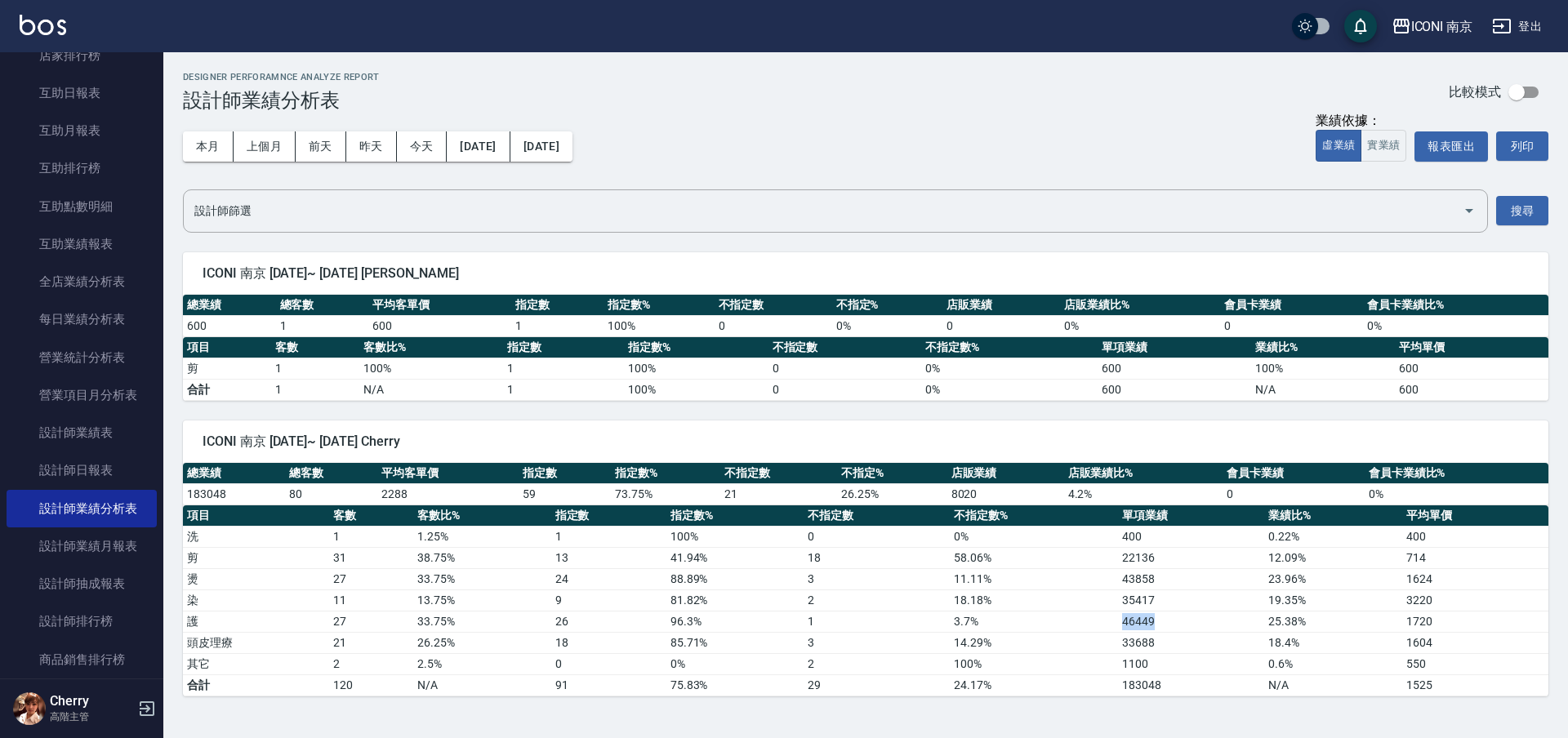
drag, startPoint x: 1123, startPoint y: 620, endPoint x: 1199, endPoint y: 618, distance: 76.0
click at [1199, 618] on td "46449" at bounding box center [1190, 620] width 146 height 21
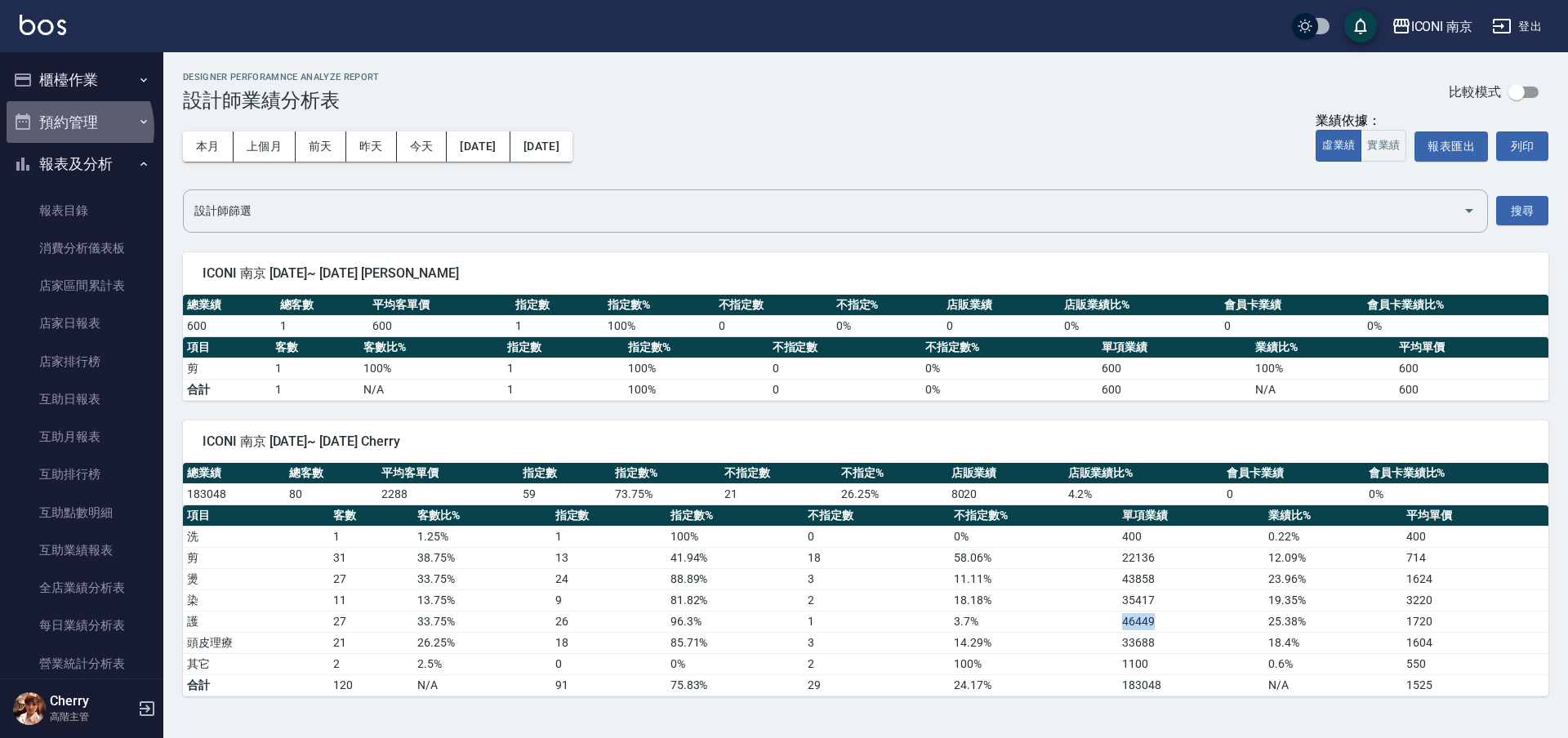
click at [65, 129] on button "預約管理" at bounding box center [82, 122] width 150 height 43
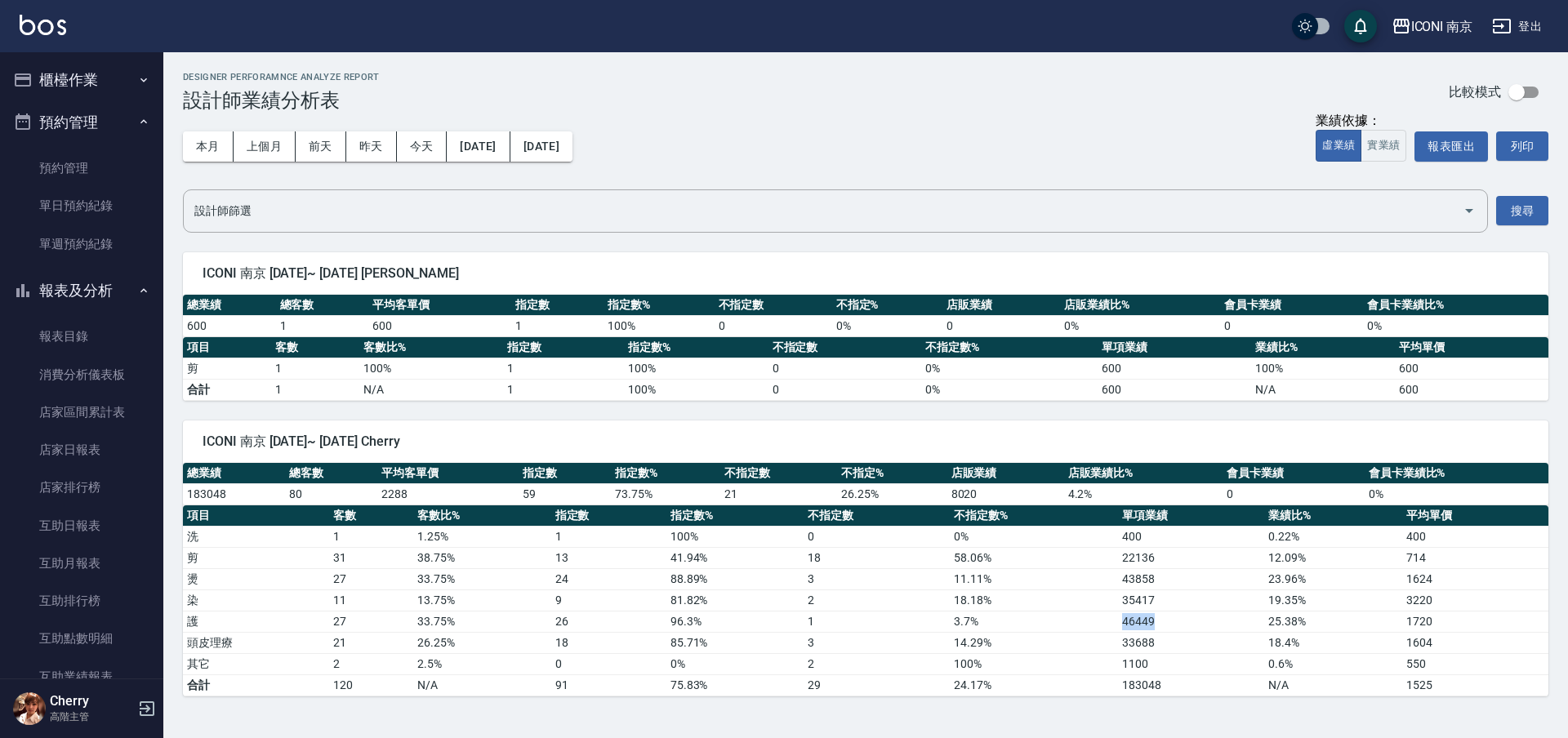
click at [100, 86] on button "櫃檯作業" at bounding box center [82, 80] width 150 height 43
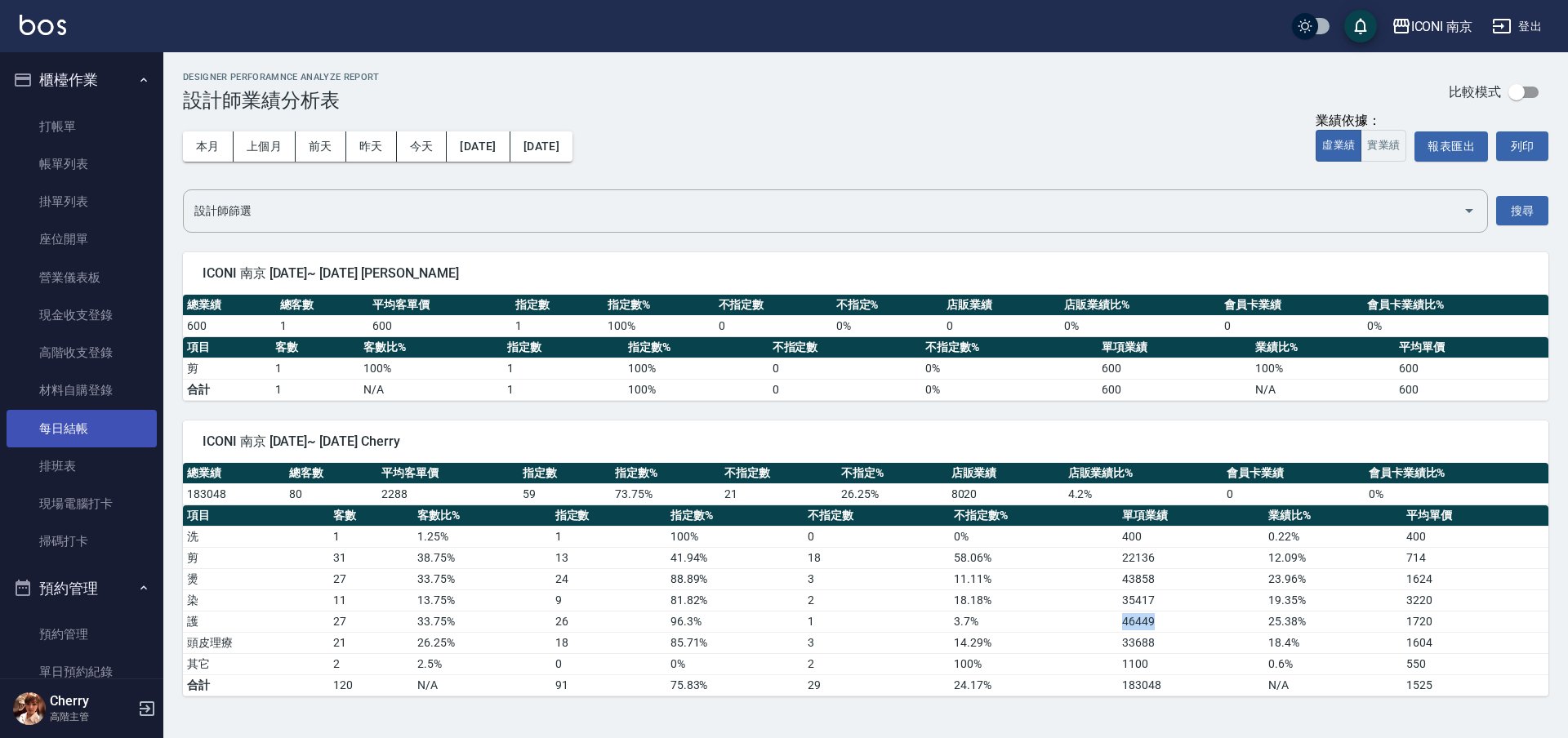
scroll to position [510, 0]
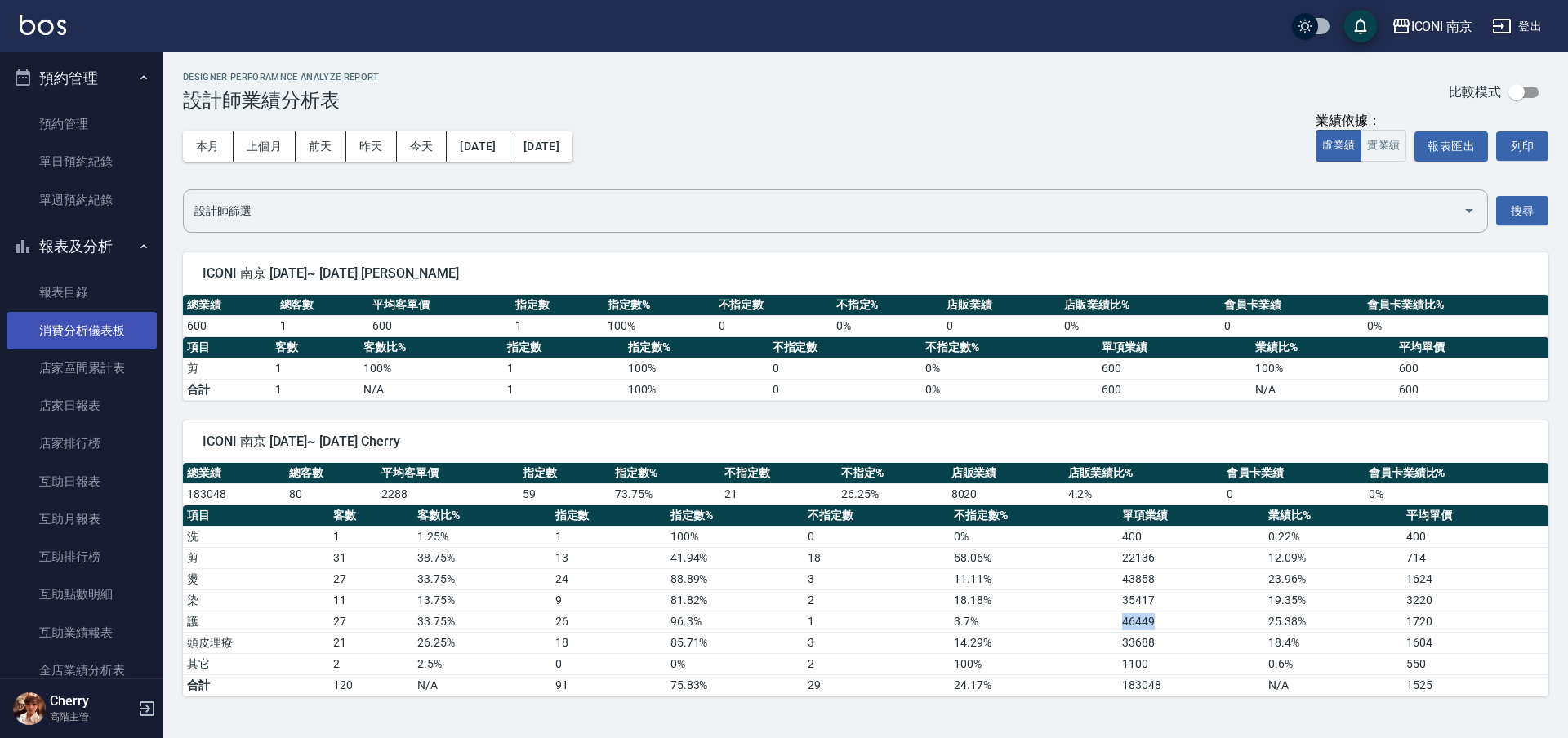
click at [84, 335] on link "消費分析儀表板" at bounding box center [82, 330] width 150 height 37
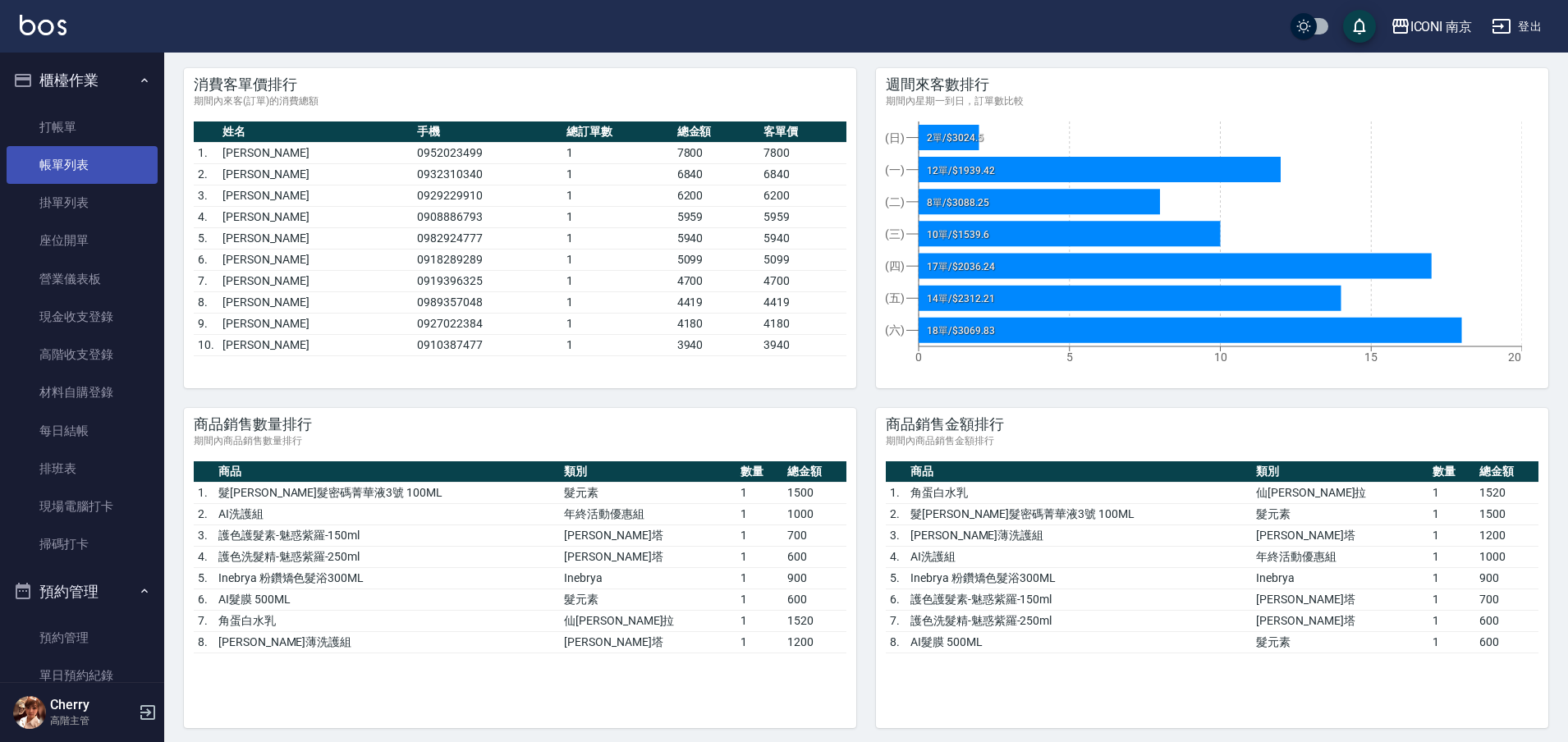
click at [86, 158] on link "帳單列表" at bounding box center [82, 164] width 151 height 37
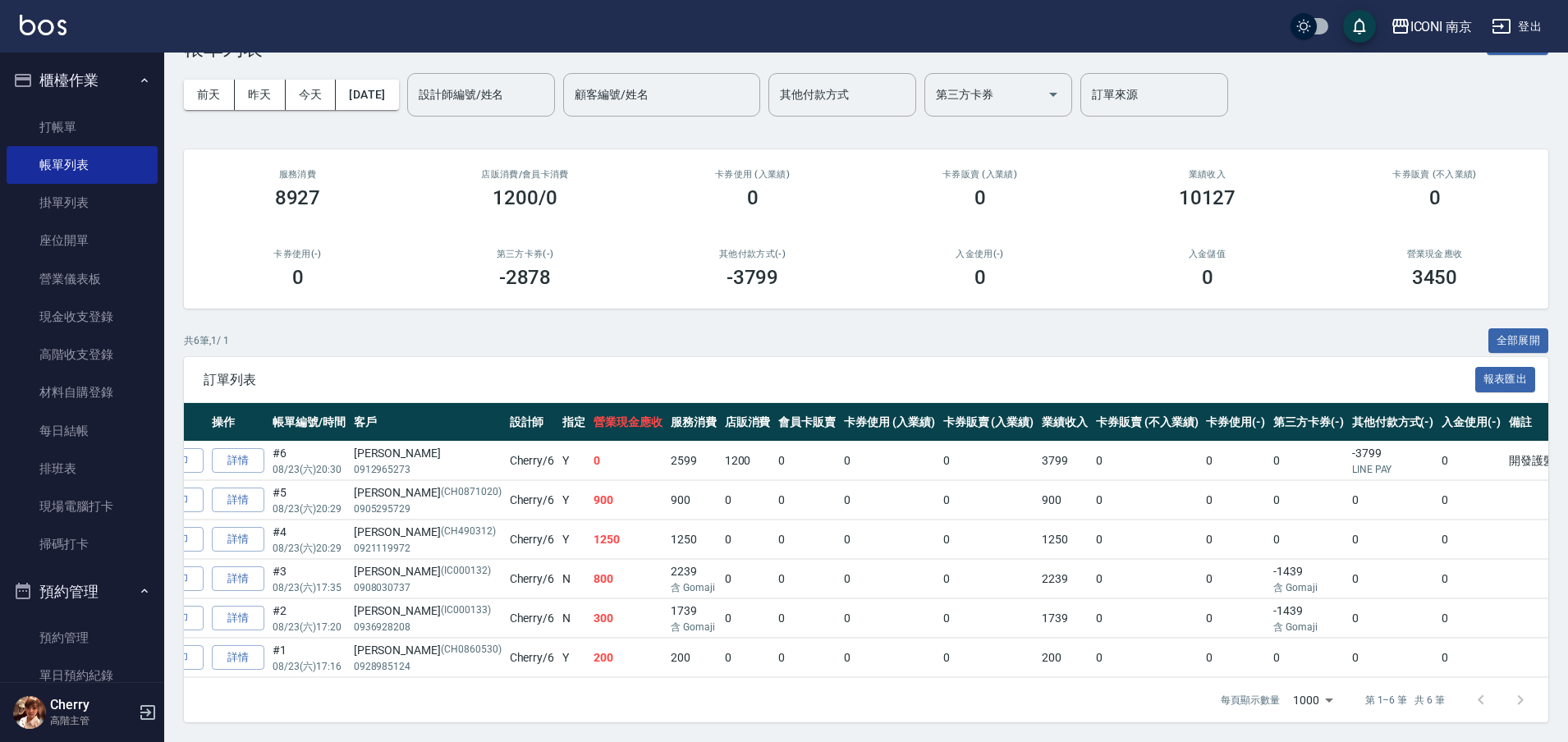
scroll to position [0, 188]
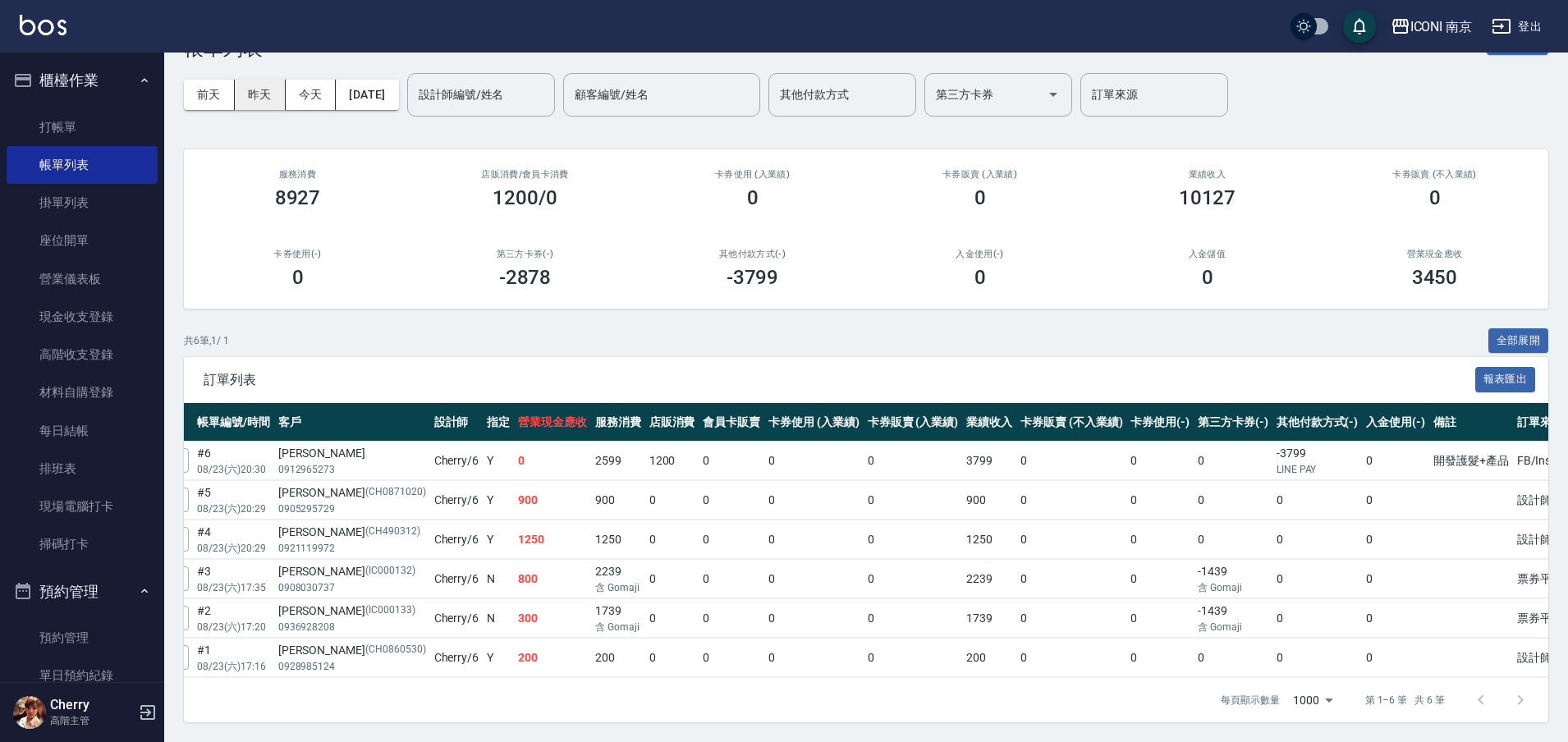
click at [260, 79] on button "昨天" at bounding box center [260, 94] width 51 height 30
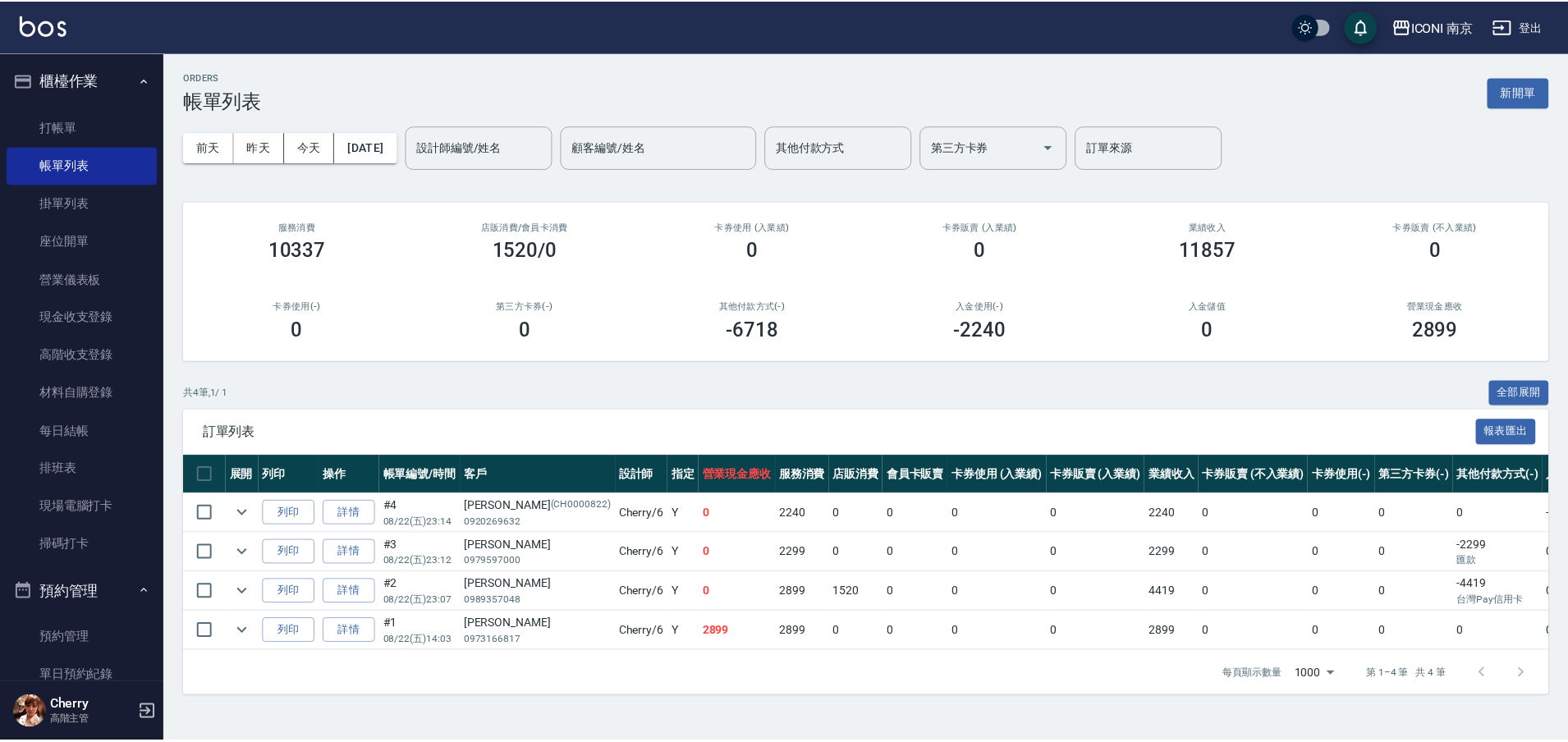
scroll to position [0, 185]
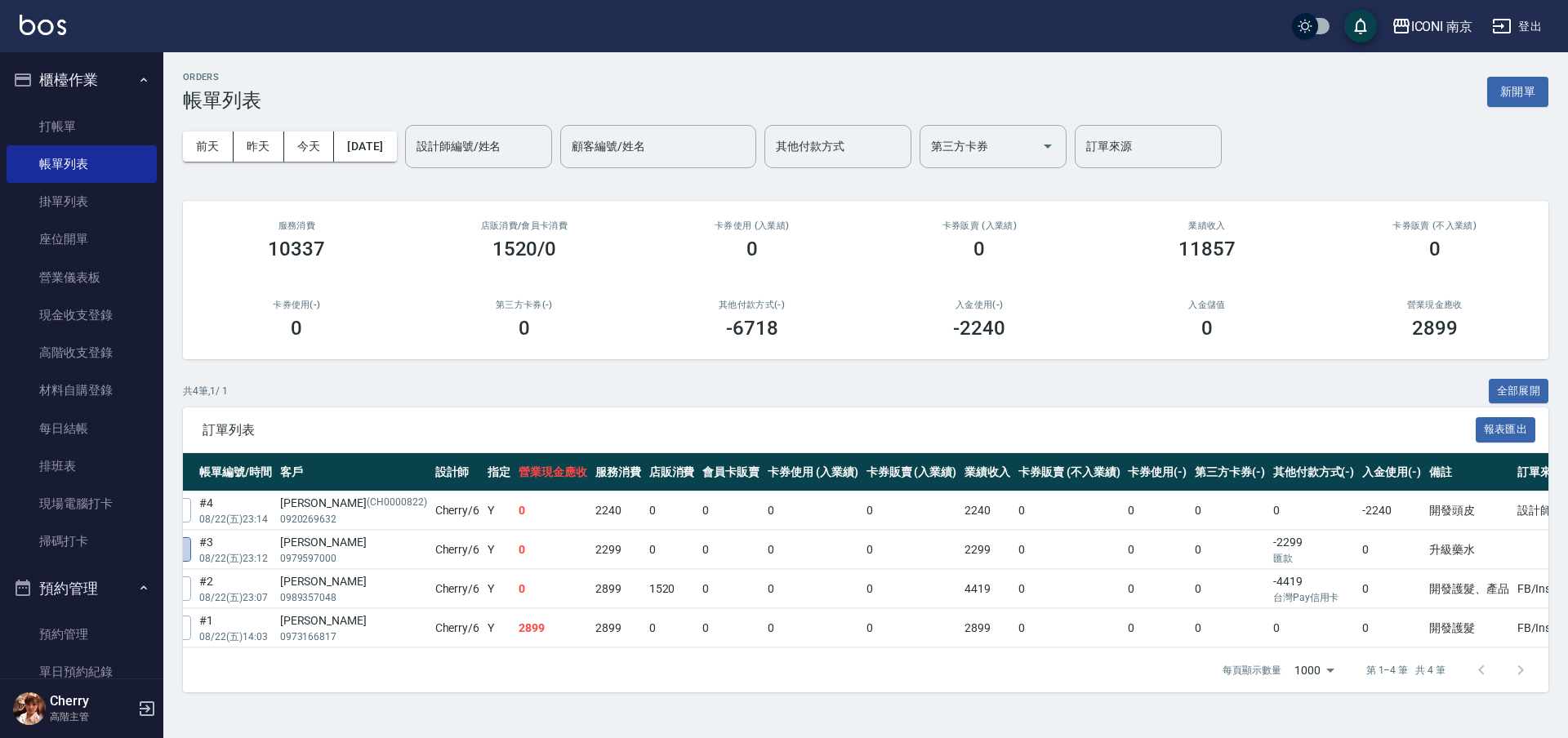
click at [188, 546] on link "詳情" at bounding box center [165, 550] width 53 height 25
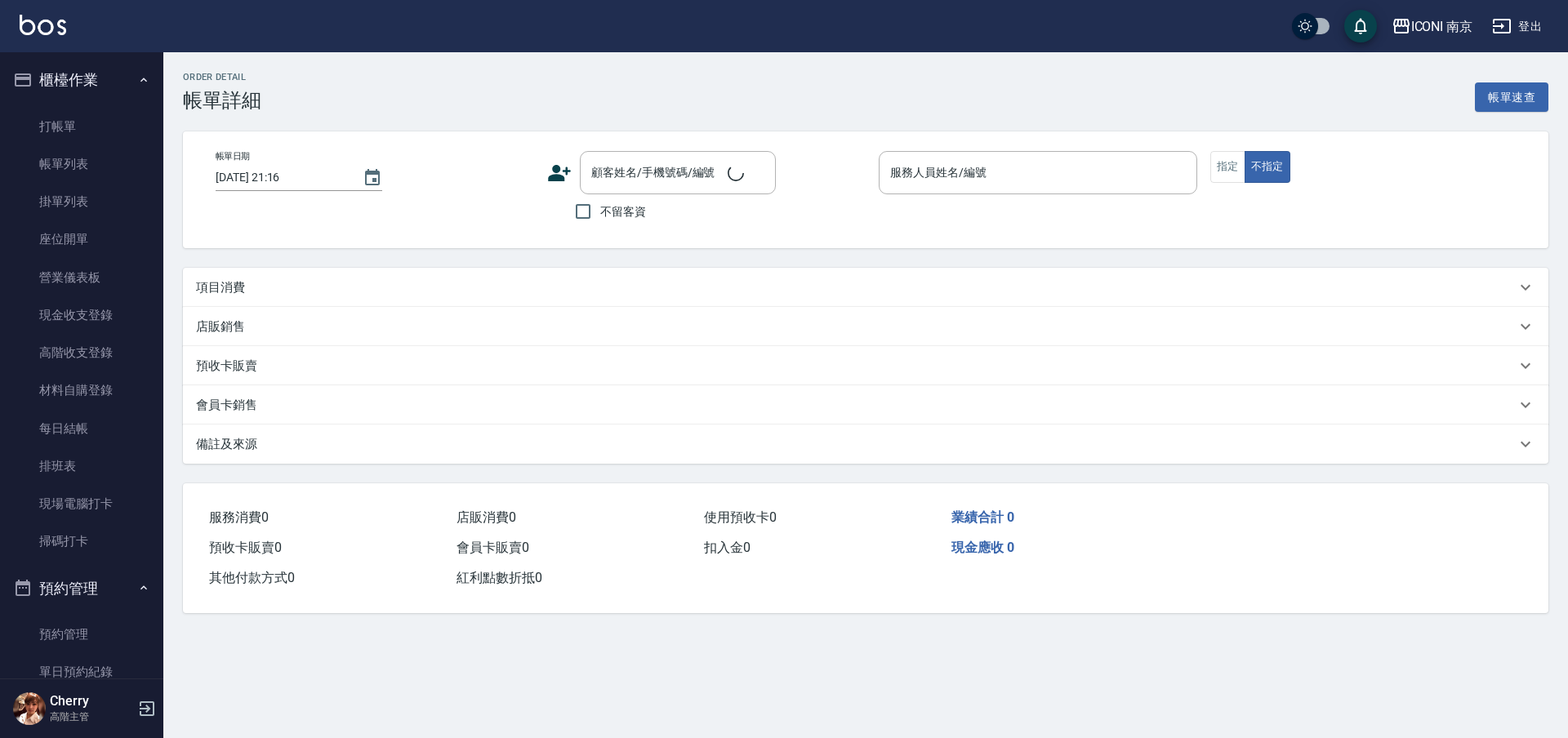
type input "2025/08/22 23:12"
type input "Cherry-6"
type input "升級藥水"
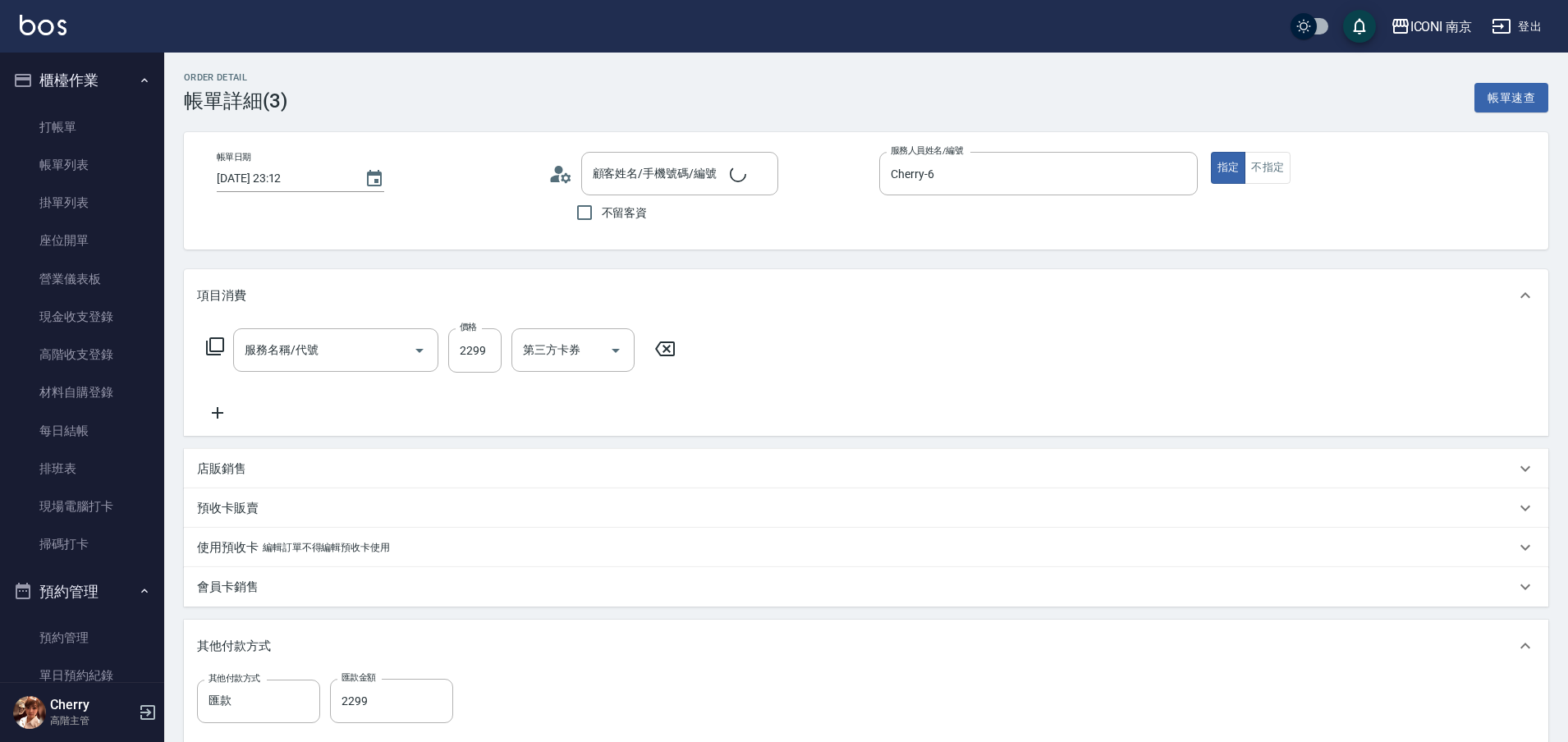
type input "謝麗雅/0979597000/"
type input "網路燙(200)"
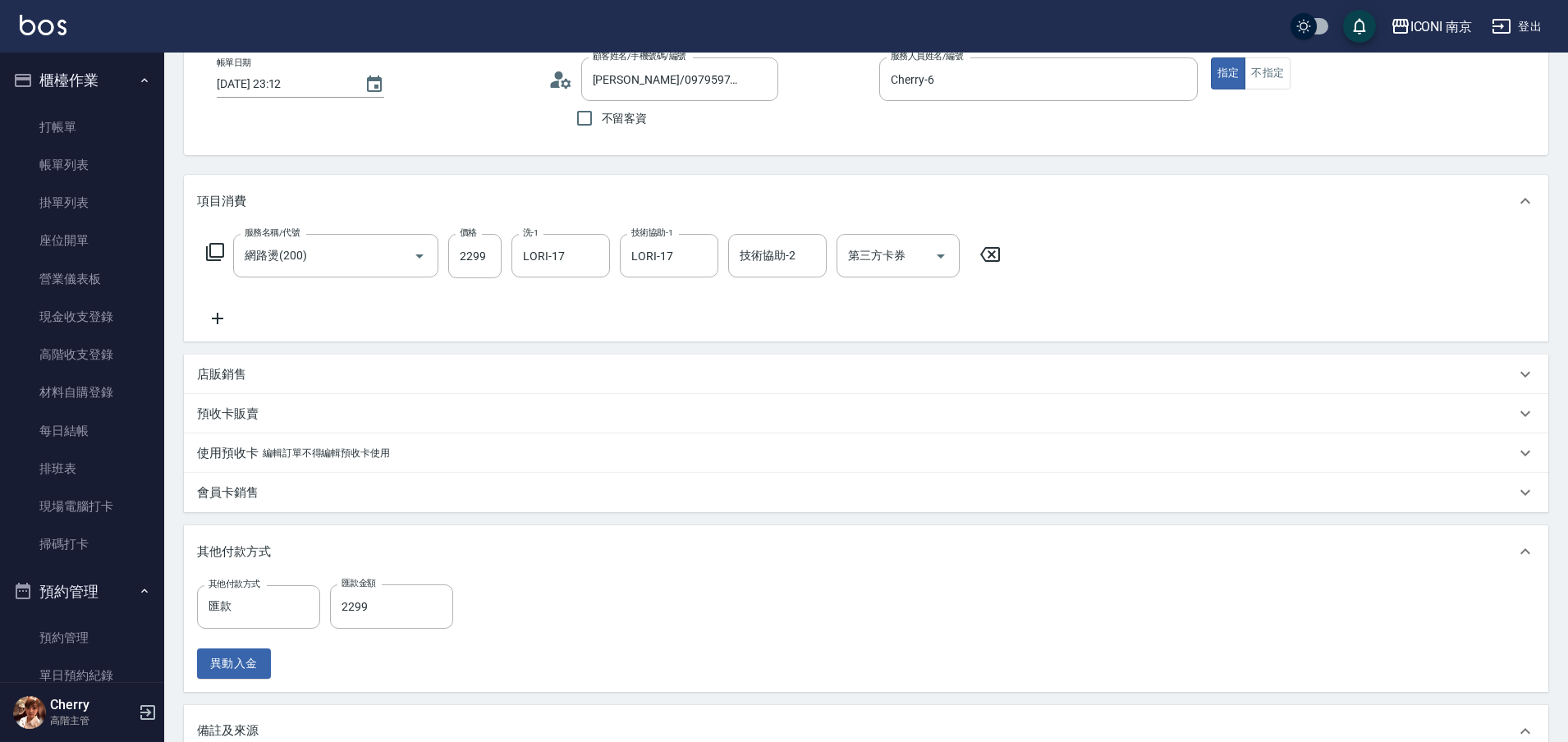
scroll to position [205, 0]
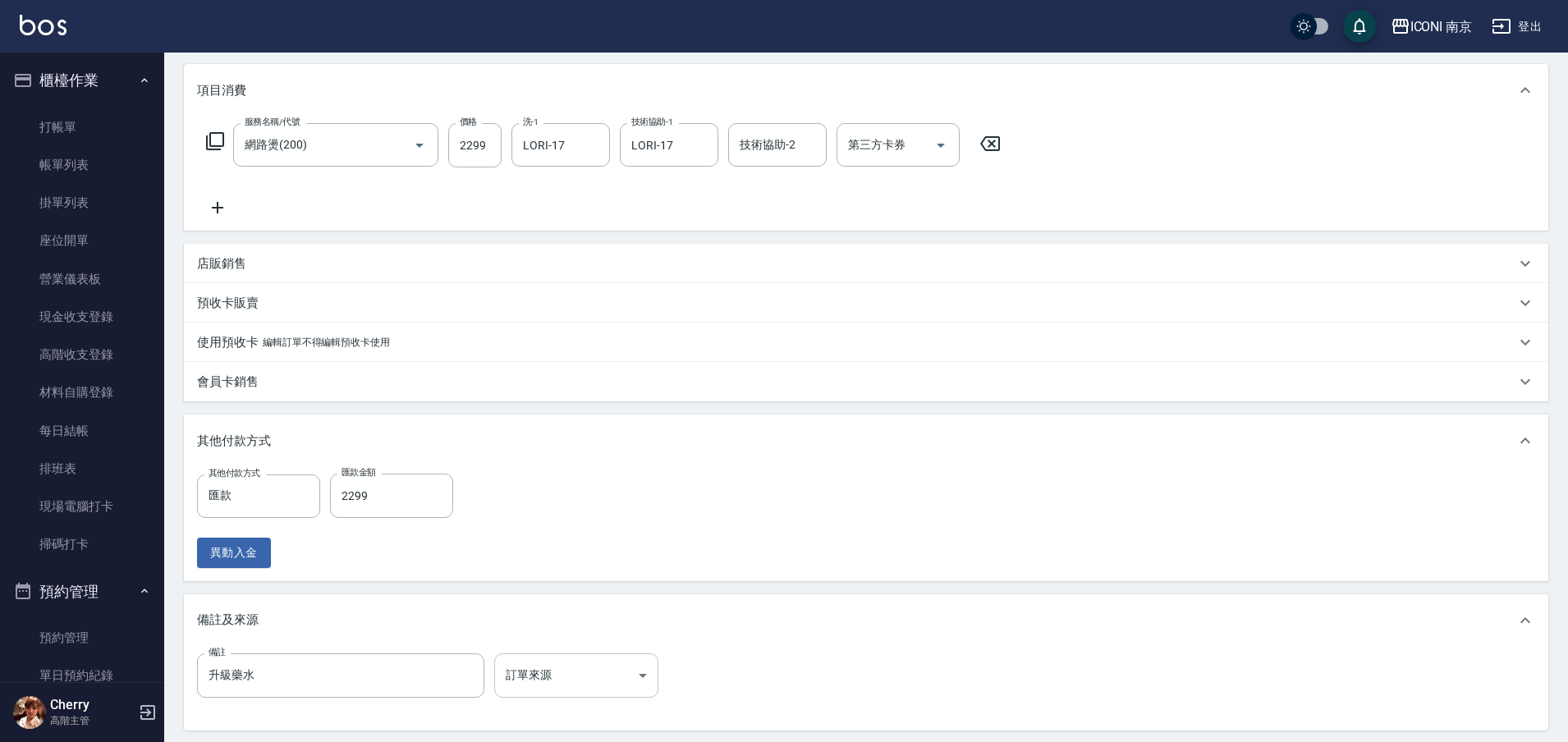
click at [607, 668] on body "ICONI 南京 登出 櫃檯作業 打帳單 帳單列表 掛單列表 座位開單 營業儀表板 現金收支登錄 高階收支登錄 材料自購登錄 每日結帳 排班表 現場電腦打卡 …" at bounding box center [784, 348] width 1568 height 1105
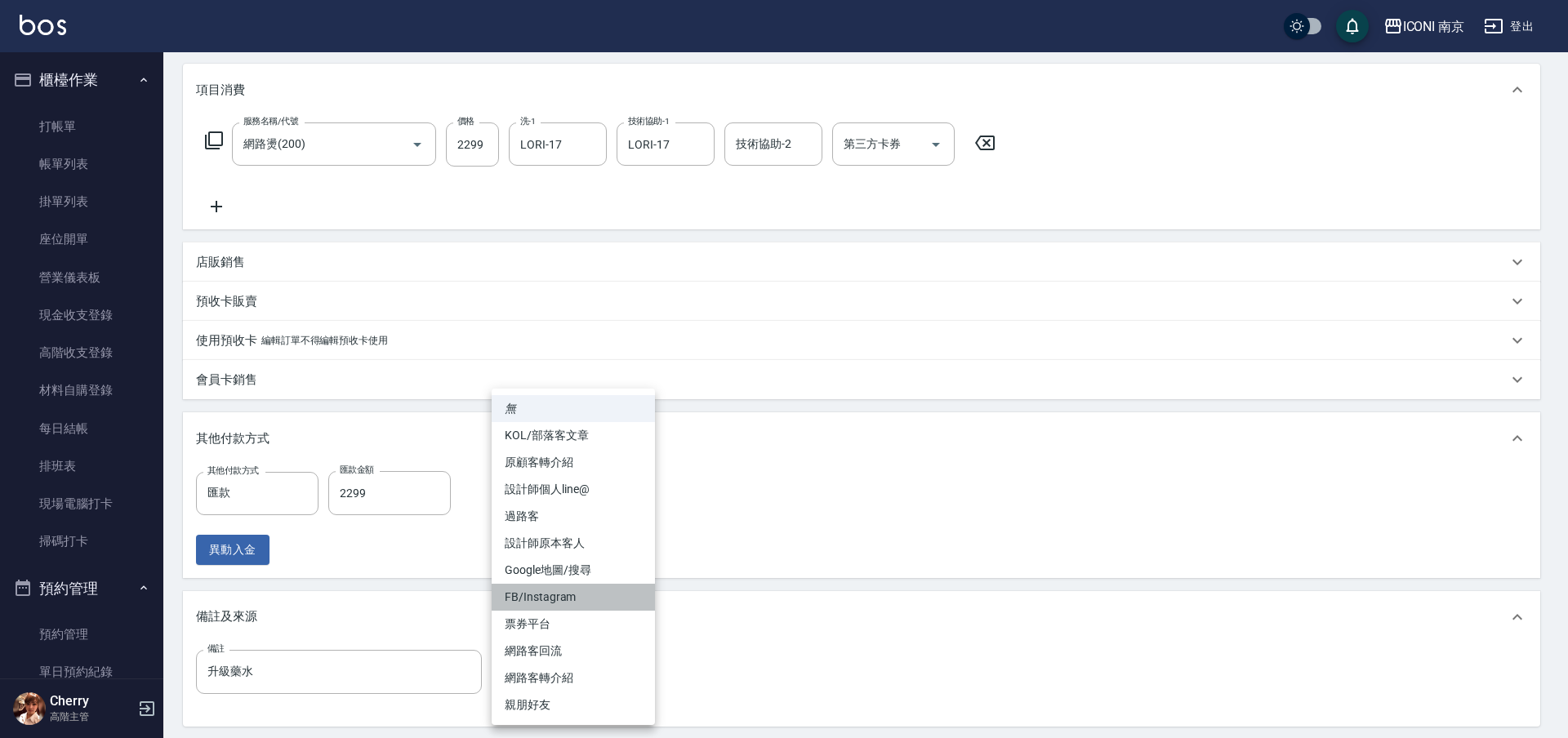
click at [607, 606] on li "FB/Instagram" at bounding box center [573, 597] width 163 height 27
type input "FB/Instagram"
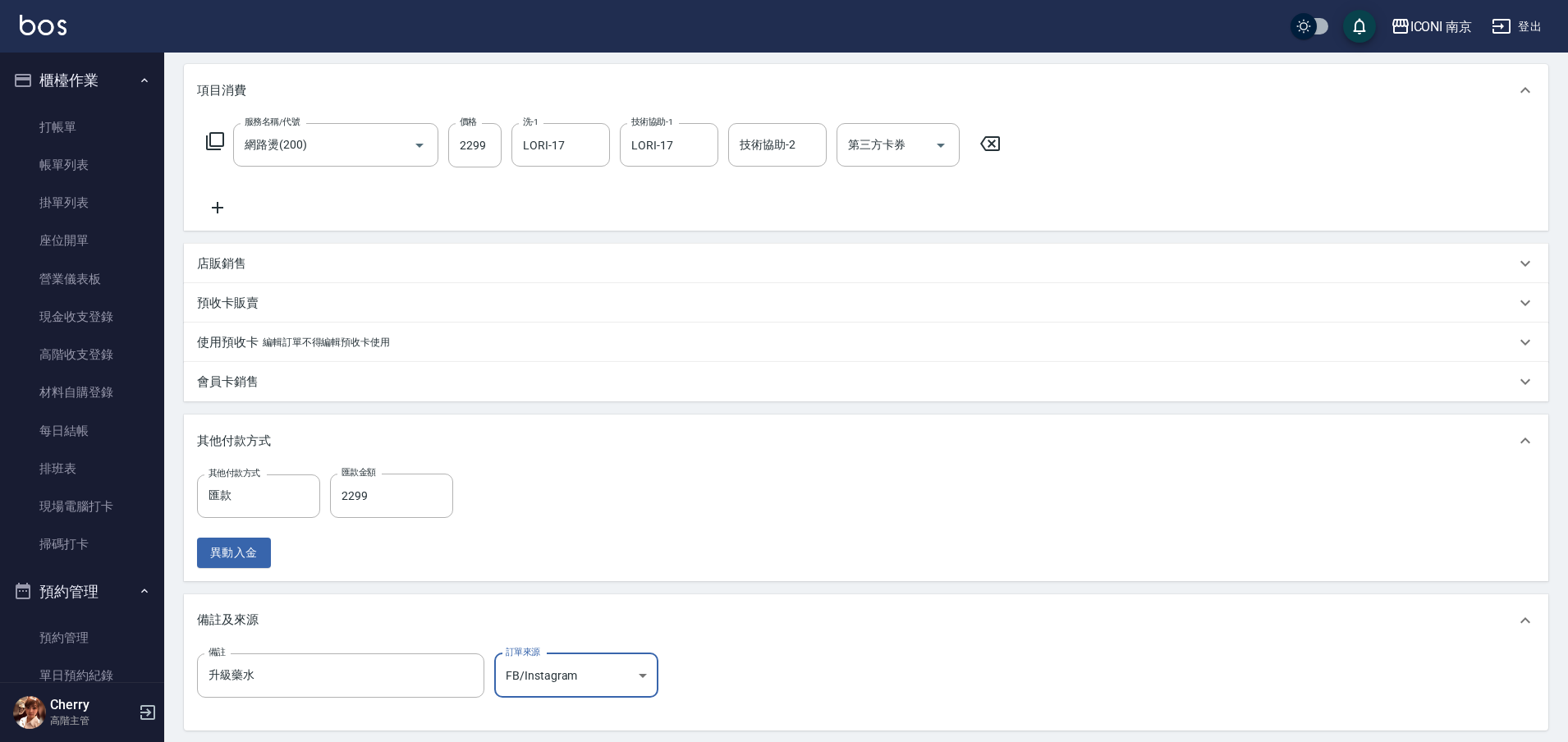
scroll to position [371, 0]
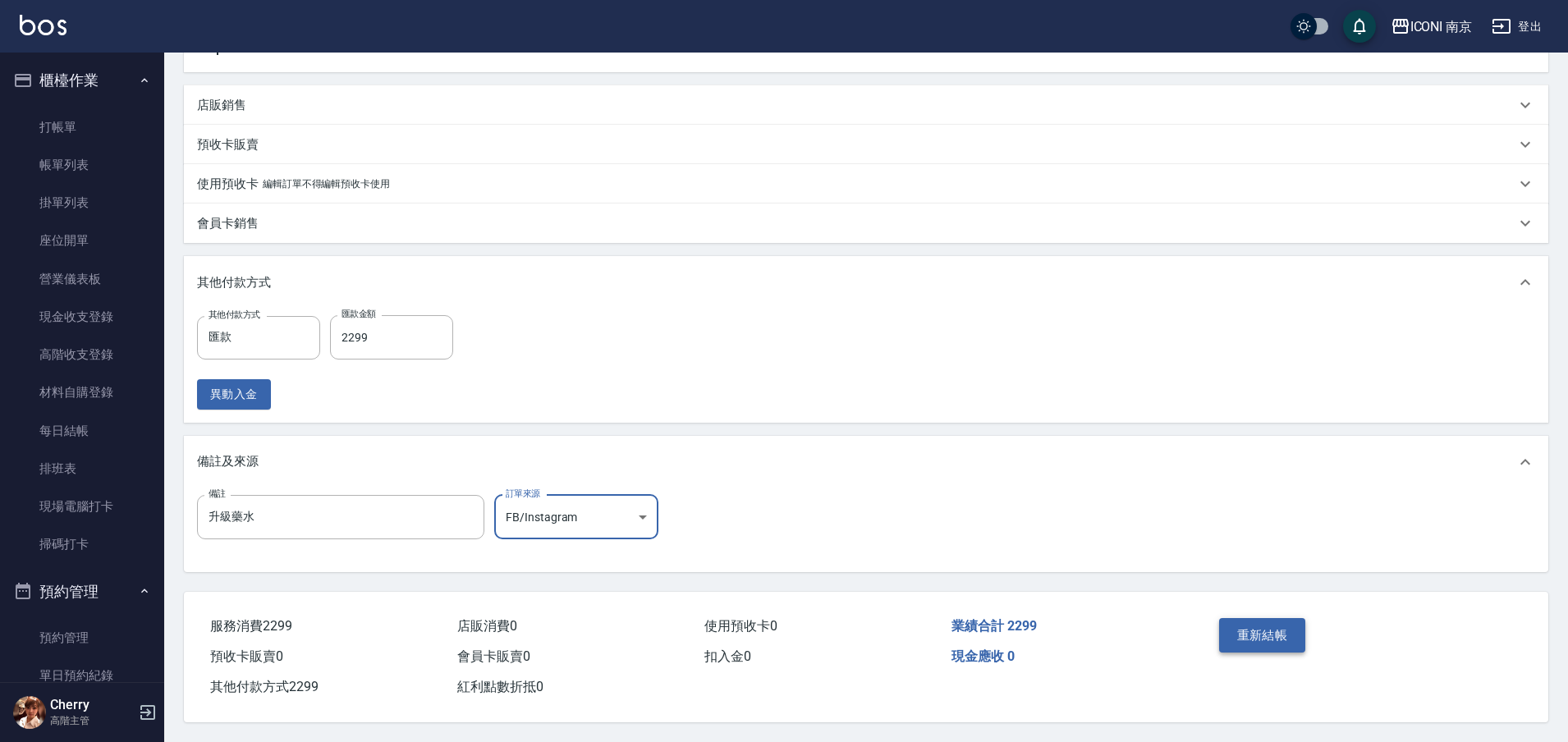
click at [1245, 626] on button "重新結帳" at bounding box center [1263, 635] width 87 height 35
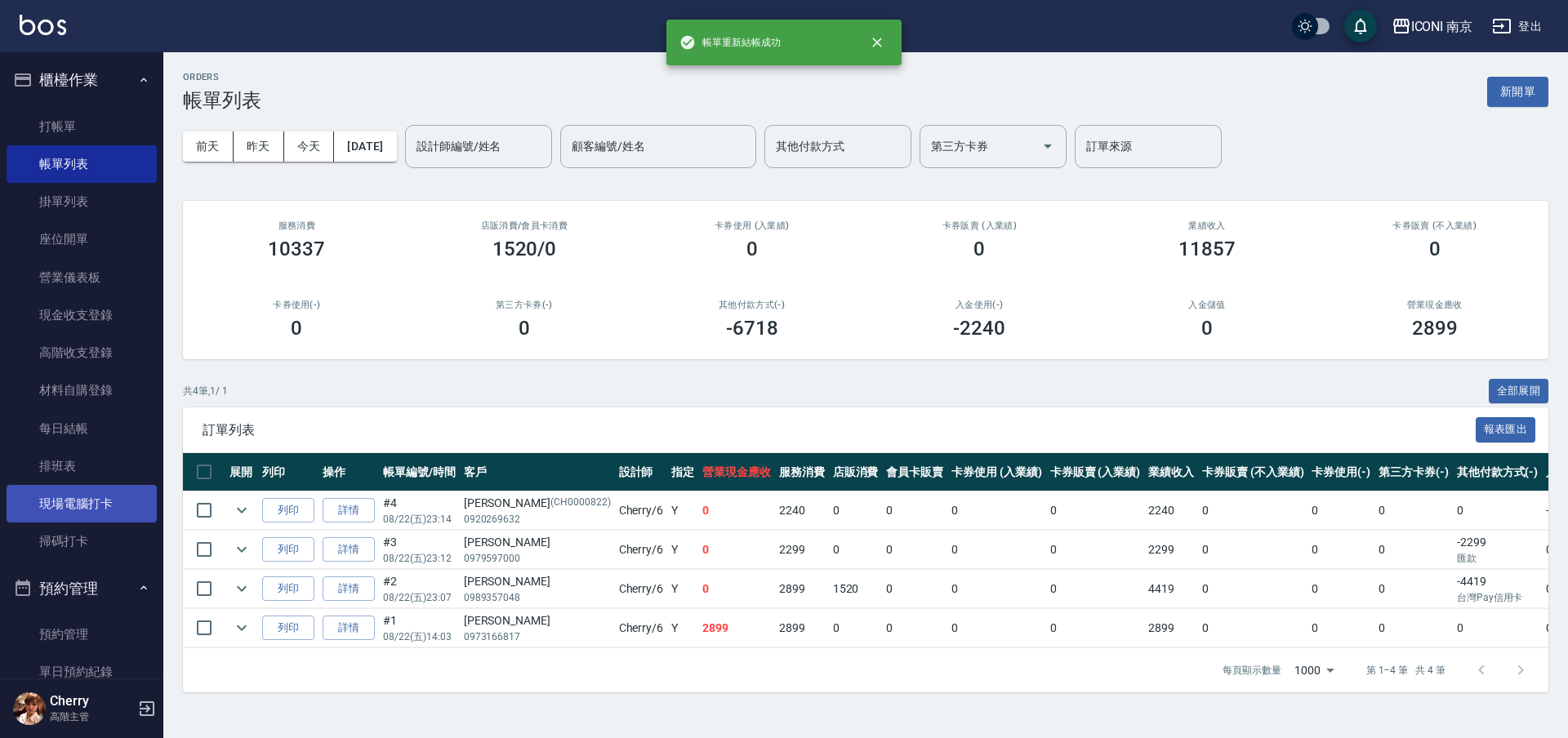
scroll to position [408, 0]
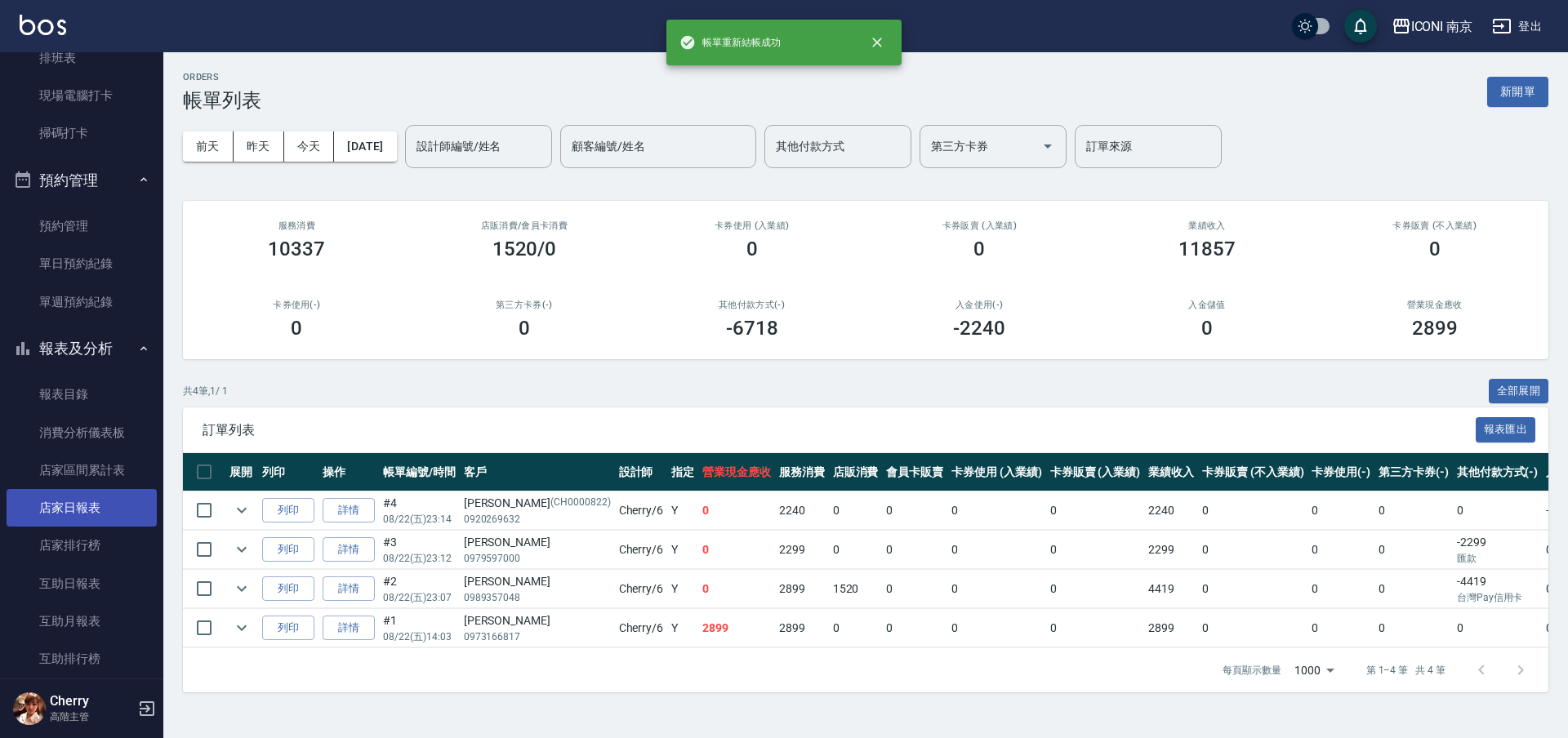
click at [87, 501] on link "店家日報表" at bounding box center [82, 507] width 150 height 37
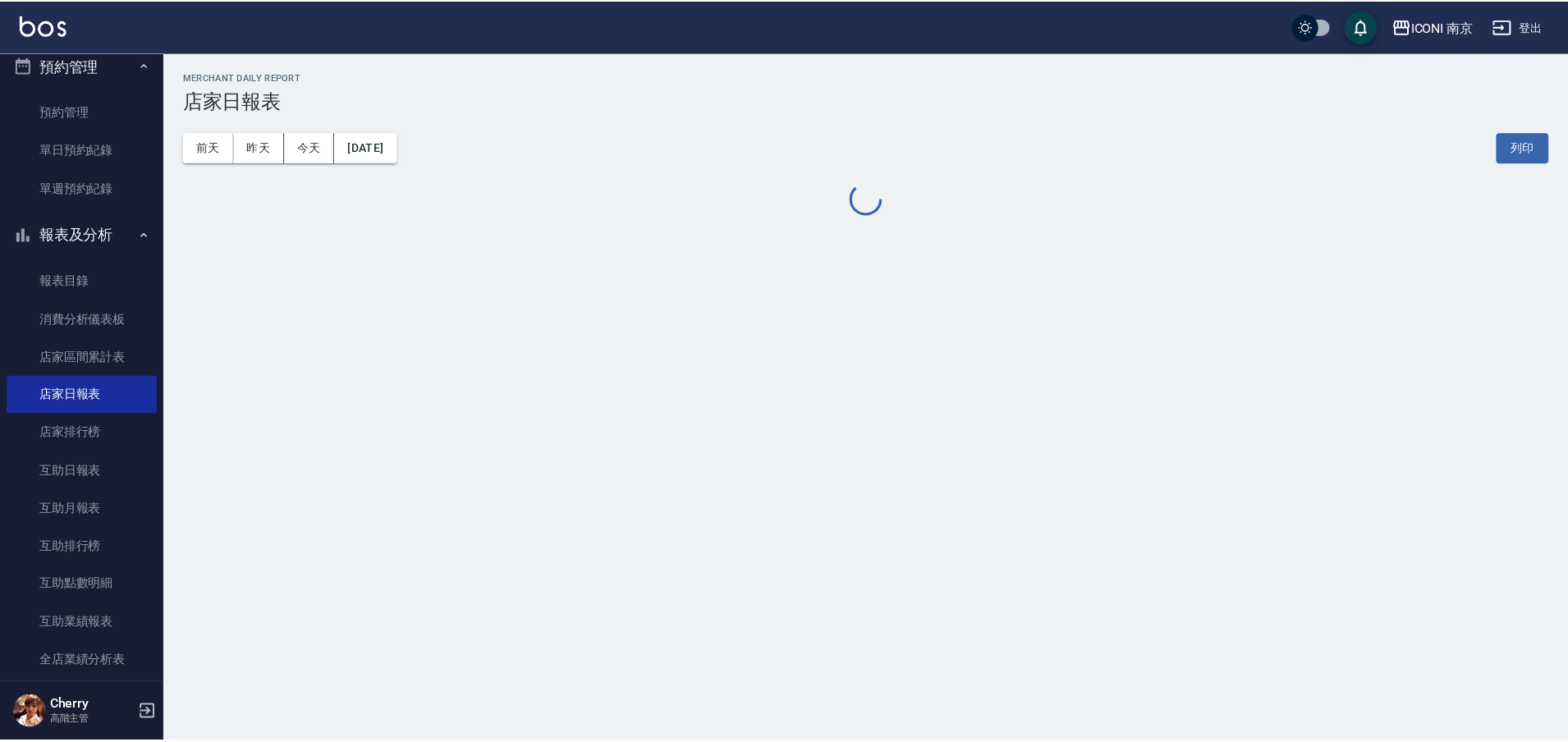
scroll to position [718, 0]
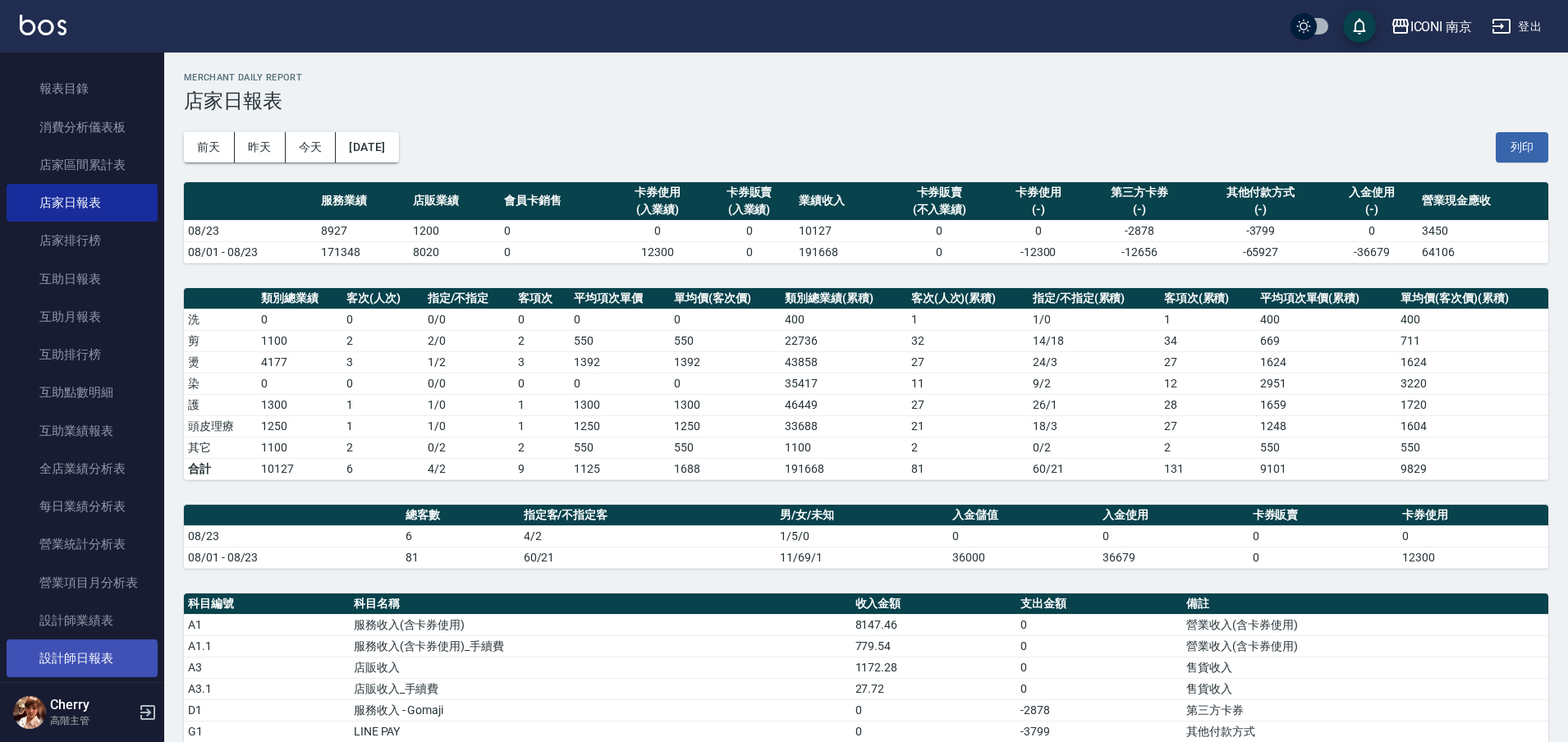
click at [90, 641] on link "設計師日報表" at bounding box center [82, 657] width 151 height 37
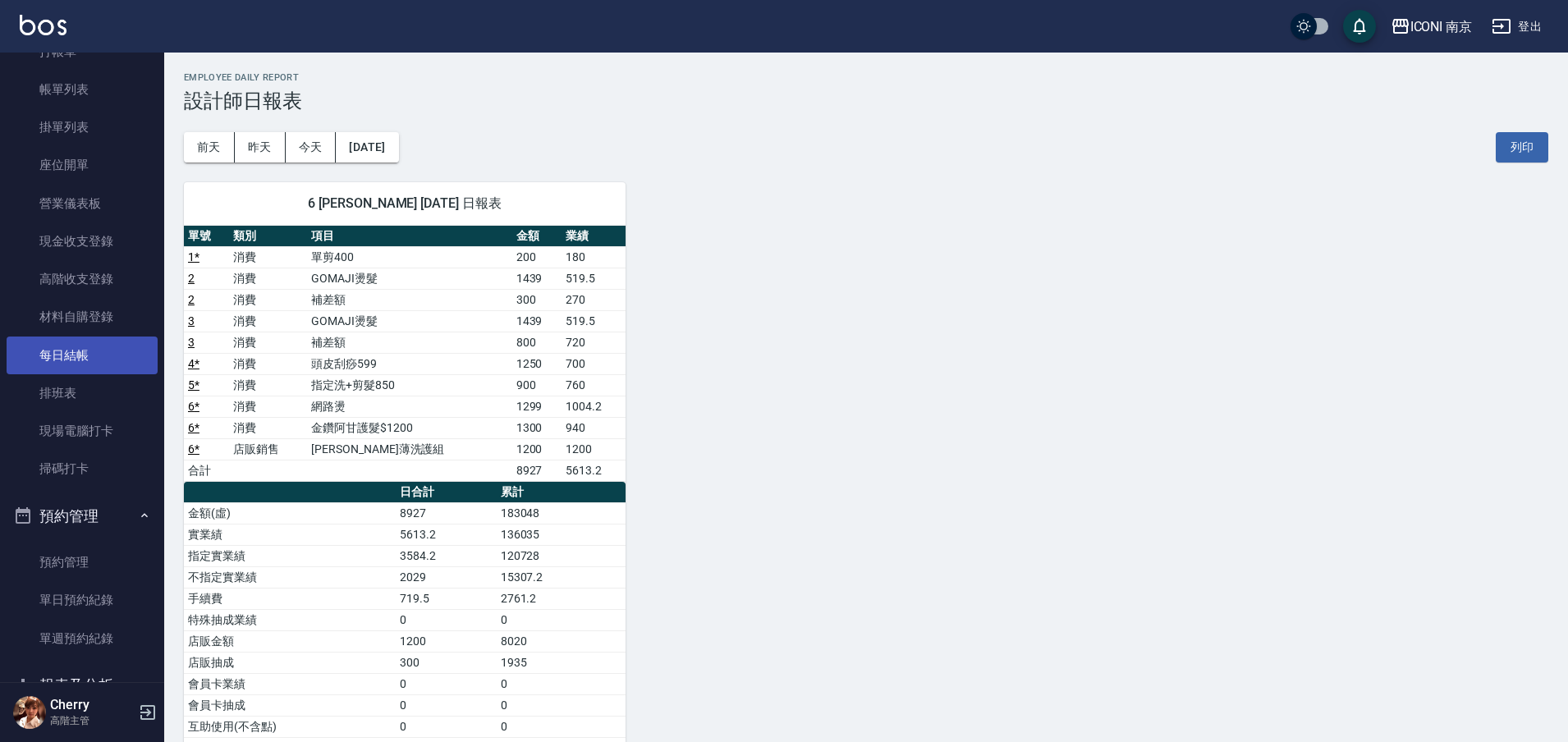
scroll to position [308, 0]
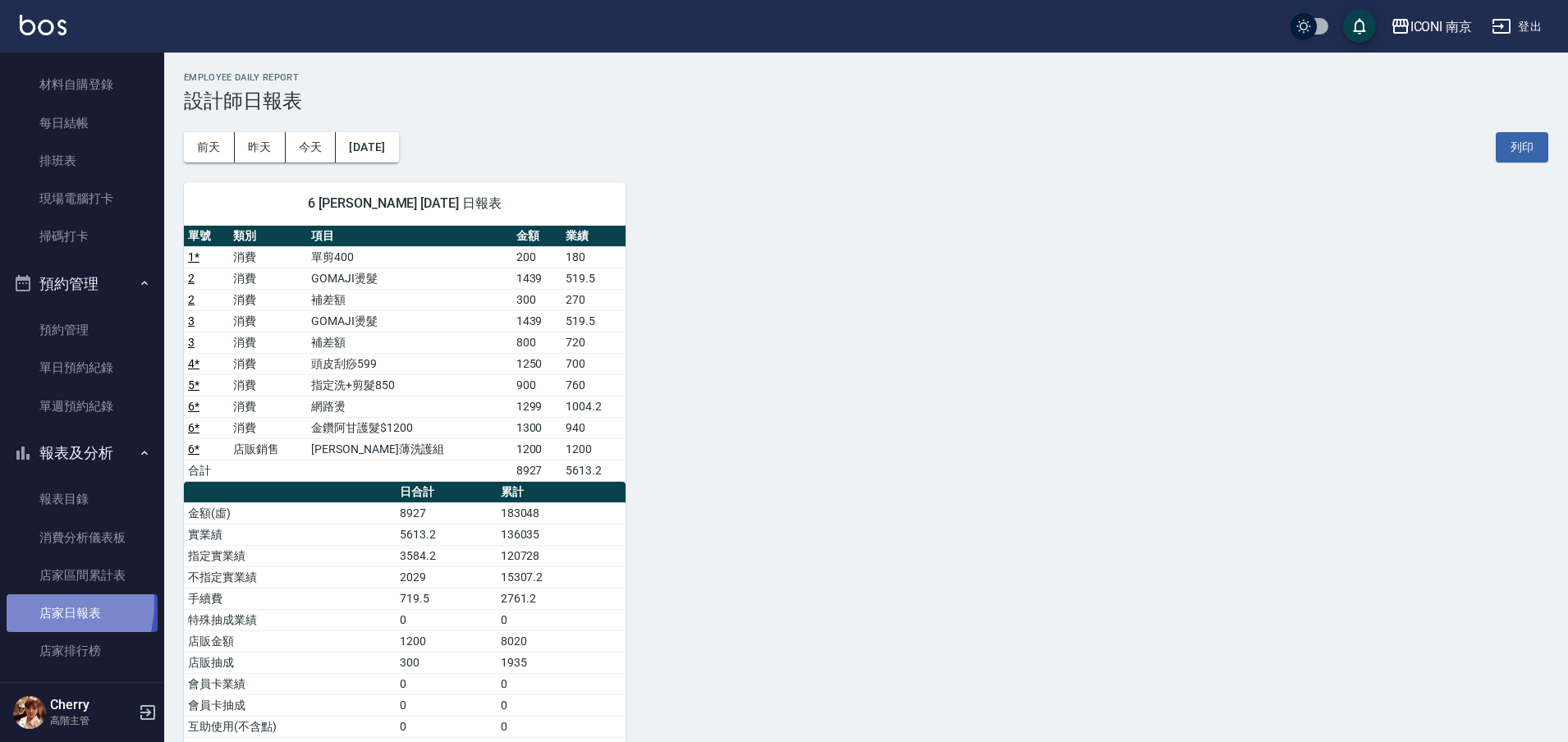
click at [42, 604] on link "店家日報表" at bounding box center [82, 613] width 151 height 37
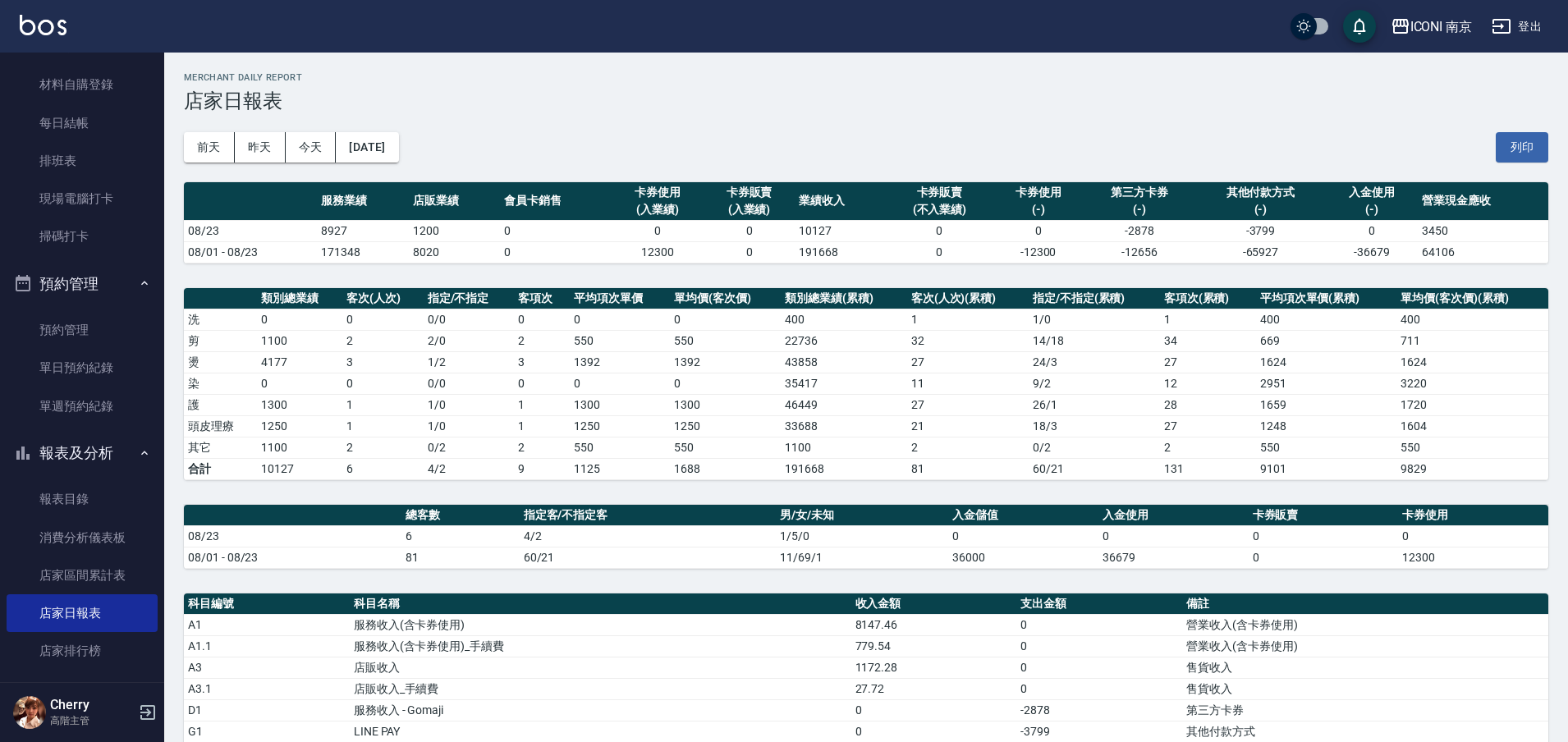
click at [1448, 231] on td "3450" at bounding box center [1482, 230] width 130 height 21
